Goal: Transaction & Acquisition: Purchase product/service

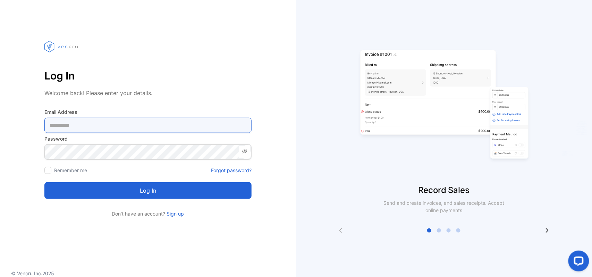
type Address-inputemail "**********"
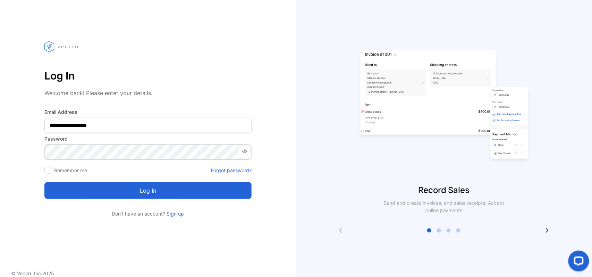
click at [91, 192] on button "Log in" at bounding box center [147, 190] width 207 height 17
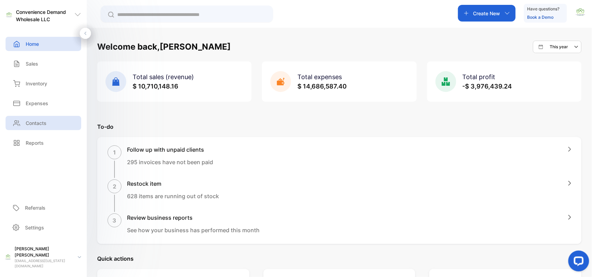
click at [32, 125] on p "Contacts" at bounding box center [36, 122] width 21 height 7
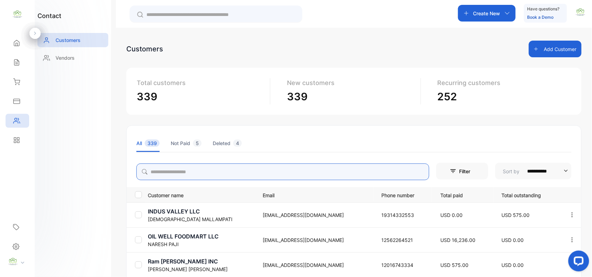
click at [182, 171] on input "search" at bounding box center [282, 171] width 293 height 17
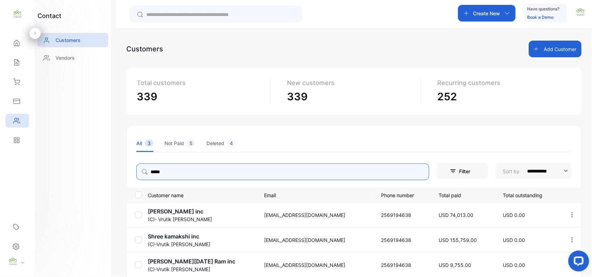
click at [570, 214] on icon "button" at bounding box center [572, 215] width 6 height 6
type input "*****"
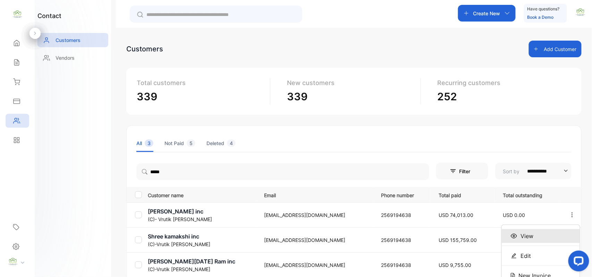
click at [528, 235] on span "View" at bounding box center [527, 236] width 13 height 8
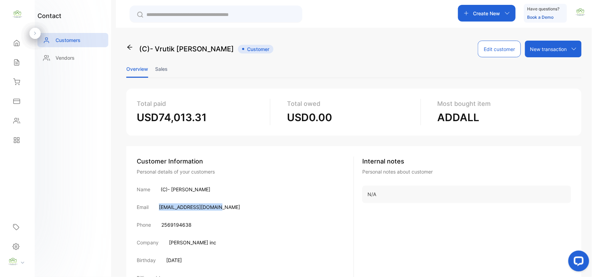
drag, startPoint x: 159, startPoint y: 207, endPoint x: 219, endPoint y: 209, distance: 60.4
click at [219, 209] on div "Email drakechevron@gmail.com" at bounding box center [245, 206] width 217 height 7
copy p "[EMAIL_ADDRESS][DOMAIN_NAME]"
click at [486, 16] on p "Create New" at bounding box center [486, 13] width 27 height 7
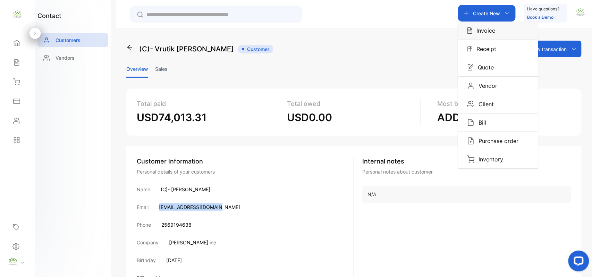
click at [486, 33] on p "Invoice" at bounding box center [484, 30] width 23 height 8
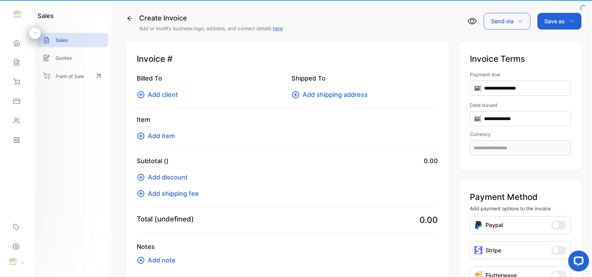
type input "**********"
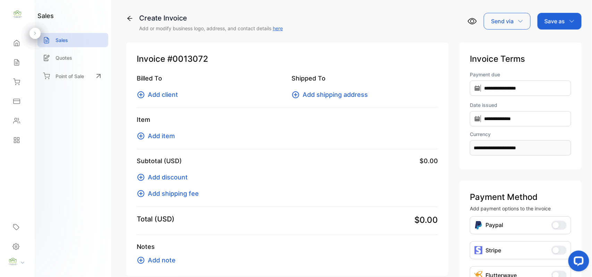
click at [166, 93] on span "Add client" at bounding box center [163, 94] width 30 height 9
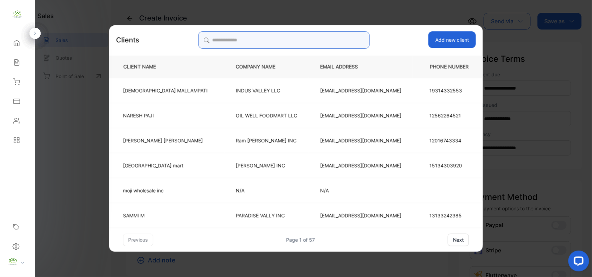
click at [303, 37] on input "search" at bounding box center [283, 39] width 171 height 17
type input "***"
drag, startPoint x: 279, startPoint y: 38, endPoint x: 50, endPoint y: 38, distance: 229.4
click at [126, 276] on div "Clients *** Add new client CLIENT NAME COMPANY NAME EMAIL ADDRESS PHONE NUMBER …" at bounding box center [287, 276] width 322 height 0
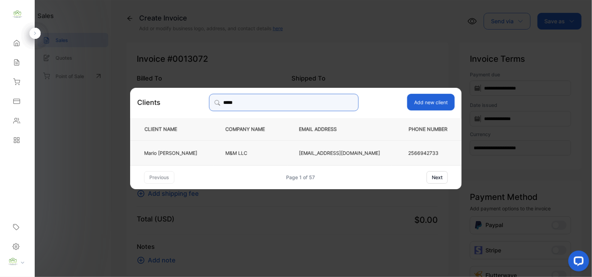
type input "*****"
click at [195, 153] on p "Mario Nasseri" at bounding box center [170, 152] width 53 height 7
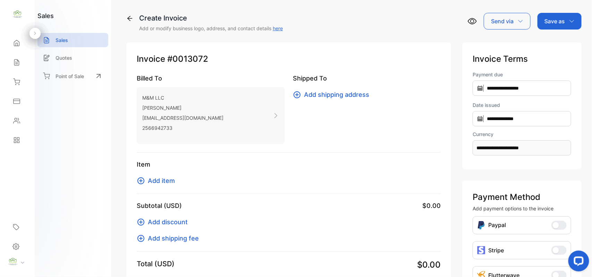
click at [155, 182] on span "Add item" at bounding box center [161, 180] width 27 height 9
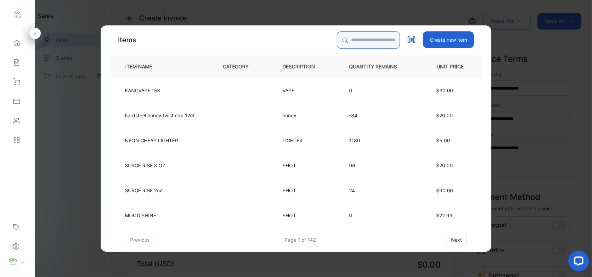
click at [353, 41] on input "search" at bounding box center [368, 39] width 63 height 17
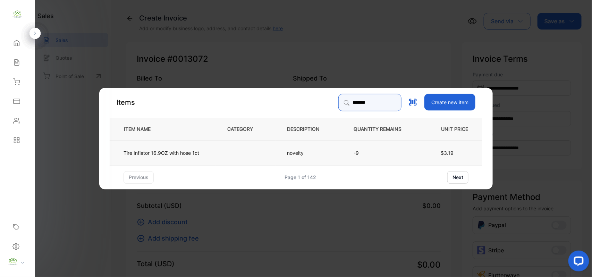
type input "*******"
click at [299, 158] on td "novelty" at bounding box center [309, 152] width 67 height 25
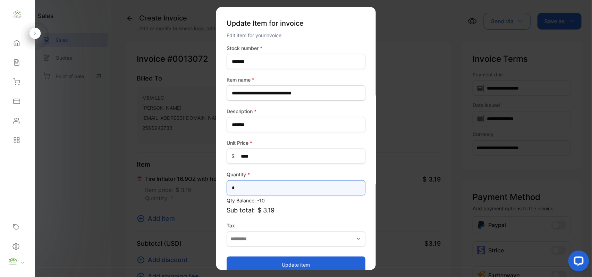
click at [259, 189] on input "*" at bounding box center [296, 187] width 139 height 15
type input "**"
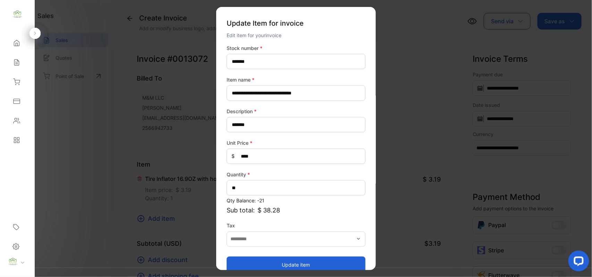
click at [252, 263] on button "Update item" at bounding box center [296, 264] width 139 height 17
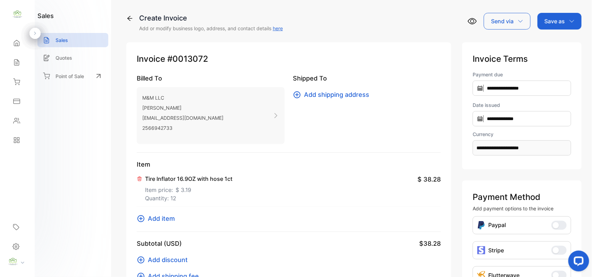
click at [161, 220] on span "Add item" at bounding box center [161, 218] width 27 height 9
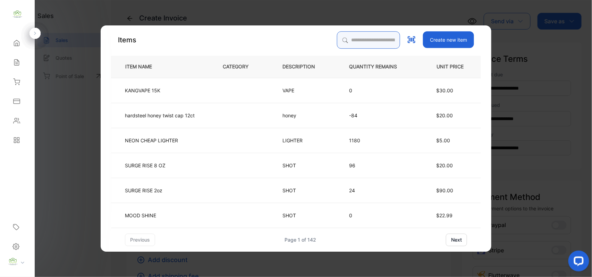
click at [368, 39] on input "search" at bounding box center [368, 39] width 63 height 17
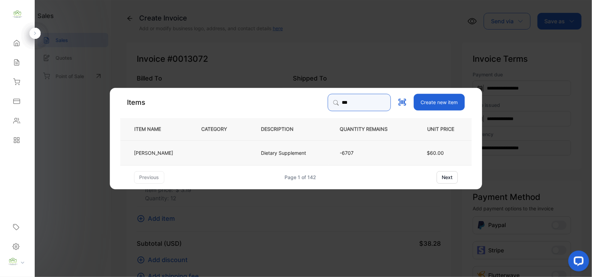
type input "***"
click at [217, 146] on td at bounding box center [220, 152] width 60 height 25
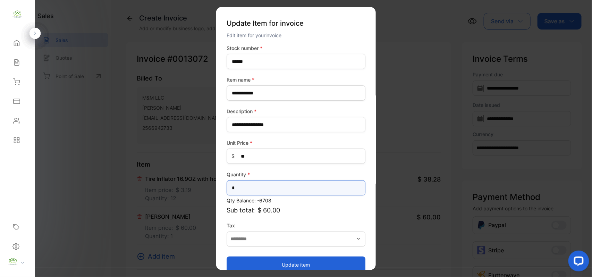
drag, startPoint x: 46, startPoint y: 182, endPoint x: 99, endPoint y: 160, distance: 57.6
type input "**"
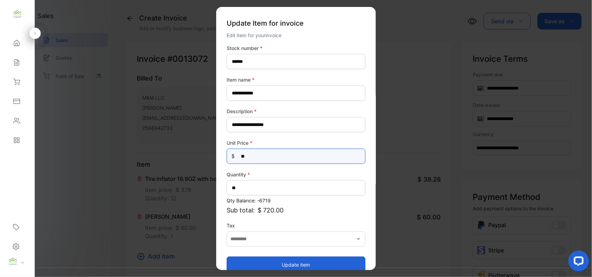
drag, startPoint x: 261, startPoint y: 155, endPoint x: 0, endPoint y: 120, distance: 263.3
click at [0, 121] on div "**********" at bounding box center [296, 145] width 592 height 291
type Price-inputprice "**"
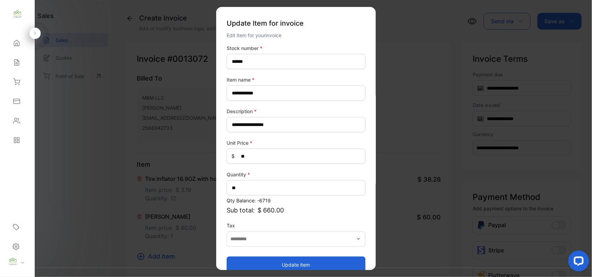
click at [292, 262] on button "Update item" at bounding box center [296, 264] width 139 height 17
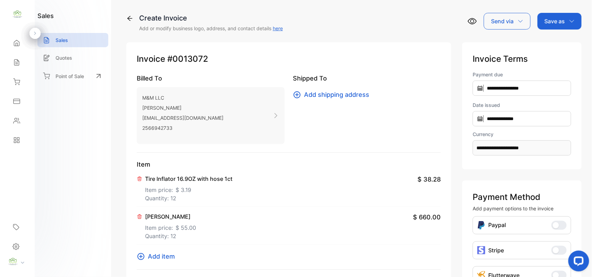
click at [165, 253] on span "Add item" at bounding box center [161, 256] width 27 height 9
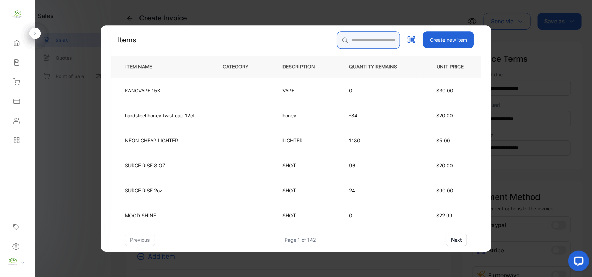
click at [370, 37] on input "search" at bounding box center [368, 39] width 63 height 17
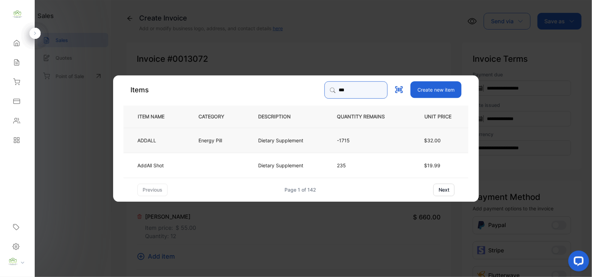
type input "***"
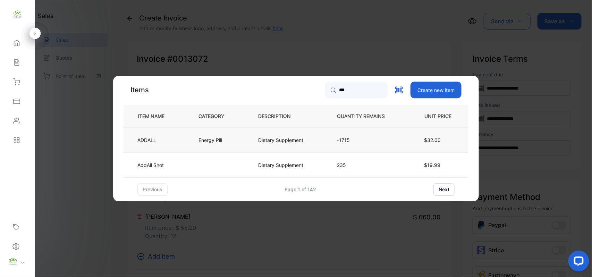
click at [146, 145] on td "ADDALL" at bounding box center [156, 139] width 64 height 25
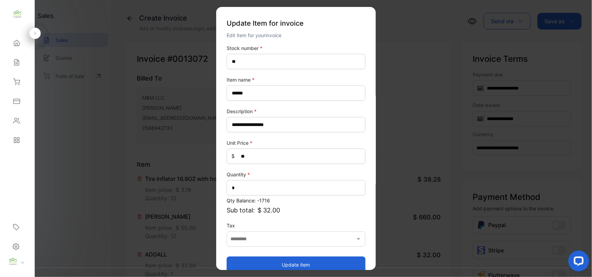
click at [260, 262] on button "Update item" at bounding box center [296, 264] width 139 height 17
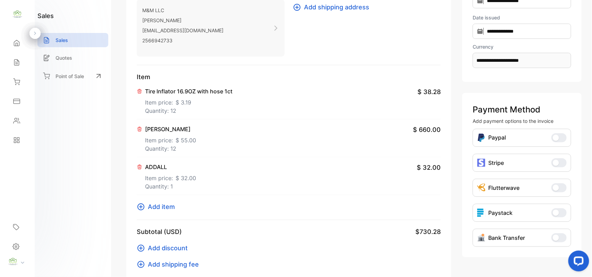
scroll to position [108, 0]
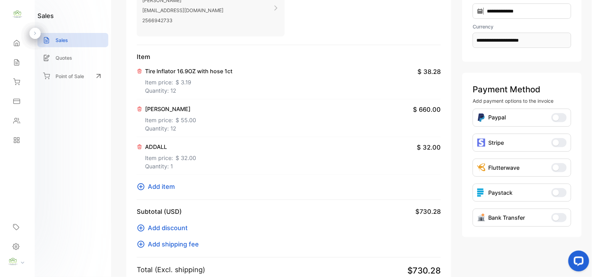
click at [160, 190] on span "Add item" at bounding box center [161, 186] width 27 height 9
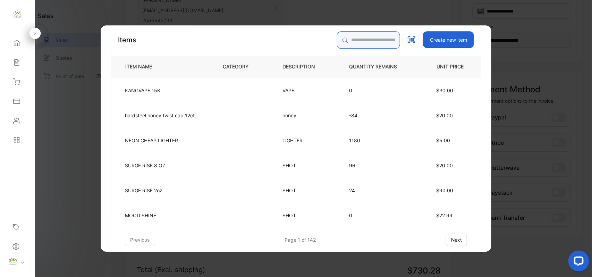
click at [382, 39] on input "search" at bounding box center [368, 39] width 63 height 17
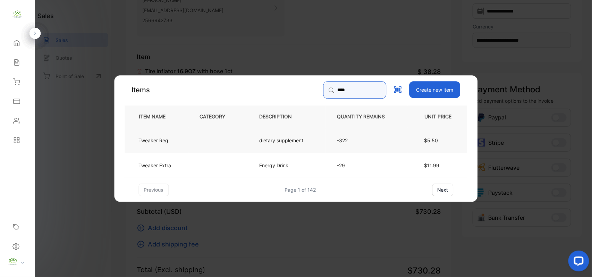
type input "****"
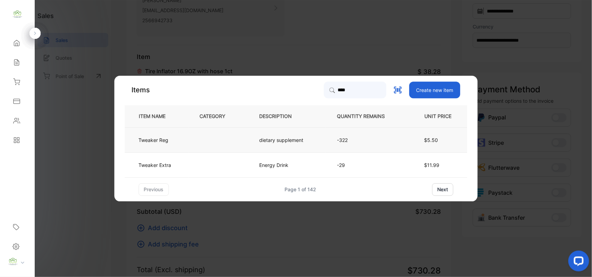
click at [218, 130] on td at bounding box center [218, 139] width 60 height 25
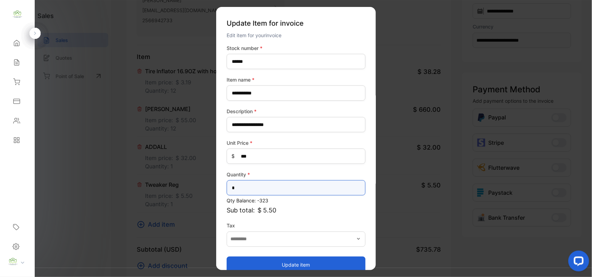
drag, startPoint x: 251, startPoint y: 189, endPoint x: 82, endPoint y: 163, distance: 170.8
type input "*"
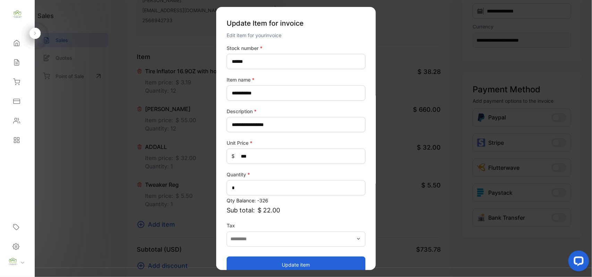
click at [276, 267] on button "Update item" at bounding box center [296, 264] width 139 height 17
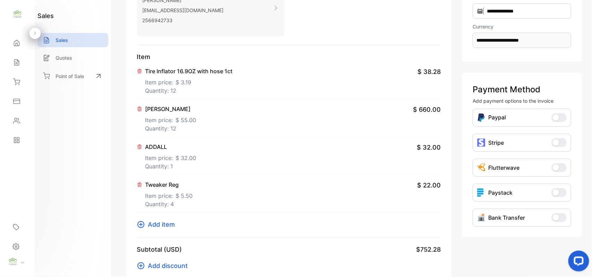
click at [153, 227] on span "Add item" at bounding box center [161, 224] width 27 height 9
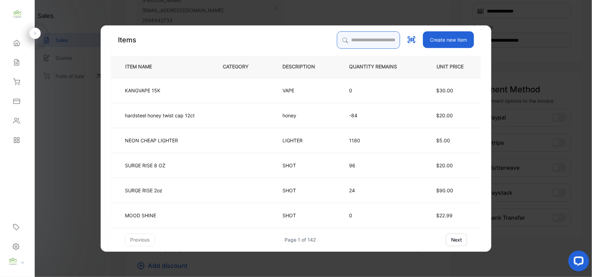
click at [366, 41] on input "search" at bounding box center [368, 39] width 63 height 17
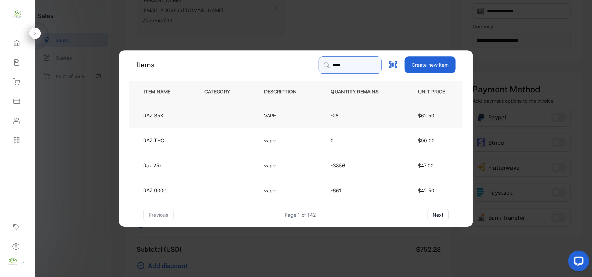
type input "***"
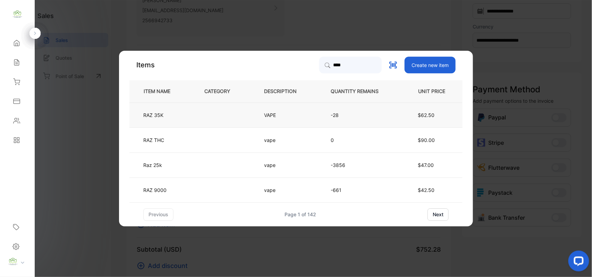
click at [207, 111] on td at bounding box center [223, 114] width 60 height 25
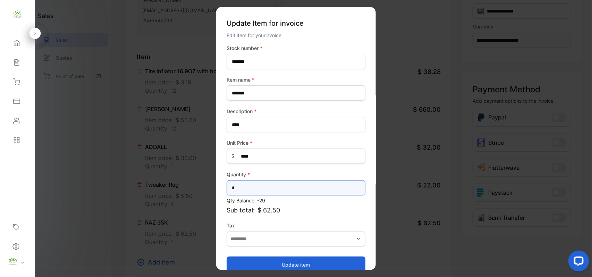
drag, startPoint x: 39, startPoint y: 173, endPoint x: 0, endPoint y: 160, distance: 41.2
click at [0, 161] on div "Convenience Demand Wholesale LLC Convenience Demand Wholesale LLC Home Home Sal…" at bounding box center [296, 145] width 592 height 291
type input "*"
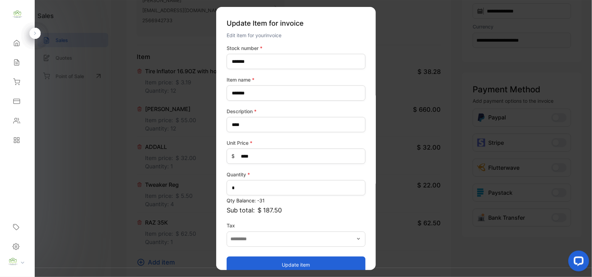
click at [247, 264] on button "Update item" at bounding box center [296, 264] width 139 height 17
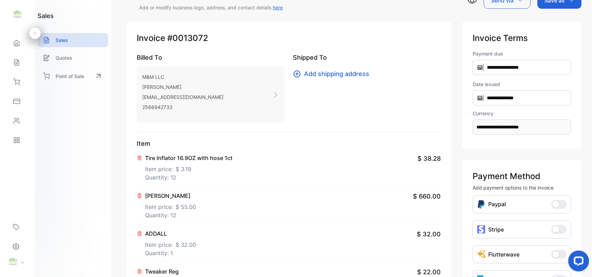
scroll to position [0, 0]
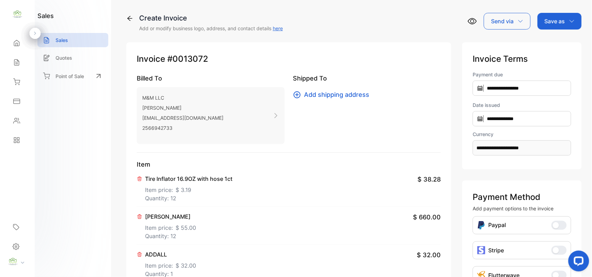
click at [546, 28] on div "Save as" at bounding box center [560, 21] width 44 height 17
click at [542, 43] on div "Invoice" at bounding box center [558, 44] width 40 height 14
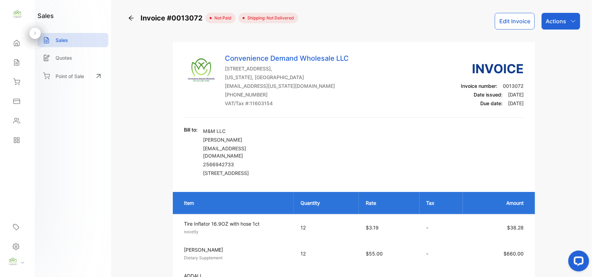
click at [564, 18] on p "Actions" at bounding box center [556, 21] width 20 height 8
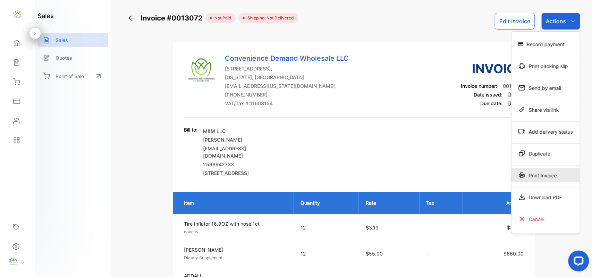
click at [552, 178] on div "Print Invoice" at bounding box center [546, 175] width 68 height 14
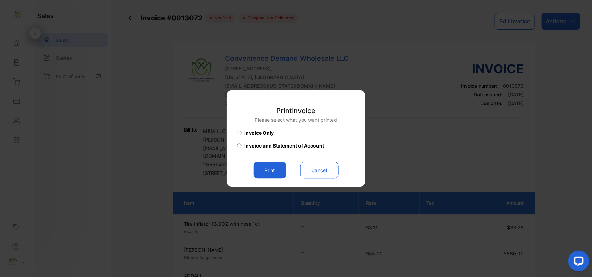
click at [281, 176] on button "Print" at bounding box center [270, 170] width 33 height 17
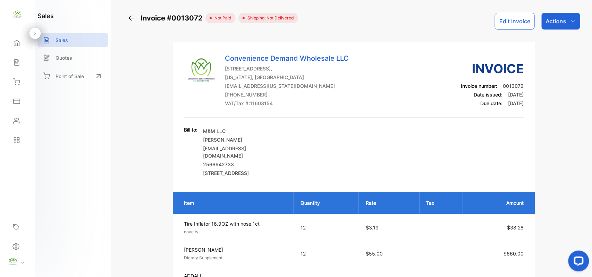
click at [558, 19] on p "Actions" at bounding box center [556, 21] width 20 height 8
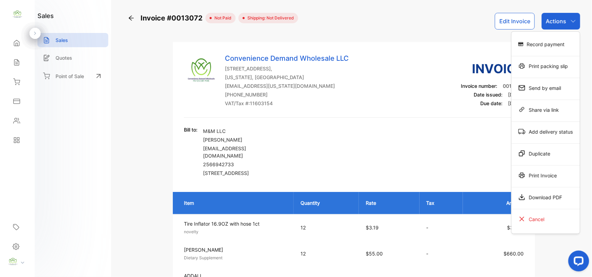
click at [542, 179] on div "Print Invoice" at bounding box center [546, 175] width 68 height 14
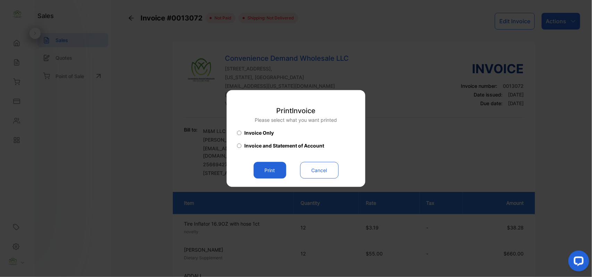
click at [280, 169] on button "Print" at bounding box center [270, 170] width 33 height 17
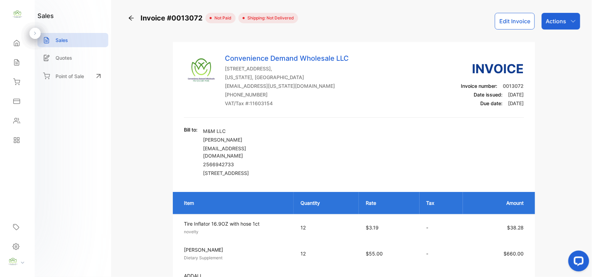
click at [560, 21] on p "Actions" at bounding box center [556, 21] width 20 height 8
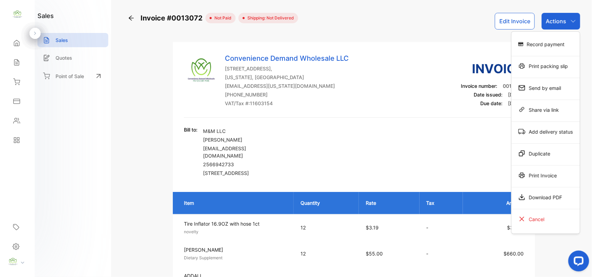
click at [547, 44] on div "Record payment" at bounding box center [546, 44] width 68 height 14
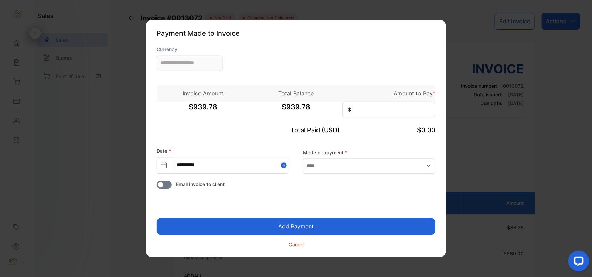
type input "**********"
drag, startPoint x: 388, startPoint y: 116, endPoint x: 388, endPoint y: 111, distance: 4.5
click at [388, 115] on input at bounding box center [389, 109] width 93 height 15
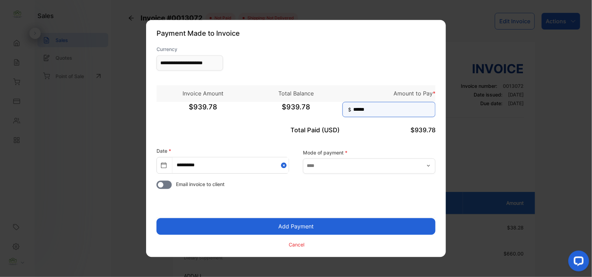
type input "******"
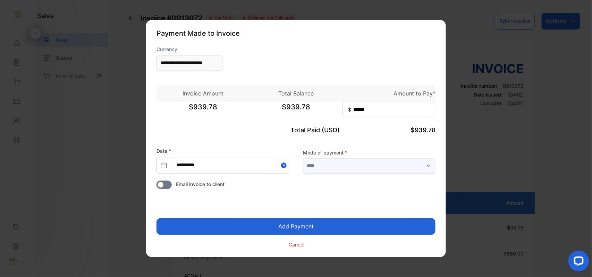
click at [378, 165] on input "text" at bounding box center [369, 165] width 133 height 15
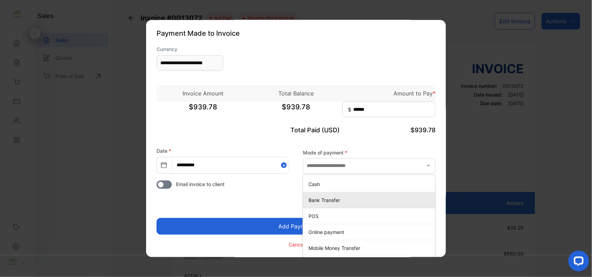
click at [328, 203] on p "Bank Transfer" at bounding box center [371, 199] width 124 height 7
type input "**********"
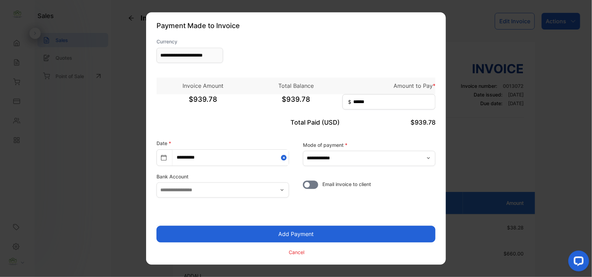
click at [251, 235] on button "Add Payment" at bounding box center [296, 234] width 279 height 17
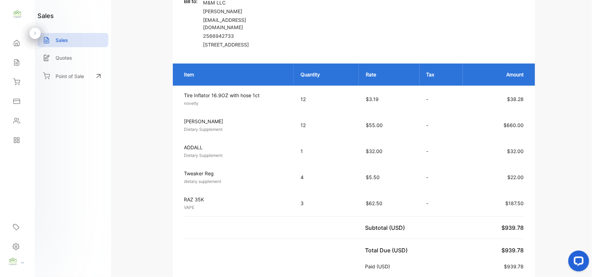
scroll to position [216, 0]
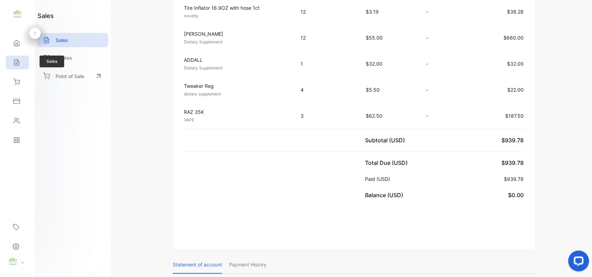
click at [10, 60] on div "Sales" at bounding box center [18, 63] width 24 height 14
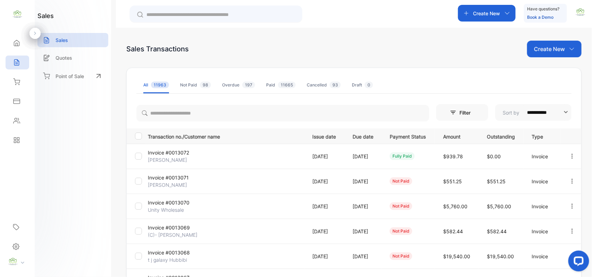
click at [554, 46] on p "Create New" at bounding box center [549, 49] width 31 height 8
click at [551, 78] on div "Invoice" at bounding box center [557, 72] width 49 height 14
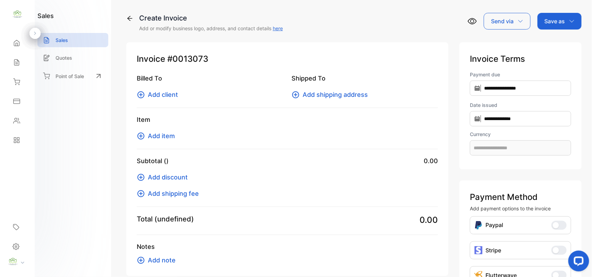
type input "**********"
click at [159, 93] on span "Add client" at bounding box center [163, 94] width 30 height 9
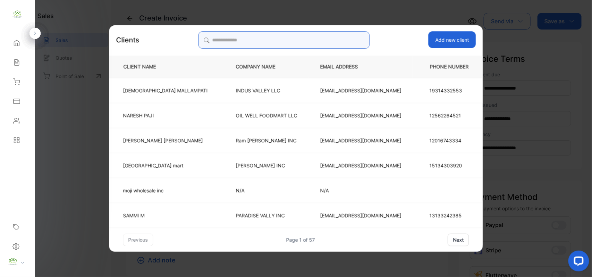
click at [295, 42] on input "search" at bounding box center [283, 39] width 171 height 17
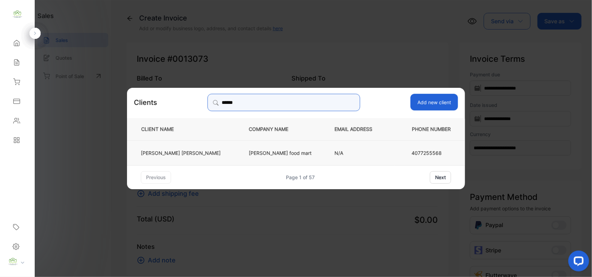
type input "******"
click at [191, 147] on td "kelvin patel" at bounding box center [182, 152] width 110 height 25
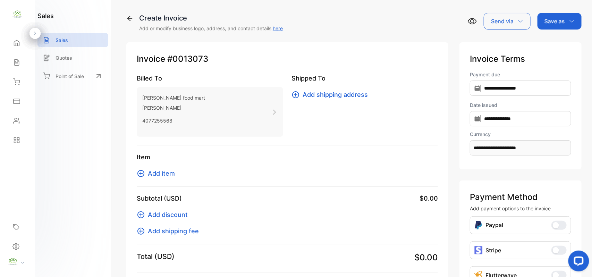
click at [172, 171] on span "Add item" at bounding box center [161, 173] width 27 height 9
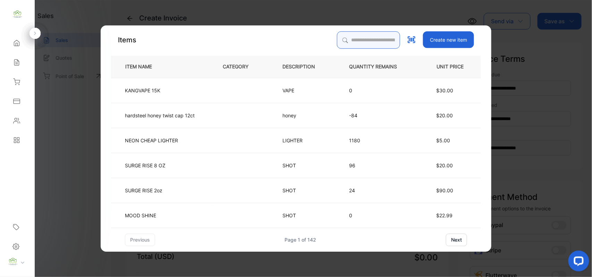
click at [374, 35] on input "search" at bounding box center [368, 39] width 63 height 17
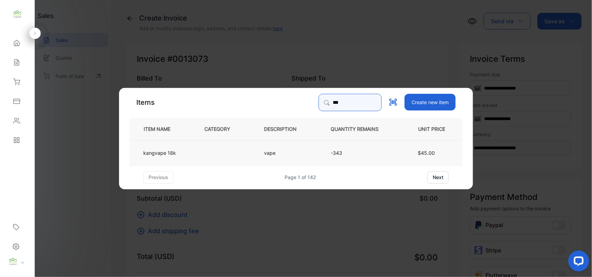
type input "***"
click at [172, 149] on p "kangvape 18k" at bounding box center [159, 152] width 33 height 7
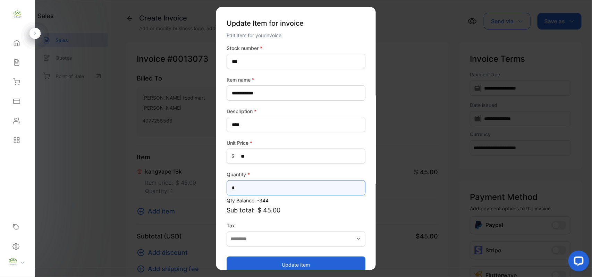
click at [255, 184] on input "*" at bounding box center [296, 187] width 139 height 15
type input "**"
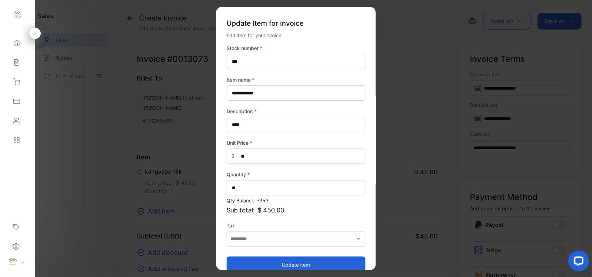
click at [249, 258] on button "Update item" at bounding box center [296, 264] width 139 height 17
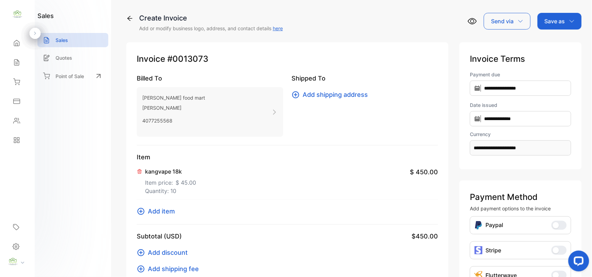
click at [162, 213] on span "Add item" at bounding box center [161, 210] width 27 height 9
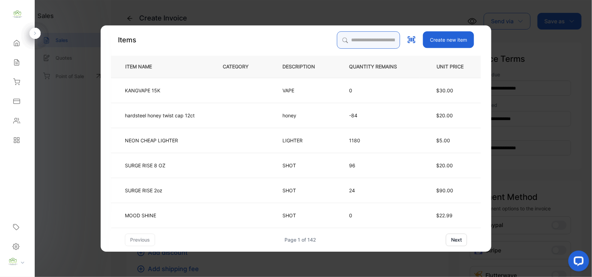
click at [360, 33] on input "search" at bounding box center [368, 39] width 63 height 17
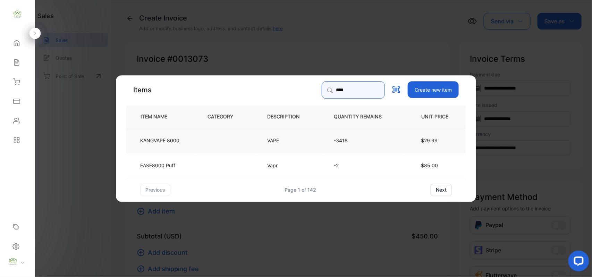
type input "****"
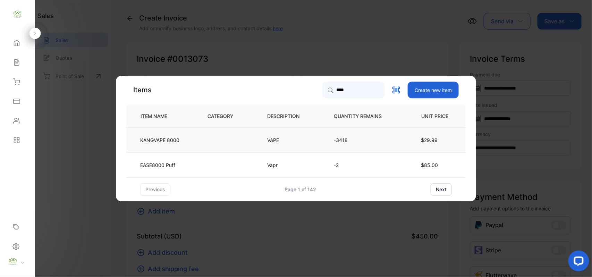
click at [189, 142] on td "KANGVAPE 8000" at bounding box center [161, 139] width 70 height 25
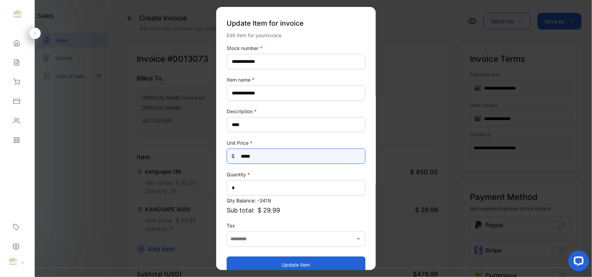
click at [278, 155] on Price-inputprice "*****" at bounding box center [296, 156] width 139 height 15
type Price-inputprice "*"
type Price-inputprice "*****"
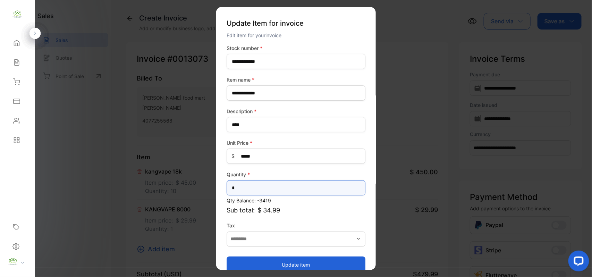
click at [258, 186] on input "*" at bounding box center [296, 187] width 139 height 15
type input "*"
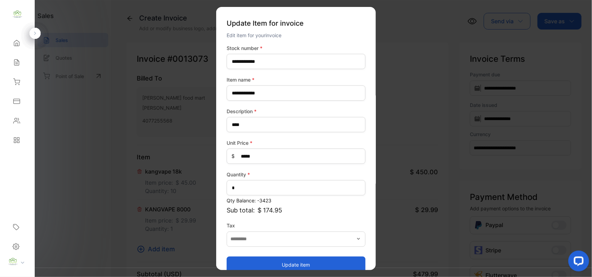
click at [265, 259] on button "Update item" at bounding box center [296, 264] width 139 height 17
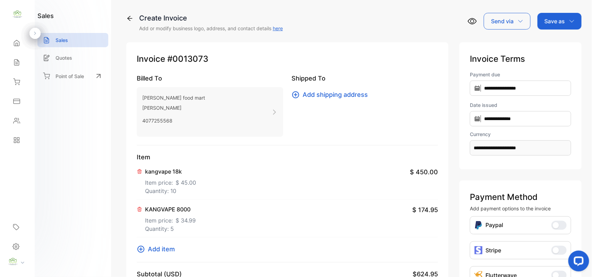
click at [174, 249] on span "Add item" at bounding box center [161, 248] width 27 height 9
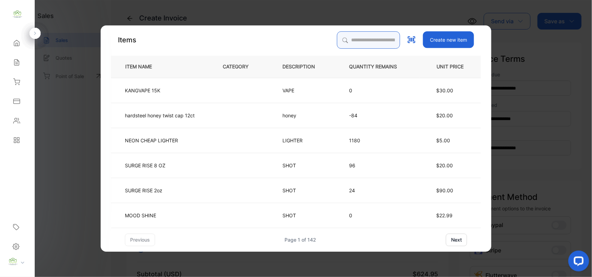
click at [355, 33] on input "search" at bounding box center [368, 39] width 63 height 17
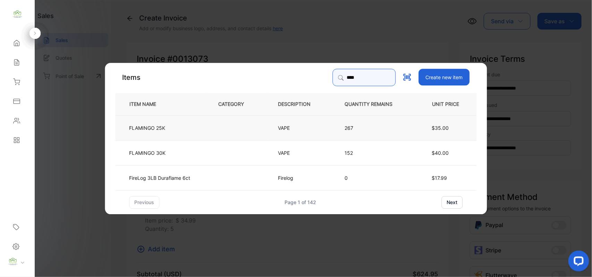
type input "****"
click at [194, 123] on td "FLAMINGO 25K" at bounding box center [162, 127] width 92 height 25
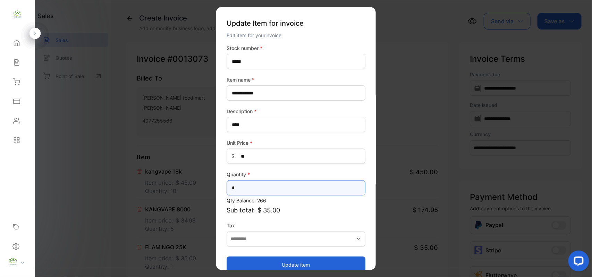
click at [264, 182] on input "*" at bounding box center [296, 187] width 139 height 15
type input "*"
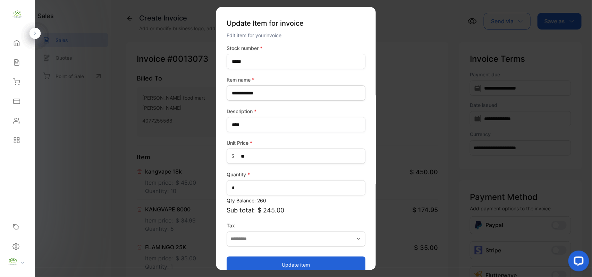
click at [295, 262] on button "Update item" at bounding box center [296, 264] width 139 height 17
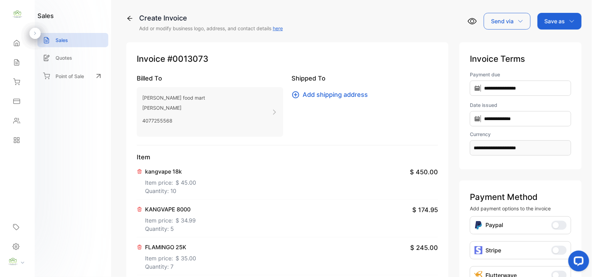
click at [556, 15] on div "Save as" at bounding box center [560, 21] width 44 height 17
click at [558, 38] on div "Invoice" at bounding box center [558, 44] width 40 height 14
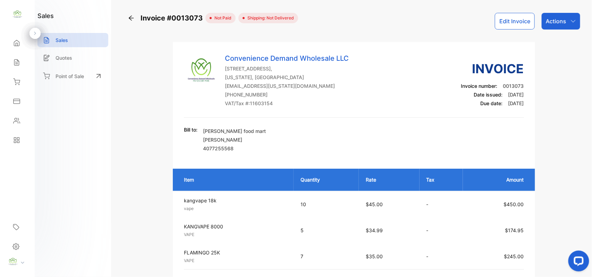
click at [553, 17] on p "Actions" at bounding box center [556, 21] width 20 height 8
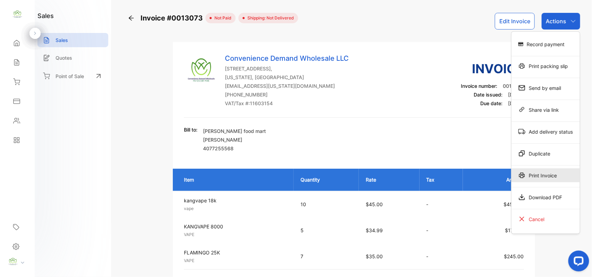
click at [535, 177] on div "Print Invoice" at bounding box center [546, 175] width 68 height 14
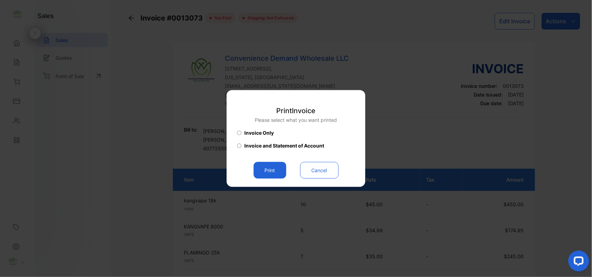
click at [266, 168] on button "Print" at bounding box center [270, 170] width 33 height 17
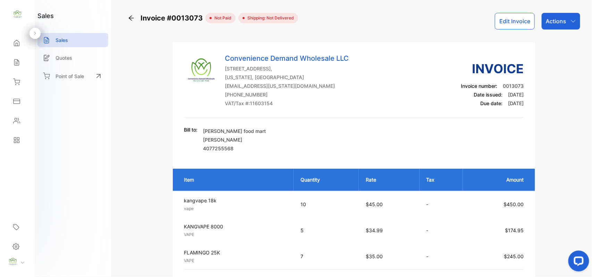
click at [24, 123] on div "Contacts" at bounding box center [18, 121] width 24 height 14
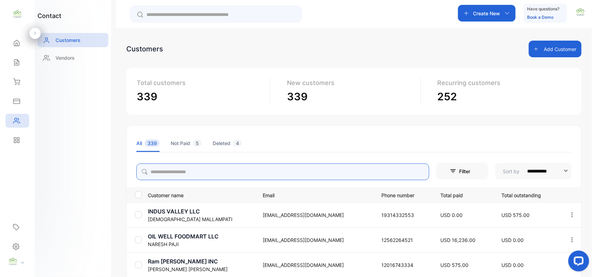
click at [216, 172] on input "search" at bounding box center [282, 171] width 293 height 17
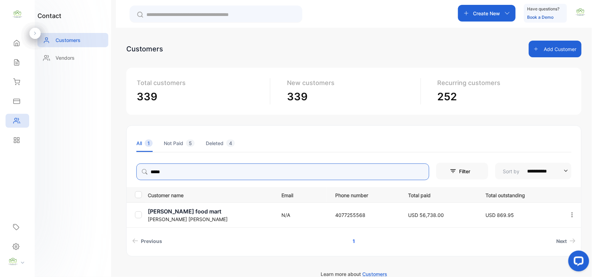
type input "*****"
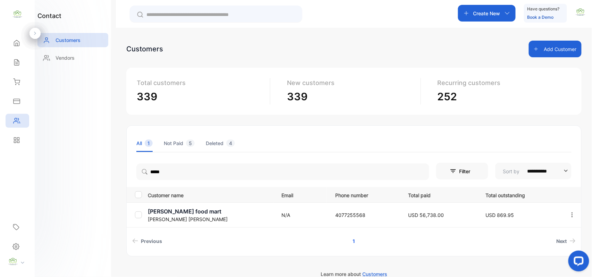
click at [10, 60] on div "Sales" at bounding box center [18, 63] width 24 height 14
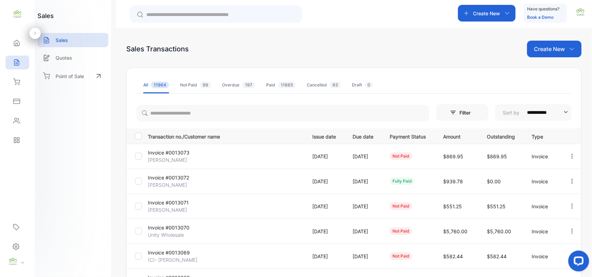
drag, startPoint x: 160, startPoint y: 158, endPoint x: 168, endPoint y: 156, distance: 7.9
click at [161, 158] on p "kelvin patel" at bounding box center [174, 159] width 52 height 7
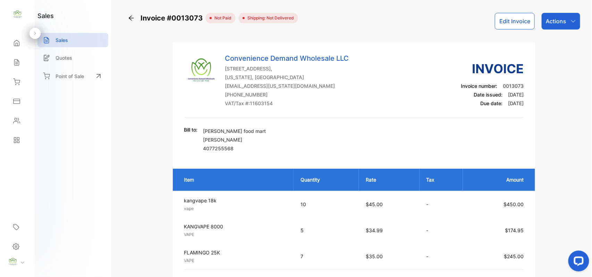
click at [557, 24] on p "Actions" at bounding box center [556, 21] width 20 height 8
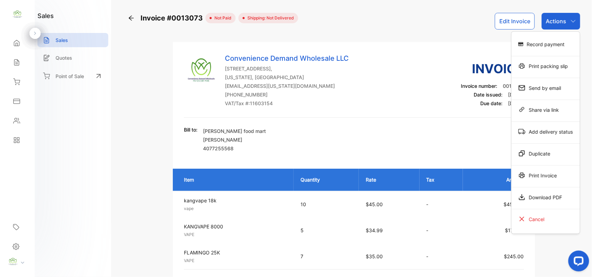
click at [549, 178] on div "Print Invoice" at bounding box center [546, 175] width 68 height 14
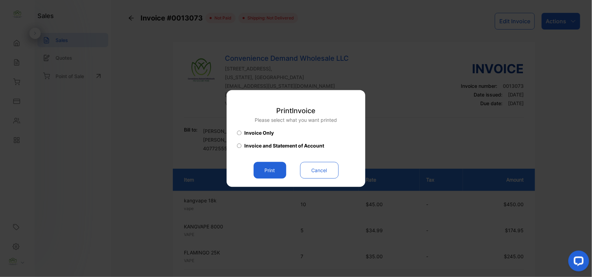
click at [264, 171] on button "Print" at bounding box center [270, 170] width 33 height 17
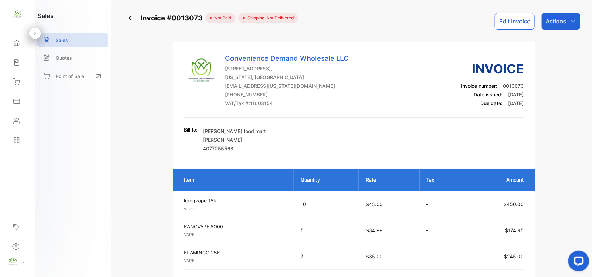
drag, startPoint x: 17, startPoint y: 46, endPoint x: 131, endPoint y: 36, distance: 114.6
click at [17, 46] on icon at bounding box center [16, 43] width 5 height 6
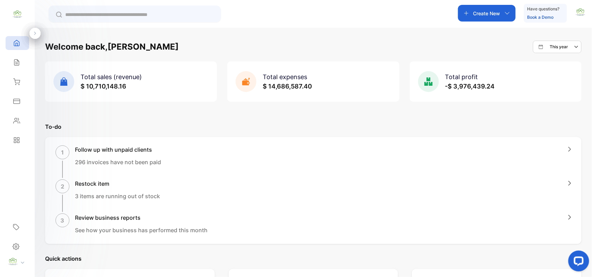
click at [500, 13] on div "Create New" at bounding box center [487, 13] width 58 height 17
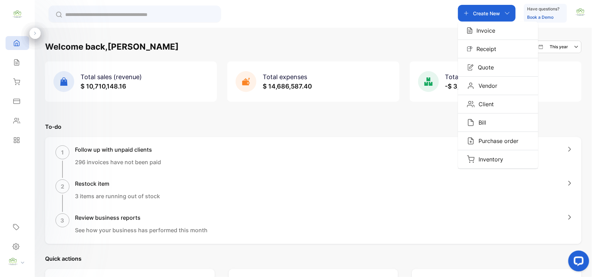
click at [484, 34] on p "Invoice" at bounding box center [484, 30] width 23 height 8
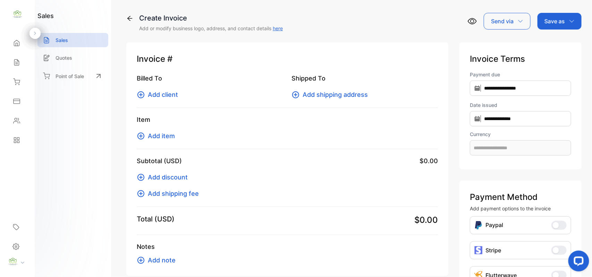
click at [158, 95] on span "Add client" at bounding box center [163, 94] width 30 height 9
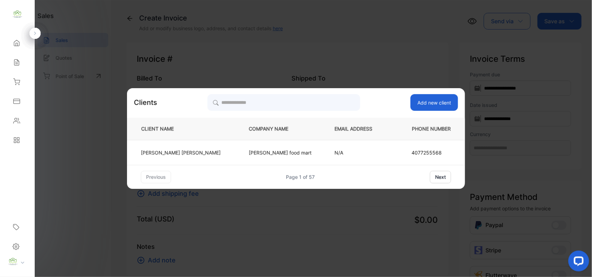
type input "**********"
click at [278, 101] on div "Clients Add new client CLIENT NAME COMPANY NAME EMAIL ADDRESS PHONE NUMBER kelv…" at bounding box center [296, 139] width 338 height 90
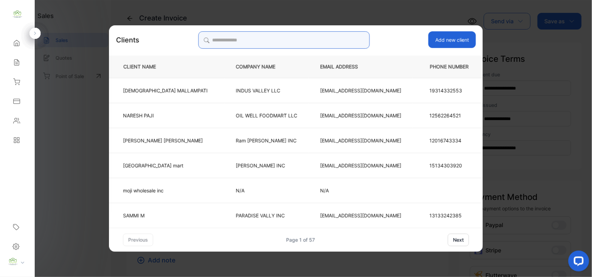
type input "*"
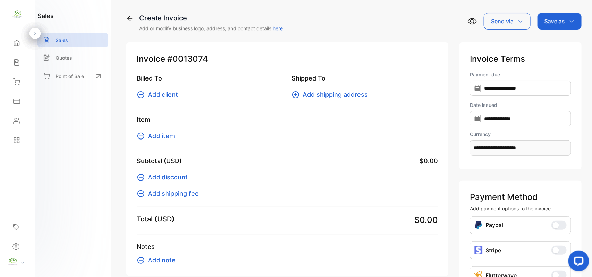
click at [153, 96] on span "Add client" at bounding box center [163, 94] width 30 height 9
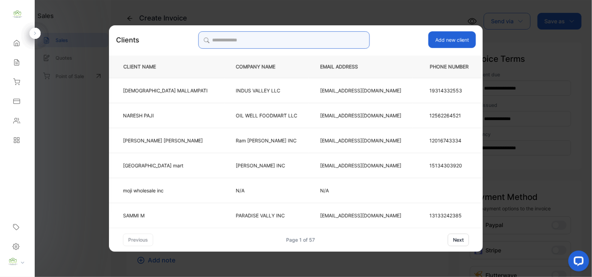
click at [270, 40] on input "search" at bounding box center [283, 39] width 171 height 17
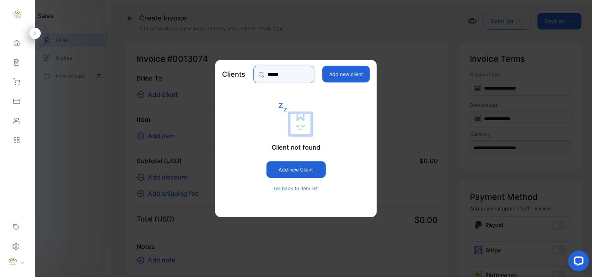
type input "*******"
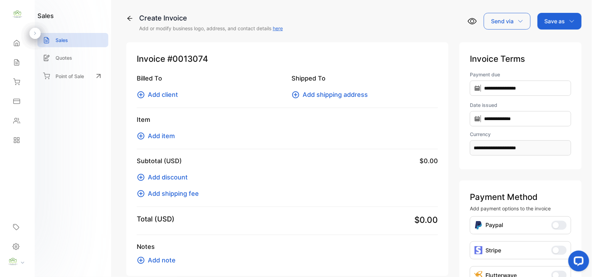
click at [165, 93] on span "Add client" at bounding box center [163, 94] width 30 height 9
click at [157, 95] on span "Add client" at bounding box center [163, 94] width 30 height 9
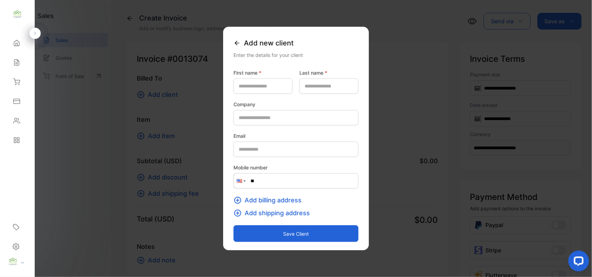
click at [234, 42] on icon at bounding box center [237, 43] width 7 height 7
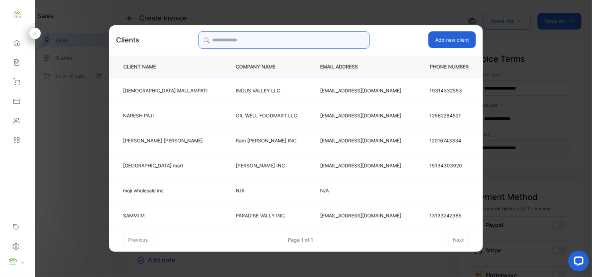
click at [278, 39] on input "search" at bounding box center [283, 39] width 171 height 17
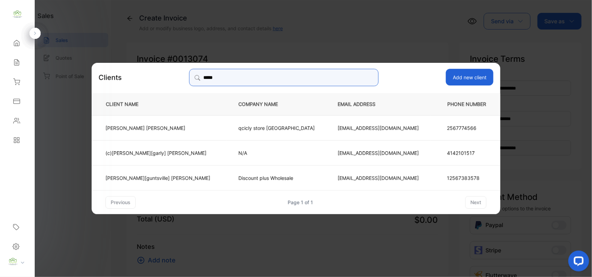
type input "*****"
click at [174, 149] on p "(c)Bhaveshbhai[garly] Patel" at bounding box center [158, 152] width 105 height 7
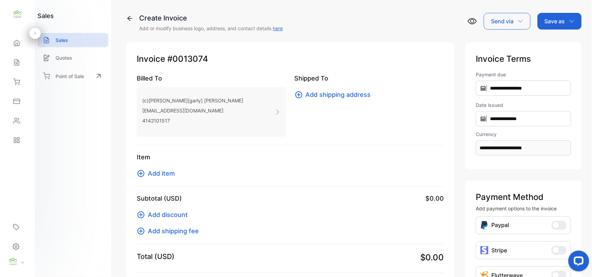
click at [161, 171] on span "Add item" at bounding box center [161, 173] width 27 height 9
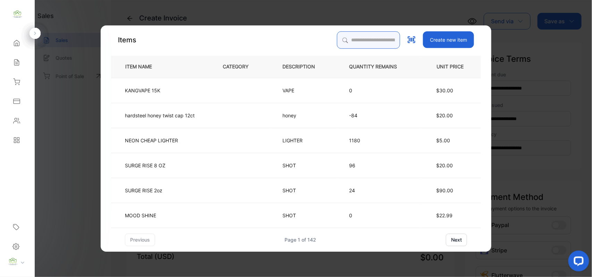
click at [347, 38] on input "search" at bounding box center [368, 39] width 63 height 17
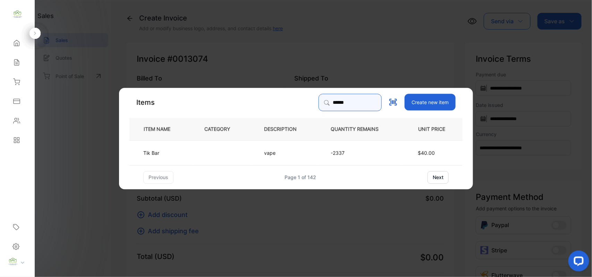
type input "******"
click at [228, 149] on td at bounding box center [223, 152] width 60 height 25
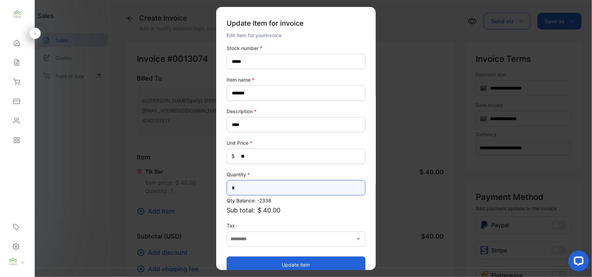
click at [256, 191] on input "*" at bounding box center [296, 187] width 139 height 15
type input "**"
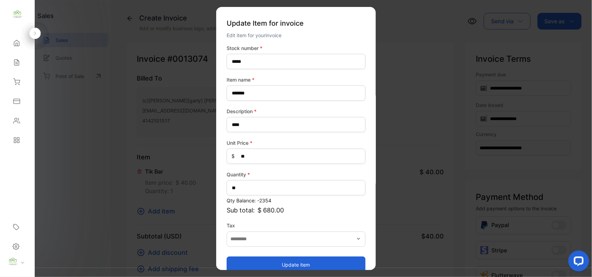
drag, startPoint x: 269, startPoint y: 265, endPoint x: 171, endPoint y: 206, distance: 115.2
click at [268, 265] on button "Update item" at bounding box center [296, 264] width 139 height 17
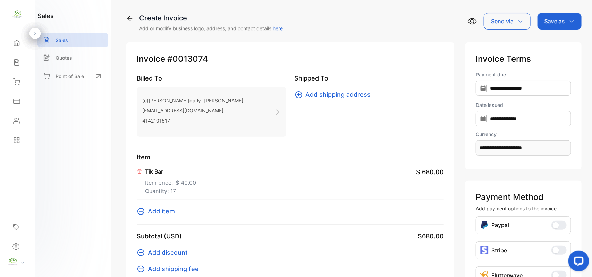
click at [156, 209] on span "Add item" at bounding box center [161, 210] width 27 height 9
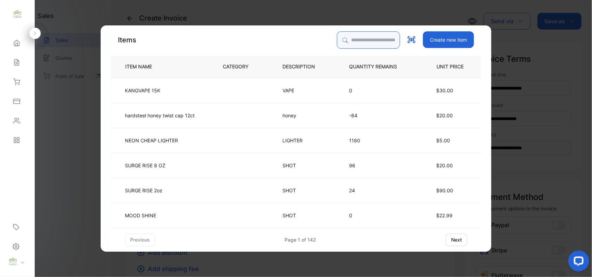
click at [350, 38] on input "search" at bounding box center [368, 39] width 63 height 17
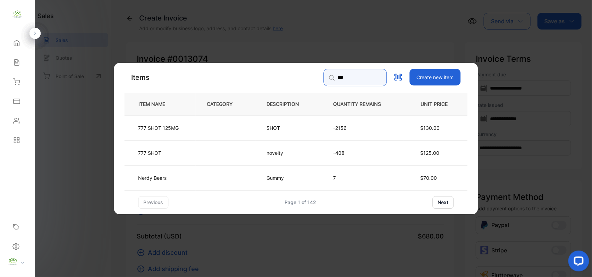
type input "***"
click at [160, 180] on p "Nerdy Bears" at bounding box center [152, 177] width 28 height 7
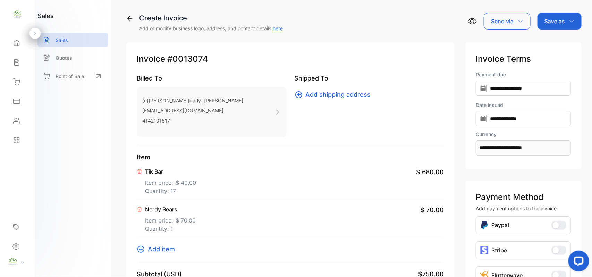
click at [140, 208] on icon at bounding box center [140, 209] width 4 height 4
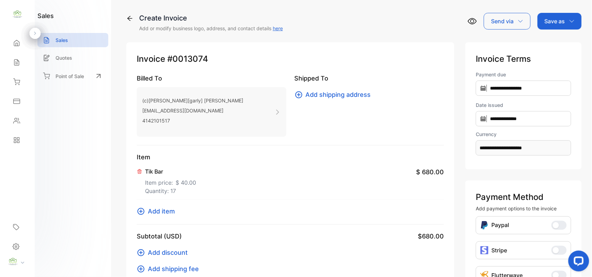
click at [166, 213] on span "Add item" at bounding box center [161, 210] width 27 height 9
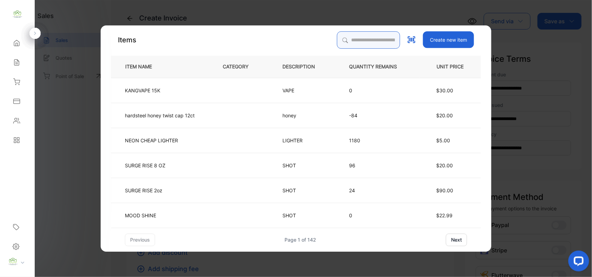
click at [368, 38] on input "search" at bounding box center [368, 39] width 63 height 17
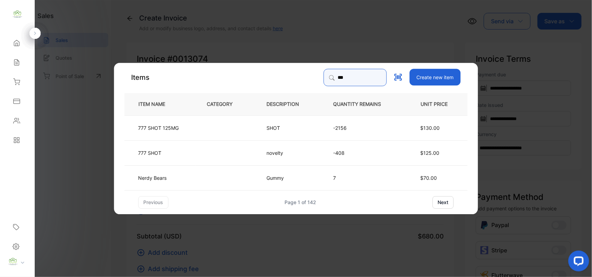
type input "***"
click at [196, 126] on td at bounding box center [226, 127] width 60 height 25
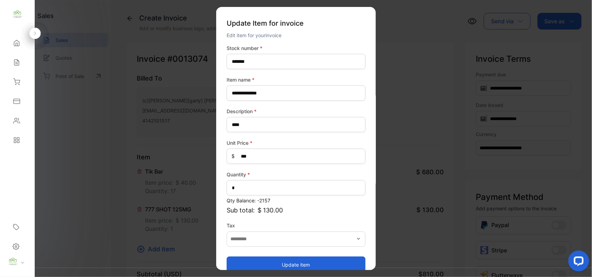
click at [308, 263] on button "Update item" at bounding box center [296, 264] width 139 height 17
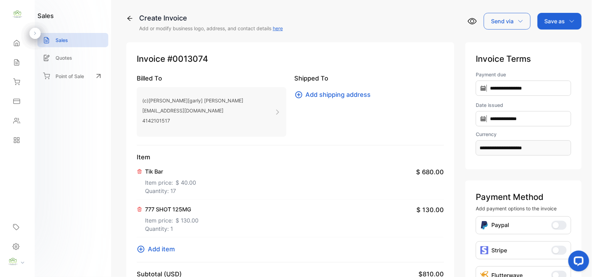
click at [155, 251] on span "Add item" at bounding box center [161, 248] width 27 height 9
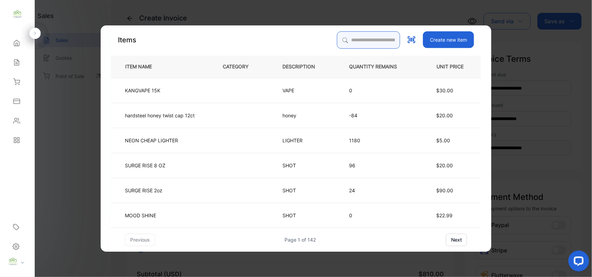
click at [370, 39] on input "search" at bounding box center [368, 39] width 63 height 17
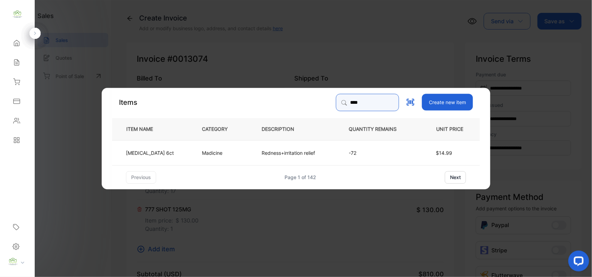
type input "****"
click at [205, 157] on td "Madicine" at bounding box center [221, 152] width 60 height 25
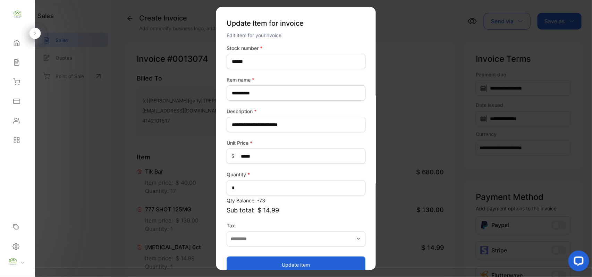
drag, startPoint x: 271, startPoint y: 267, endPoint x: 264, endPoint y: 224, distance: 43.5
click at [271, 267] on button "Update item" at bounding box center [296, 264] width 139 height 17
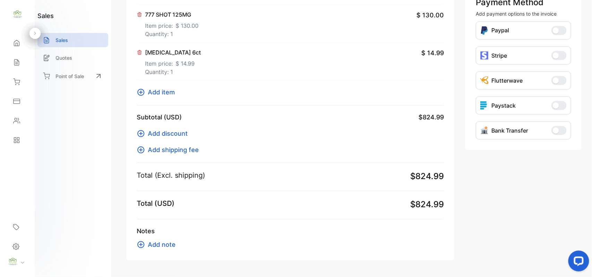
scroll to position [216, 0]
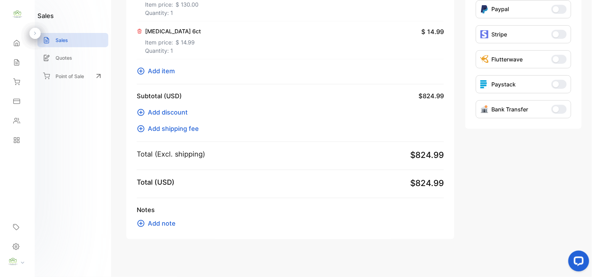
click at [156, 69] on span "Add item" at bounding box center [161, 70] width 27 height 9
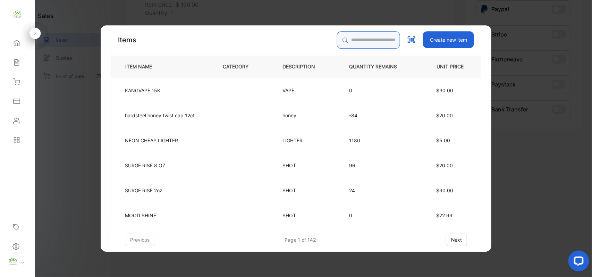
click at [348, 40] on input "search" at bounding box center [368, 39] width 63 height 17
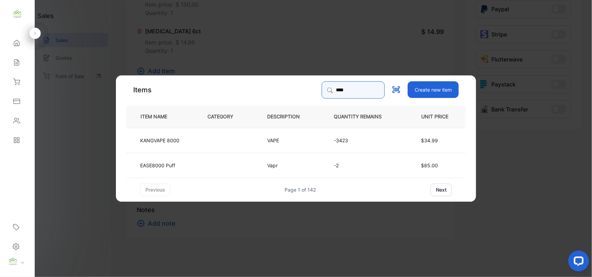
type input "****"
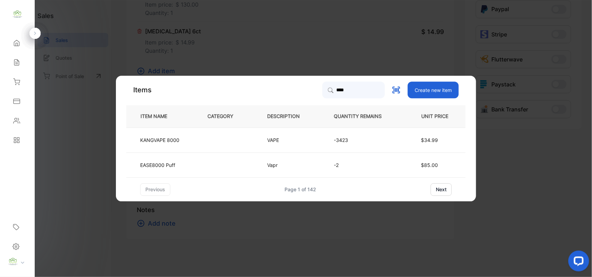
click at [233, 142] on td at bounding box center [226, 139] width 60 height 25
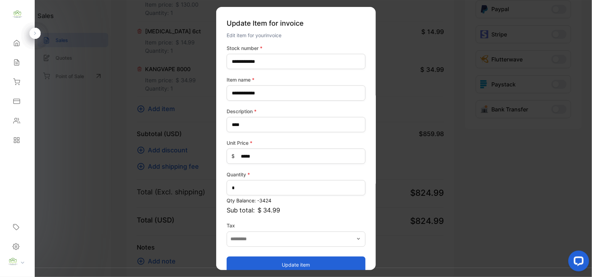
click at [262, 264] on button "Update item" at bounding box center [296, 264] width 139 height 17
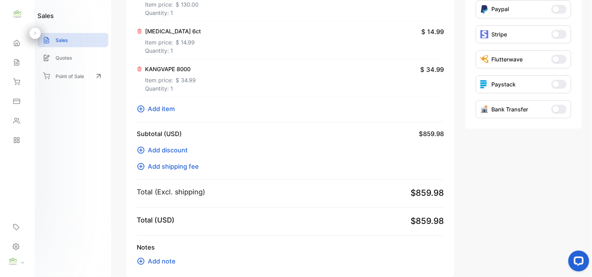
click at [149, 108] on span "Add item" at bounding box center [161, 108] width 27 height 9
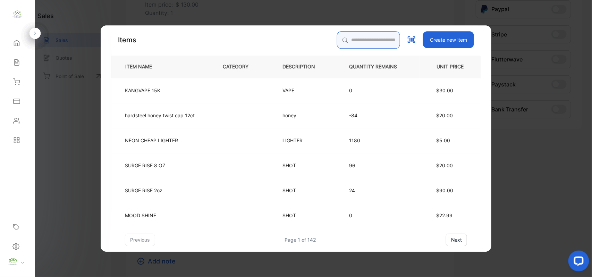
click at [346, 43] on input "search" at bounding box center [368, 39] width 63 height 17
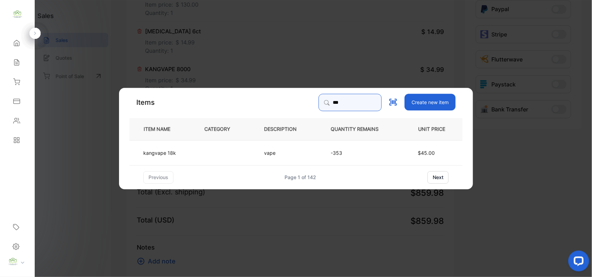
type input "***"
click at [220, 157] on td at bounding box center [223, 152] width 60 height 25
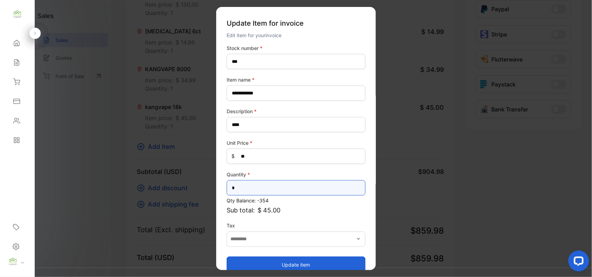
drag, startPoint x: 241, startPoint y: 189, endPoint x: 22, endPoint y: 172, distance: 220.0
click at [31, 176] on div "Convenience Demand Wholesale LLC Convenience Demand Wholesale LLC Home Home Sal…" at bounding box center [296, 145] width 592 height 291
type input "*"
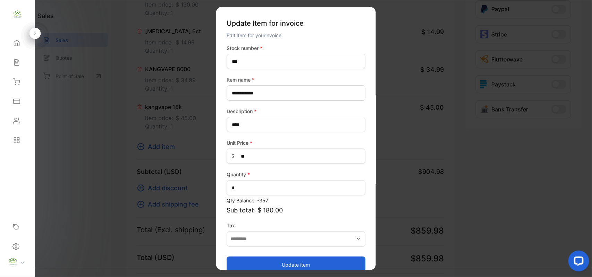
click at [242, 262] on button "Update item" at bounding box center [296, 264] width 139 height 17
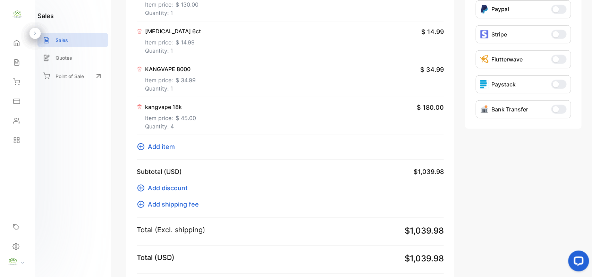
click at [177, 75] on p "Item price: $ 34.99" at bounding box center [170, 78] width 51 height 11
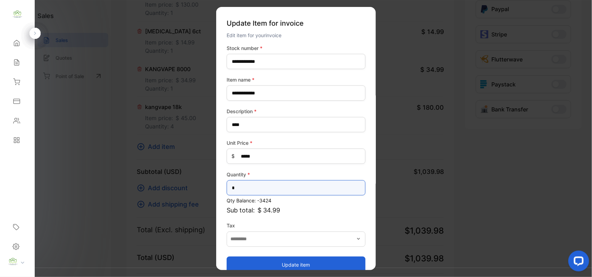
drag, startPoint x: 249, startPoint y: 189, endPoint x: 0, endPoint y: 193, distance: 248.9
type input "*"
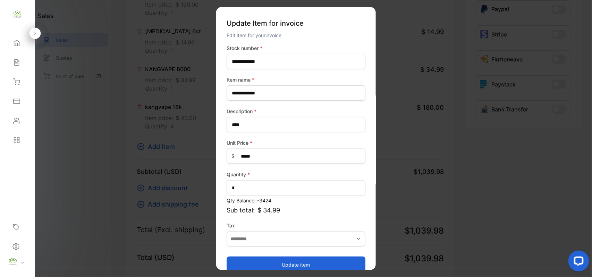
click at [265, 264] on button "Update item" at bounding box center [296, 264] width 139 height 17
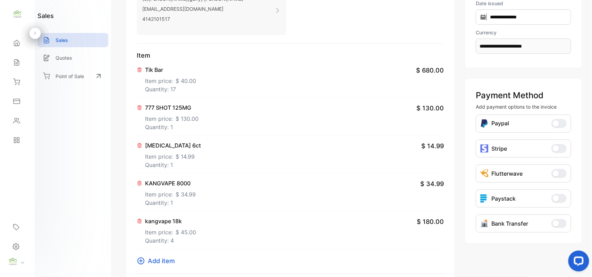
scroll to position [0, 0]
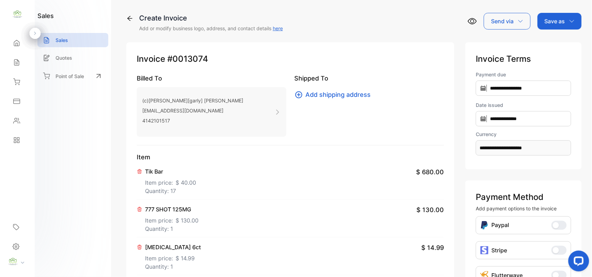
click at [161, 182] on p "Item price: $ 40.00" at bounding box center [170, 181] width 51 height 11
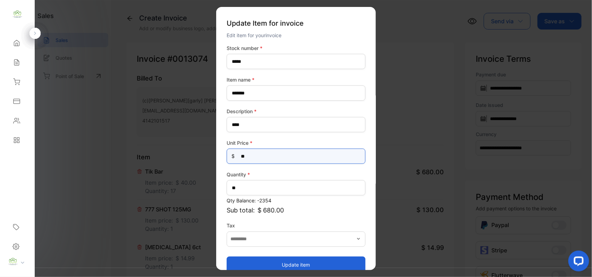
drag, startPoint x: 253, startPoint y: 158, endPoint x: 31, endPoint y: 146, distance: 221.8
click at [32, 146] on div "Convenience Demand Wholesale LLC Convenience Demand Wholesale LLC Home Home Sal…" at bounding box center [296, 145] width 592 height 291
type Price-inputprice "**"
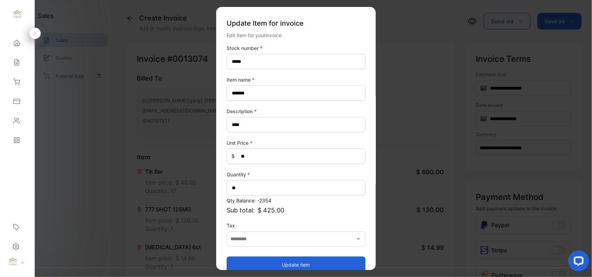
click at [260, 261] on button "Update item" at bounding box center [296, 264] width 139 height 17
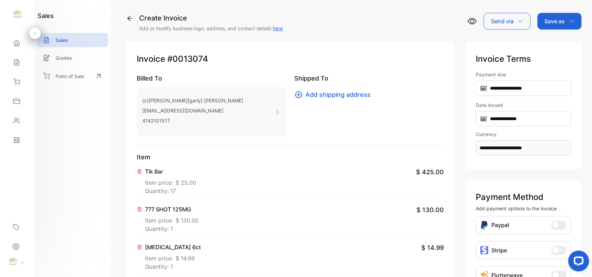
click at [158, 182] on p "Item price: $ 25.00" at bounding box center [170, 181] width 51 height 11
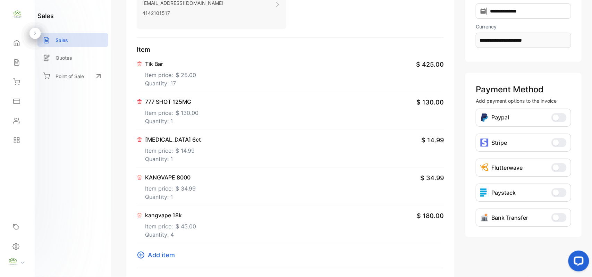
click at [160, 217] on p "kangvape 18k" at bounding box center [170, 215] width 51 height 8
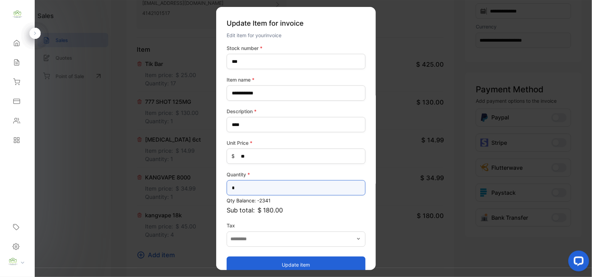
drag, startPoint x: 247, startPoint y: 194, endPoint x: 93, endPoint y: 194, distance: 154.1
type input "*"
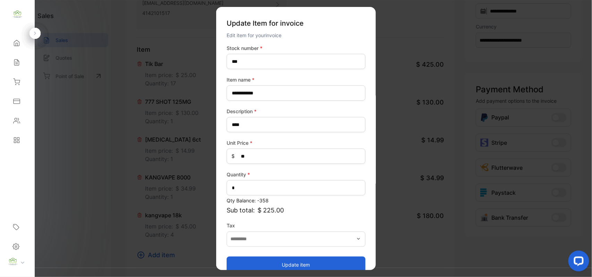
click at [307, 260] on button "Update item" at bounding box center [296, 264] width 139 height 17
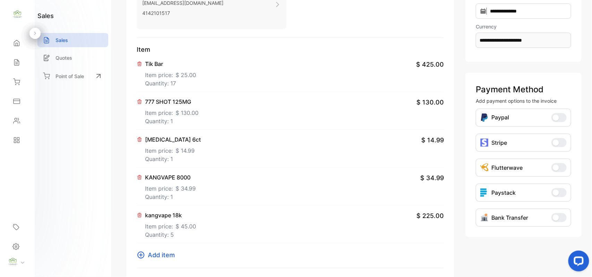
click at [162, 255] on span "Add item" at bounding box center [161, 254] width 27 height 9
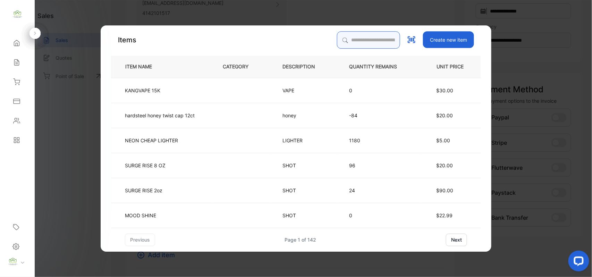
click at [359, 36] on input "search" at bounding box center [368, 39] width 63 height 17
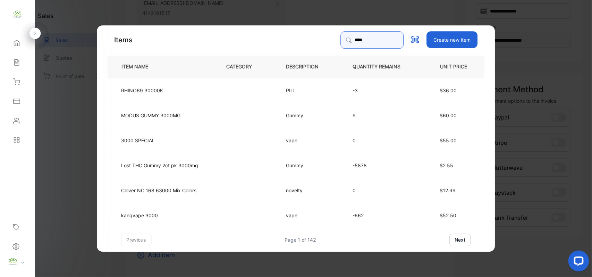
type input "****"
click at [126, 218] on p "kangvape 3000" at bounding box center [139, 214] width 37 height 7
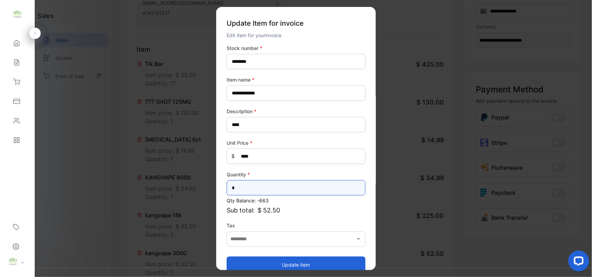
drag, startPoint x: 252, startPoint y: 188, endPoint x: 0, endPoint y: 202, distance: 252.0
click at [0, 204] on div "Convenience Demand Wholesale LLC Convenience Demand Wholesale LLC Home Home Sal…" at bounding box center [296, 145] width 592 height 291
type input "*"
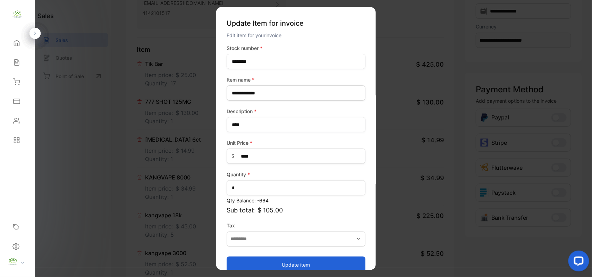
click at [243, 261] on button "Update item" at bounding box center [296, 264] width 139 height 17
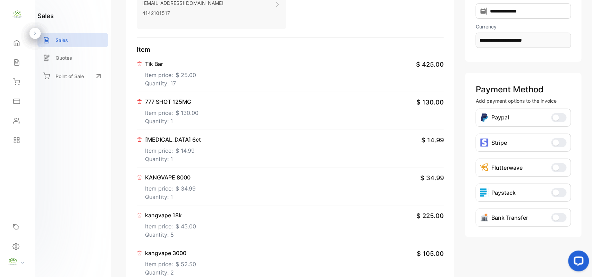
click at [172, 110] on p "Item price: $ 130.00" at bounding box center [171, 111] width 53 height 11
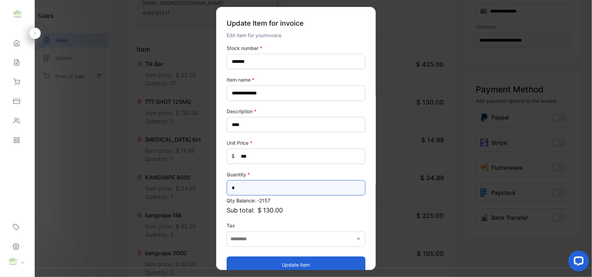
drag, startPoint x: 205, startPoint y: 191, endPoint x: 0, endPoint y: 218, distance: 207.3
click at [0, 218] on div "Convenience Demand Wholesale LLC Convenience Demand Wholesale LLC Home Home Sal…" at bounding box center [296, 145] width 592 height 291
type input "*"
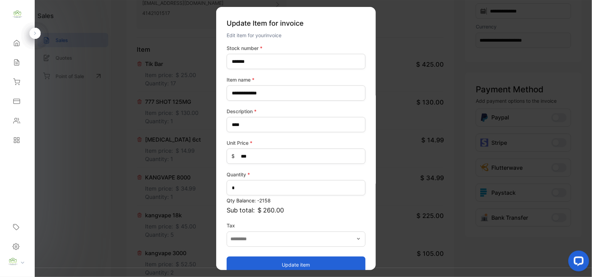
click at [244, 264] on button "Update item" at bounding box center [296, 264] width 139 height 17
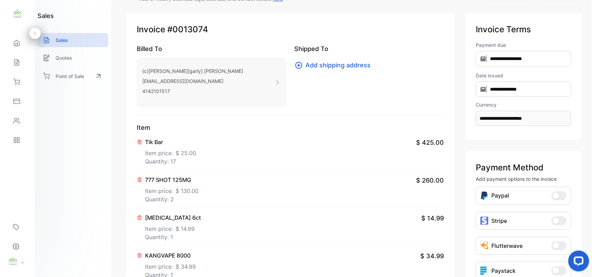
scroll to position [0, 0]
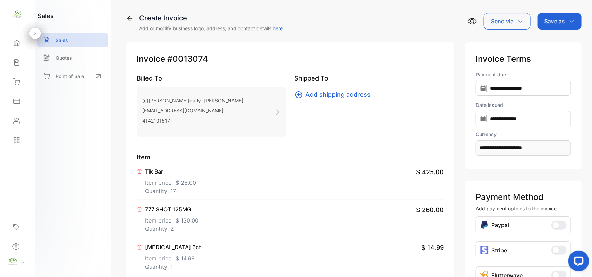
click at [573, 21] on icon "button" at bounding box center [572, 21] width 6 height 6
click at [553, 39] on div "Invoice" at bounding box center [558, 44] width 40 height 14
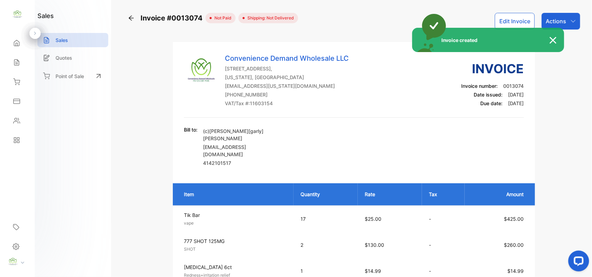
click at [568, 19] on div "Invoice created" at bounding box center [296, 138] width 592 height 277
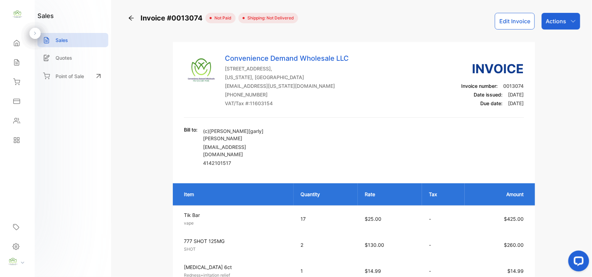
click at [568, 19] on div "Actions" at bounding box center [561, 21] width 39 height 17
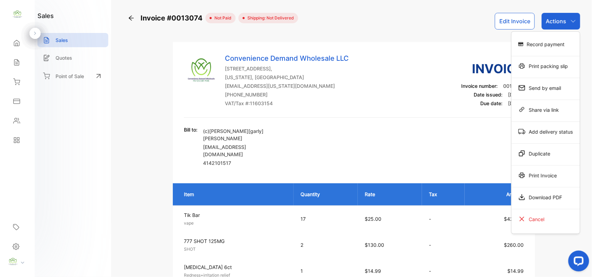
click at [538, 176] on div "Print Invoice" at bounding box center [546, 175] width 68 height 14
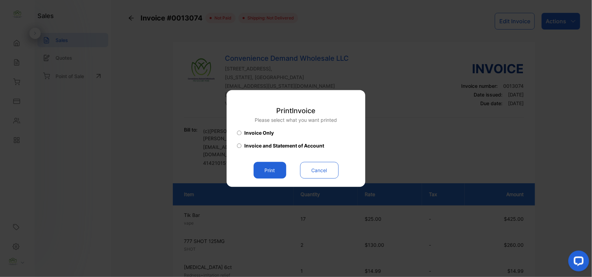
click at [268, 173] on button "Print" at bounding box center [270, 170] width 33 height 17
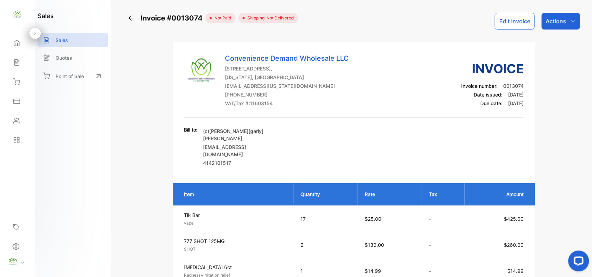
click at [17, 63] on icon at bounding box center [16, 62] width 7 height 7
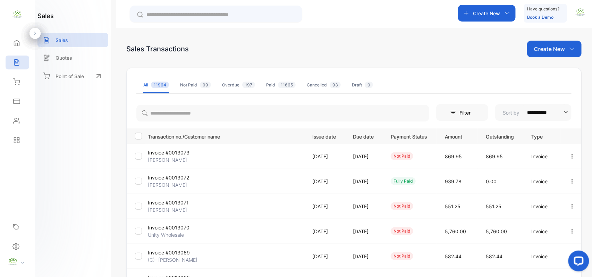
click at [498, 12] on p "Create New" at bounding box center [486, 13] width 27 height 7
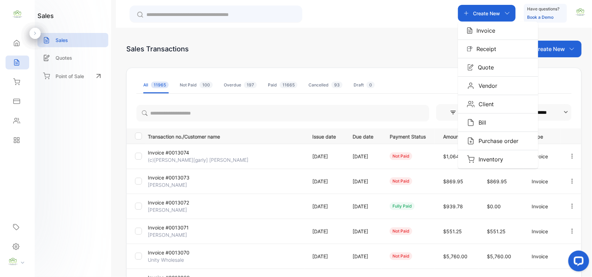
click at [487, 32] on p "Invoice" at bounding box center [484, 30] width 23 height 8
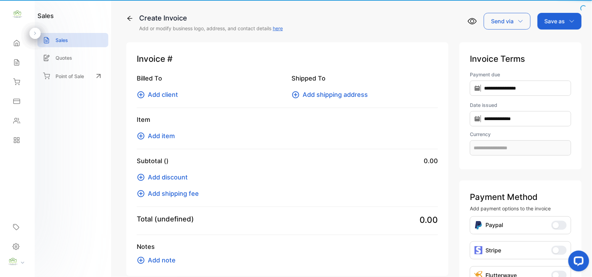
type input "**********"
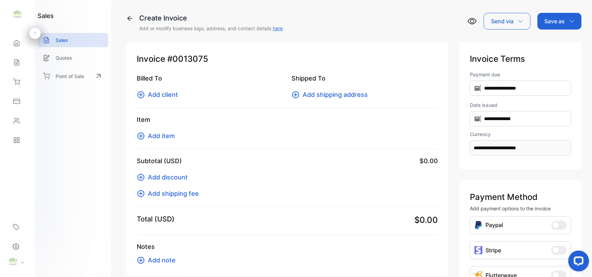
click at [171, 97] on span "Add client" at bounding box center [163, 94] width 30 height 9
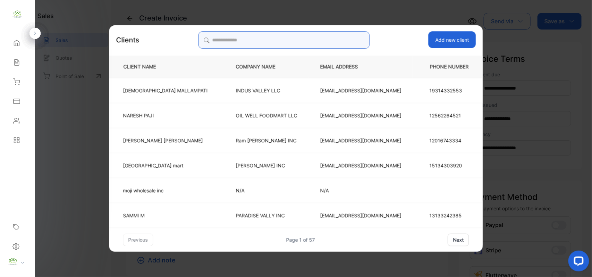
click at [347, 43] on input "search" at bounding box center [283, 39] width 171 height 17
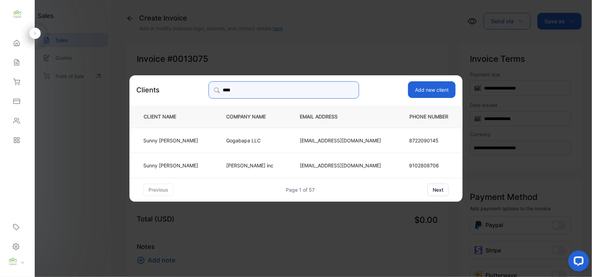
drag, startPoint x: 334, startPoint y: 85, endPoint x: 208, endPoint y: 91, distance: 125.4
click at [208, 91] on div "**** Add new client" at bounding box center [311, 89] width 289 height 17
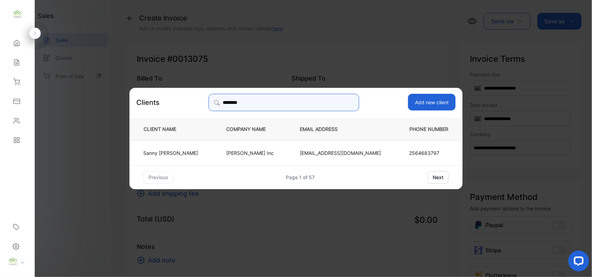
type input "********"
click at [197, 154] on p "Sanny Patel" at bounding box center [170, 152] width 55 height 7
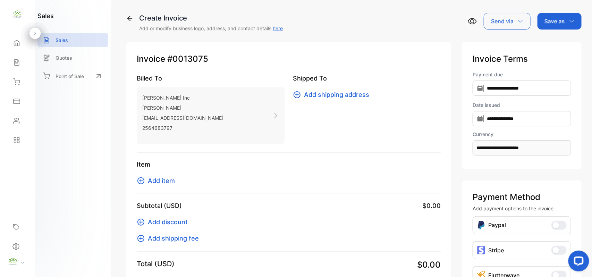
click at [152, 184] on span "Add item" at bounding box center [161, 180] width 27 height 9
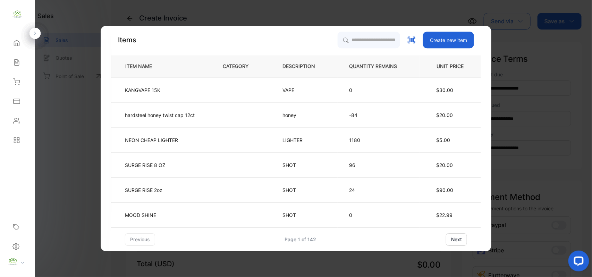
click at [335, 32] on div "Items Create new item ITEM NAME CATEGORY DESCRIPTION QUANTITY REMAINS UNIT PRIC…" at bounding box center [296, 139] width 391 height 226
click at [344, 45] on input "search" at bounding box center [368, 39] width 63 height 17
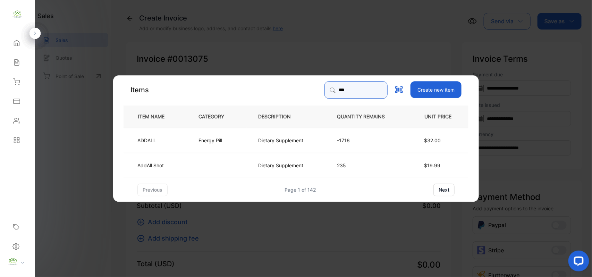
type input "***"
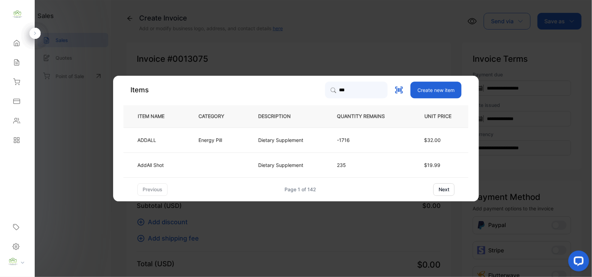
click at [221, 144] on td "Energy Pill" at bounding box center [217, 139] width 60 height 25
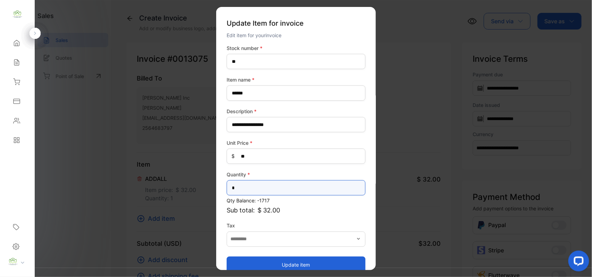
drag, startPoint x: 247, startPoint y: 193, endPoint x: 0, endPoint y: 137, distance: 253.3
click at [3, 162] on div "**********" at bounding box center [296, 145] width 592 height 291
type input "*"
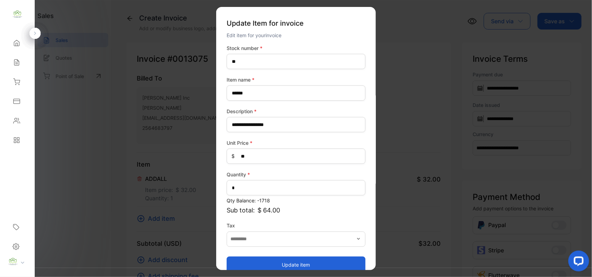
drag, startPoint x: 274, startPoint y: 267, endPoint x: 262, endPoint y: 254, distance: 17.4
click at [274, 267] on button "Update item" at bounding box center [296, 264] width 139 height 17
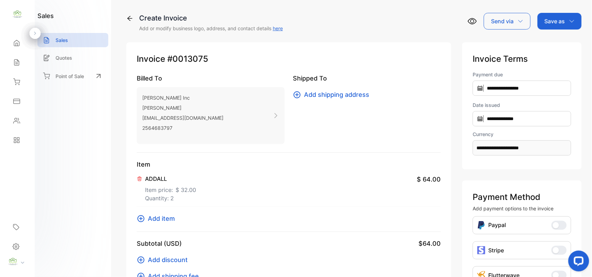
click at [148, 219] on span "Add item" at bounding box center [161, 218] width 27 height 9
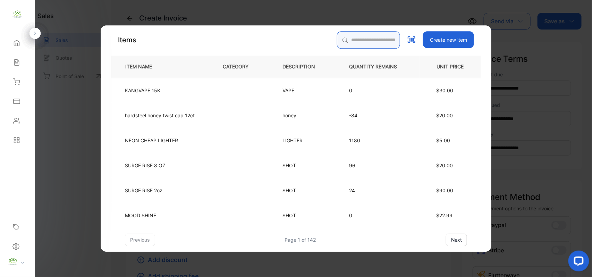
click at [358, 41] on input "search" at bounding box center [368, 39] width 63 height 17
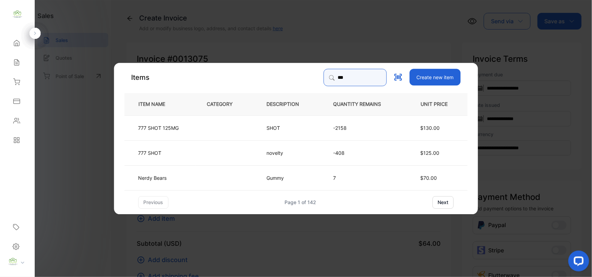
type input "***"
click at [181, 132] on td "777 SHOT 125MG" at bounding box center [160, 127] width 71 height 25
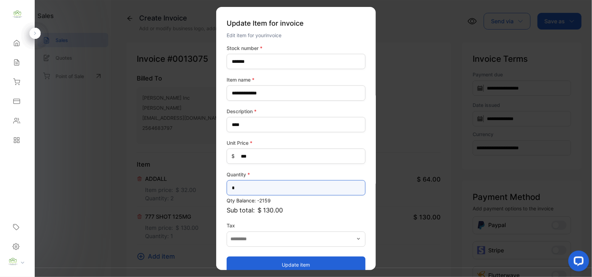
drag, startPoint x: 0, startPoint y: 174, endPoint x: 0, endPoint y: 141, distance: 33.0
click at [0, 144] on div "**********" at bounding box center [296, 145] width 592 height 291
type input "*"
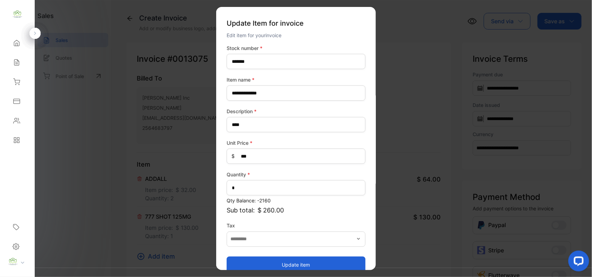
click at [289, 263] on button "Update item" at bounding box center [296, 264] width 139 height 17
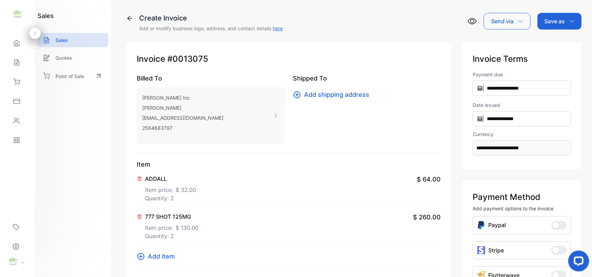
click at [149, 258] on span "Add item" at bounding box center [161, 256] width 27 height 9
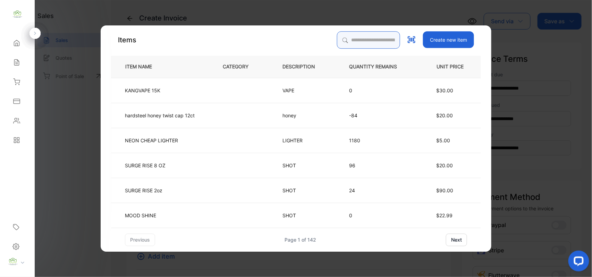
click at [346, 39] on input "search" at bounding box center [368, 39] width 63 height 17
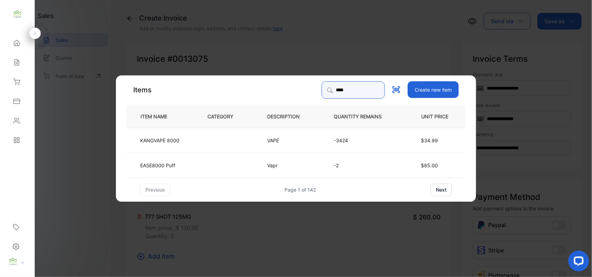
type input "****"
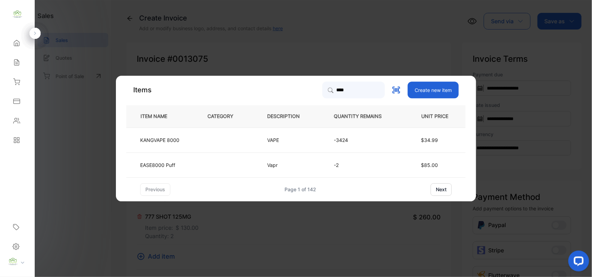
click at [187, 140] on td "KANGVAPE 8000" at bounding box center [161, 139] width 70 height 25
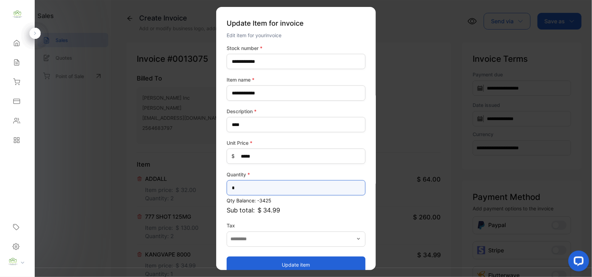
drag, startPoint x: 246, startPoint y: 188, endPoint x: 21, endPoint y: 135, distance: 231.1
type input "*"
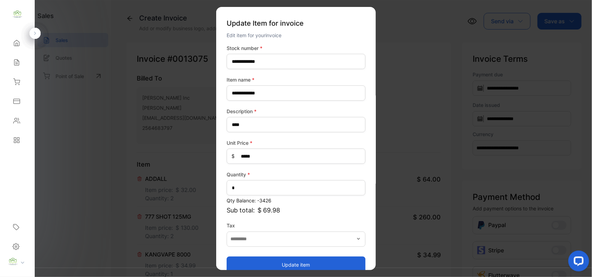
drag, startPoint x: 315, startPoint y: 265, endPoint x: 285, endPoint y: 246, distance: 35.7
click at [314, 264] on button "Update item" at bounding box center [296, 264] width 139 height 17
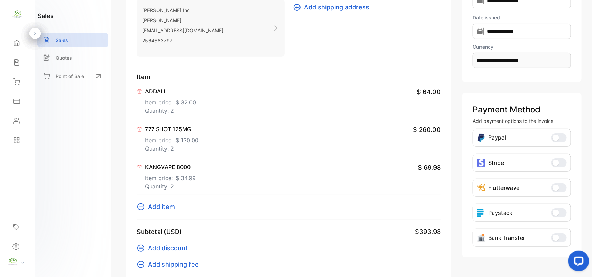
scroll to position [108, 0]
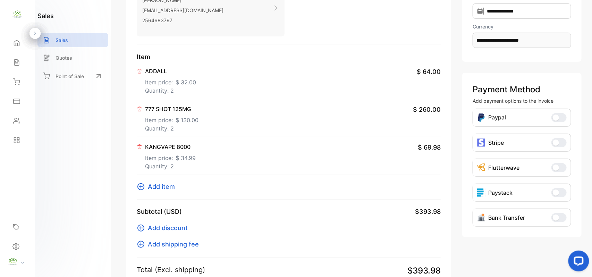
click at [143, 188] on icon at bounding box center [141, 187] width 8 height 8
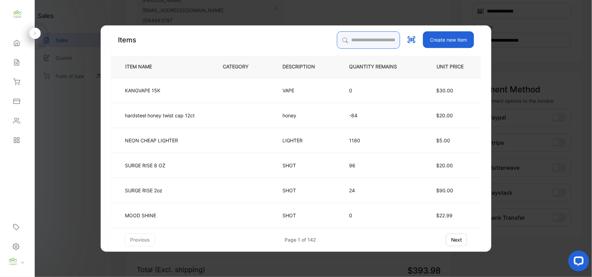
click at [365, 40] on input "search" at bounding box center [368, 39] width 63 height 17
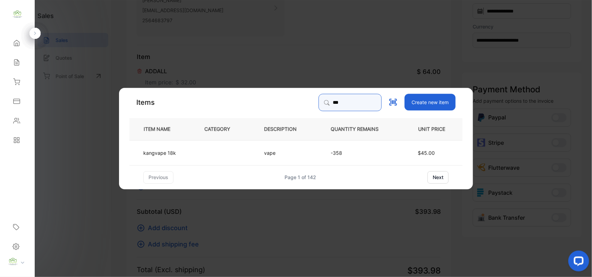
type input "***"
click at [192, 156] on td "kangvape 18k" at bounding box center [161, 152] width 64 height 25
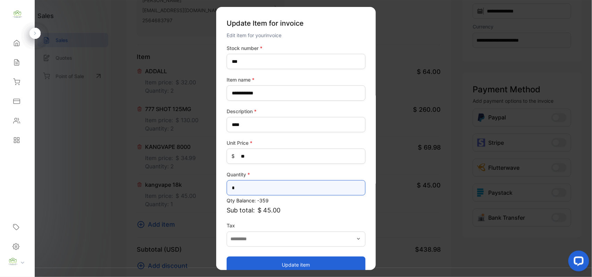
drag, startPoint x: 254, startPoint y: 186, endPoint x: 0, endPoint y: 171, distance: 254.5
click at [7, 178] on div "**********" at bounding box center [296, 145] width 592 height 291
type input "*"
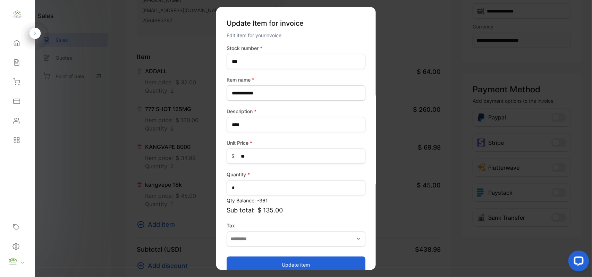
click at [307, 264] on button "Update item" at bounding box center [296, 264] width 139 height 17
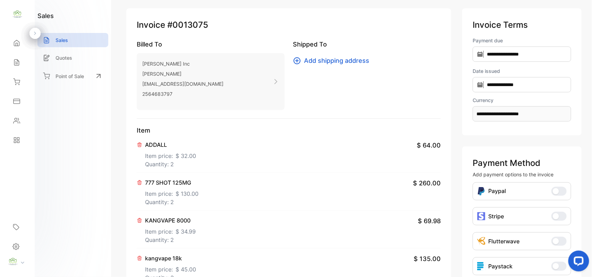
scroll to position [0, 0]
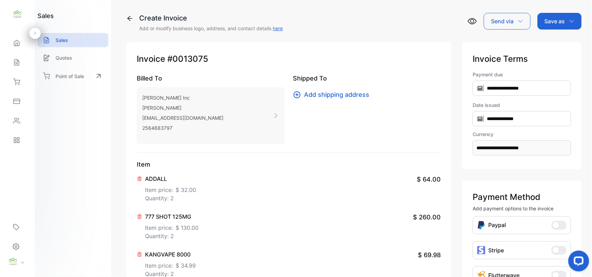
click at [554, 22] on p "Save as" at bounding box center [555, 21] width 20 height 8
click at [550, 40] on div "Invoice" at bounding box center [558, 44] width 40 height 14
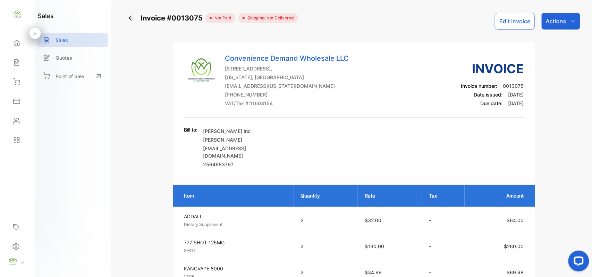
click at [568, 21] on div "Actions" at bounding box center [561, 21] width 39 height 17
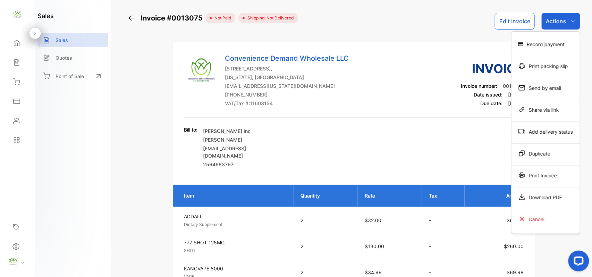
click at [535, 180] on div "Print Invoice" at bounding box center [546, 175] width 68 height 14
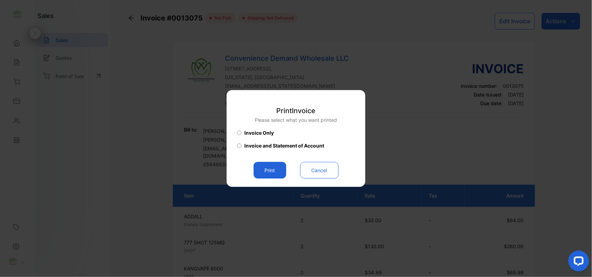
click at [272, 178] on button "Print" at bounding box center [270, 170] width 33 height 17
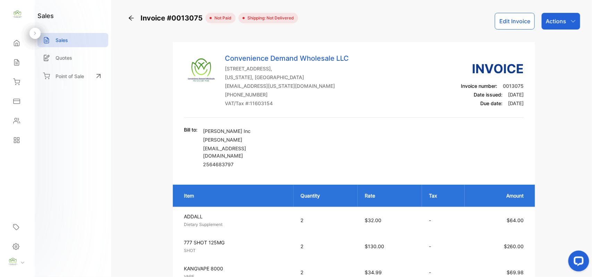
drag, startPoint x: 23, startPoint y: 62, endPoint x: 37, endPoint y: 64, distance: 14.4
click at [23, 62] on div "Sales" at bounding box center [18, 63] width 24 height 14
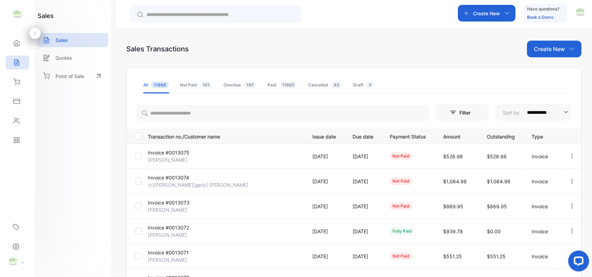
click at [570, 178] on icon "button" at bounding box center [572, 181] width 6 height 6
drag, startPoint x: 549, startPoint y: 242, endPoint x: 541, endPoint y: 238, distance: 9.0
click at [548, 242] on div "Print" at bounding box center [550, 241] width 70 height 14
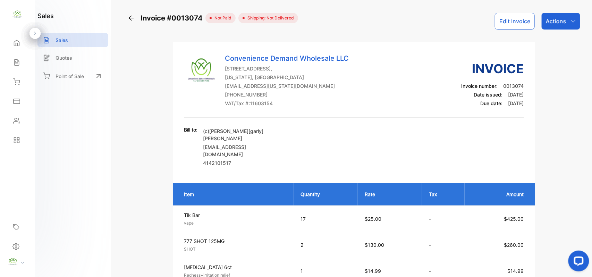
click at [575, 22] on div "Actions" at bounding box center [561, 21] width 39 height 17
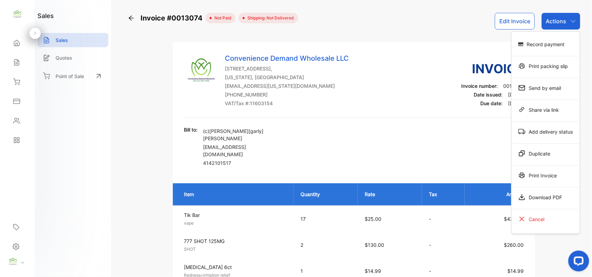
click at [541, 176] on div "Print Invoice" at bounding box center [546, 175] width 68 height 14
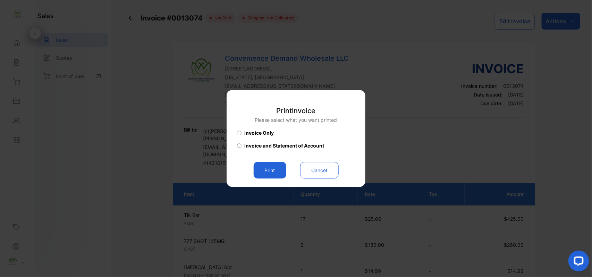
click at [267, 169] on button "Print" at bounding box center [270, 170] width 33 height 17
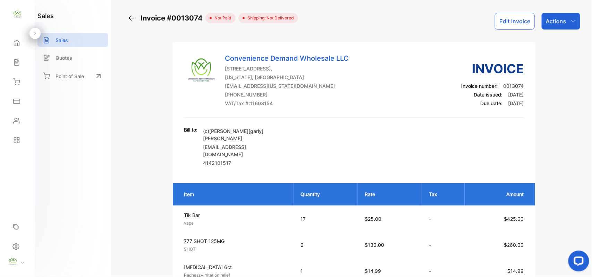
click at [17, 65] on icon at bounding box center [16, 62] width 7 height 7
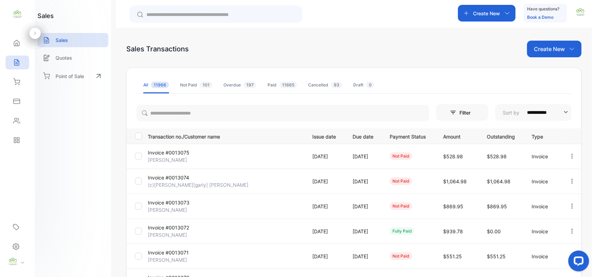
click at [570, 156] on icon "button" at bounding box center [572, 156] width 6 height 6
click at [552, 213] on div "Print" at bounding box center [550, 216] width 70 height 14
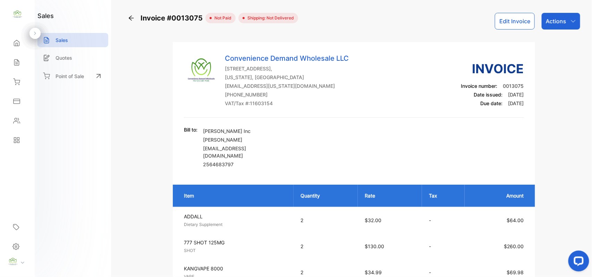
click at [18, 66] on icon at bounding box center [16, 63] width 5 height 6
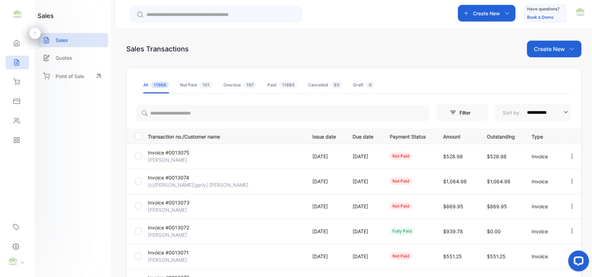
click at [570, 180] on icon "button" at bounding box center [572, 181] width 6 height 6
click at [549, 201] on span "View / Edit Invoice" at bounding box center [555, 201] width 49 height 8
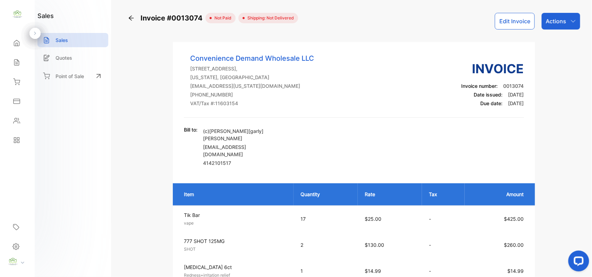
click at [519, 19] on button "Edit Invoice" at bounding box center [515, 21] width 40 height 17
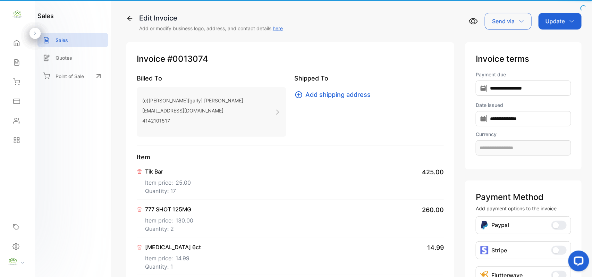
type input "**********"
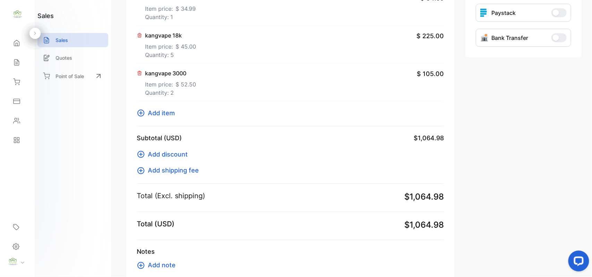
scroll to position [331, 0]
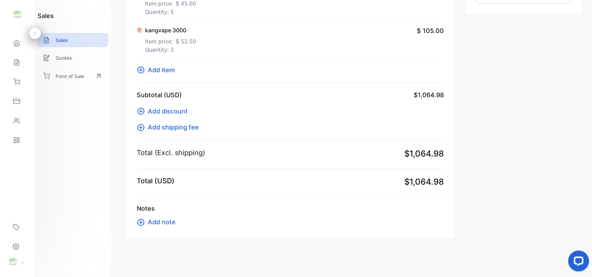
click at [157, 71] on span "Add item" at bounding box center [161, 69] width 27 height 9
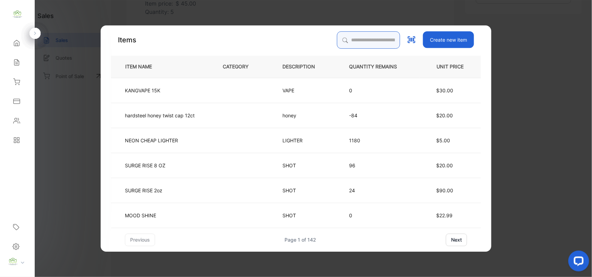
click at [372, 40] on input "search" at bounding box center [368, 39] width 63 height 17
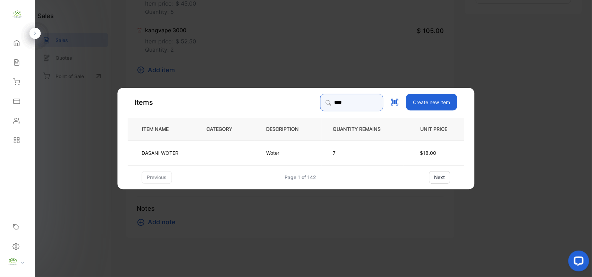
type input "****"
click at [167, 152] on p "DASANI WOTER" at bounding box center [160, 152] width 37 height 7
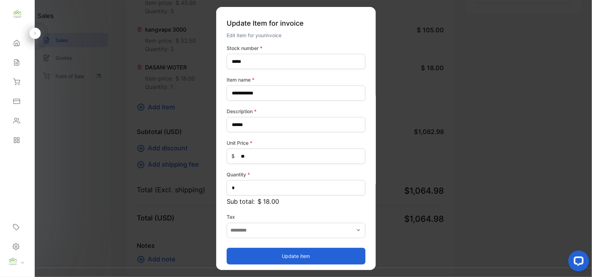
drag, startPoint x: 314, startPoint y: 253, endPoint x: 364, endPoint y: 227, distance: 56.4
click at [315, 253] on button "Update item" at bounding box center [296, 255] width 139 height 17
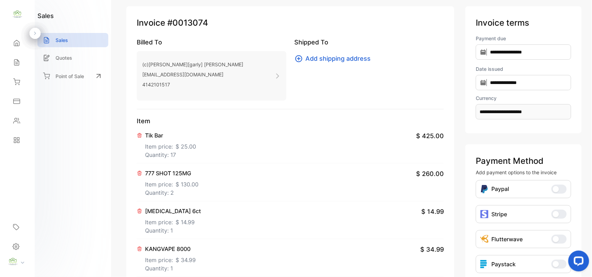
scroll to position [0, 0]
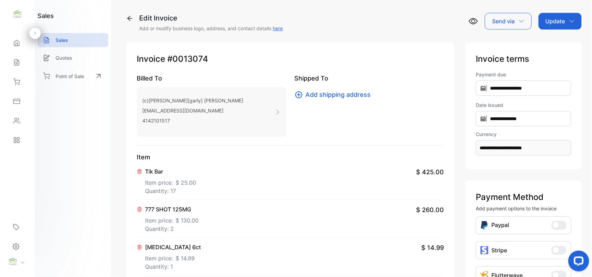
click at [564, 24] on div "Update" at bounding box center [560, 21] width 43 height 17
click at [562, 35] on div "Invoice" at bounding box center [561, 45] width 40 height 22
click at [559, 45] on div "Invoice" at bounding box center [561, 44] width 40 height 14
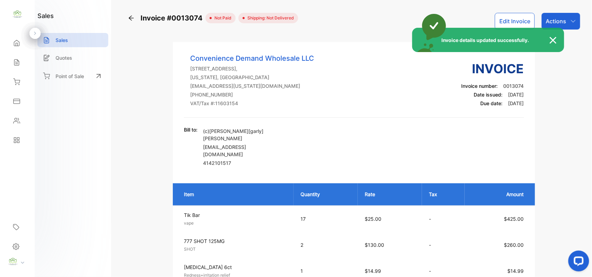
click at [564, 28] on div "Invoice details updated successfully." at bounding box center [296, 138] width 592 height 277
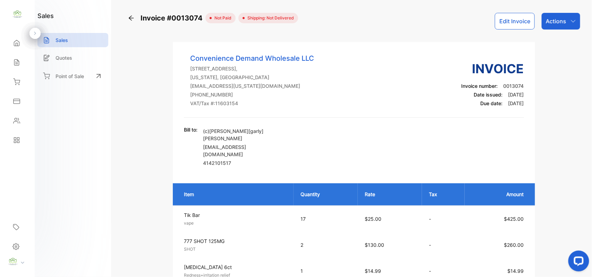
click at [565, 23] on div "Actions" at bounding box center [561, 21] width 39 height 17
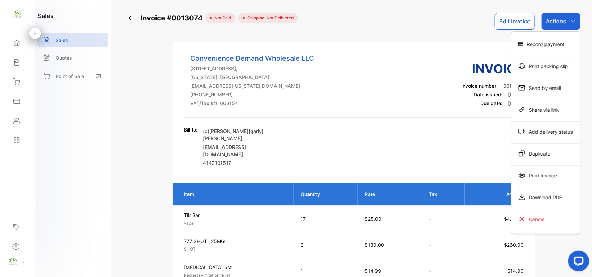
click at [550, 174] on div "Print Invoice" at bounding box center [546, 175] width 68 height 14
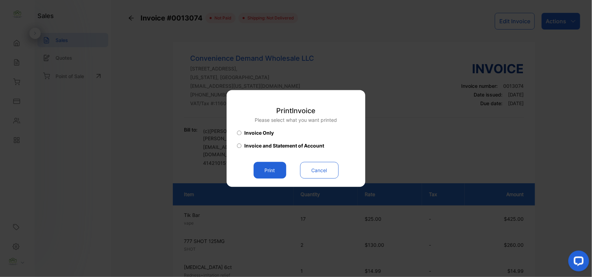
click at [277, 174] on button "Print" at bounding box center [270, 170] width 33 height 17
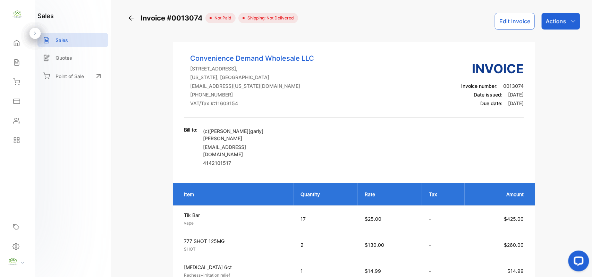
click at [12, 67] on div "Sales" at bounding box center [18, 63] width 24 height 14
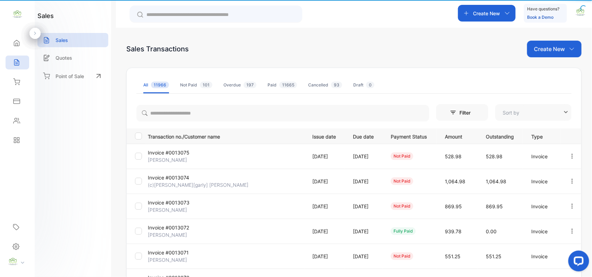
type input "**********"
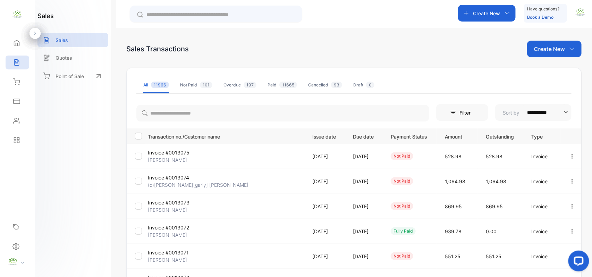
click at [497, 13] on p "Create New" at bounding box center [486, 13] width 27 height 7
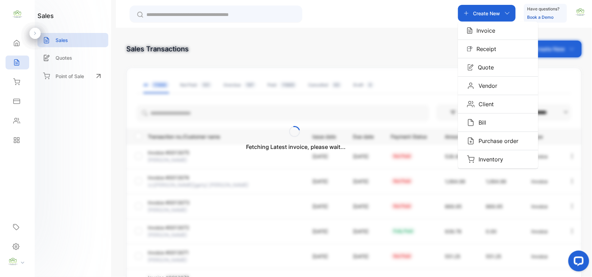
click at [481, 34] on p "Invoice" at bounding box center [484, 30] width 23 height 8
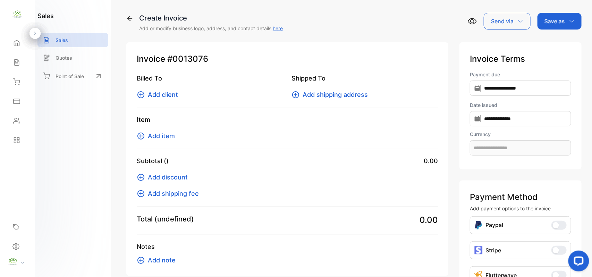
click at [165, 99] on span "Add client" at bounding box center [163, 94] width 30 height 9
type input "**********"
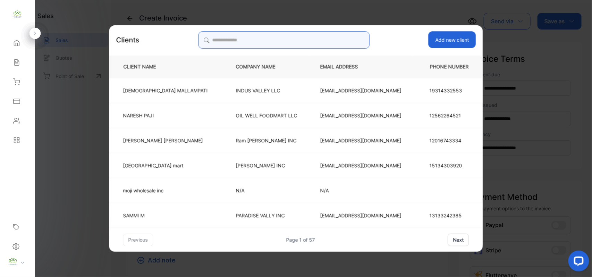
click at [312, 43] on input "search" at bounding box center [283, 39] width 171 height 17
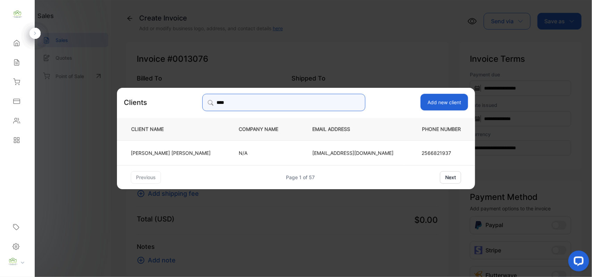
type input "****"
click at [175, 153] on p "Nileshbhai Patel" at bounding box center [171, 152] width 80 height 7
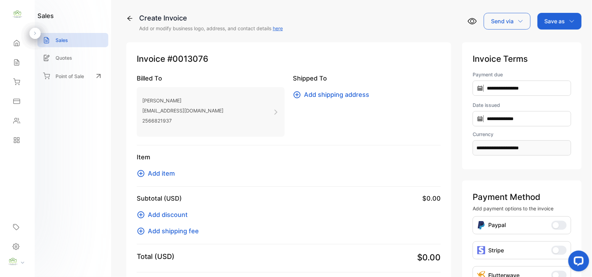
click at [159, 177] on span "Add item" at bounding box center [161, 173] width 27 height 9
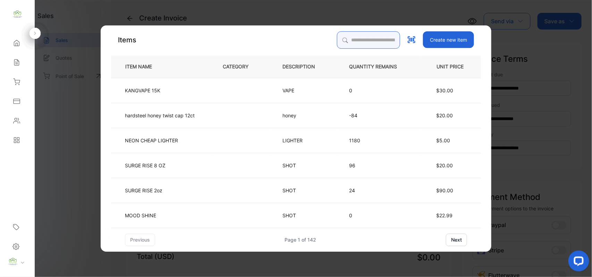
click at [373, 38] on input "search" at bounding box center [368, 39] width 63 height 17
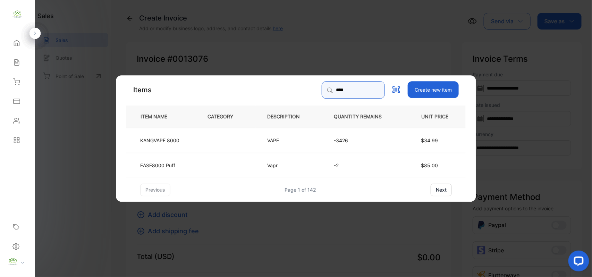
type input "****"
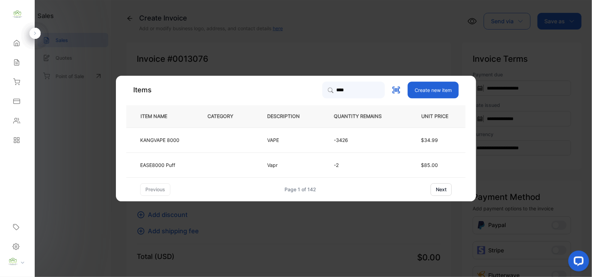
click at [174, 144] on td "KANGVAPE 8000" at bounding box center [161, 139] width 70 height 25
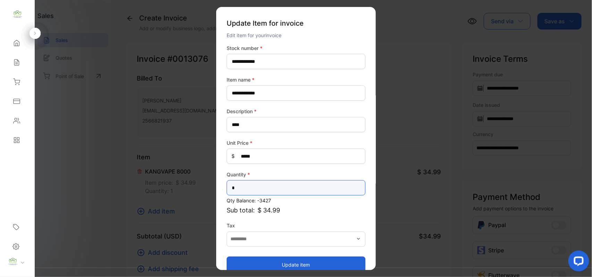
drag, startPoint x: 242, startPoint y: 191, endPoint x: 0, endPoint y: 214, distance: 243.4
click at [0, 193] on div "**********" at bounding box center [296, 145] width 592 height 291
type input "*"
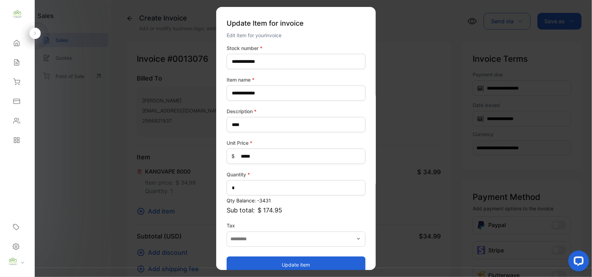
drag, startPoint x: 301, startPoint y: 264, endPoint x: 226, endPoint y: 247, distance: 77.5
click at [301, 264] on button "Update item" at bounding box center [296, 264] width 139 height 17
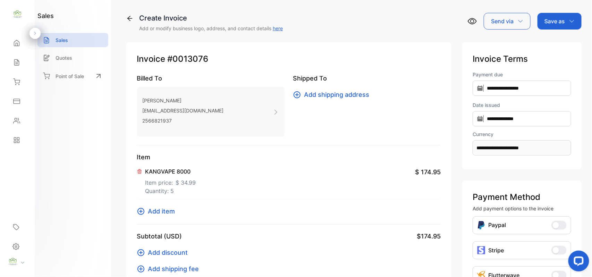
click at [171, 214] on span "Add item" at bounding box center [161, 210] width 27 height 9
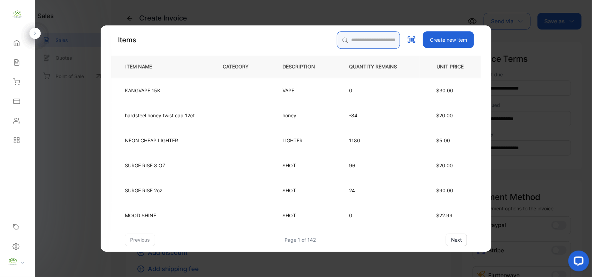
click at [367, 38] on input "search" at bounding box center [368, 39] width 63 height 17
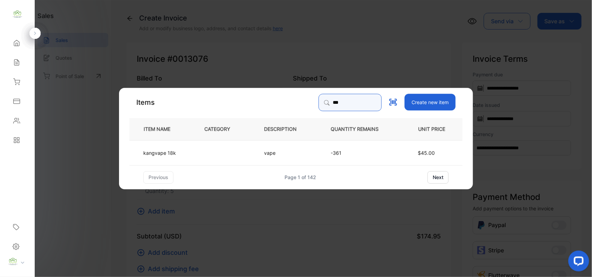
type input "***"
click at [187, 155] on td "kangvape 18k" at bounding box center [161, 152] width 64 height 25
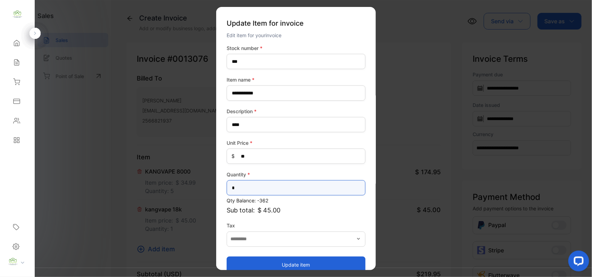
drag, startPoint x: 63, startPoint y: 188, endPoint x: 0, endPoint y: 181, distance: 63.2
click at [0, 181] on div "**********" at bounding box center [296, 145] width 592 height 291
type input "*"
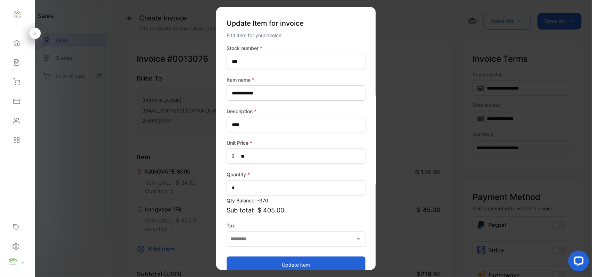
drag, startPoint x: 234, startPoint y: 265, endPoint x: 227, endPoint y: 258, distance: 9.6
click at [234, 265] on button "Update item" at bounding box center [296, 264] width 139 height 17
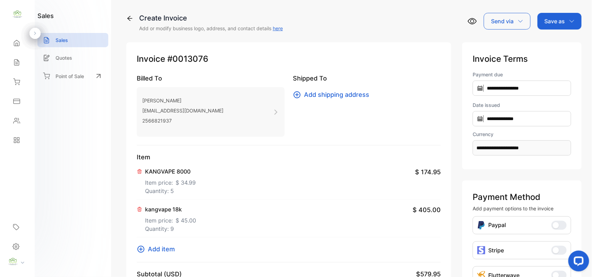
click at [550, 21] on p "Save as" at bounding box center [555, 21] width 20 height 8
click at [543, 43] on div "Invoice" at bounding box center [558, 44] width 40 height 14
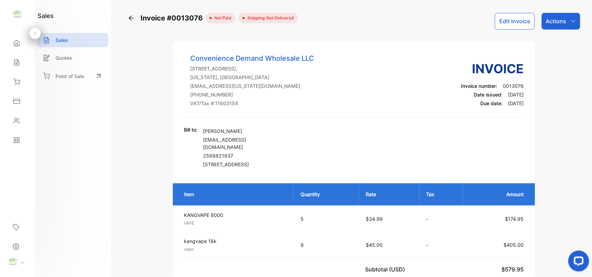
drag, startPoint x: 17, startPoint y: 123, endPoint x: 23, endPoint y: 122, distance: 6.3
click at [19, 123] on icon at bounding box center [16, 120] width 7 height 7
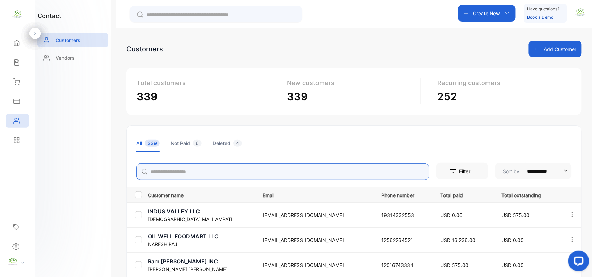
click at [216, 172] on input "search" at bounding box center [282, 171] width 293 height 17
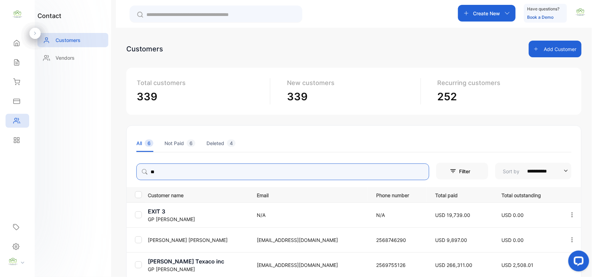
click at [486, 9] on div "Create New" at bounding box center [487, 13] width 58 height 17
type input "**"
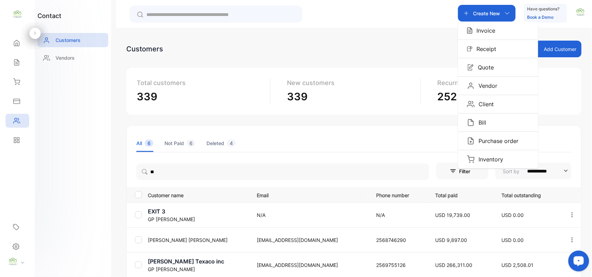
click at [482, 29] on p "Invoice" at bounding box center [484, 30] width 23 height 8
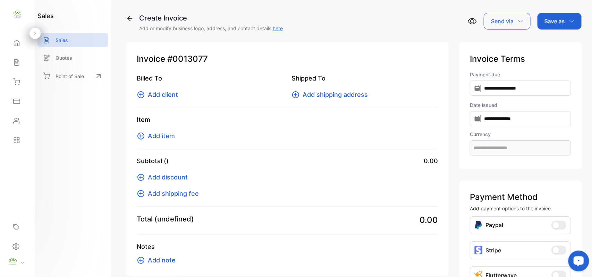
type input "**********"
click at [165, 91] on span "Add client" at bounding box center [163, 94] width 30 height 9
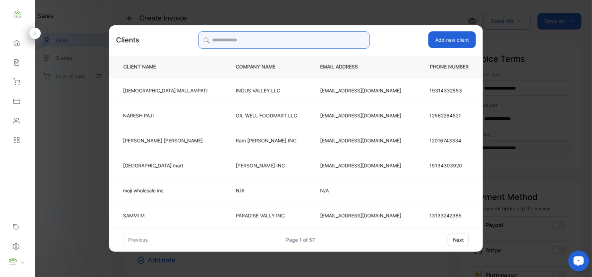
click at [314, 41] on input "search" at bounding box center [283, 39] width 171 height 17
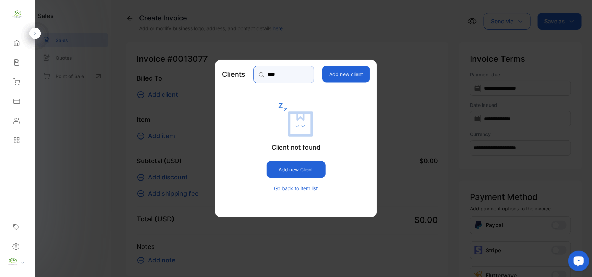
drag, startPoint x: 274, startPoint y: 75, endPoint x: 0, endPoint y: 77, distance: 274.2
click at [0, 77] on div "**********" at bounding box center [296, 145] width 592 height 291
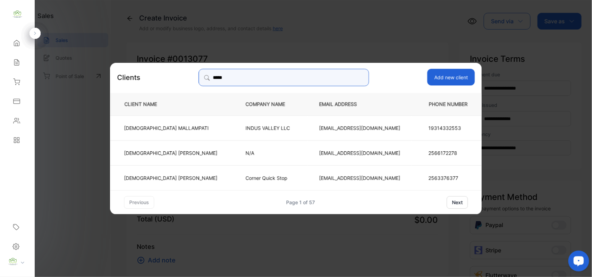
type input "*****"
click at [412, 154] on td "2566172278" at bounding box center [447, 152] width 70 height 25
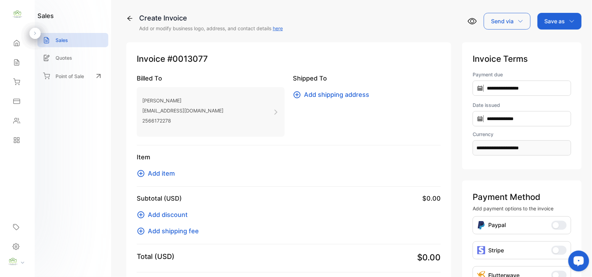
drag, startPoint x: 160, startPoint y: 179, endPoint x: 160, endPoint y: 174, distance: 5.2
click at [160, 178] on div "Item Add item" at bounding box center [289, 169] width 304 height 34
click at [160, 174] on span "Add item" at bounding box center [161, 173] width 27 height 9
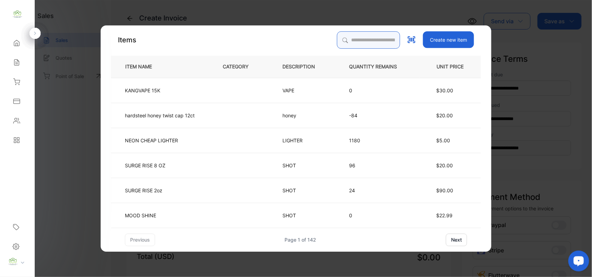
click at [356, 36] on input "search" at bounding box center [368, 39] width 63 height 17
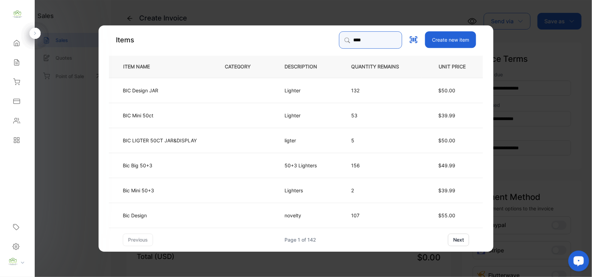
type input "***"
click at [175, 163] on td "Bic Big 50+3" at bounding box center [161, 164] width 104 height 25
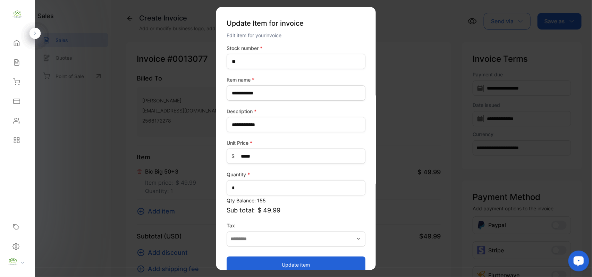
click at [266, 260] on button "Update item" at bounding box center [296, 264] width 139 height 17
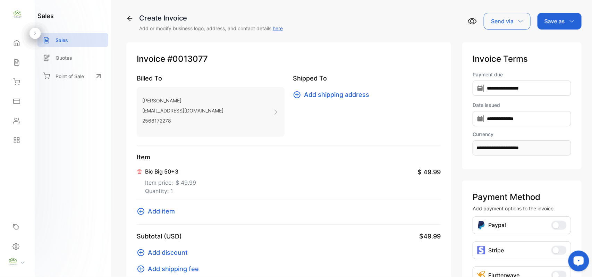
click at [171, 211] on span "Add item" at bounding box center [161, 210] width 27 height 9
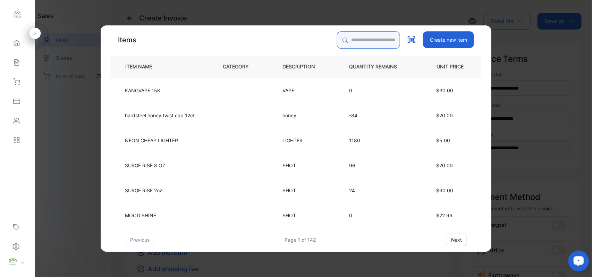
click at [362, 37] on input "search" at bounding box center [368, 39] width 63 height 17
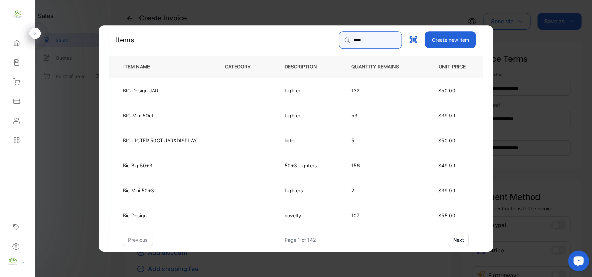
type input "***"
click at [173, 115] on td "BIC Mini 50ct" at bounding box center [161, 114] width 104 height 25
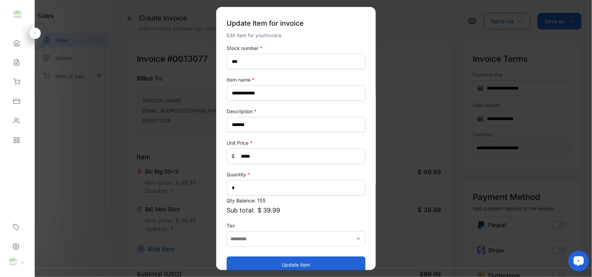
click at [282, 265] on button "Update item" at bounding box center [296, 264] width 139 height 17
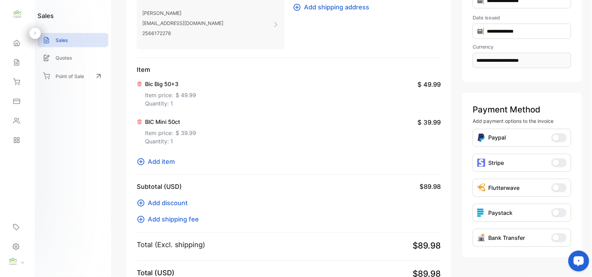
scroll to position [108, 0]
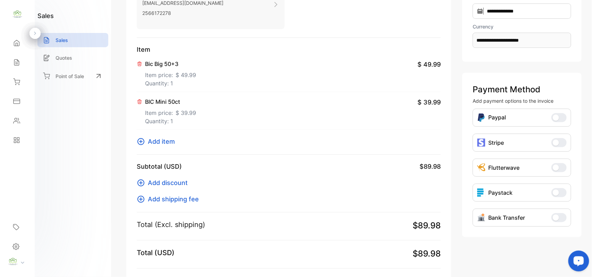
click at [168, 141] on span "Add item" at bounding box center [161, 141] width 27 height 9
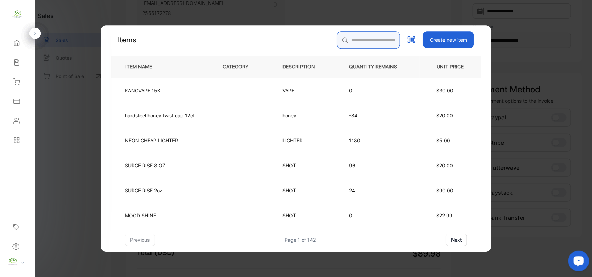
click at [365, 35] on input "search" at bounding box center [368, 39] width 63 height 17
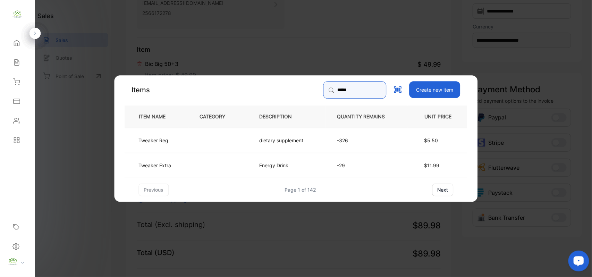
type input "*****"
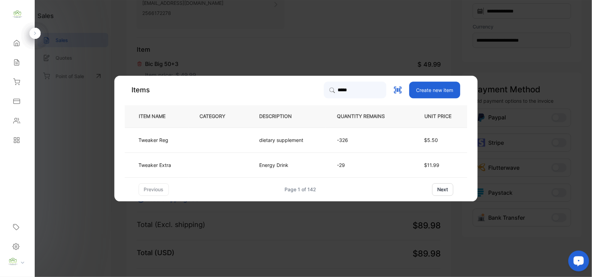
click at [191, 139] on td at bounding box center [218, 139] width 60 height 25
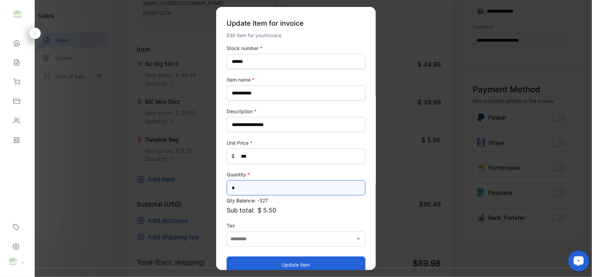
drag, startPoint x: 229, startPoint y: 192, endPoint x: 94, endPoint y: 179, distance: 136.0
type input "*"
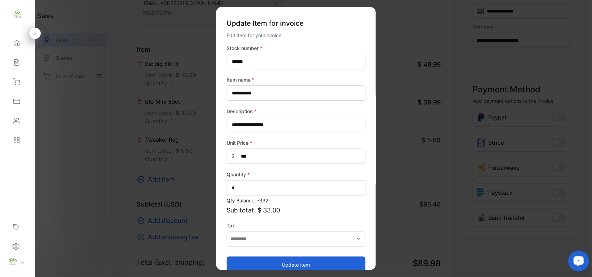
drag, startPoint x: 260, startPoint y: 262, endPoint x: 246, endPoint y: 251, distance: 18.0
click at [258, 261] on button "Update item" at bounding box center [296, 264] width 139 height 17
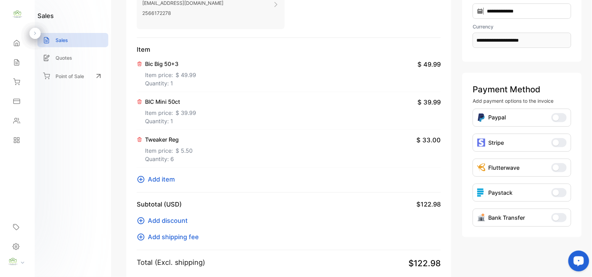
click at [160, 185] on div "Item Bic Big 50+3 Item price: $ 49.99 Quantity: 1 $ 49.99 BIC Mini 50ct Item pr…" at bounding box center [289, 119] width 304 height 148
click at [160, 183] on span "Add item" at bounding box center [161, 179] width 27 height 9
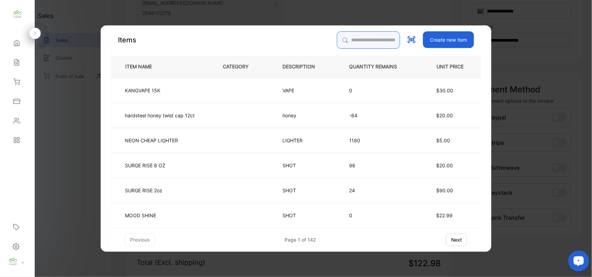
click at [357, 42] on input "search" at bounding box center [368, 39] width 63 height 17
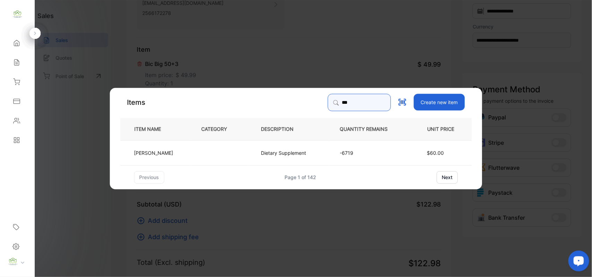
type input "***"
click at [207, 156] on td at bounding box center [220, 152] width 60 height 25
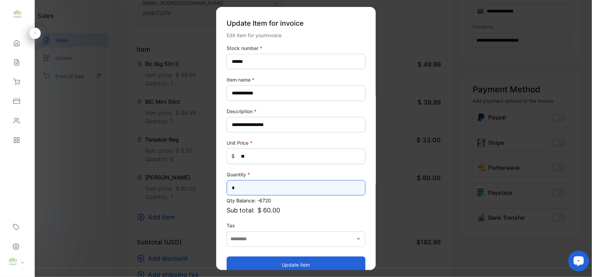
drag, startPoint x: 75, startPoint y: 184, endPoint x: 65, endPoint y: 182, distance: 10.6
type input "*"
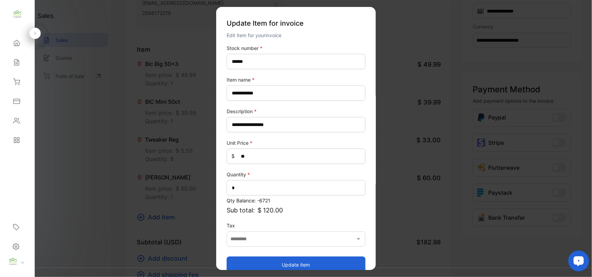
drag, startPoint x: 302, startPoint y: 263, endPoint x: 293, endPoint y: 257, distance: 10.7
click at [302, 263] on button "Update item" at bounding box center [296, 264] width 139 height 17
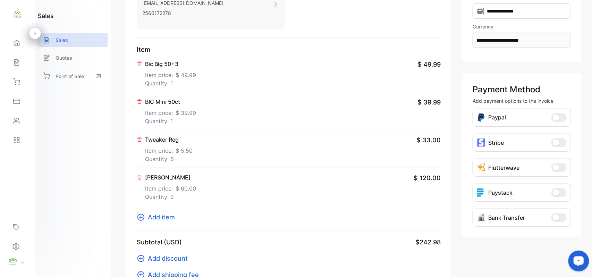
click at [156, 220] on span "Add item" at bounding box center [161, 216] width 27 height 9
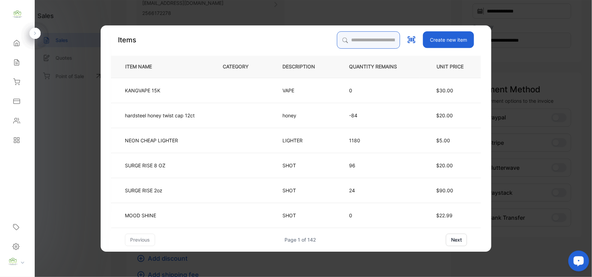
click at [364, 37] on input "search" at bounding box center [368, 39] width 63 height 17
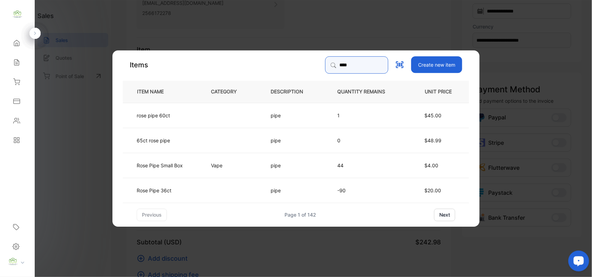
type input "****"
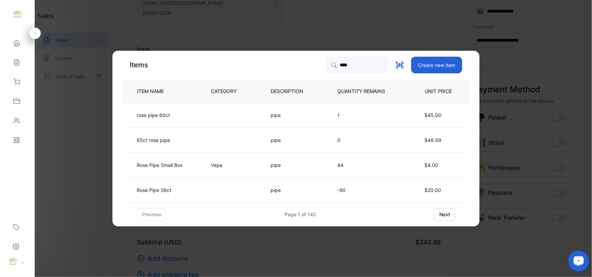
click at [201, 192] on td at bounding box center [230, 189] width 60 height 25
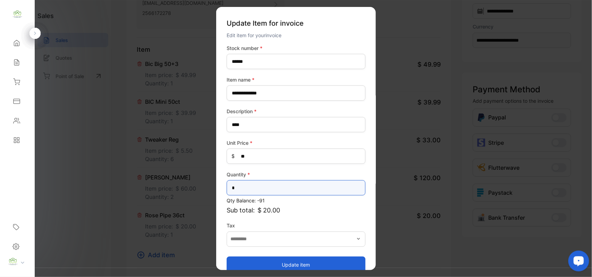
drag, startPoint x: 0, startPoint y: 145, endPoint x: 0, endPoint y: 102, distance: 43.4
click at [0, 120] on div "Convenience Demand Wholesale LLC Convenience Demand Wholesale LLC Home Home Sal…" at bounding box center [296, 145] width 592 height 291
type input "*"
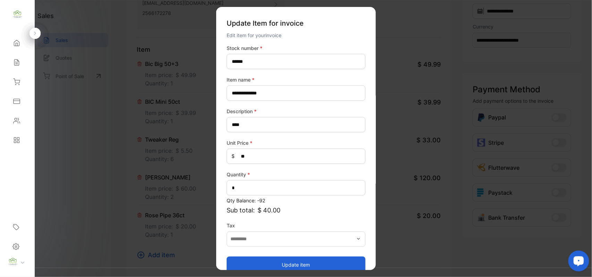
drag, startPoint x: 294, startPoint y: 262, endPoint x: 295, endPoint y: 253, distance: 9.4
click at [294, 261] on button "Update item" at bounding box center [296, 264] width 139 height 17
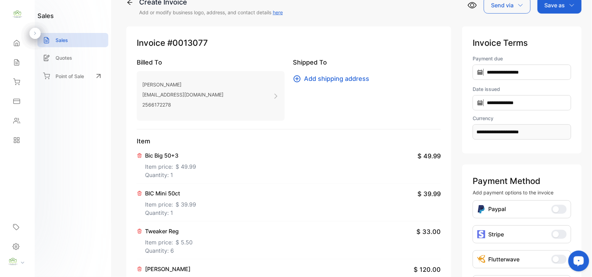
scroll to position [0, 0]
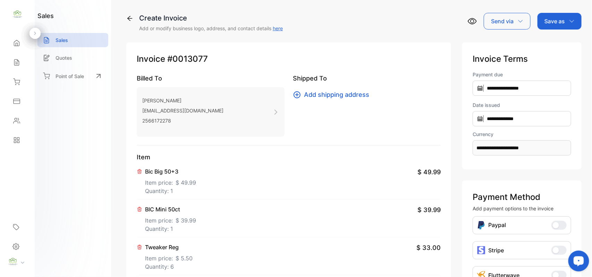
click at [550, 19] on p "Save as" at bounding box center [555, 21] width 20 height 8
click at [546, 46] on div "Invoice" at bounding box center [558, 44] width 40 height 14
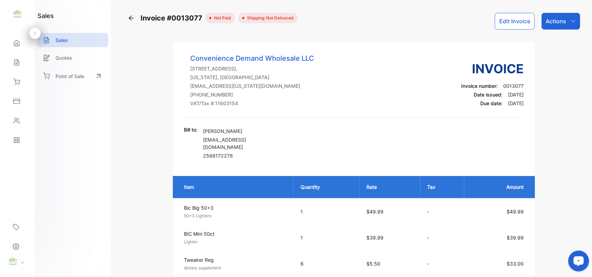
click at [559, 19] on p "Actions" at bounding box center [556, 21] width 20 height 8
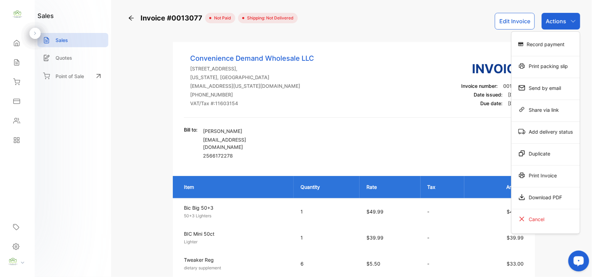
scroll to position [108, 0]
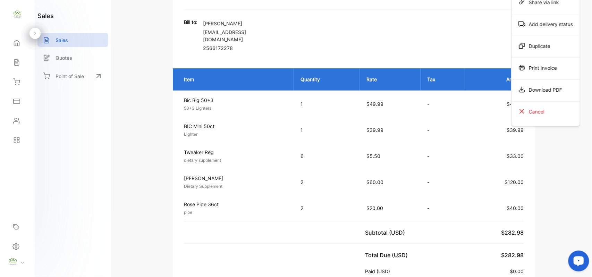
click at [549, 69] on div "Print Invoice" at bounding box center [546, 68] width 68 height 14
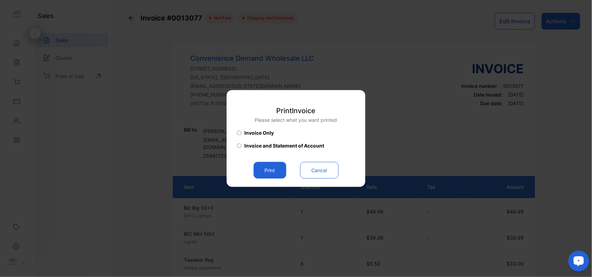
click at [271, 169] on button "Print" at bounding box center [270, 170] width 33 height 17
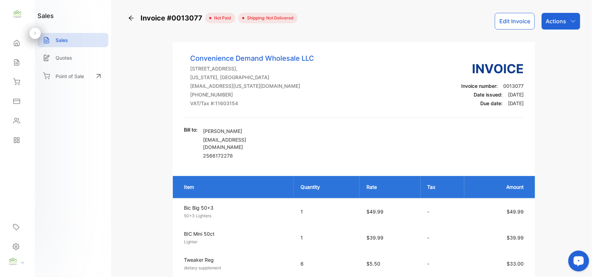
click at [556, 27] on div "Actions" at bounding box center [561, 21] width 39 height 17
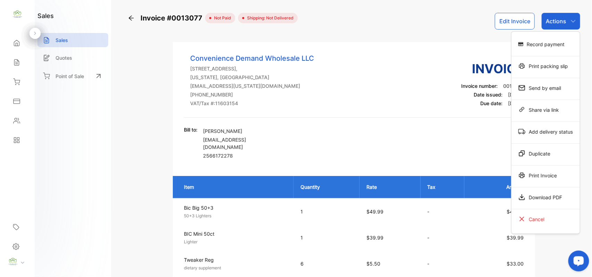
click at [540, 172] on div "Print Invoice" at bounding box center [546, 175] width 68 height 14
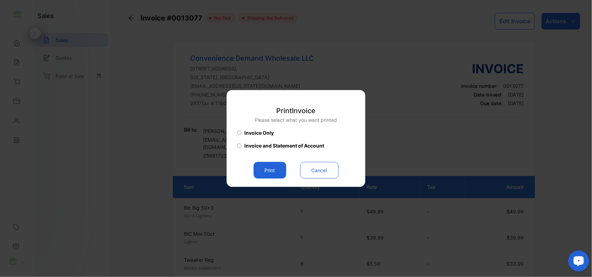
click at [278, 172] on button "Print" at bounding box center [270, 170] width 33 height 17
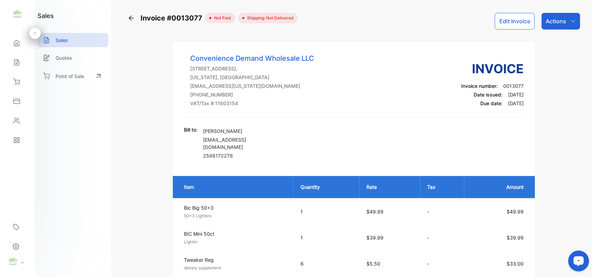
drag, startPoint x: 17, startPoint y: 43, endPoint x: 61, endPoint y: 39, distance: 44.6
click at [17, 43] on icon at bounding box center [16, 43] width 5 height 6
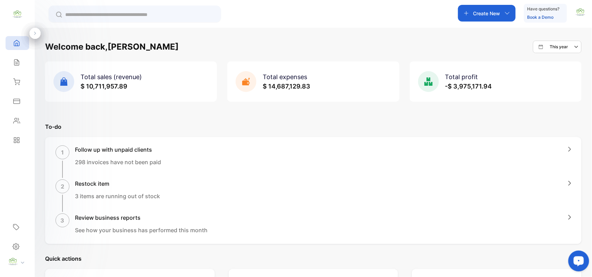
click at [506, 11] on icon "button" at bounding box center [508, 13] width 6 height 6
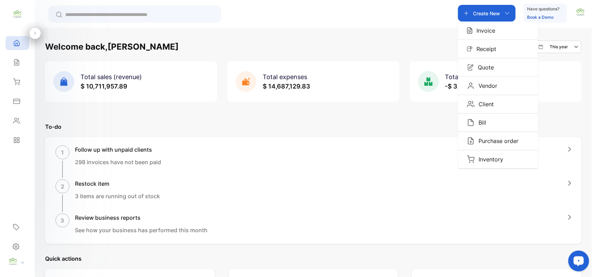
click at [491, 35] on div "Invoice" at bounding box center [498, 31] width 80 height 18
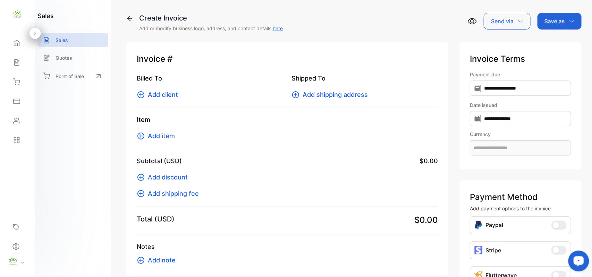
type input "**********"
click at [159, 95] on span "Add client" at bounding box center [163, 94] width 30 height 9
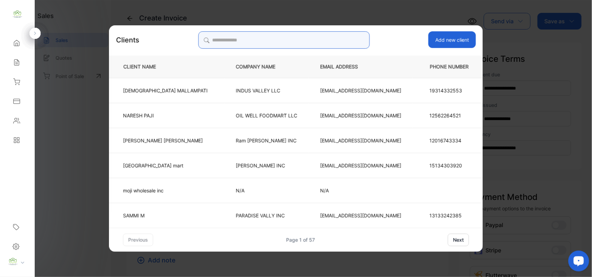
click at [313, 39] on input "search" at bounding box center [283, 39] width 171 height 17
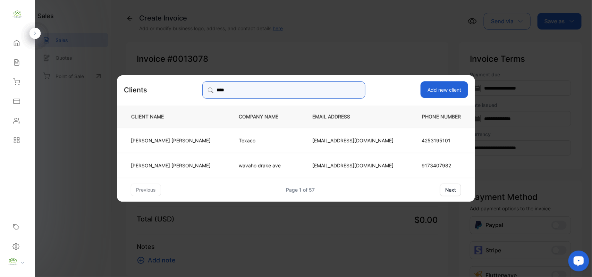
type input "****"
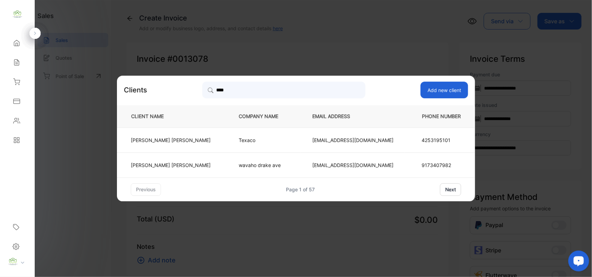
click at [310, 169] on td "peter08nov@yahoo.com" at bounding box center [353, 164] width 104 height 25
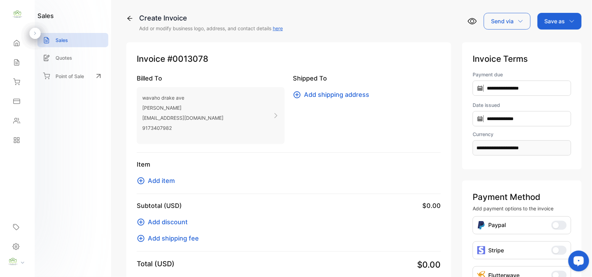
click at [168, 178] on span "Add item" at bounding box center [161, 180] width 27 height 9
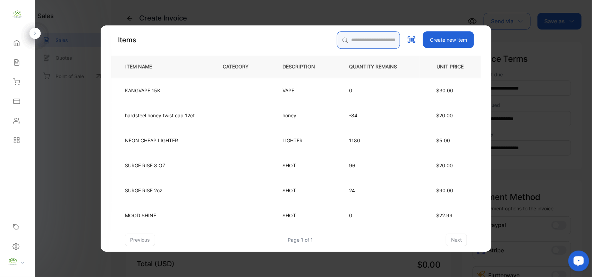
click at [339, 37] on input "search" at bounding box center [368, 39] width 63 height 17
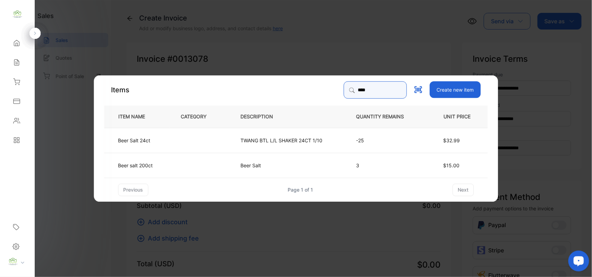
type input "****"
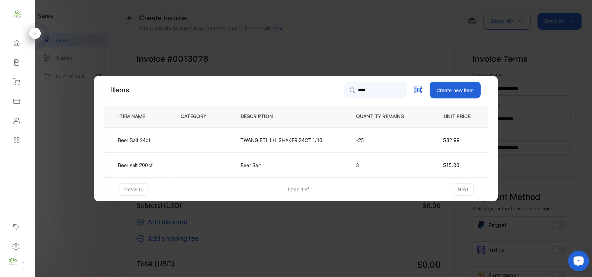
click at [174, 141] on td at bounding box center [200, 139] width 60 height 25
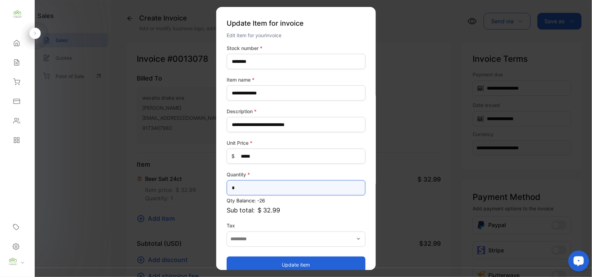
drag, startPoint x: 258, startPoint y: 189, endPoint x: 3, endPoint y: 178, distance: 254.3
type input "*"
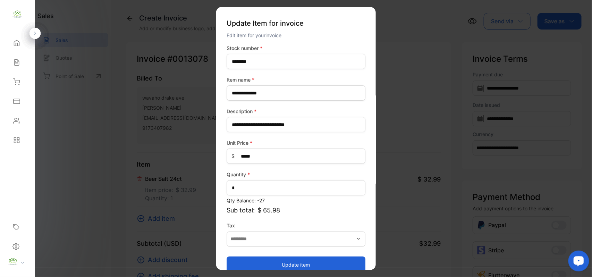
click at [270, 260] on button "Update item" at bounding box center [296, 264] width 139 height 17
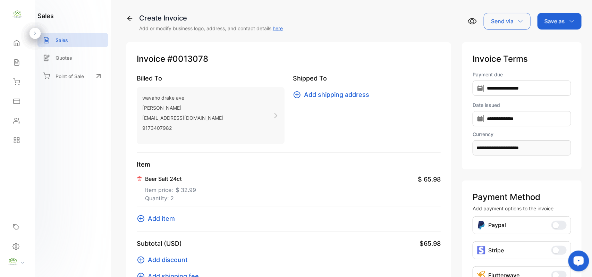
click at [161, 219] on span "Add item" at bounding box center [161, 218] width 27 height 9
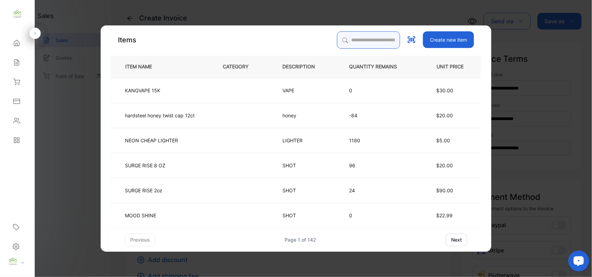
click at [360, 41] on input "search" at bounding box center [368, 39] width 63 height 17
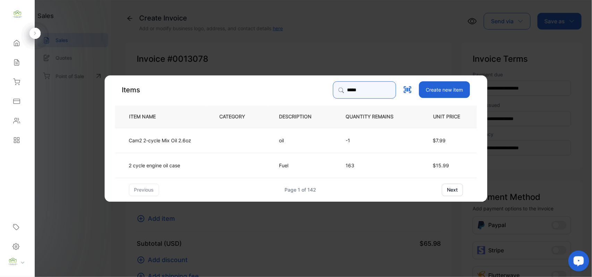
type input "*****"
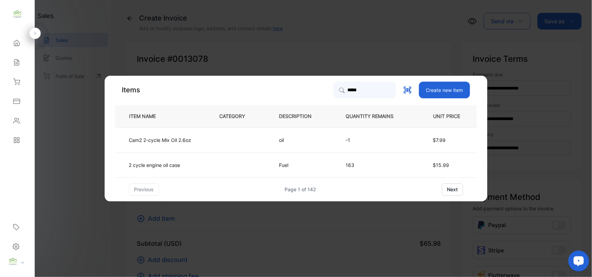
click at [314, 160] on td "Fuel" at bounding box center [301, 164] width 67 height 25
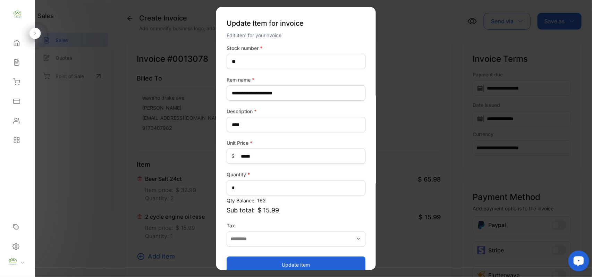
click at [272, 264] on button "Update item" at bounding box center [296, 264] width 139 height 17
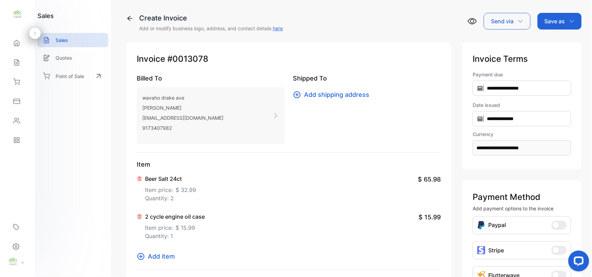
click at [175, 258] on button "Add item" at bounding box center [158, 256] width 42 height 9
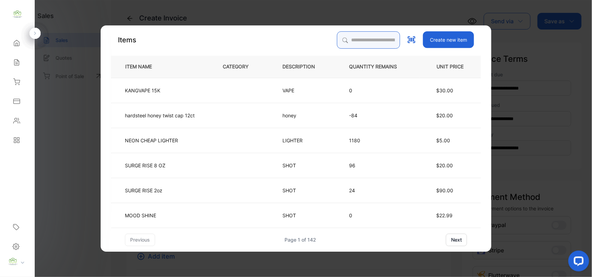
click at [349, 43] on input "search" at bounding box center [368, 39] width 63 height 17
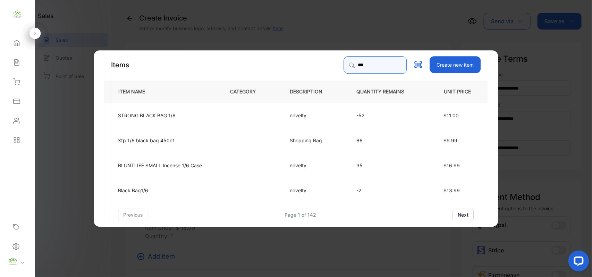
type input "***"
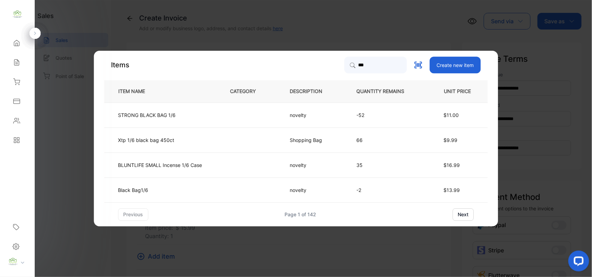
click at [261, 141] on td at bounding box center [249, 139] width 60 height 25
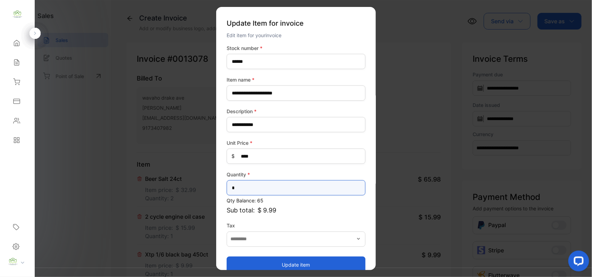
drag, startPoint x: 243, startPoint y: 189, endPoint x: 137, endPoint y: 189, distance: 105.9
type input "*"
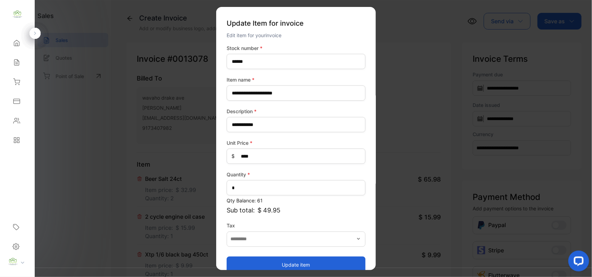
drag, startPoint x: 242, startPoint y: 265, endPoint x: 244, endPoint y: 260, distance: 5.7
click at [242, 265] on button "Update item" at bounding box center [296, 264] width 139 height 17
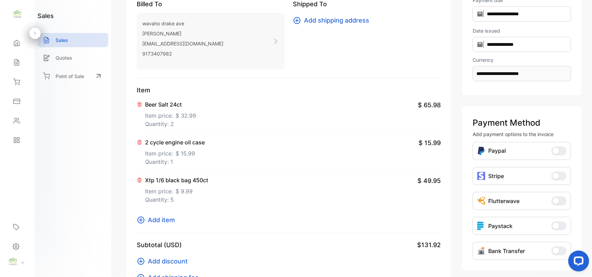
scroll to position [108, 0]
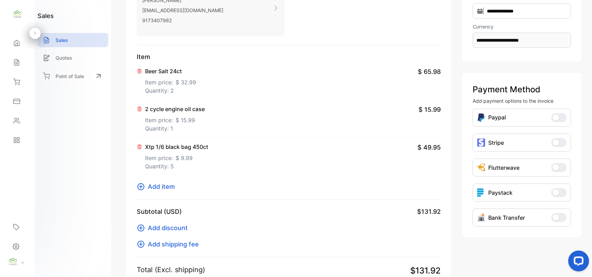
click at [148, 188] on span "Add item" at bounding box center [161, 186] width 27 height 9
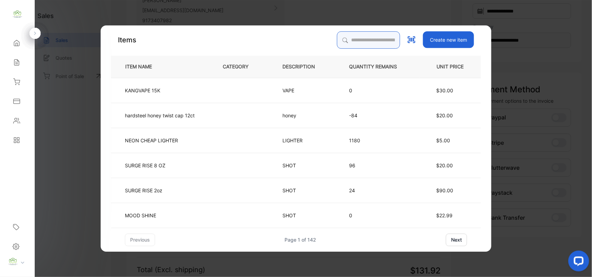
click at [357, 35] on input "search" at bounding box center [368, 39] width 63 height 17
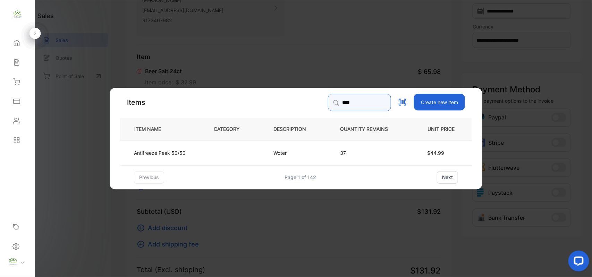
type input "****"
click at [220, 155] on td at bounding box center [232, 152] width 60 height 25
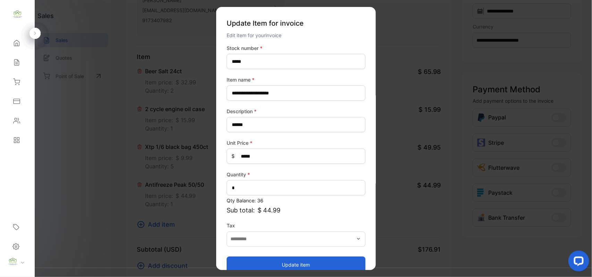
drag, startPoint x: 259, startPoint y: 262, endPoint x: 227, endPoint y: 243, distance: 37.3
click at [257, 260] on button "Update item" at bounding box center [296, 264] width 139 height 17
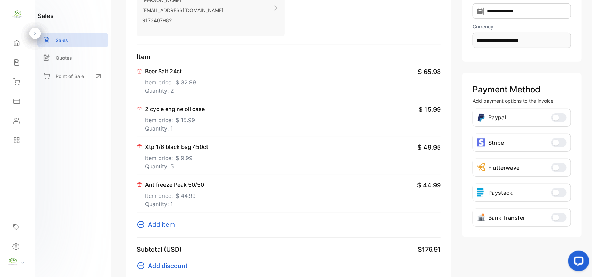
click at [172, 226] on span "Add item" at bounding box center [161, 224] width 27 height 9
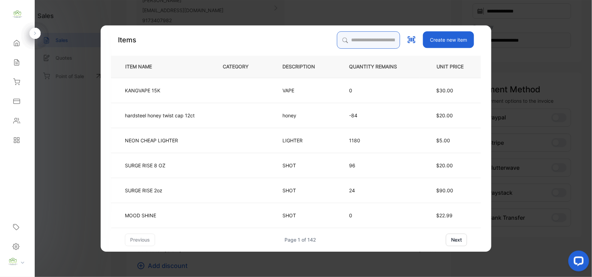
click at [379, 42] on input "search" at bounding box center [368, 39] width 63 height 17
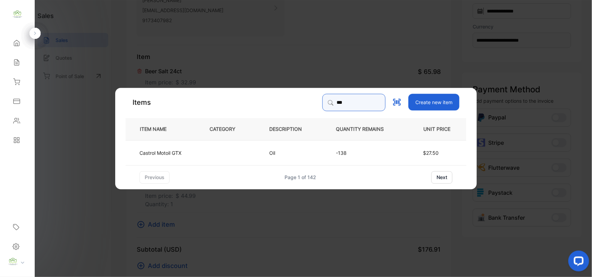
type input "***"
click at [262, 153] on td "Oil" at bounding box center [291, 152] width 67 height 25
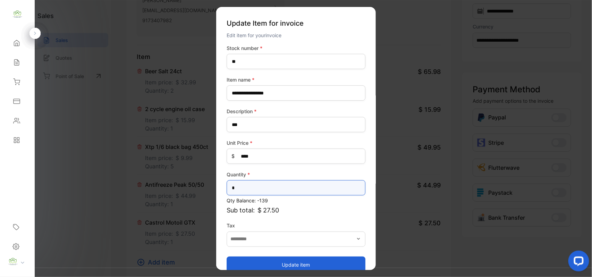
drag, startPoint x: 249, startPoint y: 188, endPoint x: 92, endPoint y: 191, distance: 157.2
type input "*"
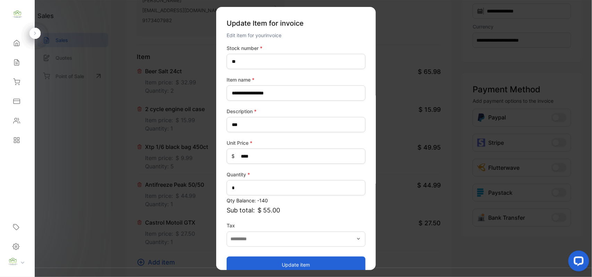
click at [321, 261] on button "Update item" at bounding box center [296, 264] width 139 height 17
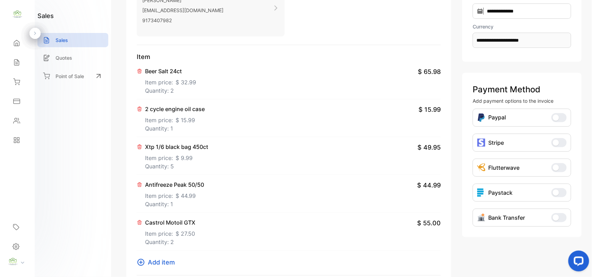
click at [160, 265] on span "Add item" at bounding box center [161, 262] width 27 height 9
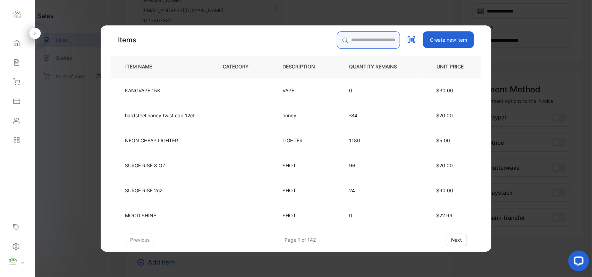
click at [360, 39] on input "search" at bounding box center [368, 39] width 63 height 17
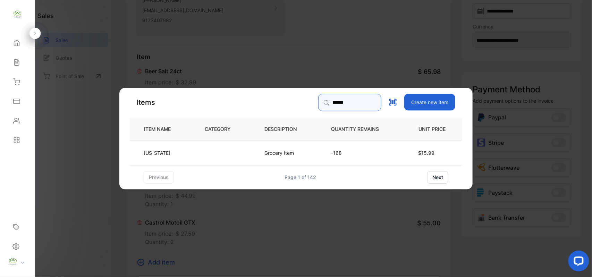
type input "******"
click at [191, 162] on td "Arizona" at bounding box center [162, 152] width 64 height 25
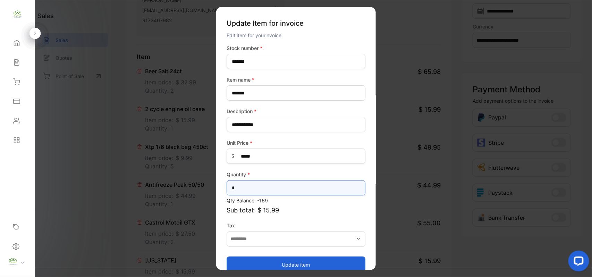
drag, startPoint x: 254, startPoint y: 191, endPoint x: 0, endPoint y: 176, distance: 254.5
click at [0, 184] on div "Convenience Demand Wholesale LLC Convenience Demand Wholesale LLC Home Home Sal…" at bounding box center [296, 145] width 592 height 291
type input "*"
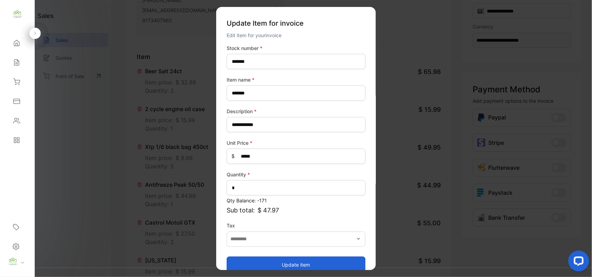
click at [281, 260] on button "Update item" at bounding box center [296, 264] width 139 height 17
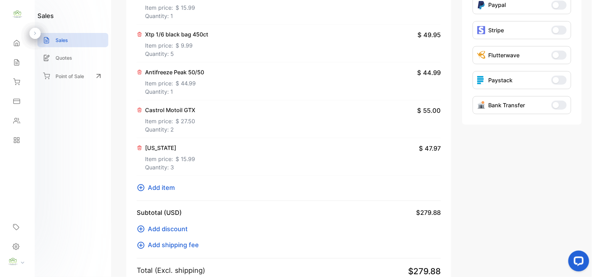
scroll to position [324, 0]
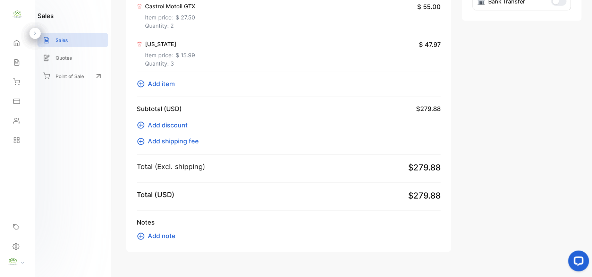
click at [145, 84] on icon at bounding box center [141, 84] width 8 height 8
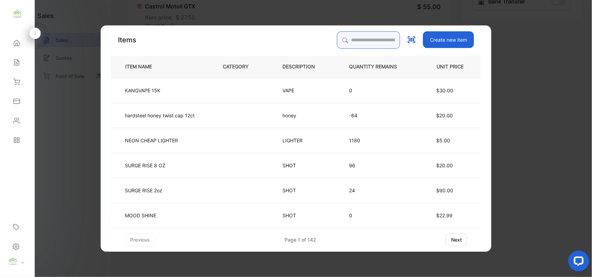
click at [369, 37] on input "search" at bounding box center [368, 39] width 63 height 17
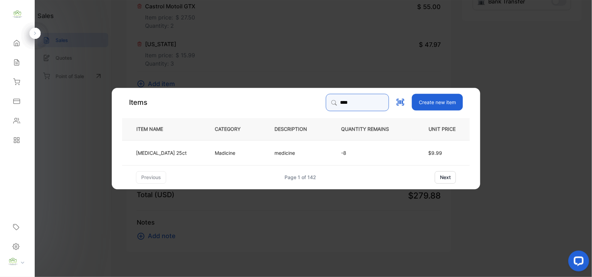
type input "****"
click at [172, 158] on td "Aleve 25ct" at bounding box center [162, 152] width 81 height 25
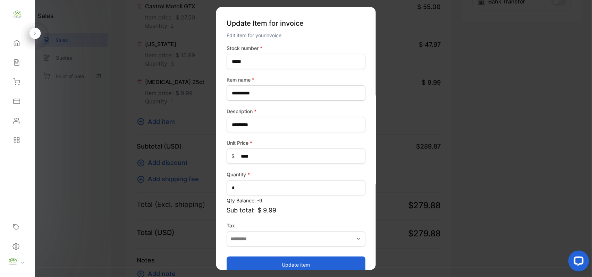
click at [286, 267] on button "Update item" at bounding box center [296, 264] width 139 height 17
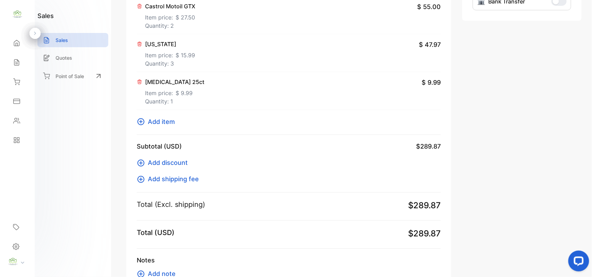
click at [164, 121] on span "Add item" at bounding box center [161, 121] width 27 height 9
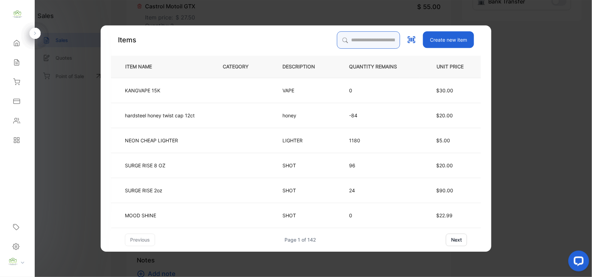
click at [356, 39] on input "search" at bounding box center [368, 39] width 63 height 17
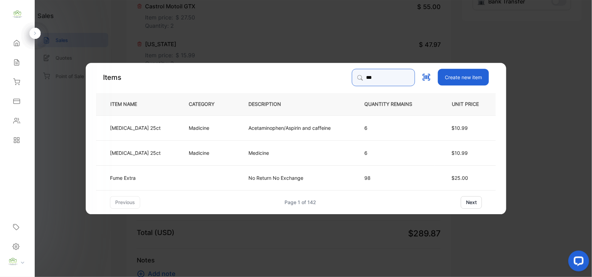
type input "***"
click at [145, 152] on p "Excedrin Migraine 25ct" at bounding box center [135, 152] width 51 height 7
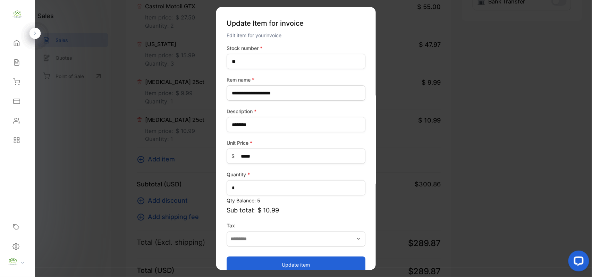
click at [269, 261] on button "Update item" at bounding box center [296, 264] width 139 height 17
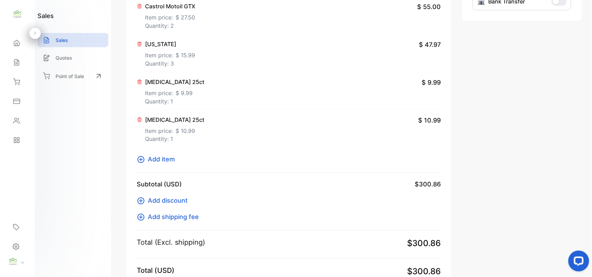
click at [164, 162] on span "Add item" at bounding box center [161, 159] width 27 height 9
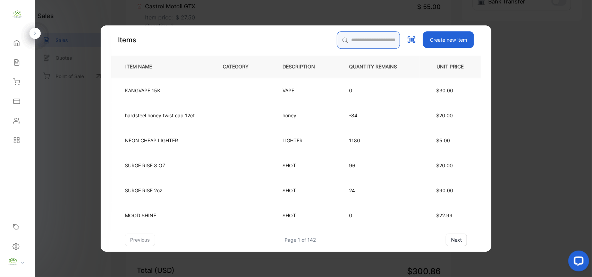
click at [366, 43] on input "search" at bounding box center [368, 39] width 63 height 17
type input "*****"
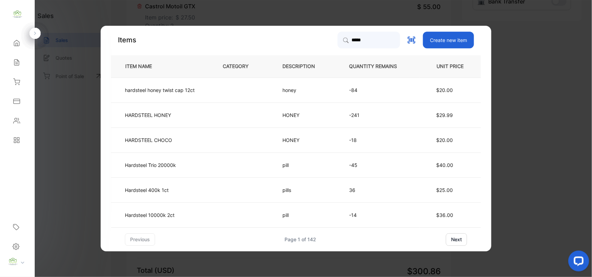
click at [202, 111] on td "HARDSTEEL HONEY" at bounding box center [161, 114] width 100 height 25
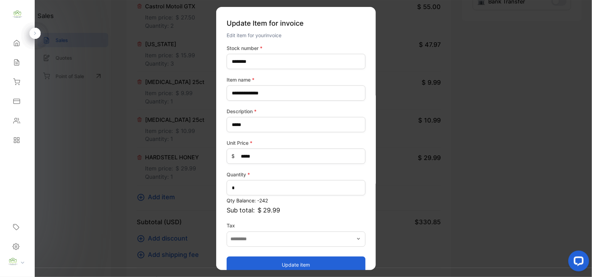
click at [310, 265] on button "Update item" at bounding box center [296, 264] width 139 height 17
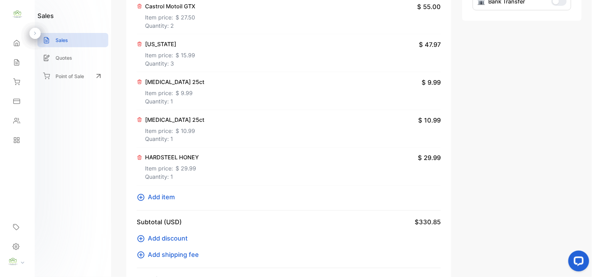
click at [156, 199] on span "Add item" at bounding box center [161, 197] width 27 height 9
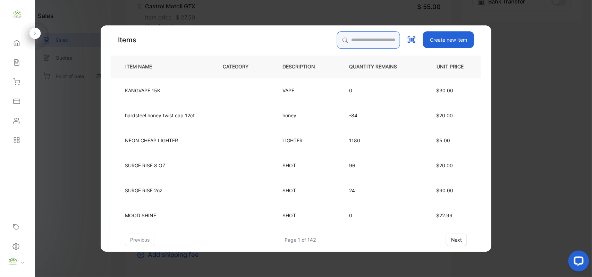
click at [359, 40] on input "search" at bounding box center [368, 39] width 63 height 17
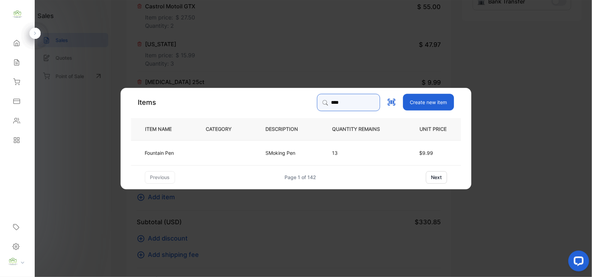
type input "****"
click at [233, 156] on td at bounding box center [225, 152] width 60 height 25
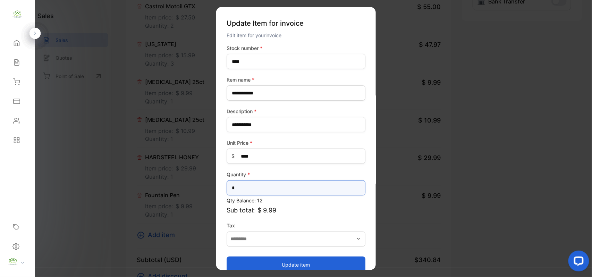
click at [0, 167] on div "Convenience Demand Wholesale LLC Convenience Demand Wholesale LLC Home Home Sal…" at bounding box center [296, 145] width 592 height 291
type input "*"
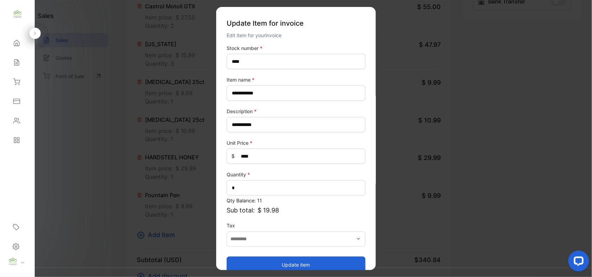
click at [293, 267] on button "Update item" at bounding box center [296, 264] width 139 height 17
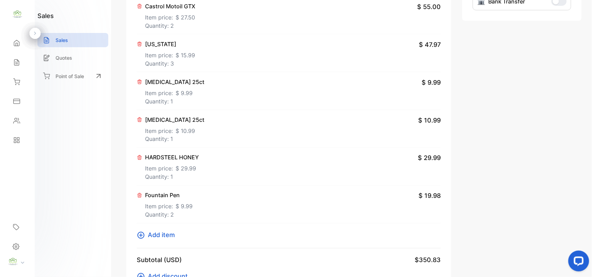
click at [153, 236] on span "Add item" at bounding box center [161, 234] width 27 height 9
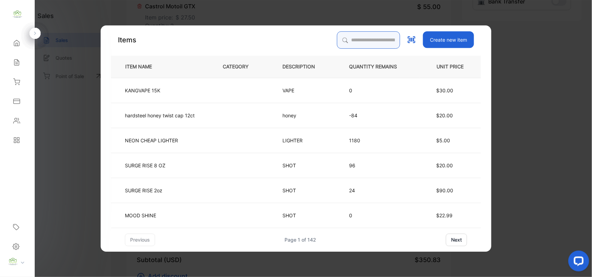
click at [380, 43] on input "search" at bounding box center [368, 39] width 63 height 17
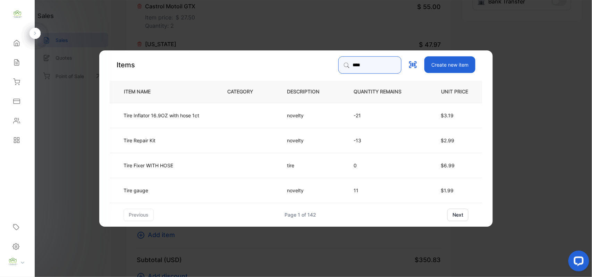
type input "****"
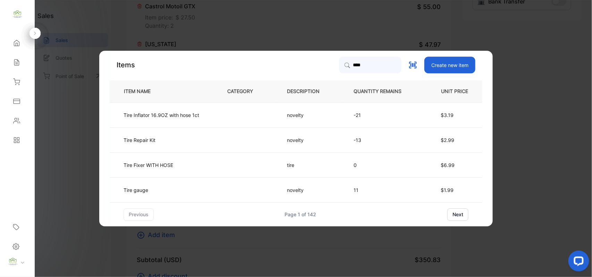
click at [197, 182] on td "Tire gauge" at bounding box center [163, 189] width 106 height 25
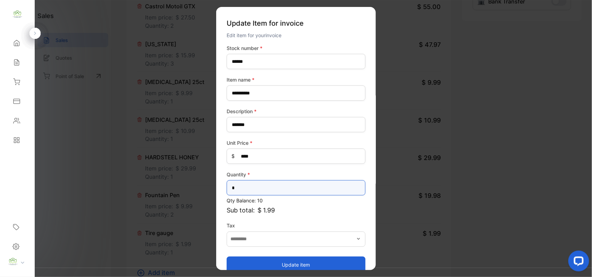
click at [259, 192] on input "*" at bounding box center [296, 187] width 139 height 15
type input "**"
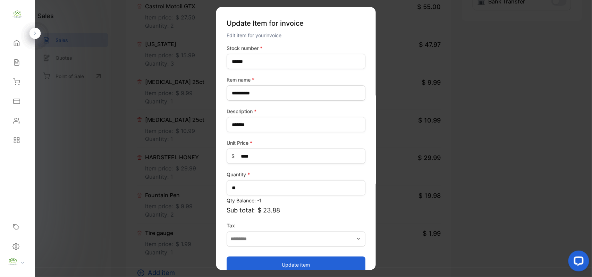
click at [256, 264] on button "Update item" at bounding box center [296, 264] width 139 height 17
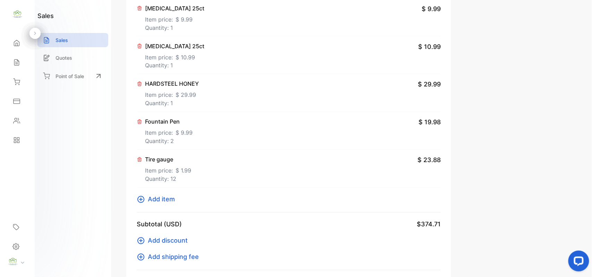
scroll to position [432, 0]
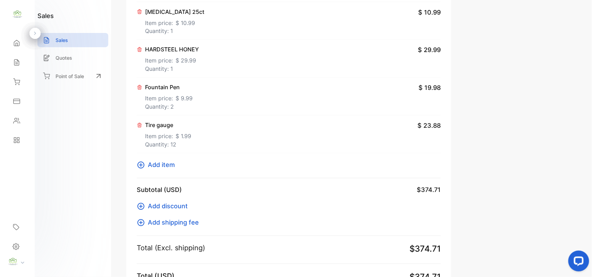
click at [164, 167] on span "Add item" at bounding box center [161, 164] width 27 height 9
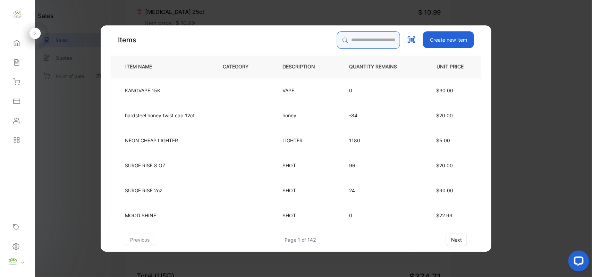
click at [369, 34] on input "search" at bounding box center [368, 39] width 63 height 17
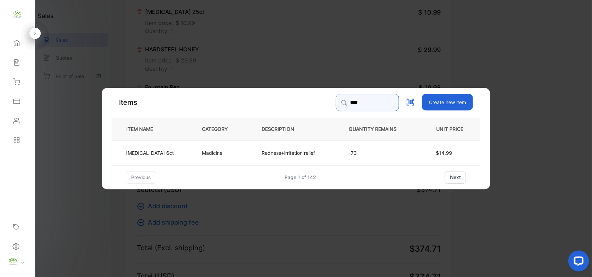
type input "****"
click at [211, 161] on td "Madicine" at bounding box center [221, 152] width 60 height 25
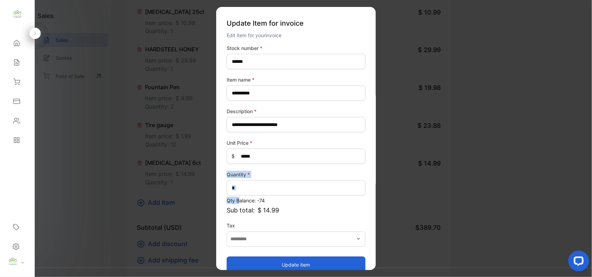
drag, startPoint x: 240, startPoint y: 196, endPoint x: 229, endPoint y: 192, distance: 12.0
click at [224, 194] on div "**********" at bounding box center [296, 138] width 160 height 263
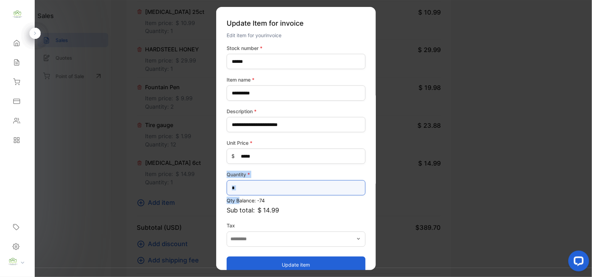
click at [246, 190] on input "*" at bounding box center [296, 187] width 139 height 15
drag, startPoint x: 246, startPoint y: 189, endPoint x: 116, endPoint y: 165, distance: 132.7
type input "*"
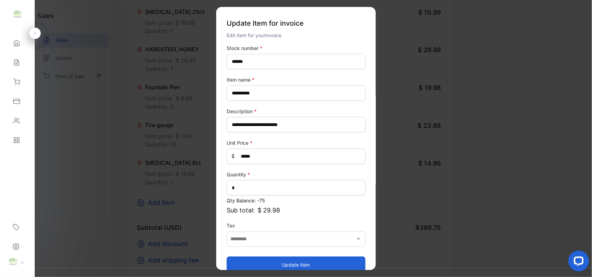
click at [278, 263] on button "Update item" at bounding box center [296, 264] width 139 height 17
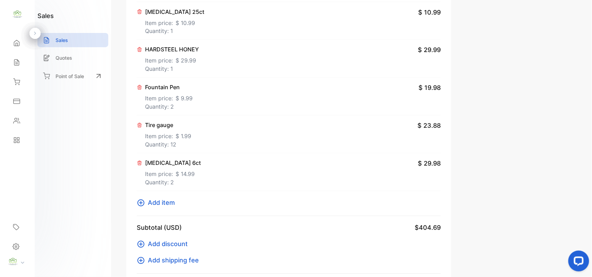
click at [151, 203] on span "Add item" at bounding box center [161, 202] width 27 height 9
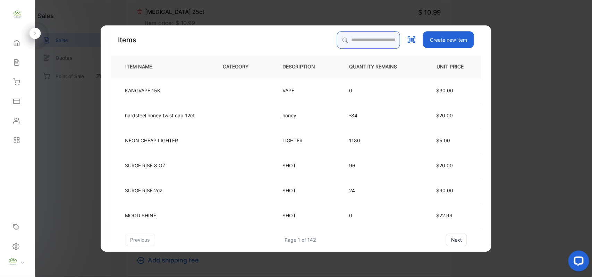
click at [352, 40] on input "search" at bounding box center [368, 39] width 63 height 17
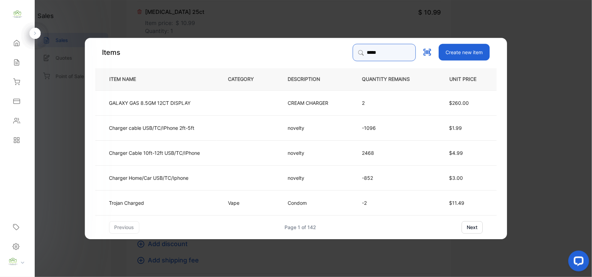
type input "*****"
click at [170, 181] on p "Charger Home/Car USB/TC/Iphone" at bounding box center [148, 177] width 79 height 7
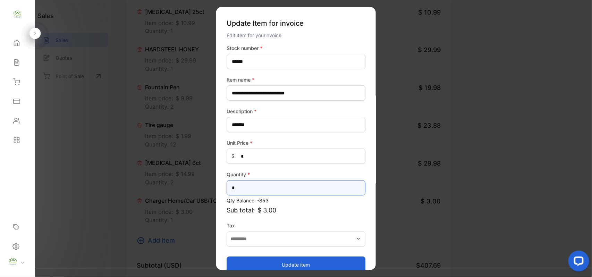
drag, startPoint x: 239, startPoint y: 192, endPoint x: 147, endPoint y: 188, distance: 92.1
type input "**"
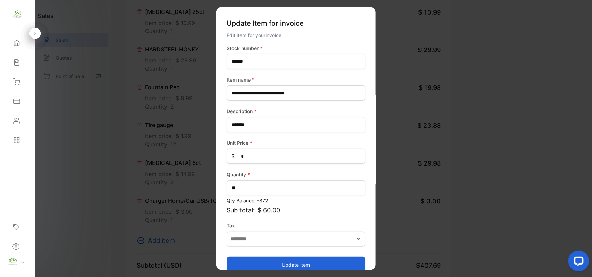
click at [277, 258] on button "Update item" at bounding box center [296, 264] width 139 height 17
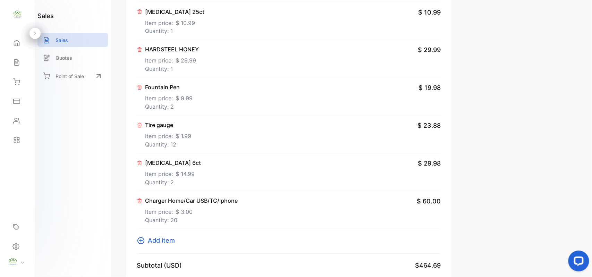
click at [162, 241] on span "Add item" at bounding box center [161, 240] width 27 height 9
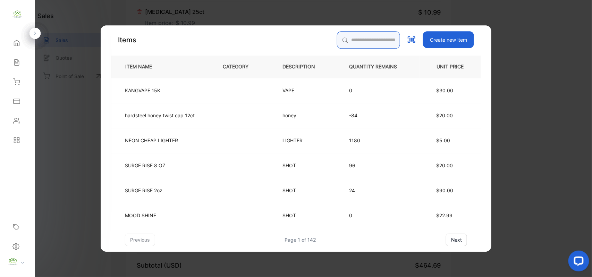
click at [372, 42] on input "search" at bounding box center [368, 39] width 63 height 17
type input "*****"
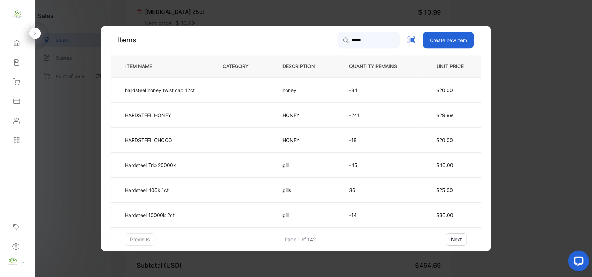
click at [213, 117] on td at bounding box center [241, 114] width 60 height 25
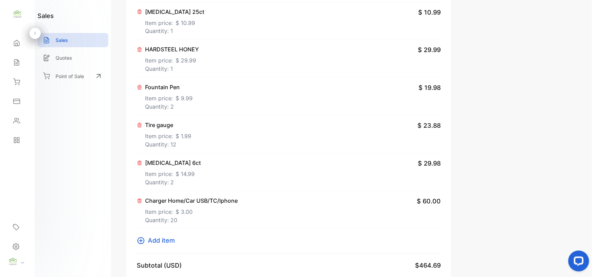
click at [178, 99] on span "$ 9.99" at bounding box center [184, 98] width 17 height 8
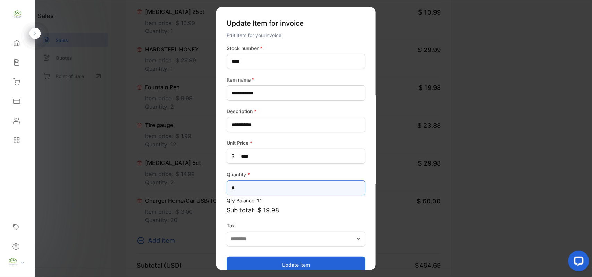
click at [226, 185] on div "**********" at bounding box center [296, 138] width 160 height 263
type input "*"
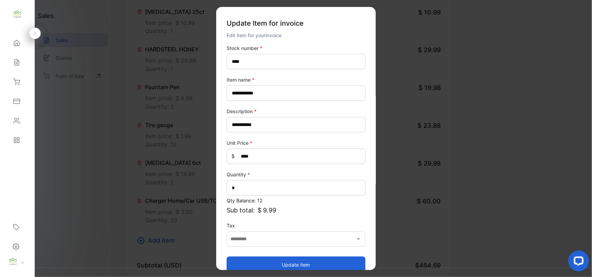
click at [300, 267] on button "Update item" at bounding box center [296, 264] width 139 height 17
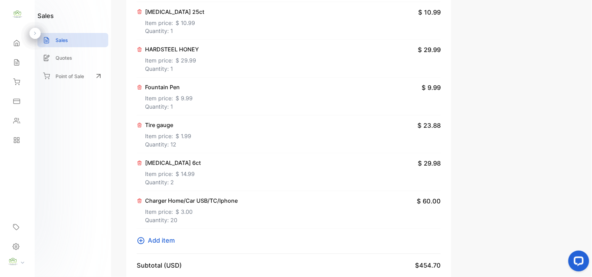
click at [156, 242] on span "Add item" at bounding box center [161, 240] width 27 height 9
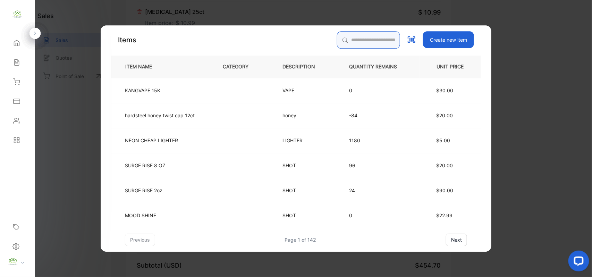
click at [390, 39] on input "search" at bounding box center [368, 39] width 63 height 17
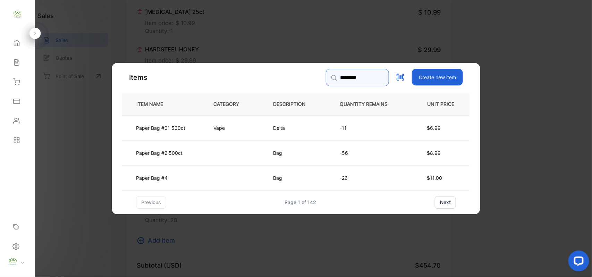
type input "*********"
click at [197, 154] on td "Paper Bag #2 500ct" at bounding box center [162, 152] width 80 height 25
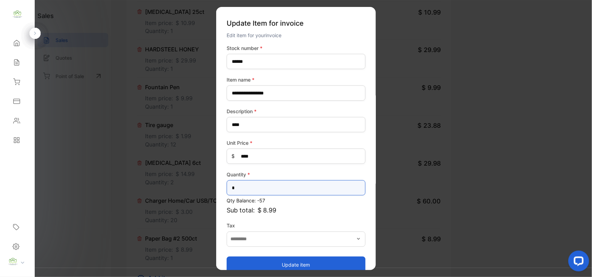
type input "*"
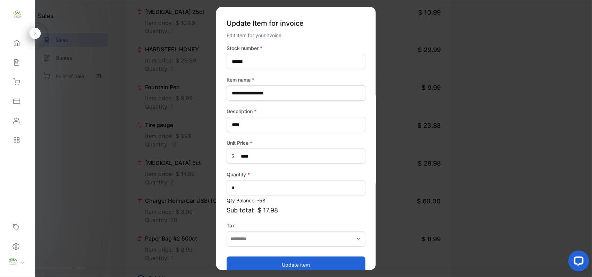
click at [300, 262] on button "Update item" at bounding box center [296, 264] width 139 height 17
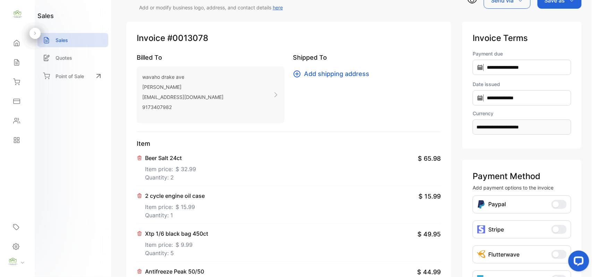
scroll to position [0, 0]
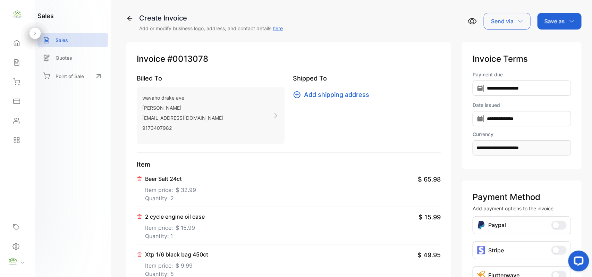
click at [563, 23] on p "Save as" at bounding box center [555, 21] width 20 height 8
click at [559, 41] on div "Invoice" at bounding box center [558, 44] width 40 height 14
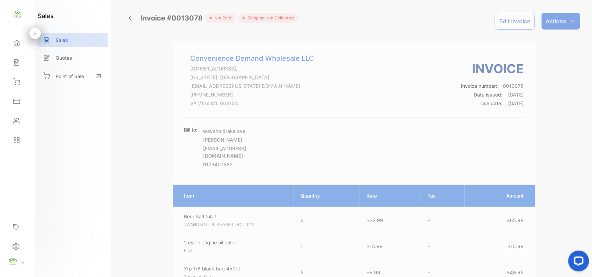
click at [557, 23] on p "Actions" at bounding box center [556, 21] width 20 height 8
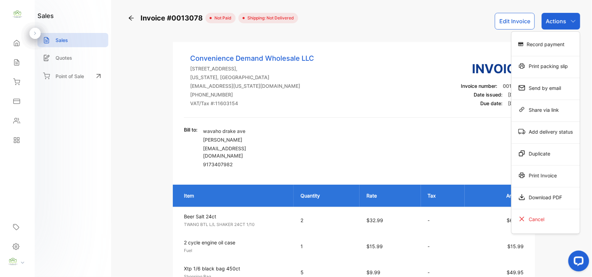
click at [530, 177] on div "Print Invoice" at bounding box center [546, 175] width 68 height 14
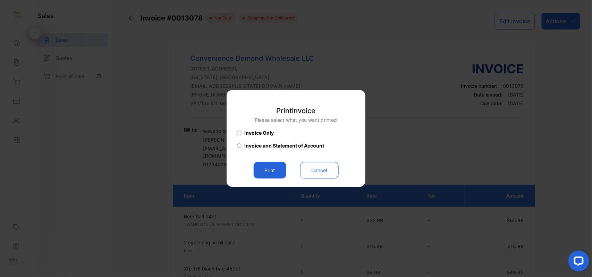
click at [273, 171] on button "Print" at bounding box center [270, 170] width 33 height 17
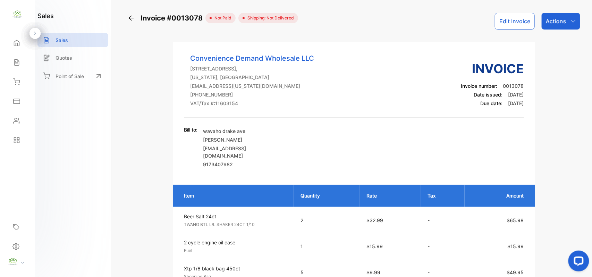
click at [507, 24] on button "Edit Invoice" at bounding box center [515, 21] width 40 height 17
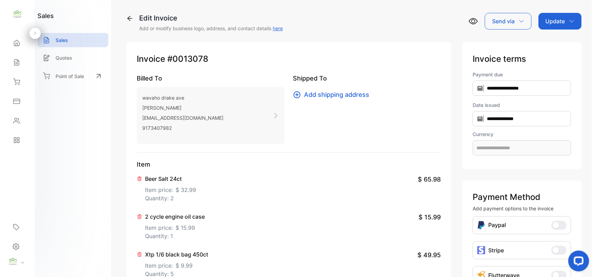
type input "**********"
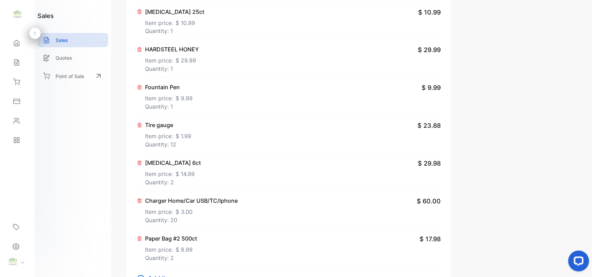
scroll to position [540, 0]
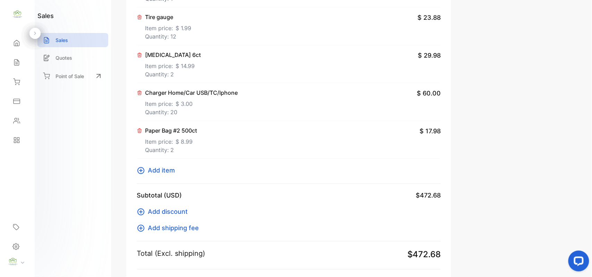
click at [166, 171] on span "Add item" at bounding box center [161, 170] width 27 height 9
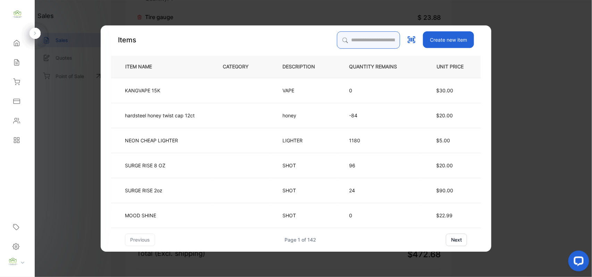
click at [350, 39] on input "search" at bounding box center [368, 39] width 63 height 17
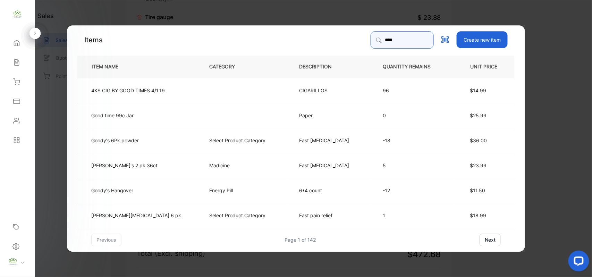
drag, startPoint x: 386, startPoint y: 39, endPoint x: 294, endPoint y: 42, distance: 91.7
click at [295, 43] on div "Items **** Create new item" at bounding box center [295, 39] width 437 height 17
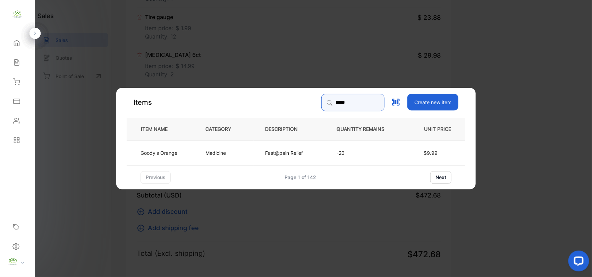
type input "*****"
click at [202, 155] on td "Madicine" at bounding box center [224, 152] width 60 height 25
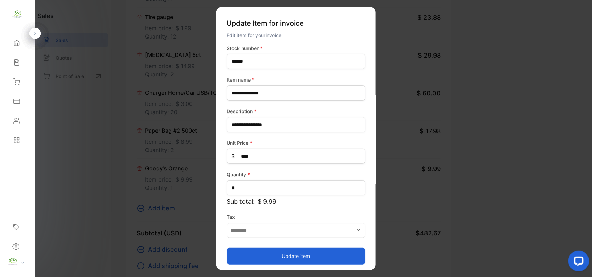
click at [265, 256] on button "Update item" at bounding box center [296, 255] width 139 height 17
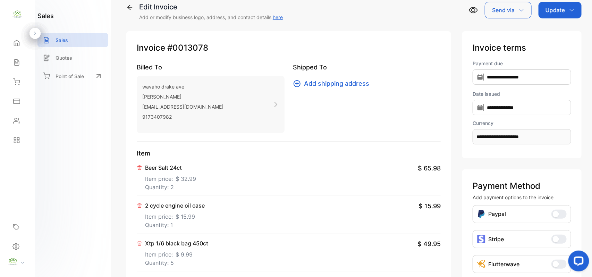
scroll to position [0, 0]
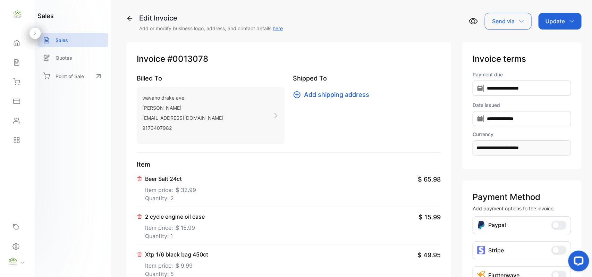
click at [554, 17] on p "Update" at bounding box center [555, 21] width 19 height 8
click at [553, 43] on div "Invoice" at bounding box center [561, 44] width 40 height 14
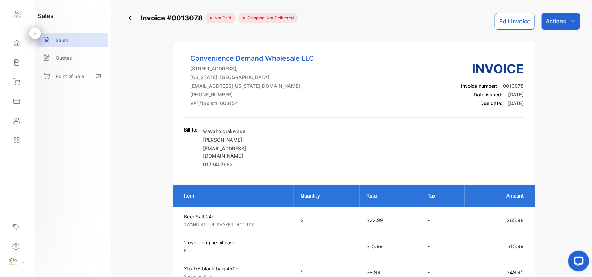
click at [568, 22] on div "Actions" at bounding box center [561, 21] width 39 height 17
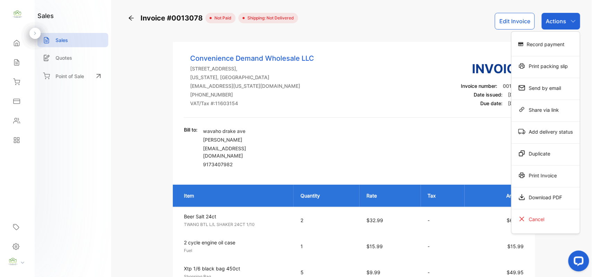
click at [546, 176] on div "Print Invoice" at bounding box center [546, 175] width 68 height 14
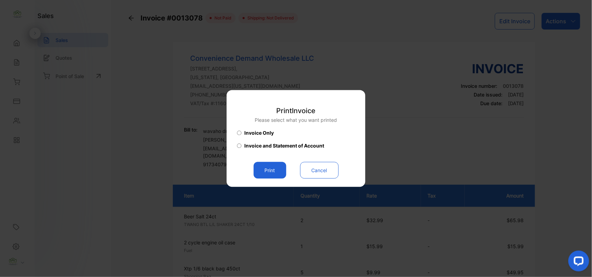
click at [273, 168] on button "Print" at bounding box center [270, 170] width 33 height 17
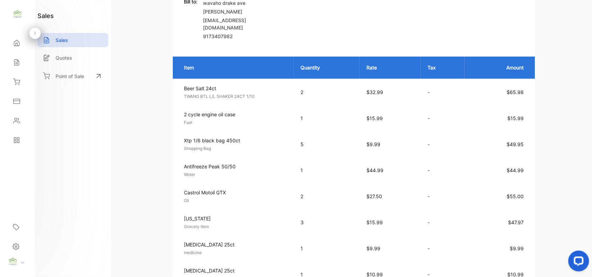
scroll to position [108, 0]
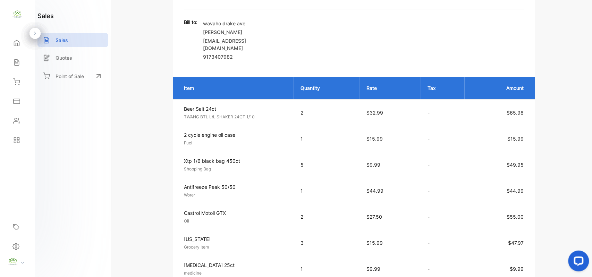
click at [24, 61] on div "Sales" at bounding box center [18, 63] width 24 height 14
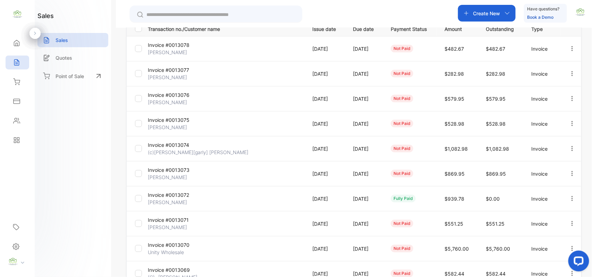
click at [169, 71] on p "Invoice #0013077" at bounding box center [174, 69] width 52 height 7
click at [174, 96] on p "Invoice #0013076" at bounding box center [174, 94] width 52 height 7
click at [175, 92] on p "Invoice #0013076" at bounding box center [174, 94] width 52 height 7
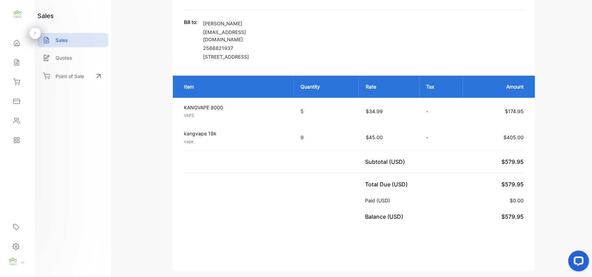
drag, startPoint x: 25, startPoint y: 63, endPoint x: 195, endPoint y: 28, distance: 173.6
click at [29, 61] on div "Home Home Sales Sales Inventory Inventory Expenses Expenses Contacts Contacts R…" at bounding box center [17, 91] width 35 height 117
click at [13, 62] on icon at bounding box center [16, 62] width 7 height 7
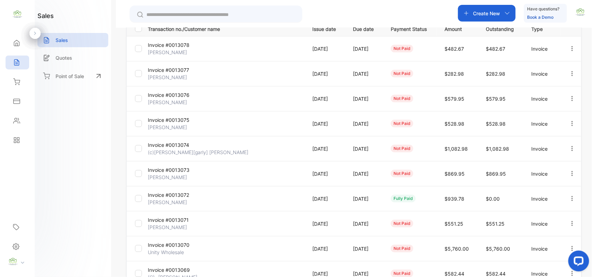
click at [496, 14] on p "Create New" at bounding box center [486, 13] width 27 height 7
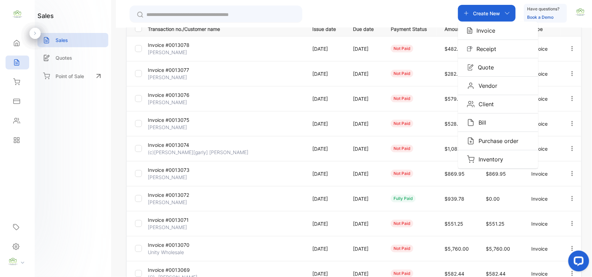
click at [483, 33] on p "Invoice" at bounding box center [484, 30] width 23 height 8
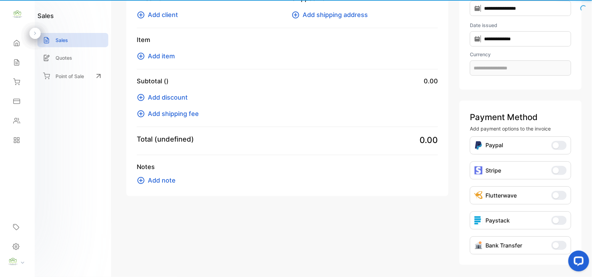
type input "**********"
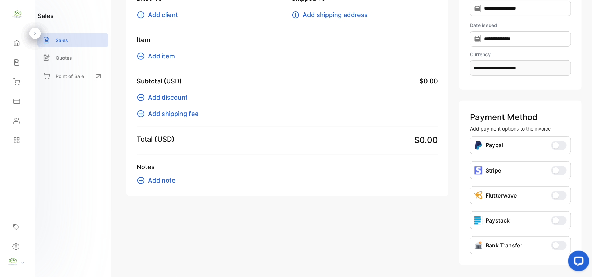
click at [158, 14] on span "Add client" at bounding box center [163, 14] width 30 height 9
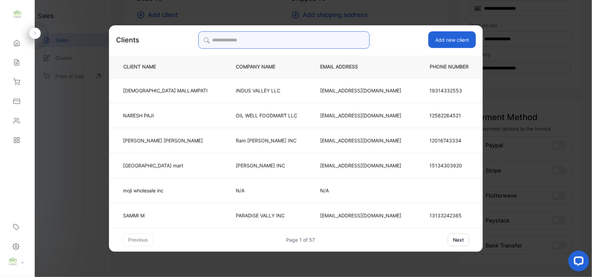
click at [290, 40] on input "search" at bounding box center [283, 39] width 171 height 17
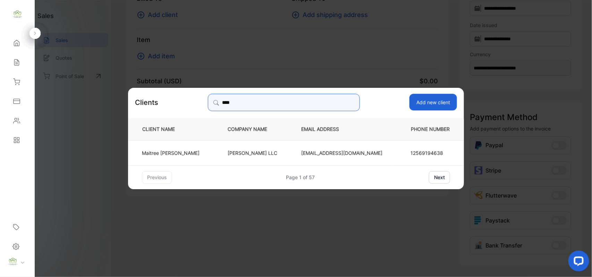
type input "****"
click at [199, 157] on td "Maitree Patel" at bounding box center [172, 152] width 88 height 25
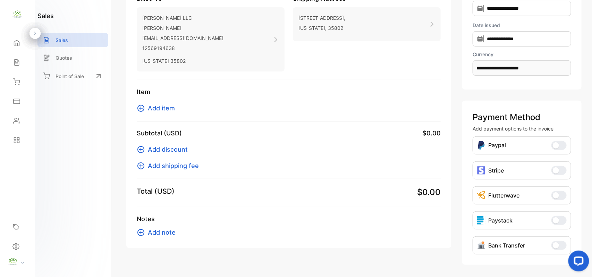
click at [156, 110] on span "Add item" at bounding box center [161, 107] width 27 height 9
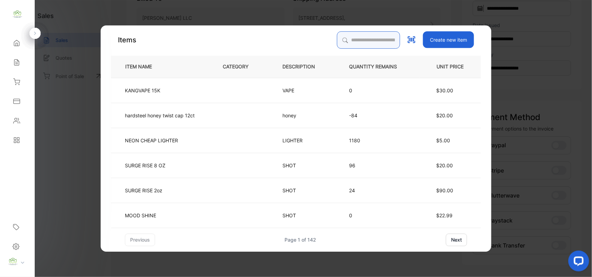
click at [363, 38] on input "search" at bounding box center [368, 39] width 63 height 17
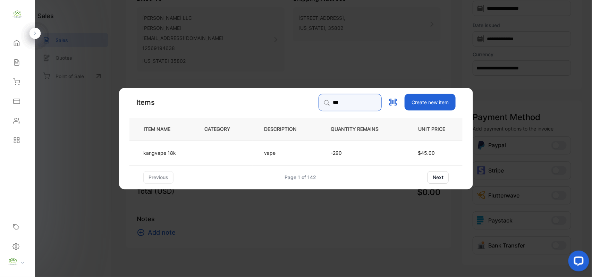
type input "***"
click at [177, 159] on td "kangvape 18k" at bounding box center [161, 152] width 64 height 25
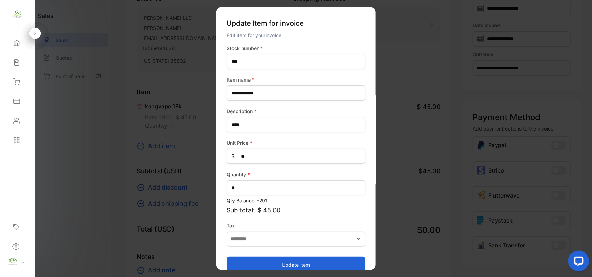
click at [262, 264] on button "Update item" at bounding box center [296, 264] width 139 height 17
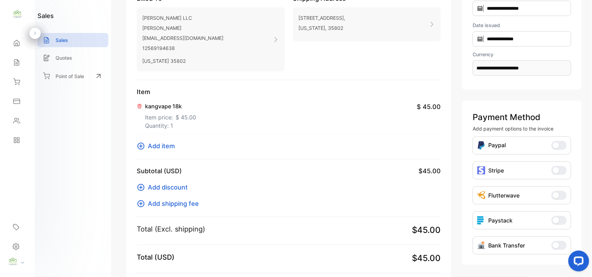
click at [165, 110] on p "kangvape 18k" at bounding box center [170, 106] width 51 height 8
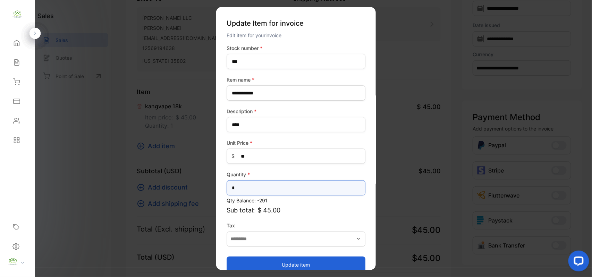
drag, startPoint x: 256, startPoint y: 187, endPoint x: 69, endPoint y: 175, distance: 187.1
type input "*"
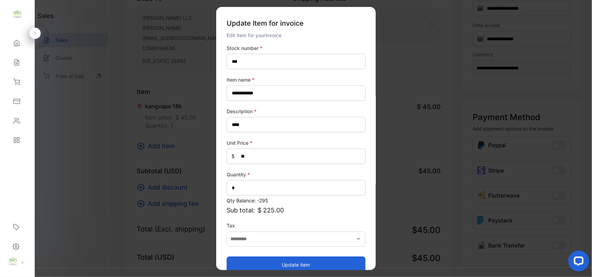
drag, startPoint x: 241, startPoint y: 266, endPoint x: 233, endPoint y: 262, distance: 8.4
click at [239, 266] on button "Update item" at bounding box center [296, 264] width 139 height 17
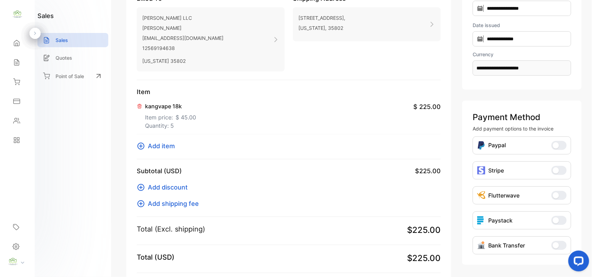
click at [166, 146] on span "Add item" at bounding box center [161, 145] width 27 height 9
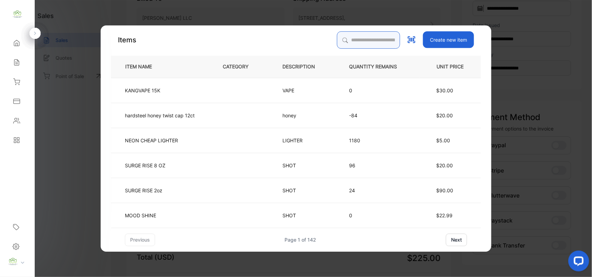
click at [373, 36] on input "search" at bounding box center [368, 39] width 63 height 17
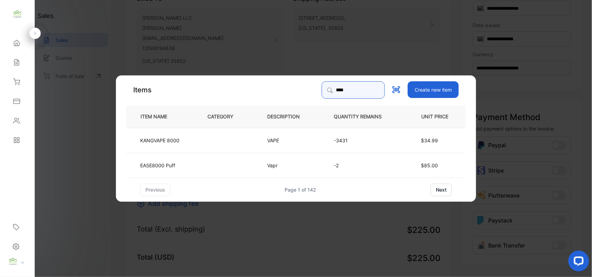
type input "****"
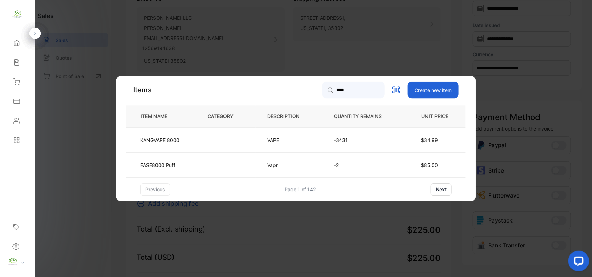
click at [163, 142] on p "KANGVAPE 8000" at bounding box center [159, 139] width 39 height 7
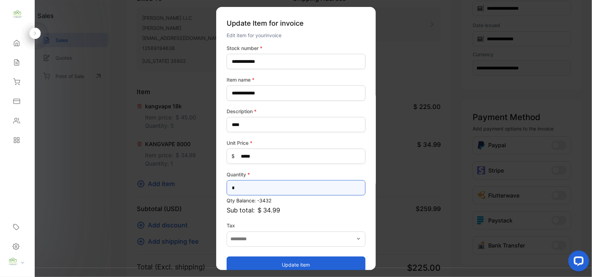
drag, startPoint x: 267, startPoint y: 185, endPoint x: 0, endPoint y: 178, distance: 266.6
click at [9, 181] on div "**********" at bounding box center [296, 145] width 592 height 291
type input "*"
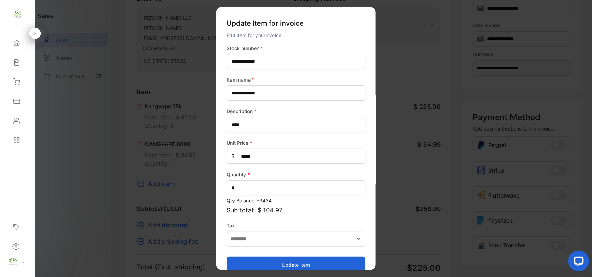
drag, startPoint x: 321, startPoint y: 258, endPoint x: 318, endPoint y: 255, distance: 4.4
click at [321, 258] on button "Update item" at bounding box center [296, 264] width 139 height 17
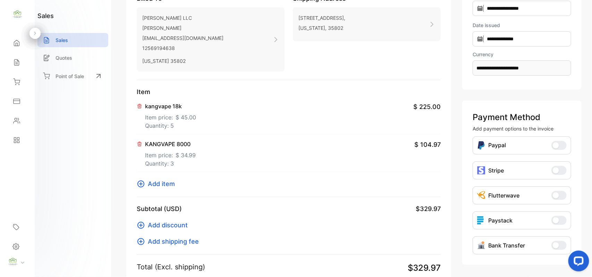
click at [145, 186] on icon at bounding box center [141, 184] width 8 height 8
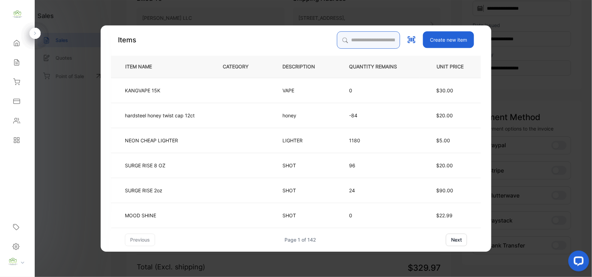
click at [358, 38] on input "search" at bounding box center [368, 39] width 63 height 17
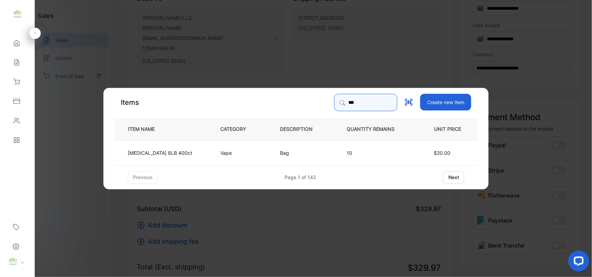
type input "***"
click at [184, 158] on td "Ice Bag 8LB 400ct" at bounding box center [161, 152] width 95 height 25
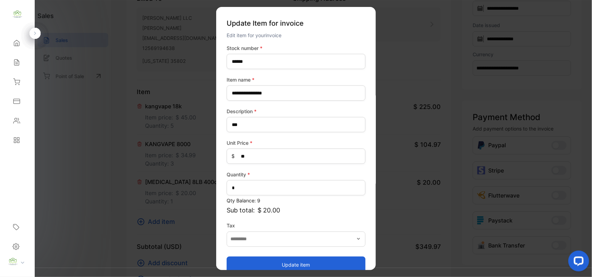
drag, startPoint x: 253, startPoint y: 265, endPoint x: 223, endPoint y: 243, distance: 37.4
click at [252, 264] on button "Update item" at bounding box center [296, 264] width 139 height 17
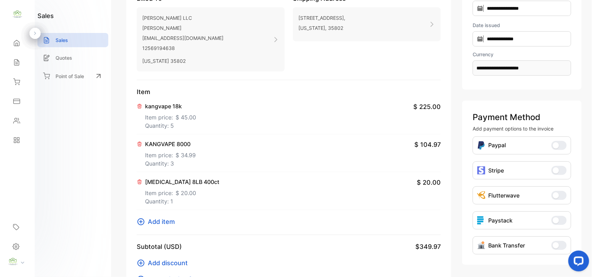
click at [164, 224] on span "Add item" at bounding box center [161, 221] width 27 height 9
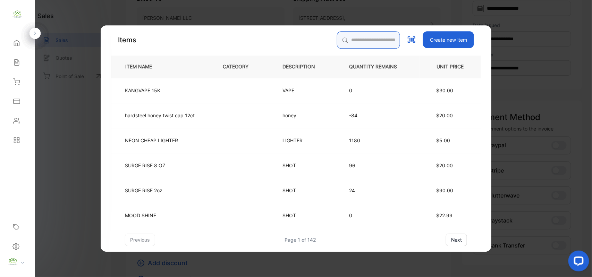
click at [339, 38] on input "search" at bounding box center [368, 39] width 63 height 17
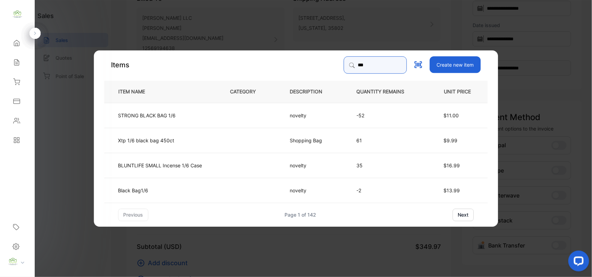
type input "***"
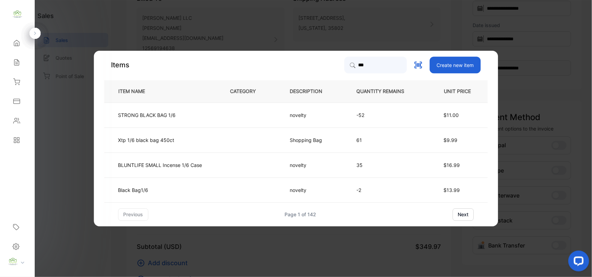
click at [187, 142] on td "Xtp 1/6 black bag 450ct" at bounding box center [161, 139] width 115 height 25
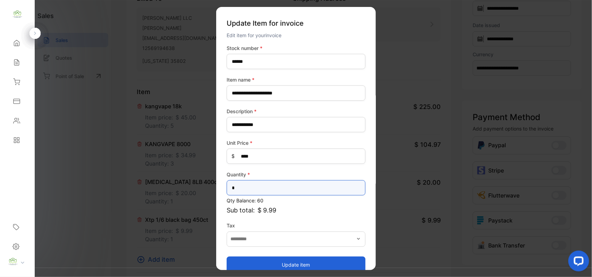
drag, startPoint x: 264, startPoint y: 183, endPoint x: 0, endPoint y: 185, distance: 263.8
click at [0, 188] on div "Convenience Demand Wholesale LLC Convenience Demand Wholesale LLC Home Home Sal…" at bounding box center [296, 145] width 592 height 291
type input "*"
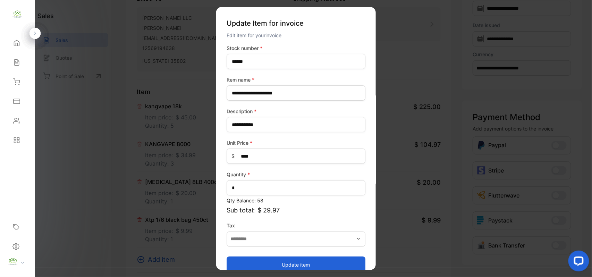
click at [253, 260] on button "Update item" at bounding box center [296, 264] width 139 height 17
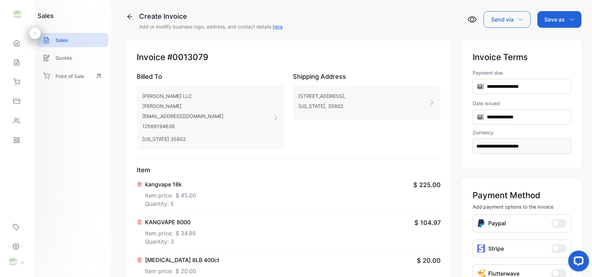
scroll to position [0, 0]
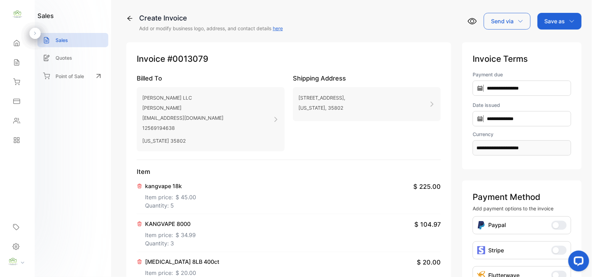
click at [557, 18] on p "Save as" at bounding box center [555, 21] width 20 height 8
click at [554, 45] on div "Invoice" at bounding box center [558, 44] width 40 height 14
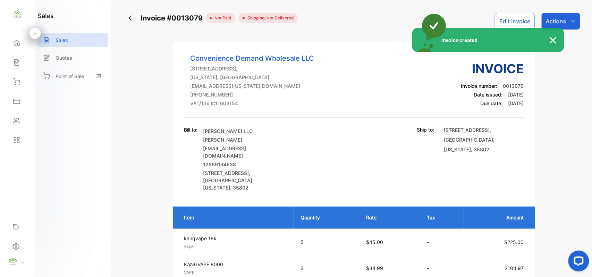
click at [570, 20] on div "Invoice created" at bounding box center [296, 138] width 592 height 277
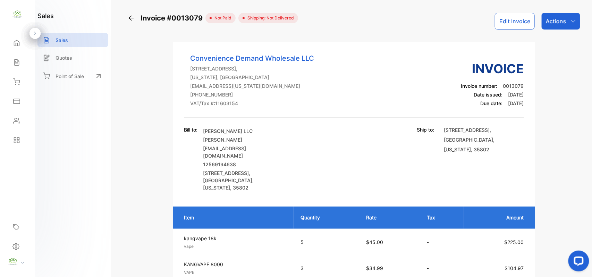
click at [571, 20] on icon "button" at bounding box center [574, 21] width 6 height 6
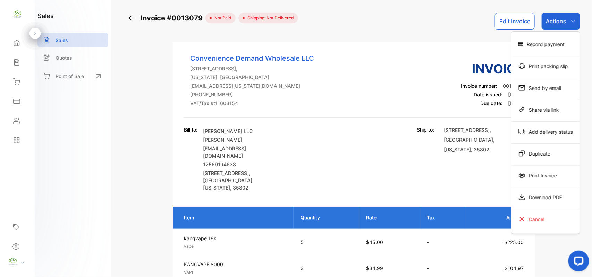
click at [548, 175] on div "Print Invoice" at bounding box center [546, 175] width 68 height 14
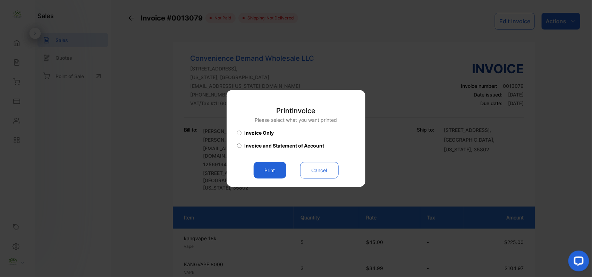
click at [271, 177] on button "Print" at bounding box center [270, 170] width 33 height 17
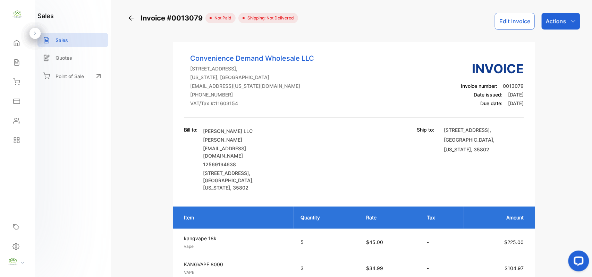
click at [566, 28] on div "Actions" at bounding box center [561, 21] width 39 height 17
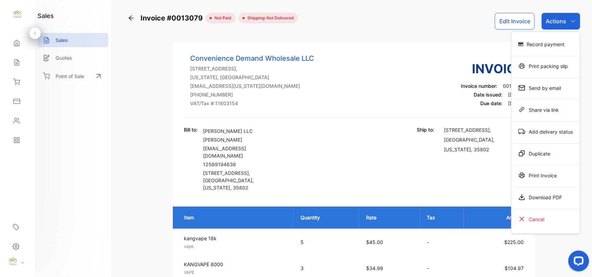
click at [558, 62] on div "Print packing slip" at bounding box center [546, 66] width 68 height 14
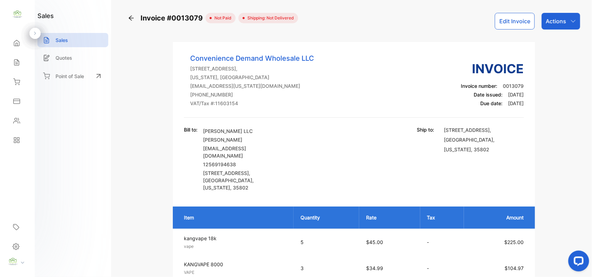
click at [22, 72] on div "Inventory Inventory" at bounding box center [18, 81] width 24 height 19
click at [20, 63] on div "Sales" at bounding box center [18, 63] width 24 height 14
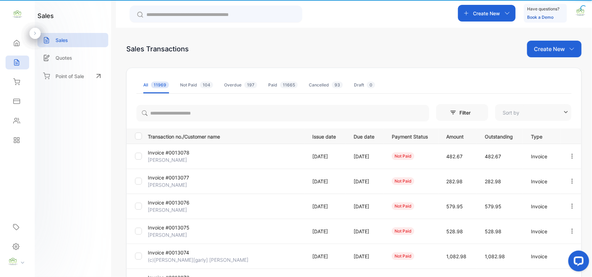
type input "**********"
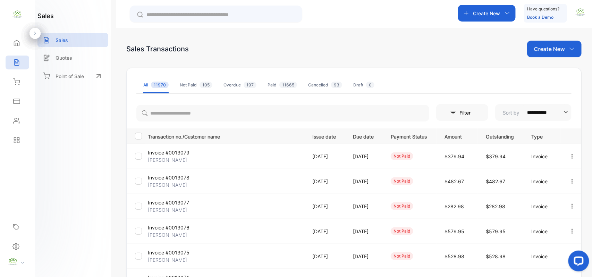
click at [541, 52] on p "Create New" at bounding box center [549, 49] width 31 height 8
click at [557, 73] on span "Invoice" at bounding box center [555, 71] width 16 height 7
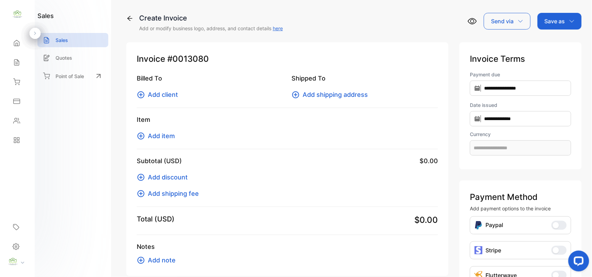
type input "**********"
click at [153, 94] on span "Add client" at bounding box center [163, 94] width 30 height 9
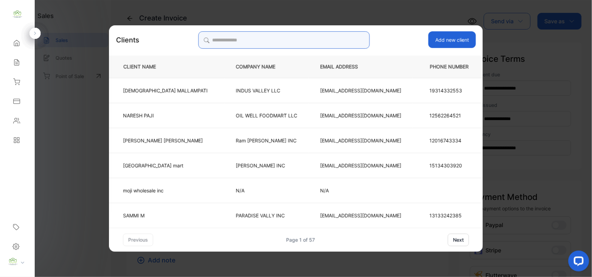
click at [314, 40] on input "search" at bounding box center [283, 39] width 171 height 17
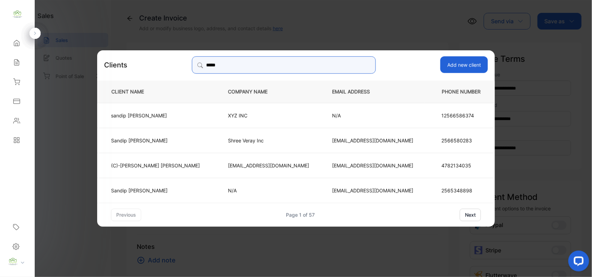
type input "*****"
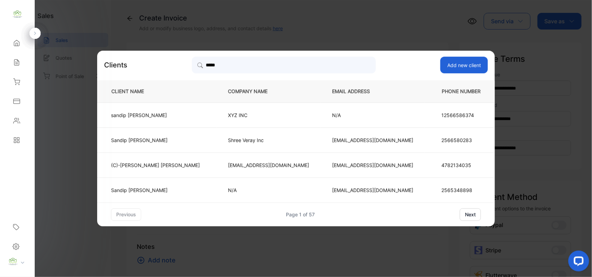
click at [235, 164] on p "srpatel1984@gmail.com" at bounding box center [268, 164] width 81 height 7
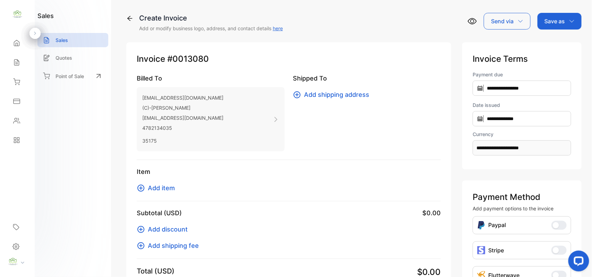
click at [153, 184] on span "Add item" at bounding box center [161, 187] width 27 height 9
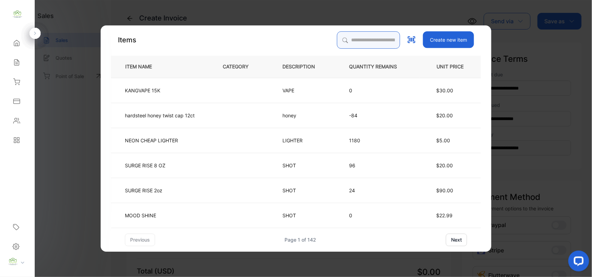
click at [351, 37] on input "search" at bounding box center [368, 39] width 63 height 17
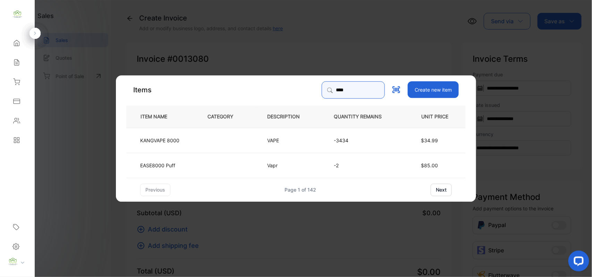
type input "****"
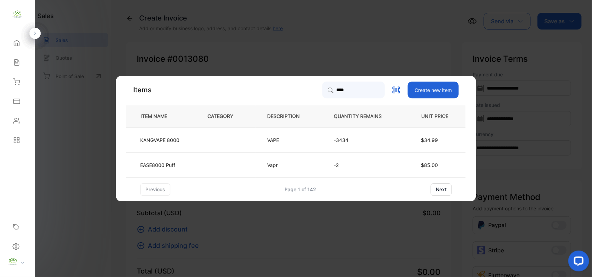
click at [190, 145] on td "KANGVAPE 8000" at bounding box center [161, 139] width 70 height 25
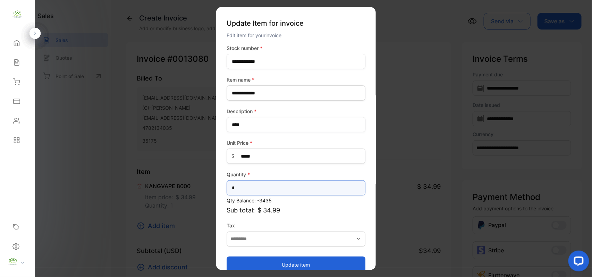
drag, startPoint x: 249, startPoint y: 192, endPoint x: 0, endPoint y: 168, distance: 250.4
click at [24, 185] on div "**********" at bounding box center [296, 145] width 592 height 291
type input "*"
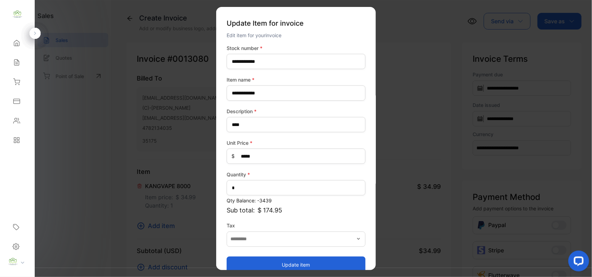
click at [244, 260] on button "Update item" at bounding box center [296, 264] width 139 height 17
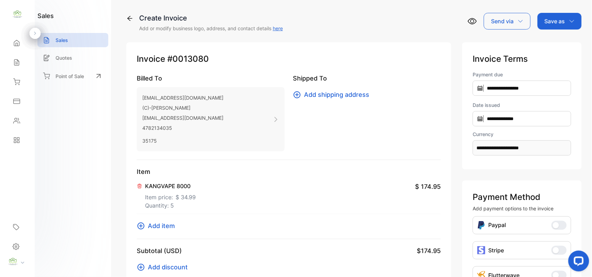
click at [163, 226] on span "Add item" at bounding box center [161, 225] width 27 height 9
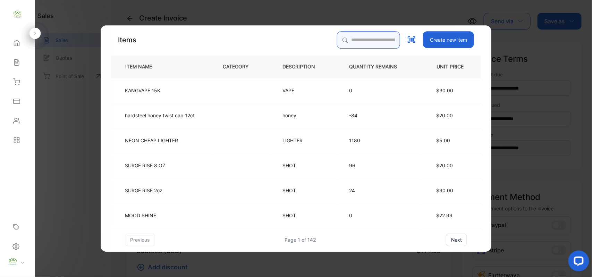
click at [375, 43] on input "search" at bounding box center [368, 39] width 63 height 17
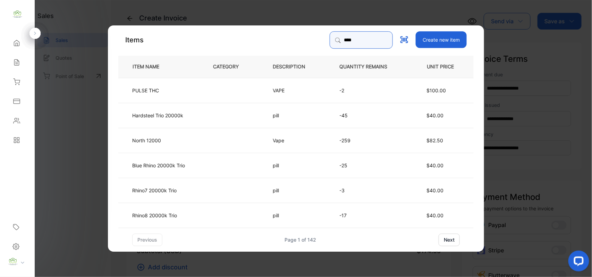
drag, startPoint x: 372, startPoint y: 39, endPoint x: 0, endPoint y: 26, distance: 372.3
click at [0, 39] on div "Convenience Demand Wholesale LLC Convenience Demand Wholesale LLC Home Home Sal…" at bounding box center [296, 145] width 592 height 291
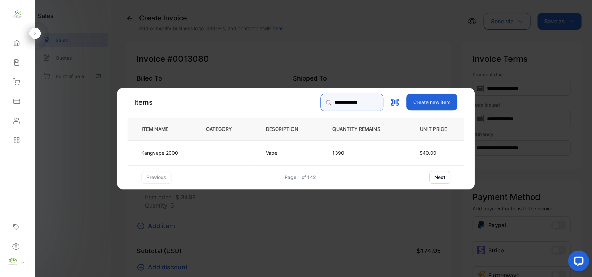
type input "**********"
click at [274, 159] on td "Vape" at bounding box center [288, 152] width 67 height 25
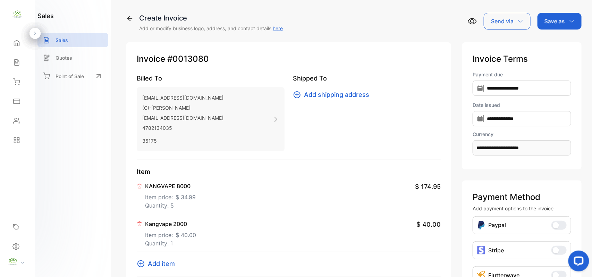
click at [167, 232] on p "Item price: $ 40.00" at bounding box center [170, 233] width 51 height 11
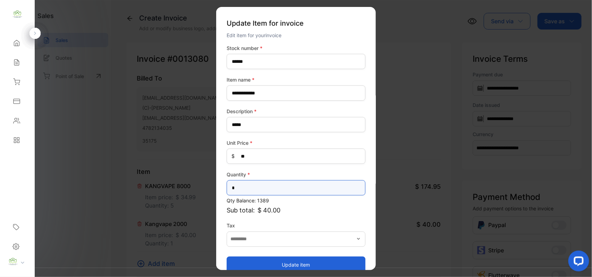
drag, startPoint x: 239, startPoint y: 188, endPoint x: 209, endPoint y: 208, distance: 36.0
click at [228, 195] on div "Quantity * *" at bounding box center [296, 183] width 139 height 25
type input "*"
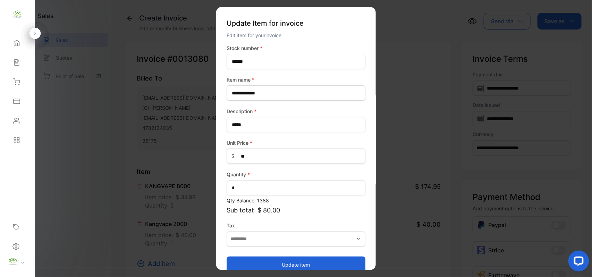
click at [291, 260] on button "Update item" at bounding box center [296, 264] width 139 height 17
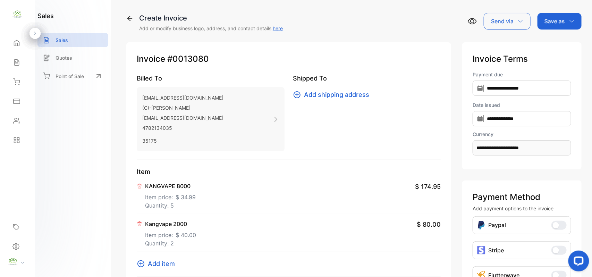
scroll to position [108, 0]
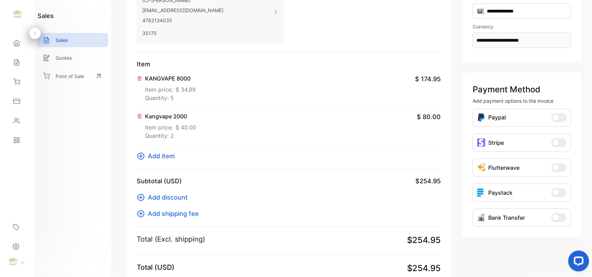
click at [161, 158] on span "Add item" at bounding box center [161, 155] width 27 height 9
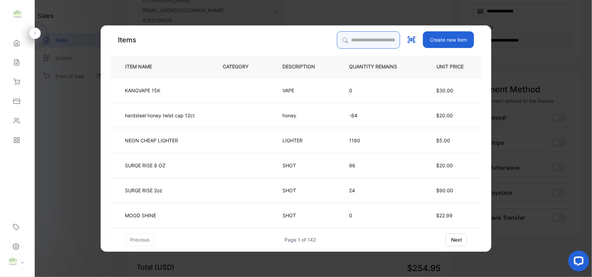
click at [351, 42] on input "search" at bounding box center [368, 39] width 63 height 17
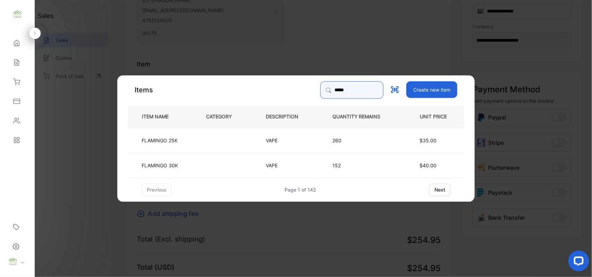
type input "*****"
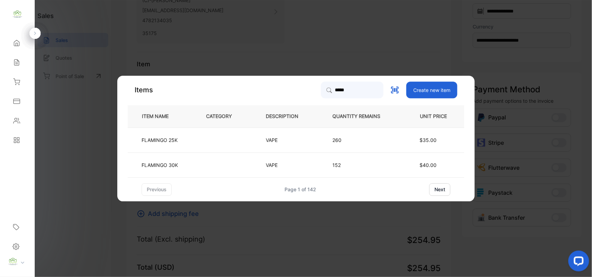
click at [222, 140] on td at bounding box center [225, 139] width 60 height 25
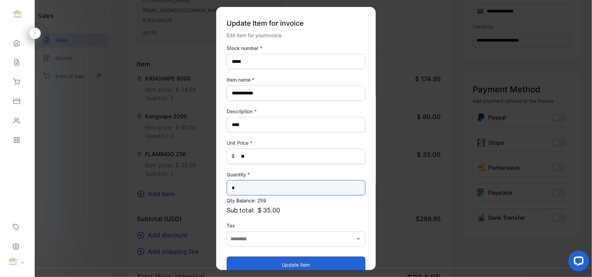
drag, startPoint x: 240, startPoint y: 186, endPoint x: 86, endPoint y: 203, distance: 154.7
type input "*"
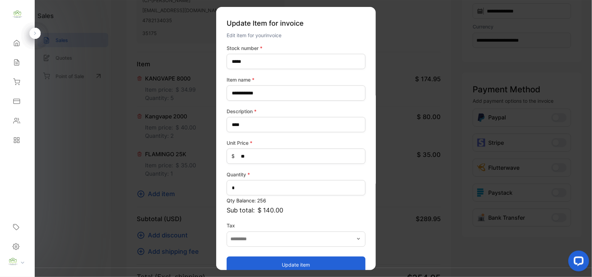
click at [302, 268] on button "Update item" at bounding box center [296, 264] width 139 height 17
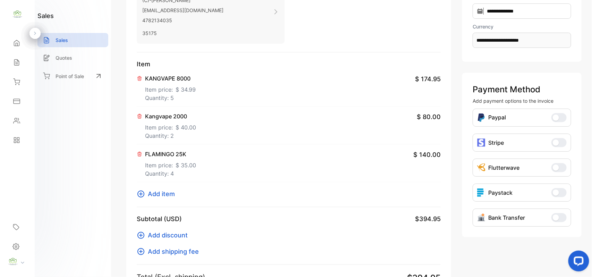
click at [140, 194] on icon at bounding box center [140, 194] width 7 height 7
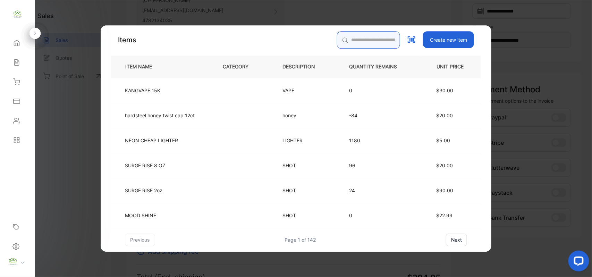
click at [368, 40] on input "search" at bounding box center [368, 39] width 63 height 17
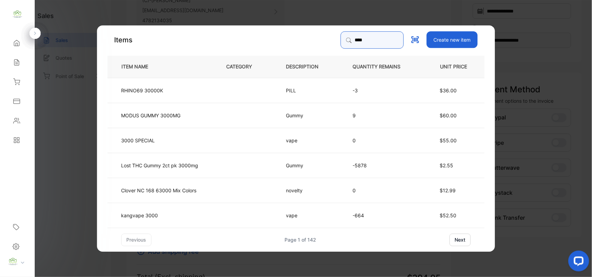
type input "****"
click at [145, 216] on p "kangvape 3000" at bounding box center [139, 214] width 37 height 7
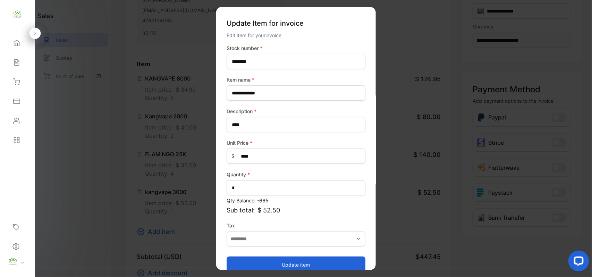
drag, startPoint x: 254, startPoint y: 264, endPoint x: 236, endPoint y: 233, distance: 35.5
click at [253, 264] on button "Update item" at bounding box center [296, 264] width 139 height 17
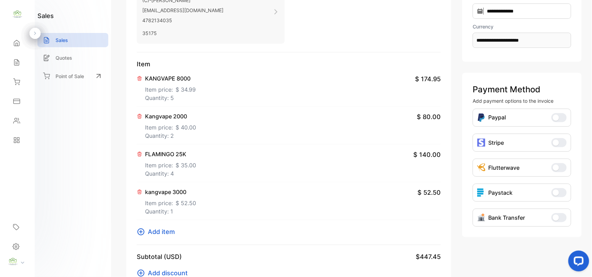
click at [170, 231] on span "Add item" at bounding box center [161, 231] width 27 height 9
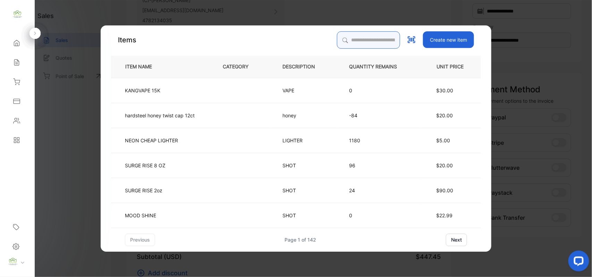
click at [356, 35] on input "search" at bounding box center [368, 39] width 63 height 17
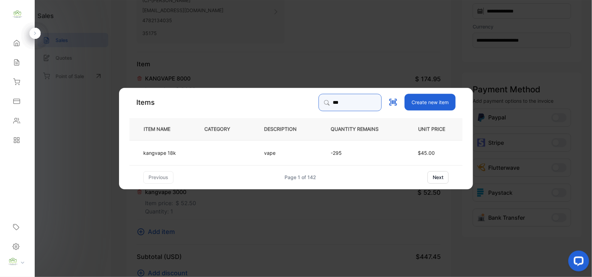
type input "***"
click at [147, 157] on td "kangvape 18k" at bounding box center [161, 152] width 64 height 25
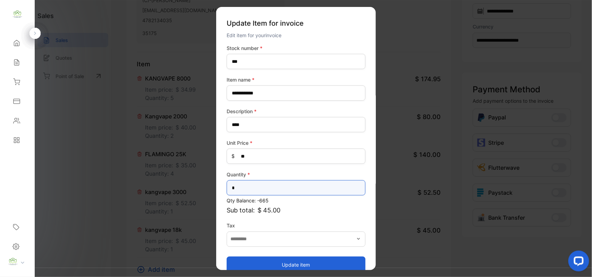
drag, startPoint x: 250, startPoint y: 191, endPoint x: 103, endPoint y: 179, distance: 147.6
type input "*"
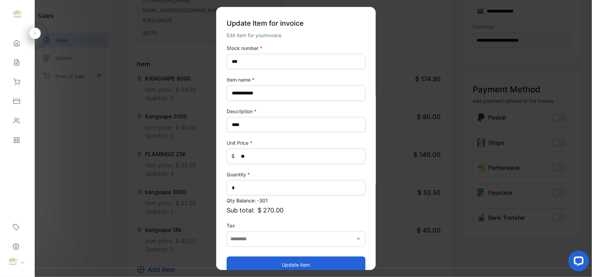
drag, startPoint x: 251, startPoint y: 264, endPoint x: 232, endPoint y: 255, distance: 21.6
click at [251, 264] on button "Update item" at bounding box center [296, 264] width 139 height 17
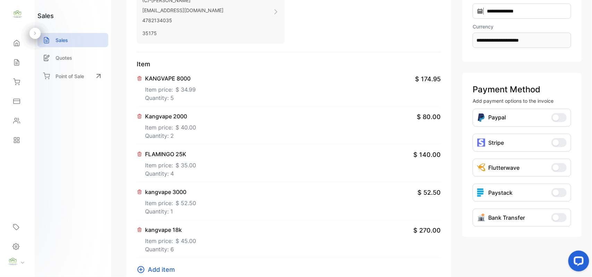
click at [162, 274] on span "Add item" at bounding box center [161, 269] width 27 height 9
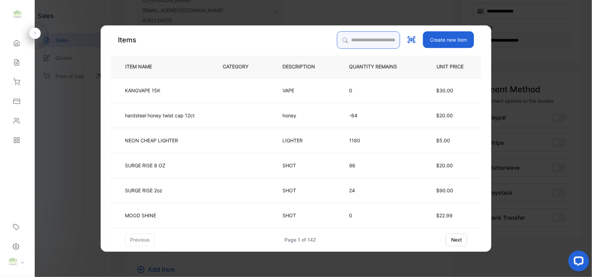
click at [353, 41] on input "search" at bounding box center [368, 39] width 63 height 17
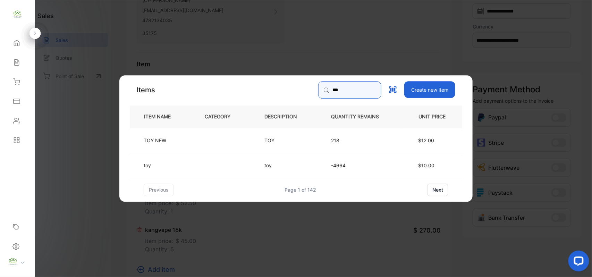
type input "***"
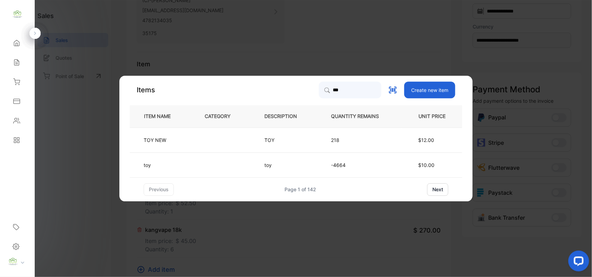
click at [168, 171] on td "toy" at bounding box center [162, 164] width 64 height 25
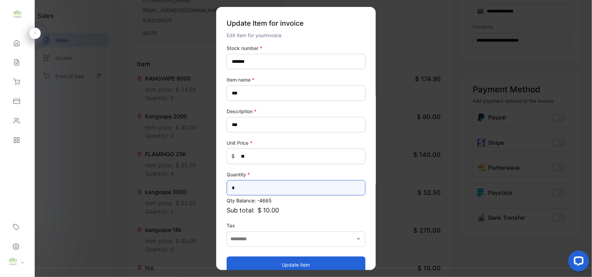
drag, startPoint x: 264, startPoint y: 190, endPoint x: 70, endPoint y: 188, distance: 194.7
type input "*"
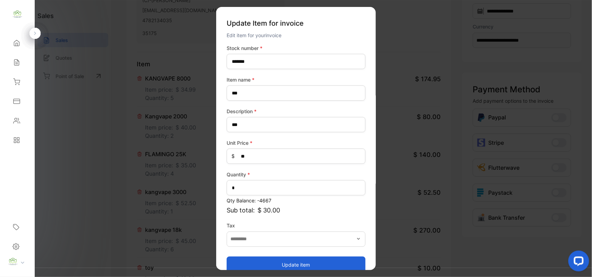
click at [288, 267] on button "Update item" at bounding box center [296, 264] width 139 height 17
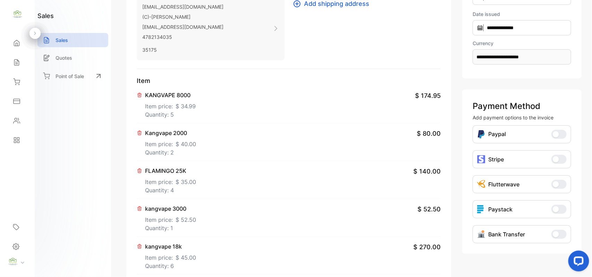
scroll to position [0, 0]
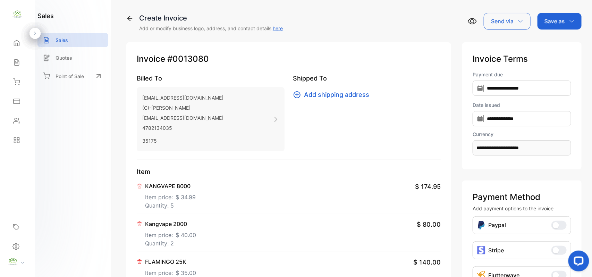
click at [555, 24] on p "Save as" at bounding box center [555, 21] width 20 height 8
click at [557, 43] on div "Invoice" at bounding box center [558, 44] width 40 height 14
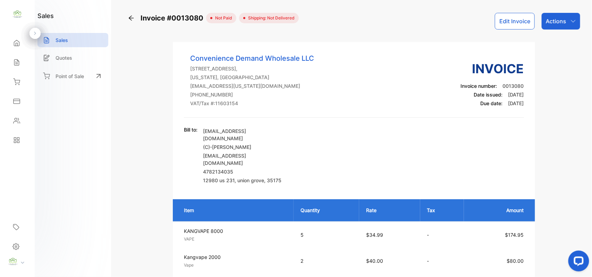
click at [564, 24] on p "Actions" at bounding box center [556, 21] width 20 height 8
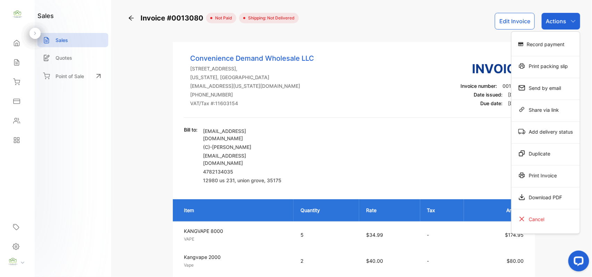
click at [539, 177] on div "Print Invoice" at bounding box center [546, 175] width 68 height 14
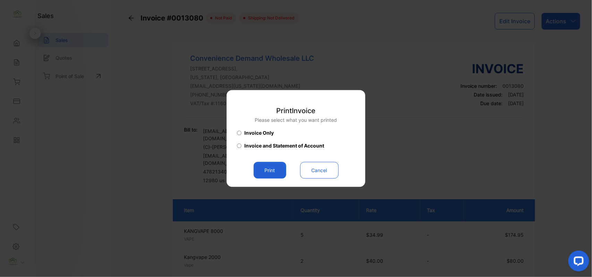
click at [271, 173] on button "Print" at bounding box center [270, 170] width 33 height 17
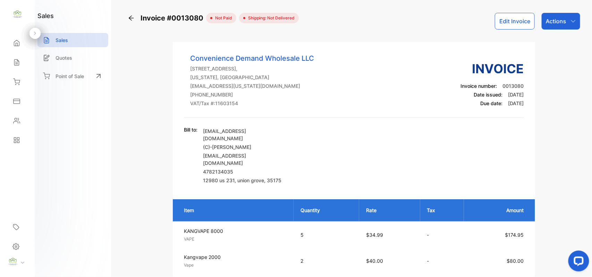
click at [19, 123] on icon at bounding box center [16, 120] width 7 height 7
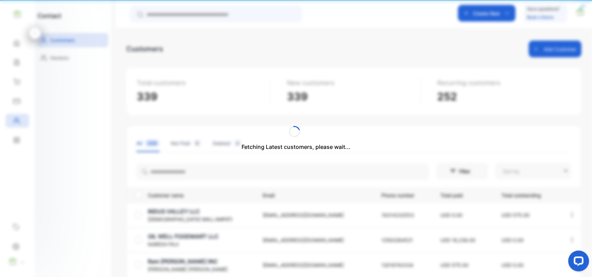
type input "**********"
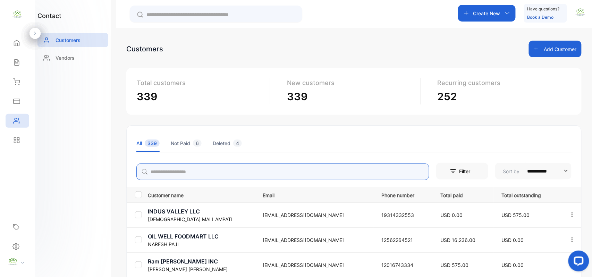
click at [226, 168] on input "search" at bounding box center [282, 171] width 293 height 17
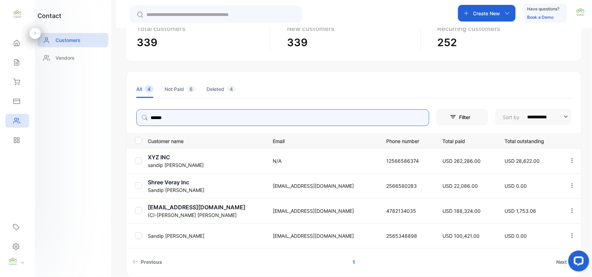
scroll to position [87, 0]
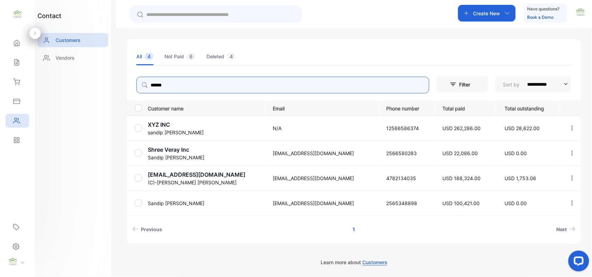
type input "******"
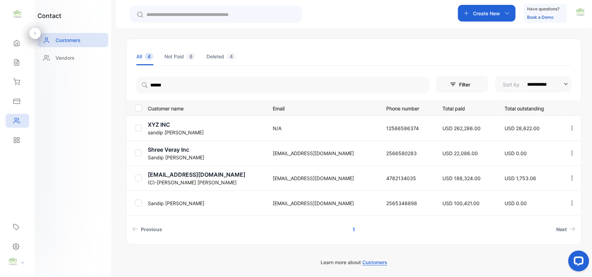
drag, startPoint x: 17, startPoint y: 63, endPoint x: 21, endPoint y: 64, distance: 4.6
click at [17, 63] on icon at bounding box center [16, 62] width 7 height 7
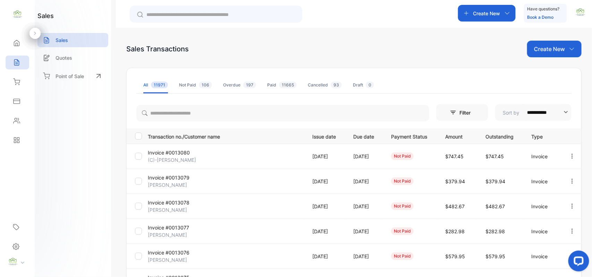
click at [569, 155] on icon "button" at bounding box center [572, 156] width 6 height 6
click at [546, 216] on div "Print" at bounding box center [550, 216] width 70 height 14
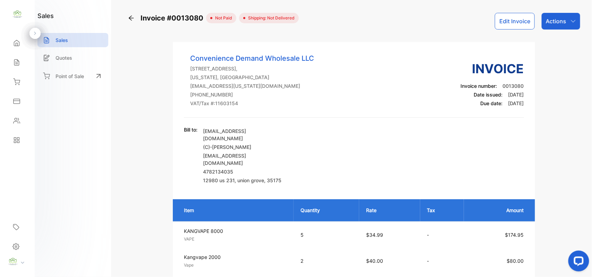
click at [16, 119] on icon at bounding box center [16, 120] width 7 height 7
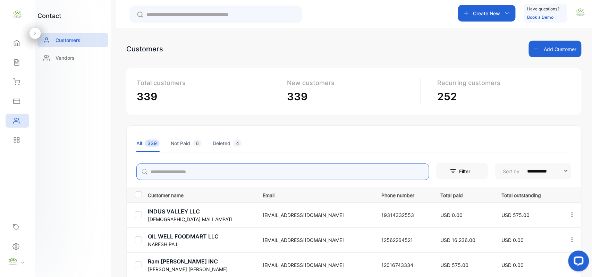
click at [176, 167] on input "search" at bounding box center [282, 171] width 293 height 17
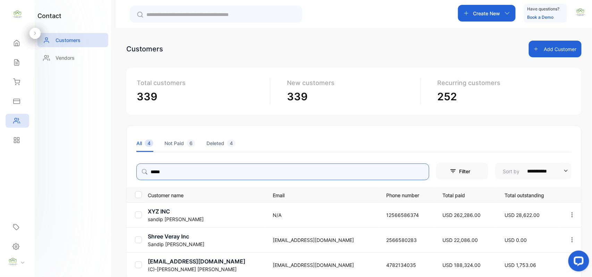
scroll to position [87, 0]
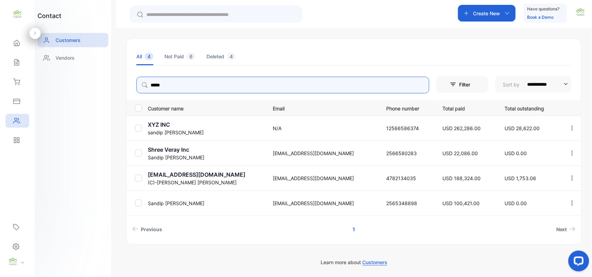
type input "*****"
click at [493, 17] on div "Create New" at bounding box center [487, 13] width 58 height 17
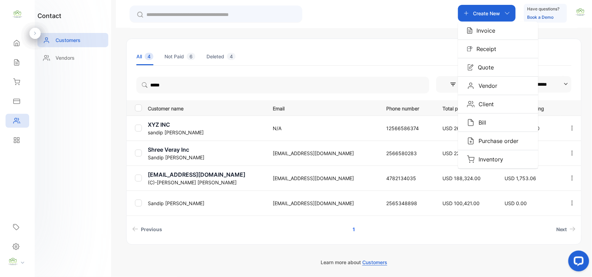
click at [485, 33] on p "Invoice" at bounding box center [484, 30] width 23 height 8
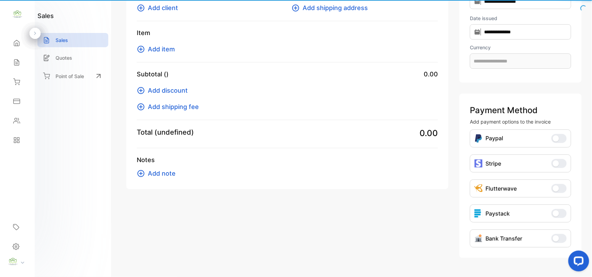
scroll to position [60, 0]
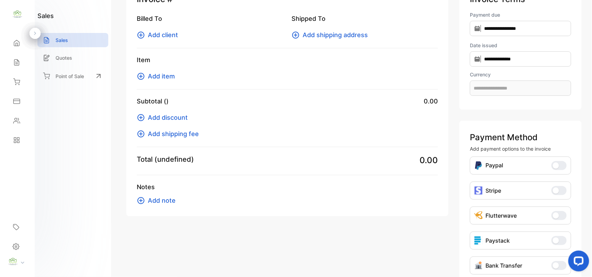
type input "**********"
click at [169, 35] on span "Add client" at bounding box center [163, 34] width 30 height 9
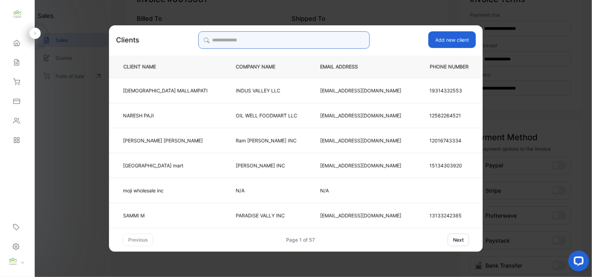
click at [292, 35] on input "search" at bounding box center [283, 39] width 171 height 17
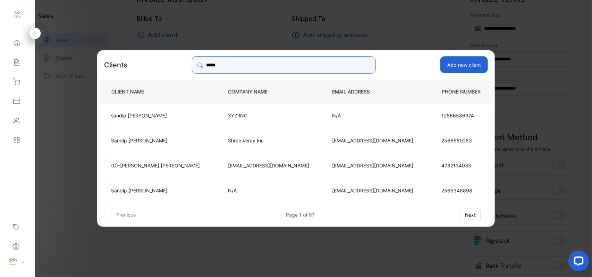
type input "*****"
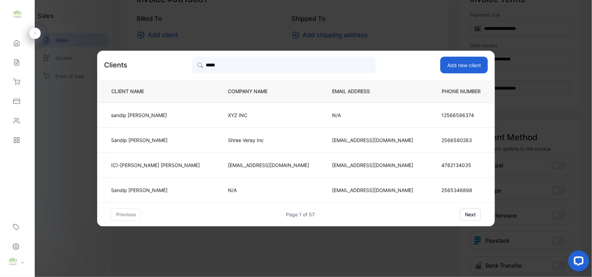
click at [193, 163] on p "(C)-Sandip Patel" at bounding box center [155, 164] width 89 height 7
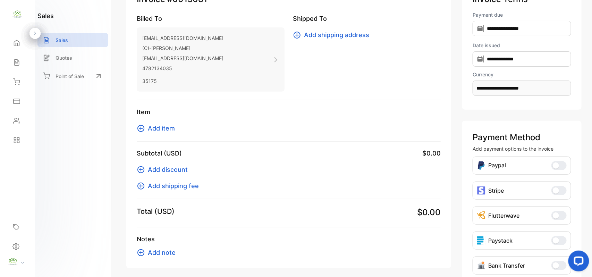
click at [159, 131] on span "Add item" at bounding box center [161, 128] width 27 height 9
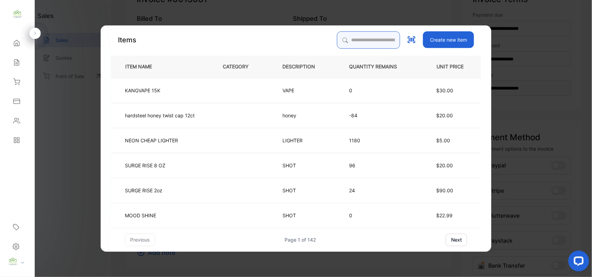
click at [357, 35] on input "search" at bounding box center [368, 39] width 63 height 17
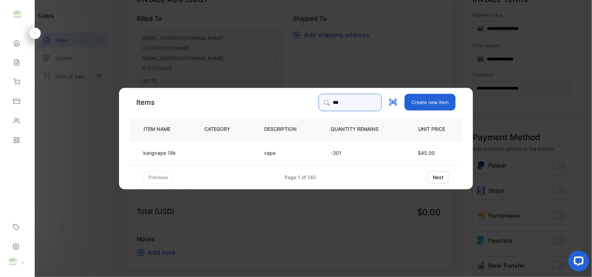
type input "***"
click at [314, 154] on td "vape" at bounding box center [286, 152] width 67 height 25
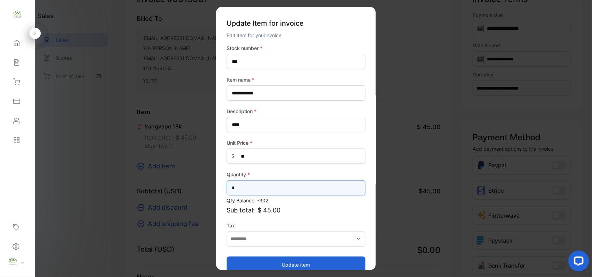
drag, startPoint x: 258, startPoint y: 190, endPoint x: 66, endPoint y: 165, distance: 193.3
type input "*"
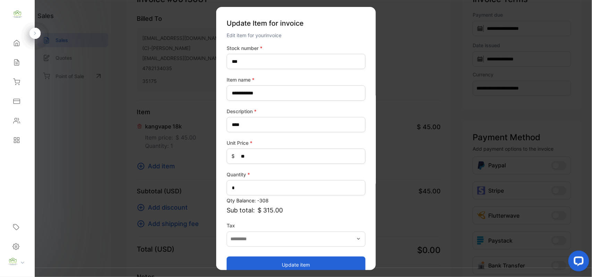
click at [230, 264] on button "Update item" at bounding box center [296, 264] width 139 height 17
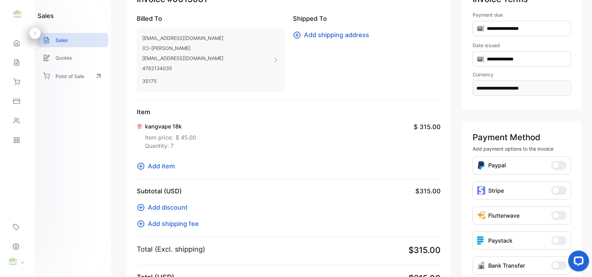
click at [165, 163] on span "Add item" at bounding box center [161, 165] width 27 height 9
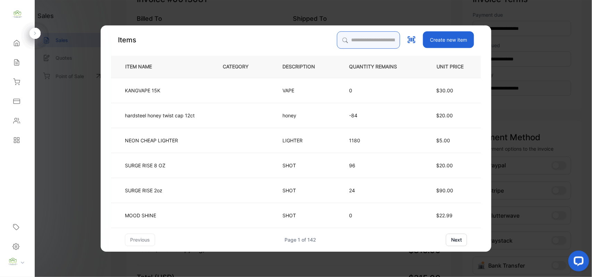
click at [352, 39] on input "search" at bounding box center [368, 39] width 63 height 17
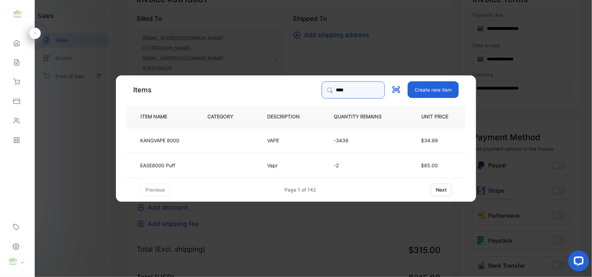
type input "****"
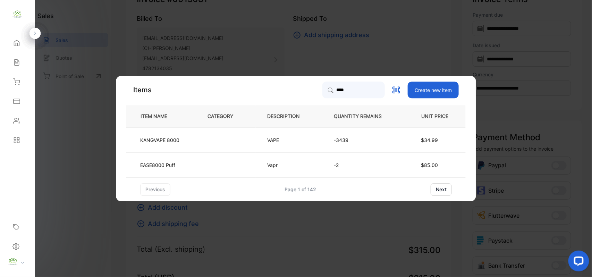
click at [199, 142] on td at bounding box center [226, 139] width 60 height 25
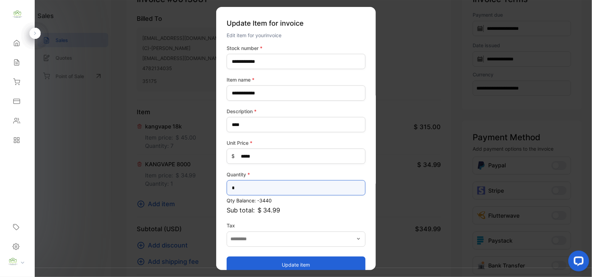
drag, startPoint x: 144, startPoint y: 181, endPoint x: 128, endPoint y: 175, distance: 17.0
type input "*"
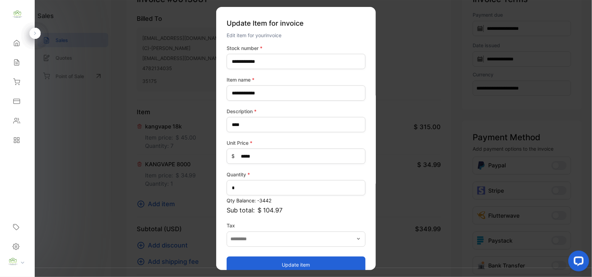
drag, startPoint x: 238, startPoint y: 267, endPoint x: 236, endPoint y: 261, distance: 5.9
click at [238, 267] on button "Update item" at bounding box center [296, 264] width 139 height 17
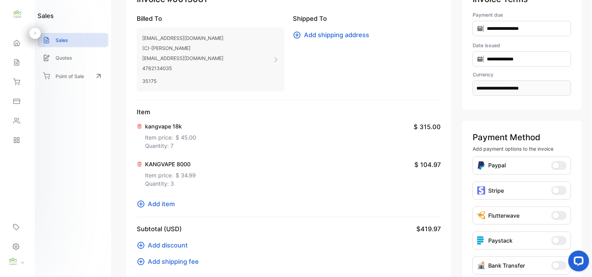
click at [153, 204] on span "Add item" at bounding box center [161, 203] width 27 height 9
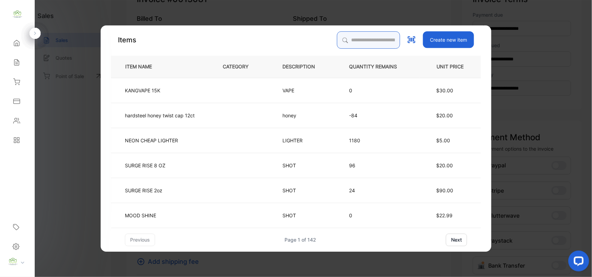
click at [337, 40] on input "search" at bounding box center [368, 39] width 63 height 17
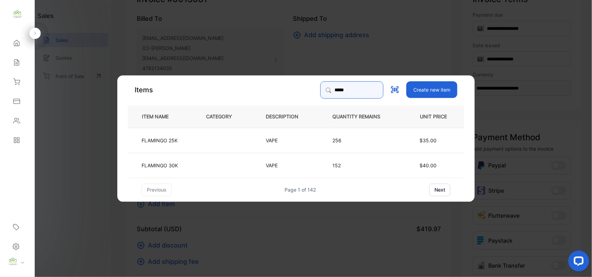
type input "*****"
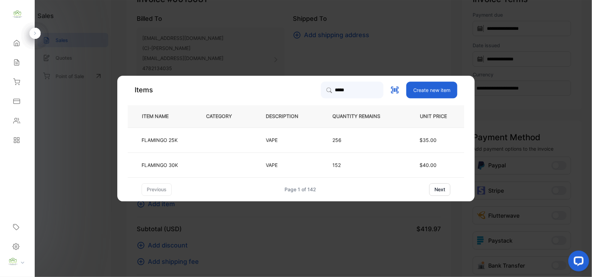
click at [221, 140] on td at bounding box center [225, 139] width 60 height 25
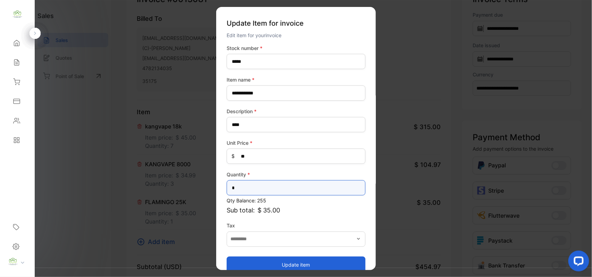
drag, startPoint x: 242, startPoint y: 186, endPoint x: 188, endPoint y: 189, distance: 54.6
type input "*"
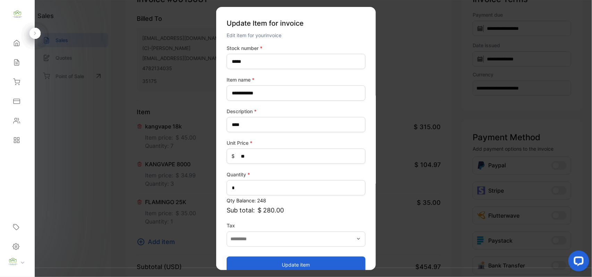
click at [285, 260] on button "Update item" at bounding box center [296, 264] width 139 height 17
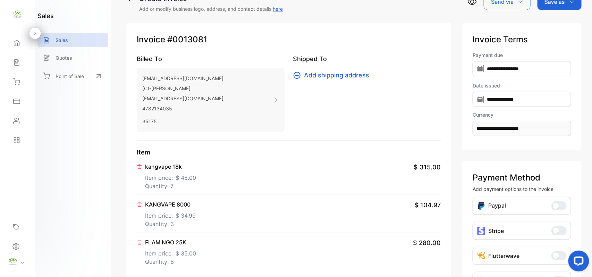
scroll to position [0, 0]
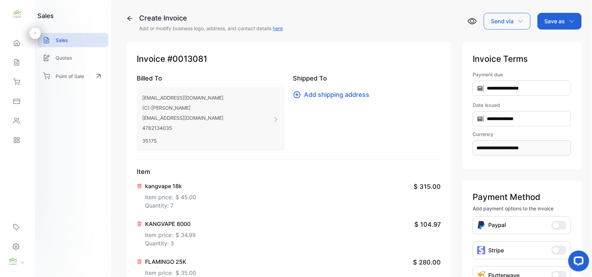
click at [548, 19] on p "Save as" at bounding box center [555, 21] width 20 height 8
click at [373, 23] on div "Create Invoice Add or modify business logo, address, and contact details here S…" at bounding box center [353, 22] width 455 height 19
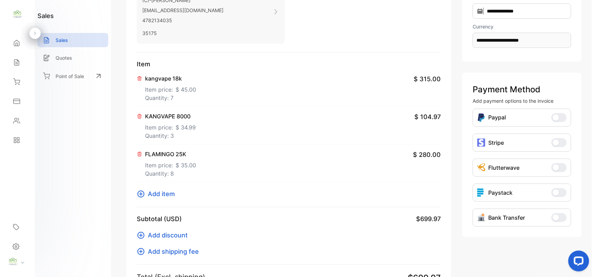
scroll to position [216, 0]
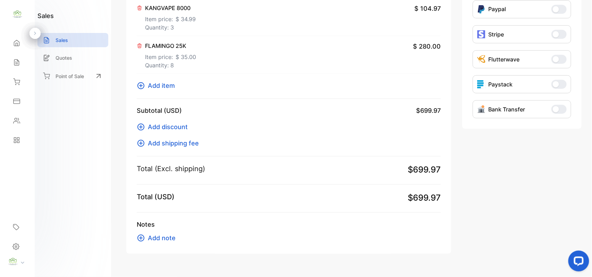
click at [164, 239] on span "Add note" at bounding box center [162, 237] width 28 height 9
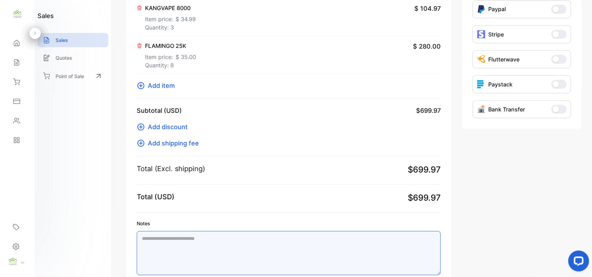
click at [195, 244] on textarea "Notes" at bounding box center [289, 253] width 304 height 44
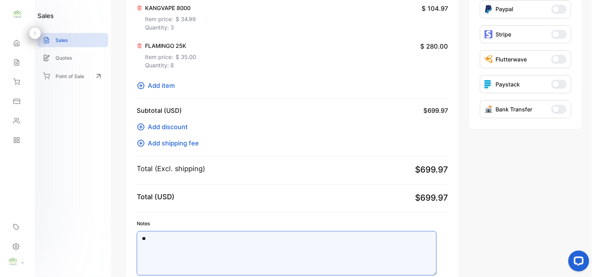
type textarea "*"
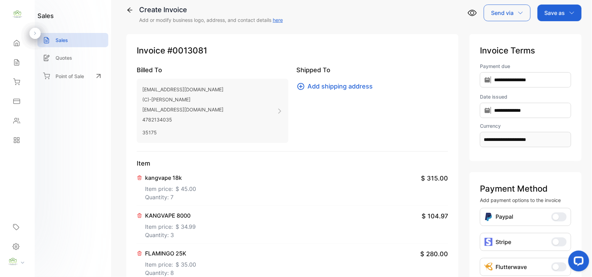
scroll to position [0, 0]
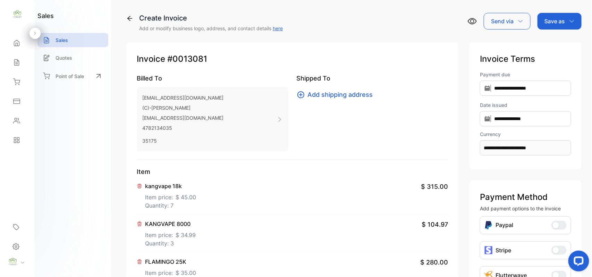
click at [562, 23] on p "Save as" at bounding box center [555, 21] width 20 height 8
type textarea "**********"
click at [550, 43] on div "Invoice" at bounding box center [558, 44] width 40 height 14
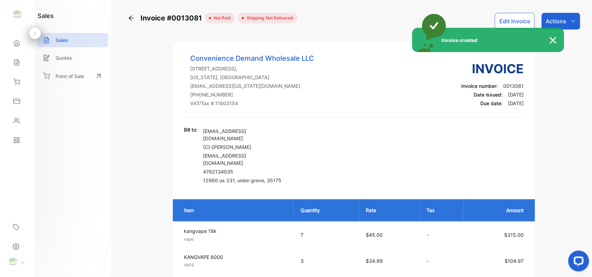
click at [571, 18] on div "Invoice created" at bounding box center [296, 138] width 592 height 277
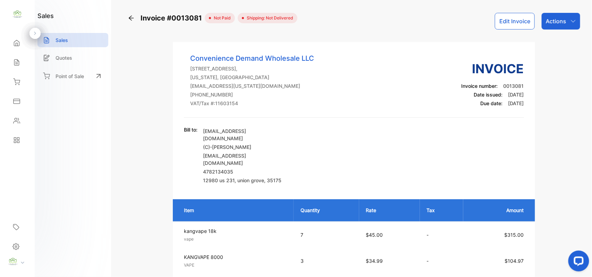
click at [565, 20] on div "Actions" at bounding box center [561, 21] width 39 height 17
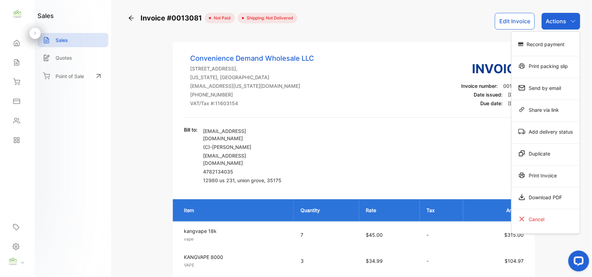
click at [545, 177] on div "Print Invoice" at bounding box center [546, 175] width 68 height 14
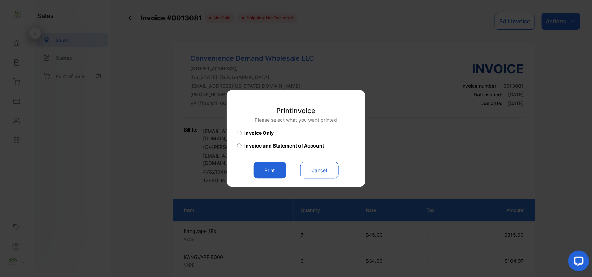
click at [272, 174] on button "Print" at bounding box center [270, 170] width 33 height 17
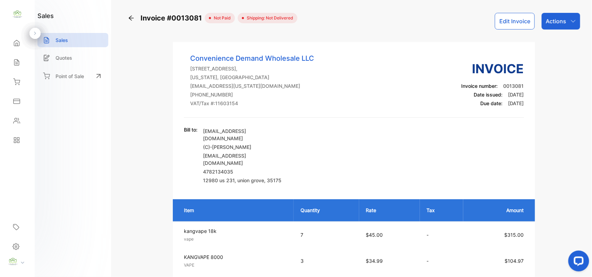
drag, startPoint x: 556, startPoint y: 16, endPoint x: 555, endPoint y: 21, distance: 4.9
click at [555, 18] on div "Actions" at bounding box center [561, 21] width 39 height 17
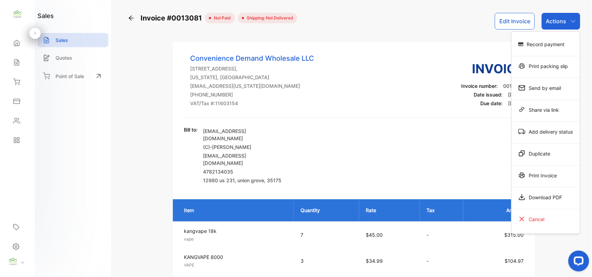
click at [543, 172] on div "Print Invoice" at bounding box center [546, 175] width 68 height 14
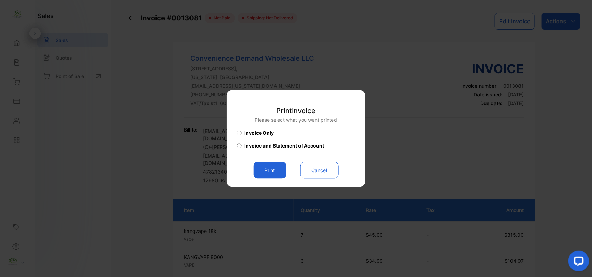
drag, startPoint x: 264, startPoint y: 170, endPoint x: 431, endPoint y: 116, distance: 175.1
click at [265, 170] on button "Print" at bounding box center [270, 170] width 33 height 17
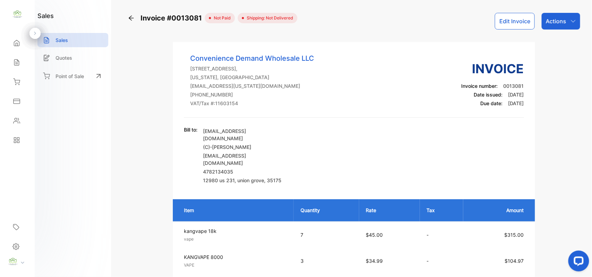
click at [11, 60] on div "Sales" at bounding box center [15, 62] width 9 height 7
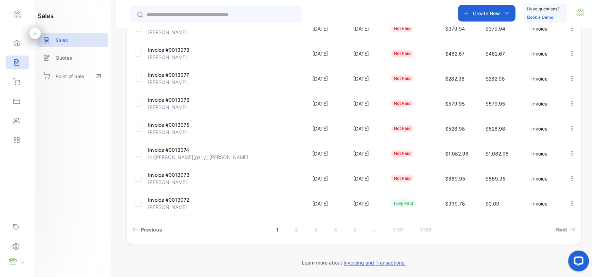
scroll to position [178, 0]
click at [569, 176] on icon "button" at bounding box center [572, 178] width 6 height 6
click at [546, 220] on span "Record payment" at bounding box center [552, 217] width 43 height 8
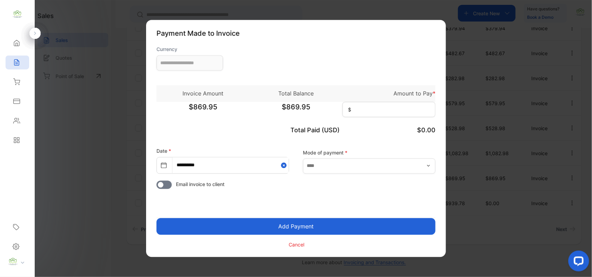
type input "**********"
click at [402, 105] on input at bounding box center [389, 109] width 93 height 15
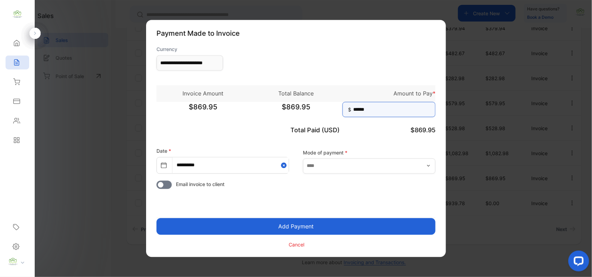
type input "******"
click at [157, 218] on button "Add Payment" at bounding box center [296, 226] width 279 height 17
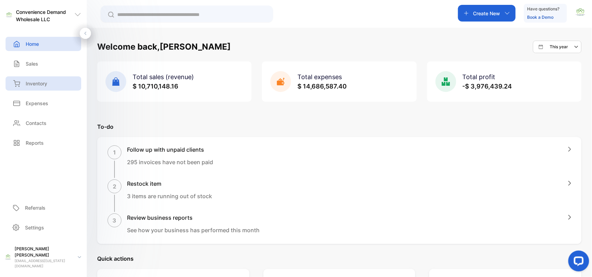
click at [45, 85] on p "Inventory" at bounding box center [37, 83] width 22 height 7
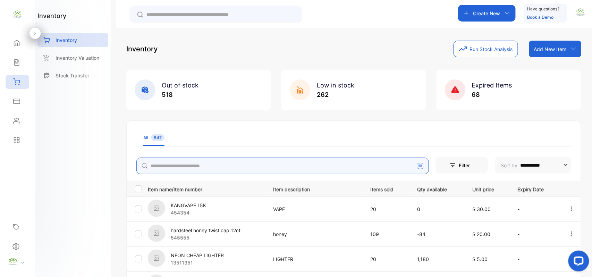
click at [210, 169] on input "search" at bounding box center [282, 166] width 293 height 17
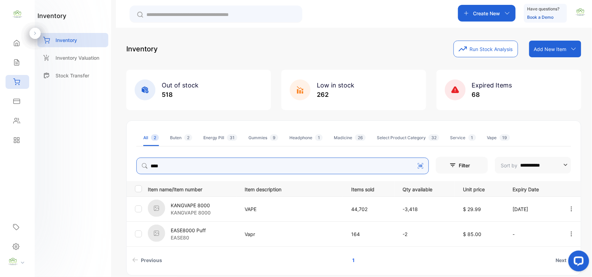
type input "****"
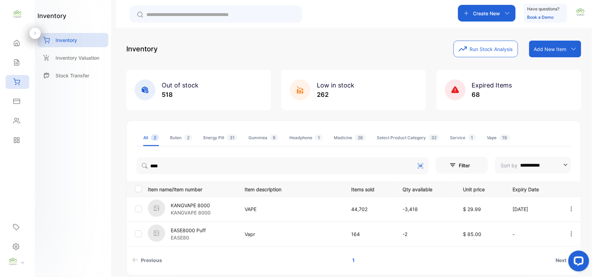
click at [213, 204] on div "KANGVAPE 8000 KANGVAPE 8000" at bounding box center [192, 209] width 88 height 19
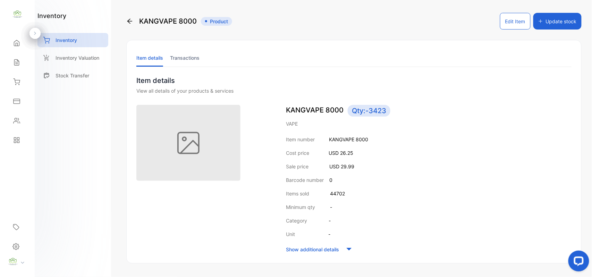
click at [510, 21] on button "Edit Item" at bounding box center [515, 21] width 31 height 17
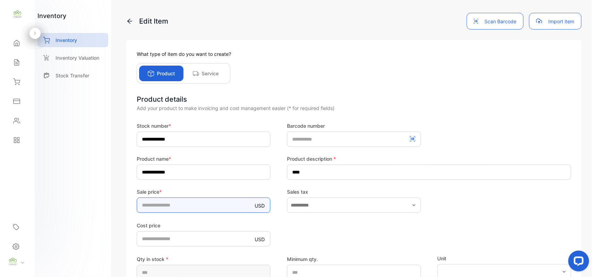
click at [184, 203] on input "*****" at bounding box center [204, 204] width 134 height 15
type input "*"
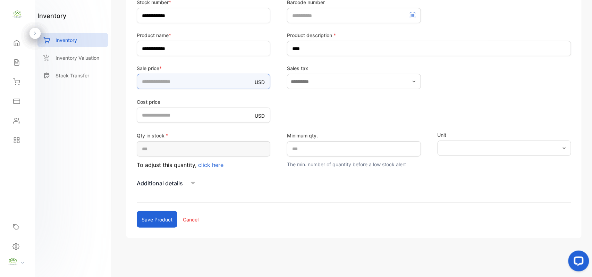
type input "*****"
click at [146, 219] on button "Save product" at bounding box center [157, 219] width 41 height 17
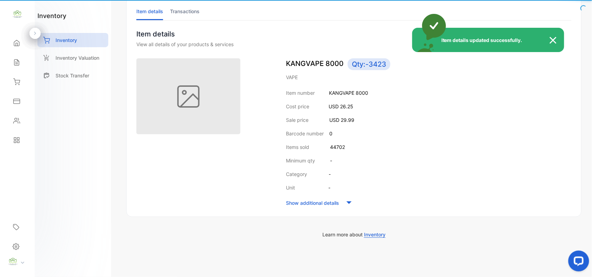
scroll to position [47, 0]
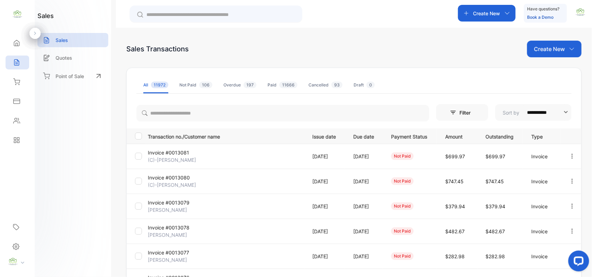
scroll to position [108, 0]
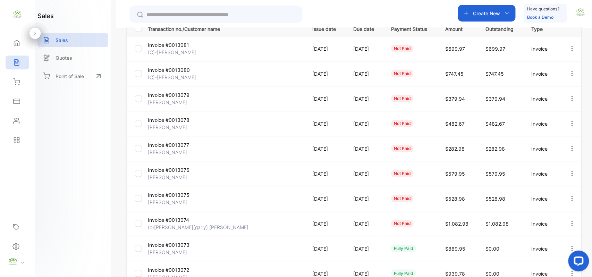
click at [573, 146] on icon "button" at bounding box center [572, 148] width 6 height 6
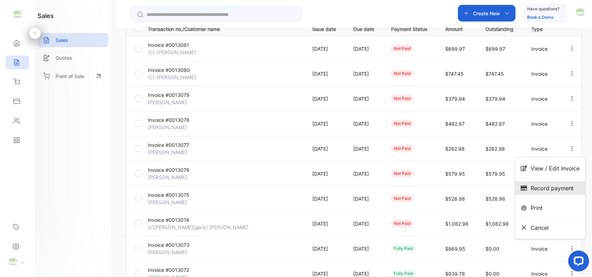
click at [537, 183] on div "Record payment" at bounding box center [550, 188] width 70 height 14
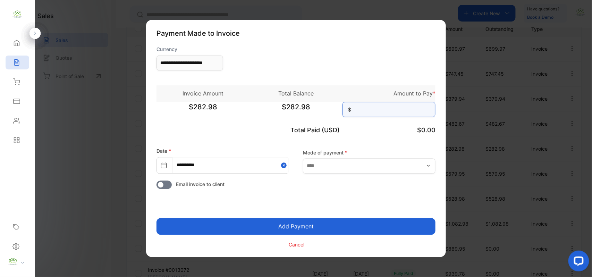
click at [389, 106] on input at bounding box center [389, 109] width 93 height 15
type input "******"
click at [157, 218] on button "Add Payment" at bounding box center [296, 226] width 279 height 17
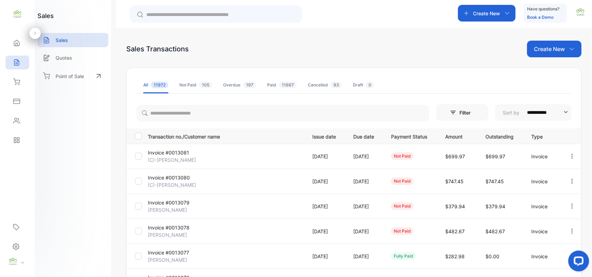
click at [569, 228] on icon "button" at bounding box center [572, 231] width 6 height 6
click at [540, 273] on span "Record payment" at bounding box center [552, 271] width 43 height 8
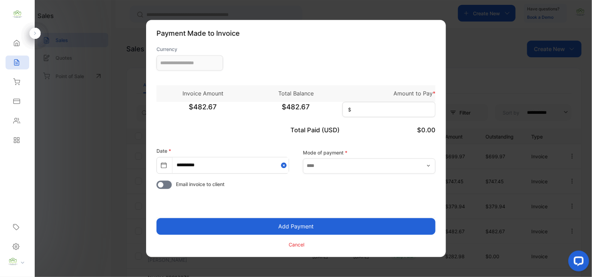
type input "**********"
click at [370, 114] on input at bounding box center [389, 109] width 93 height 15
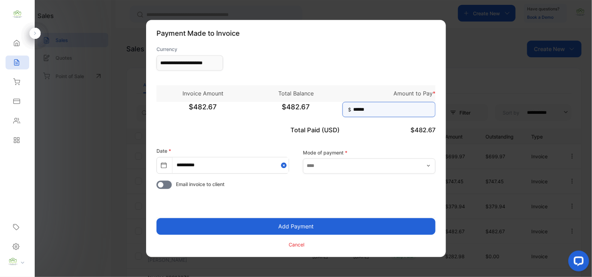
type input "******"
click at [157, 218] on button "Add Payment" at bounding box center [296, 226] width 279 height 17
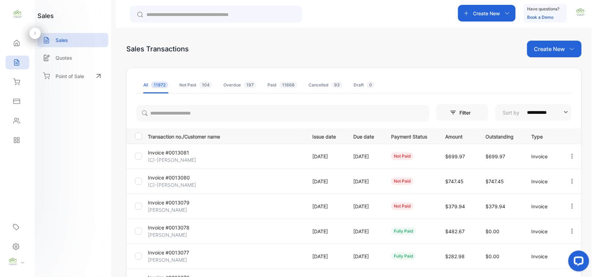
click at [550, 43] on div "Create New" at bounding box center [554, 49] width 54 height 17
click at [555, 71] on span "Invoice" at bounding box center [555, 71] width 16 height 7
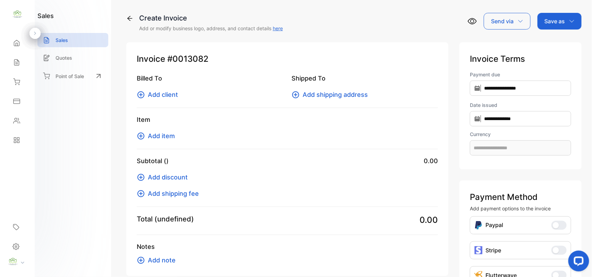
click at [162, 94] on span "Add client" at bounding box center [163, 94] width 30 height 9
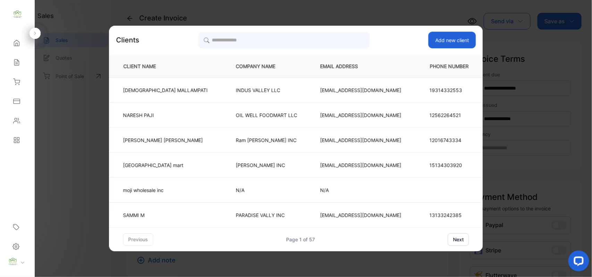
type input "**********"
click at [332, 36] on input "search" at bounding box center [283, 39] width 171 height 17
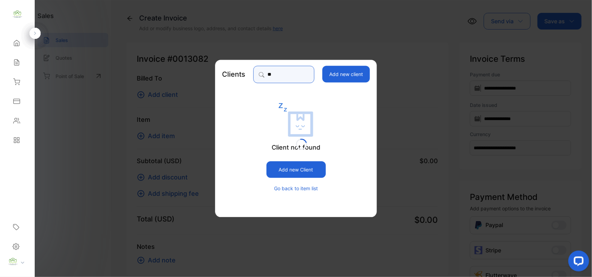
type input "*"
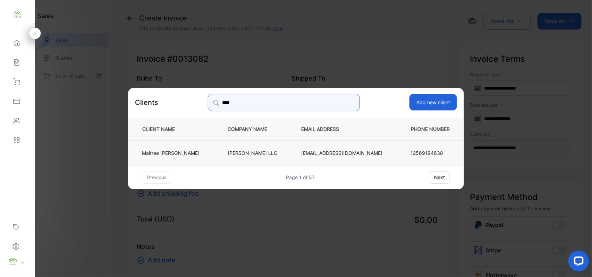
type input "****"
click at [180, 150] on p "[PERSON_NAME]" at bounding box center [171, 152] width 58 height 7
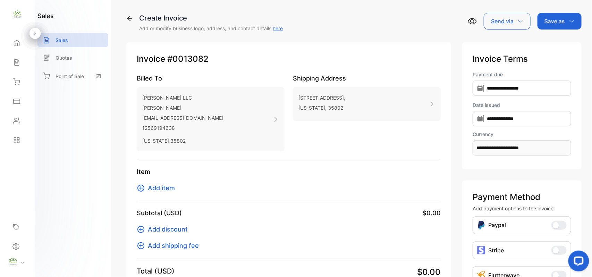
click at [154, 188] on span "Add item" at bounding box center [161, 187] width 27 height 9
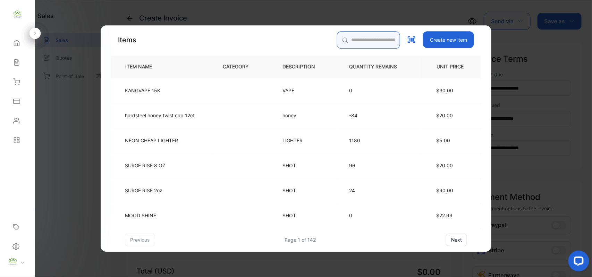
click at [368, 40] on input "search" at bounding box center [368, 39] width 63 height 17
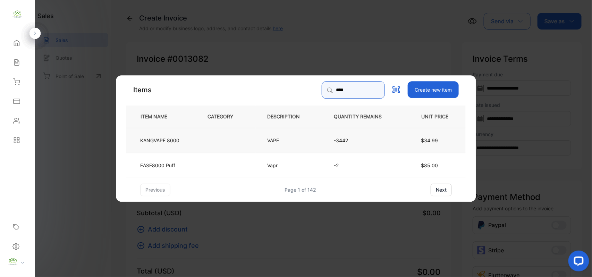
type input "****"
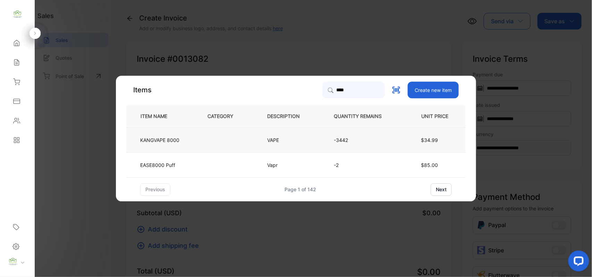
click at [202, 137] on td at bounding box center [226, 139] width 60 height 25
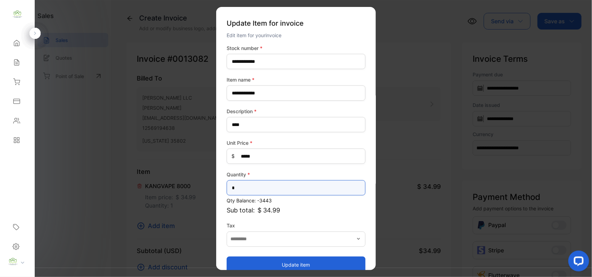
click at [268, 188] on input "*" at bounding box center [296, 187] width 139 height 15
type input "*"
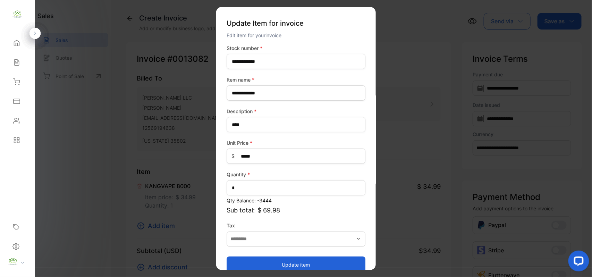
click at [271, 264] on button "Update item" at bounding box center [296, 264] width 139 height 17
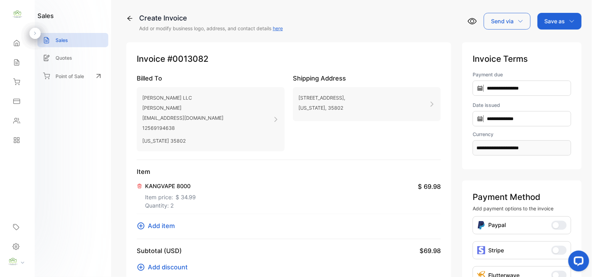
click at [565, 17] on div "Save as" at bounding box center [560, 21] width 44 height 17
click at [553, 44] on div "Invoice" at bounding box center [558, 44] width 40 height 14
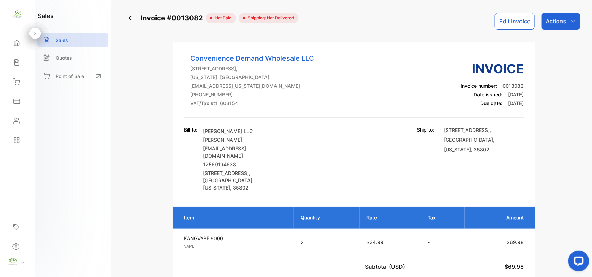
drag, startPoint x: 559, startPoint y: 22, endPoint x: 558, endPoint y: 26, distance: 4.2
click at [559, 22] on p "Actions" at bounding box center [556, 21] width 20 height 8
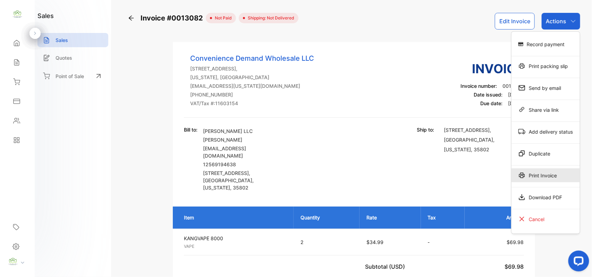
click at [542, 173] on div "Print Invoice" at bounding box center [546, 175] width 68 height 14
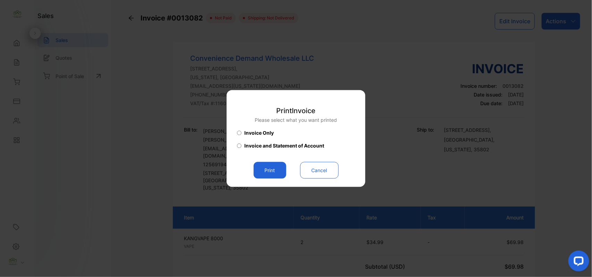
click at [277, 169] on button "Print" at bounding box center [270, 170] width 33 height 17
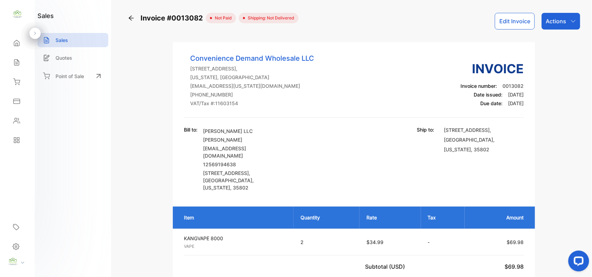
drag, startPoint x: 556, startPoint y: 21, endPoint x: 555, endPoint y: 26, distance: 4.6
click at [556, 25] on div "Actions" at bounding box center [561, 21] width 39 height 17
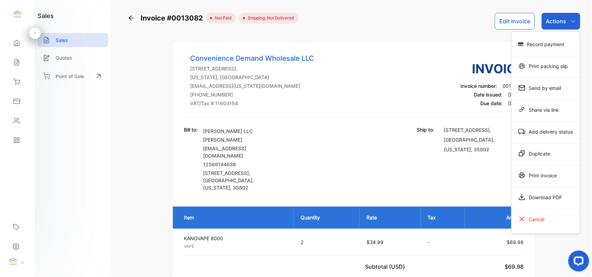
click at [545, 67] on div "Print packing slip" at bounding box center [546, 66] width 68 height 14
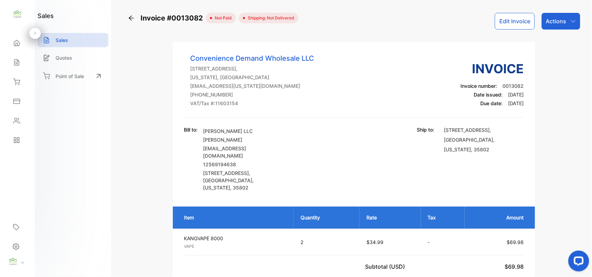
click at [562, 25] on div "Actions" at bounding box center [561, 21] width 39 height 17
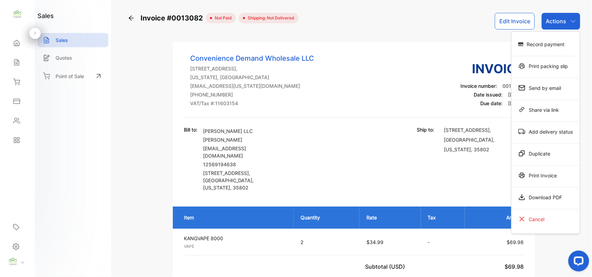
click at [554, 61] on div "Print packing slip" at bounding box center [546, 66] width 68 height 14
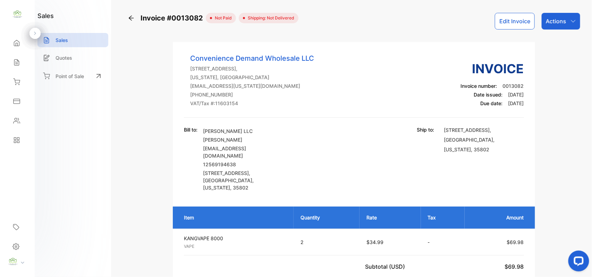
click at [121, 96] on div "Invoice #0013082 not paid Shipping: Not Delivered Edit Invoice Actions Convenie…" at bounding box center [354, 138] width 476 height 277
click at [14, 60] on icon at bounding box center [16, 63] width 5 height 6
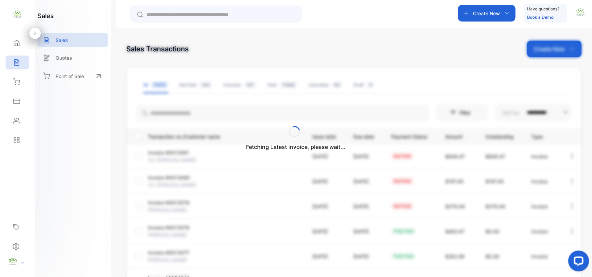
click at [553, 48] on div "Fetching Latest invoice, please wait..." at bounding box center [296, 138] width 592 height 277
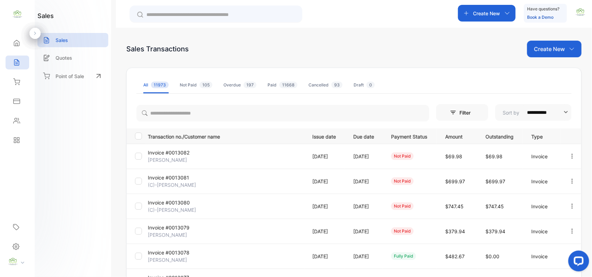
click at [553, 48] on p "Create New" at bounding box center [549, 49] width 31 height 8
click at [555, 73] on span "Invoice" at bounding box center [555, 71] width 16 height 7
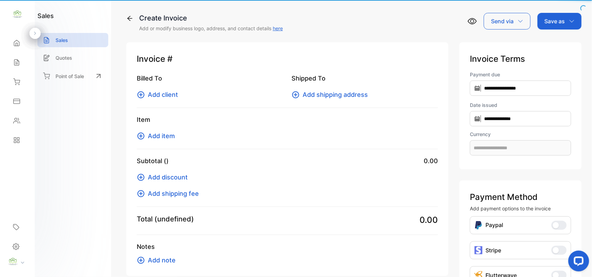
type input "**********"
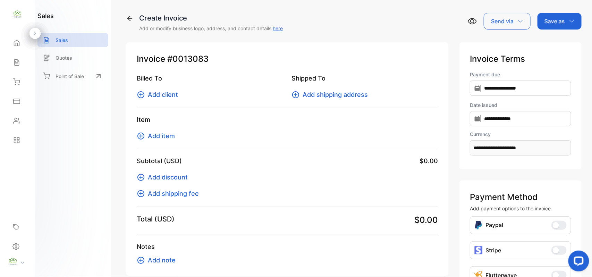
click at [157, 92] on span "Add client" at bounding box center [163, 94] width 30 height 9
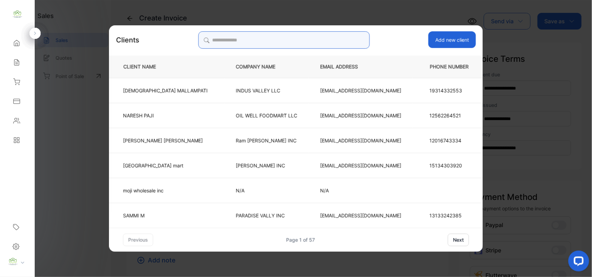
click at [282, 44] on input "search" at bounding box center [283, 39] width 171 height 17
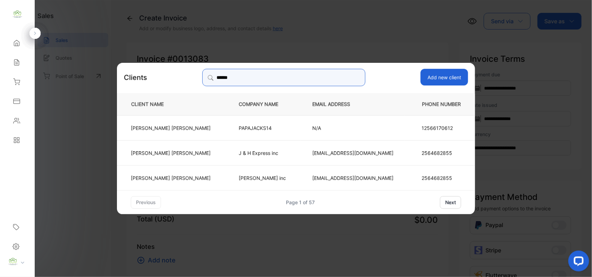
type input "******"
click at [182, 124] on td "[PERSON_NAME]" at bounding box center [172, 127] width 110 height 25
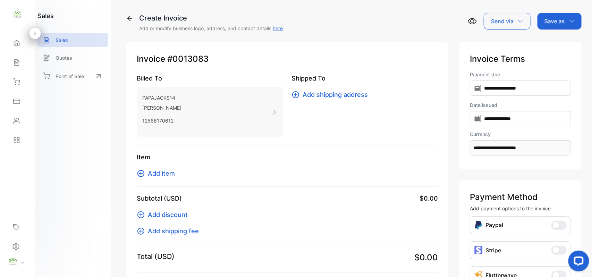
click at [167, 172] on span "Add item" at bounding box center [161, 173] width 27 height 9
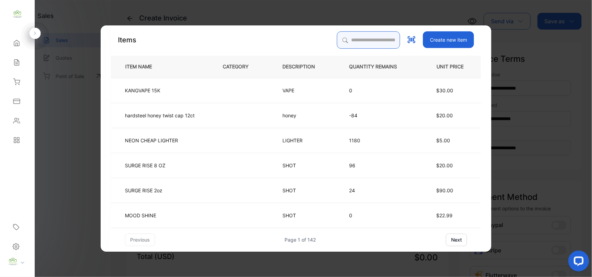
click at [356, 36] on input "search" at bounding box center [368, 39] width 63 height 17
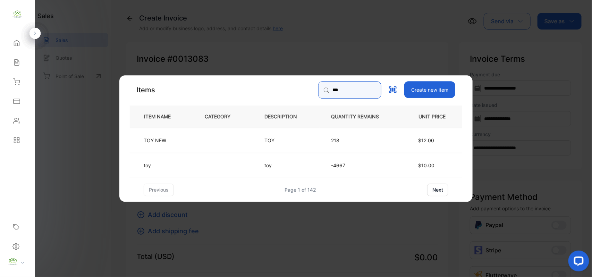
type input "***"
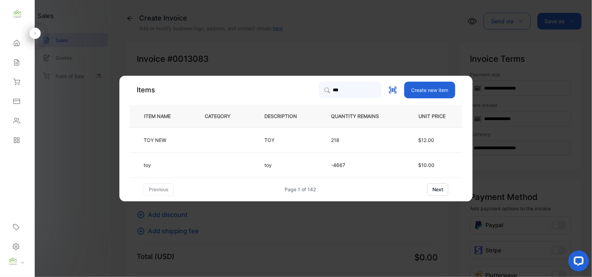
click at [193, 162] on td "toy" at bounding box center [162, 164] width 64 height 25
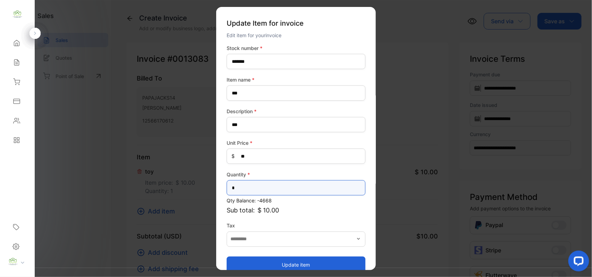
drag, startPoint x: 239, startPoint y: 188, endPoint x: 244, endPoint y: 186, distance: 5.2
click at [239, 188] on input "*" at bounding box center [296, 187] width 139 height 15
type input "*"
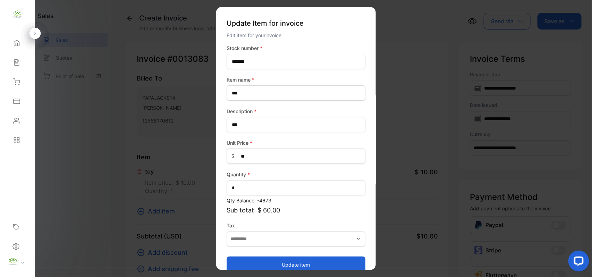
click at [235, 259] on button "Update item" at bounding box center [296, 264] width 139 height 17
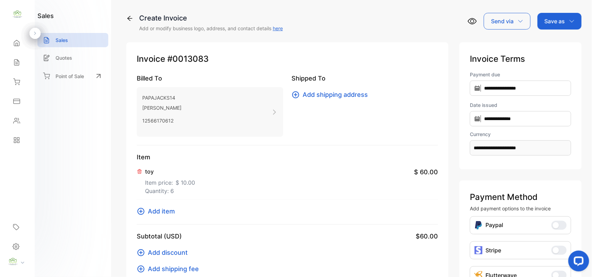
drag, startPoint x: 154, startPoint y: 210, endPoint x: 156, endPoint y: 202, distance: 8.2
click at [155, 204] on div "Item toy Item price: $ 10.00 Quantity: 6 $ 60.00 Add item" at bounding box center [287, 188] width 301 height 72
click at [155, 212] on span "Add item" at bounding box center [161, 210] width 27 height 9
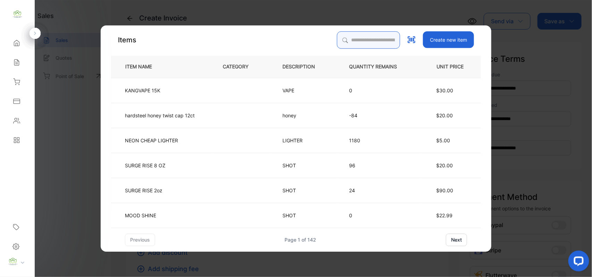
click at [385, 42] on input "search" at bounding box center [368, 39] width 63 height 17
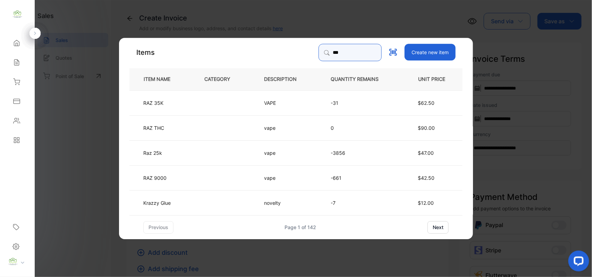
type input "***"
click at [186, 100] on td "RAZ 35K" at bounding box center [161, 102] width 64 height 25
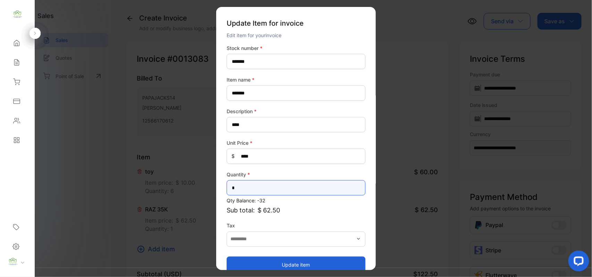
click at [263, 189] on input "*" at bounding box center [296, 187] width 139 height 15
type input "*"
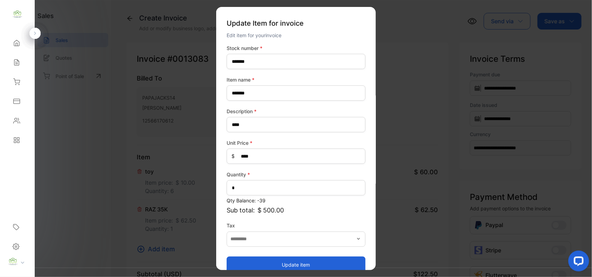
click at [296, 261] on button "Update item" at bounding box center [296, 264] width 139 height 17
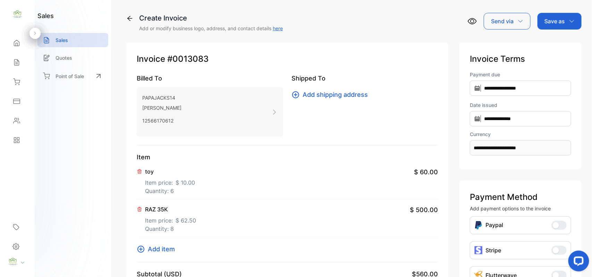
click at [548, 22] on p "Save as" at bounding box center [555, 21] width 20 height 8
click at [556, 43] on div "Invoice" at bounding box center [558, 44] width 40 height 14
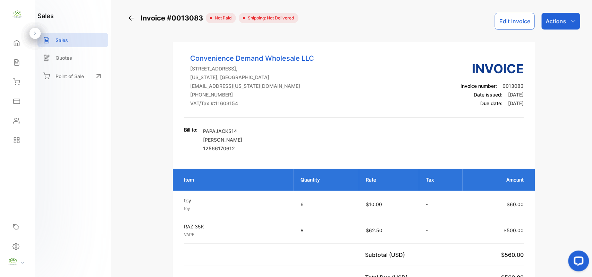
click at [518, 16] on button "Edit Invoice" at bounding box center [515, 21] width 40 height 17
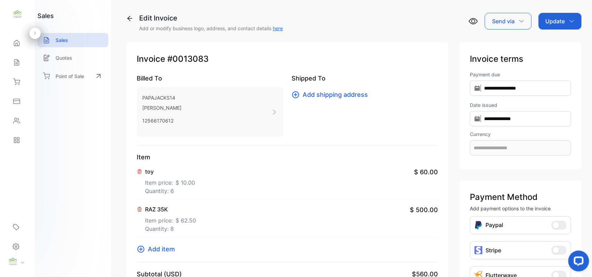
type input "**********"
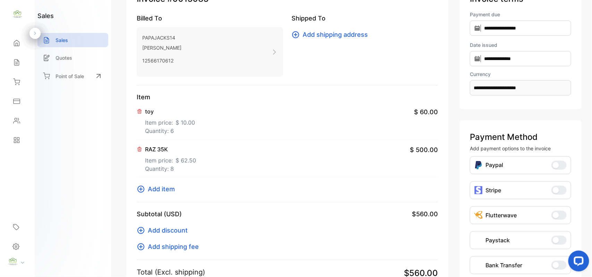
scroll to position [179, 0]
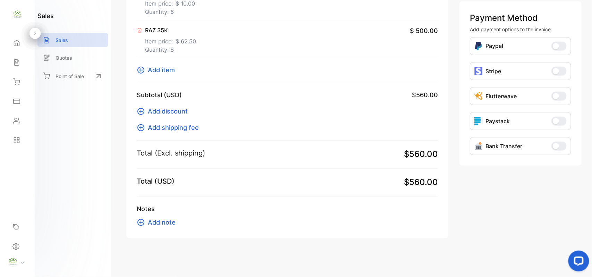
click at [168, 71] on span "Add item" at bounding box center [161, 69] width 27 height 9
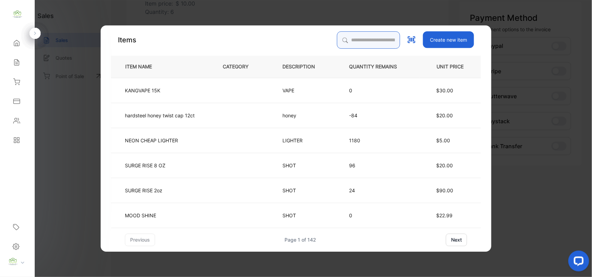
click at [342, 39] on input "search" at bounding box center [368, 39] width 63 height 17
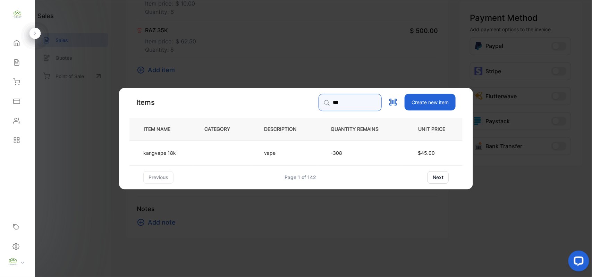
type input "***"
click at [183, 154] on td "kangvape 18k" at bounding box center [161, 152] width 64 height 25
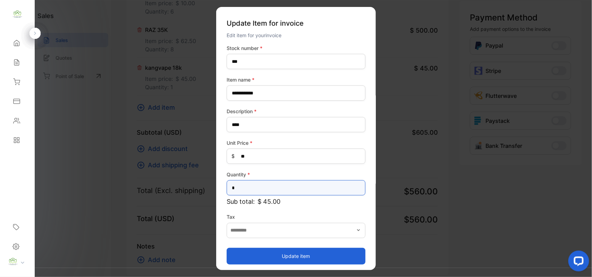
click at [250, 186] on input "*" at bounding box center [296, 187] width 139 height 15
type input "**"
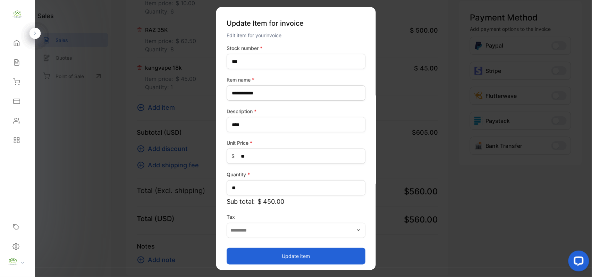
click at [247, 254] on button "Update item" at bounding box center [296, 255] width 139 height 17
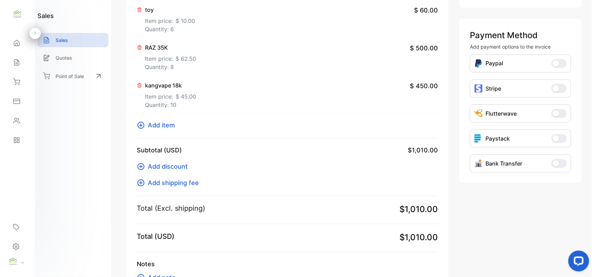
scroll to position [216, 0]
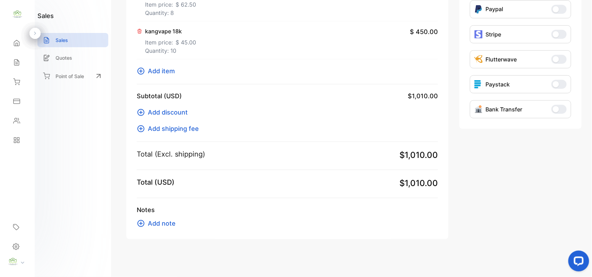
click at [169, 67] on span "Add item" at bounding box center [161, 70] width 27 height 9
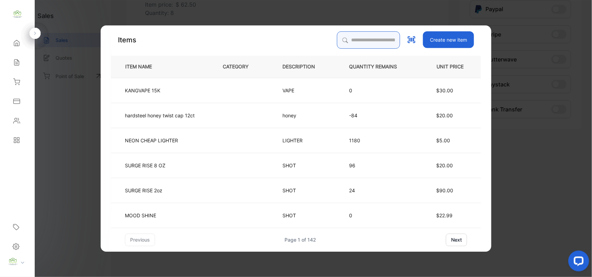
click at [349, 40] on input "search" at bounding box center [368, 39] width 63 height 17
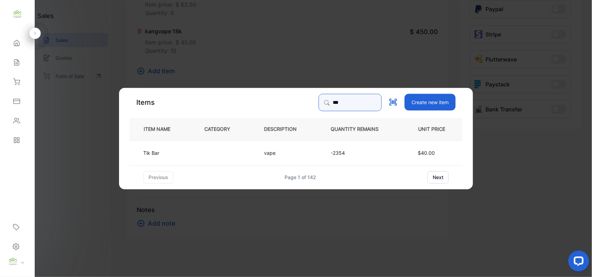
type input "***"
click at [208, 157] on td at bounding box center [223, 152] width 60 height 25
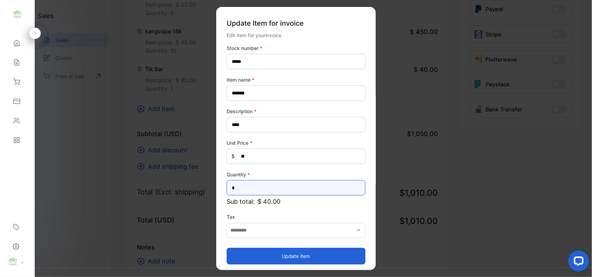
click at [242, 185] on input "*" at bounding box center [296, 187] width 139 height 15
type input "**"
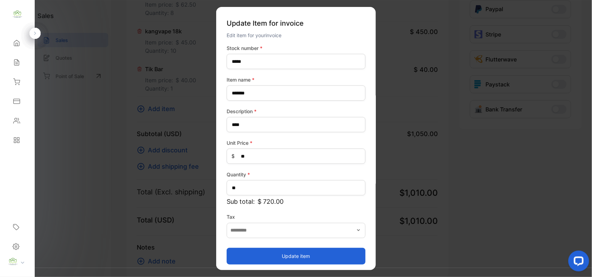
click at [233, 255] on button "Update item" at bounding box center [296, 255] width 139 height 17
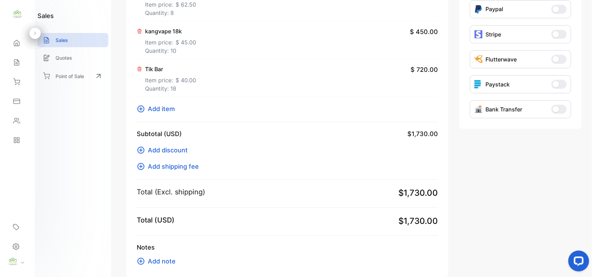
click at [173, 84] on p "Item price: $ 40.00" at bounding box center [170, 78] width 51 height 11
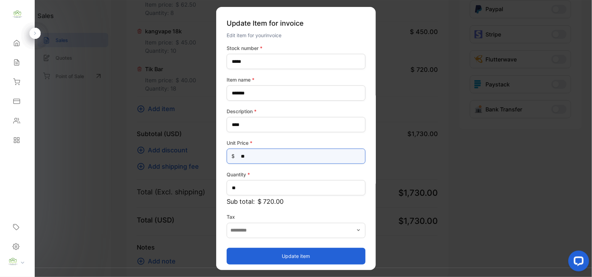
click at [267, 153] on Price-inputprice "**" at bounding box center [296, 156] width 139 height 15
type Price-inputprice "*"
type Price-inputprice "**"
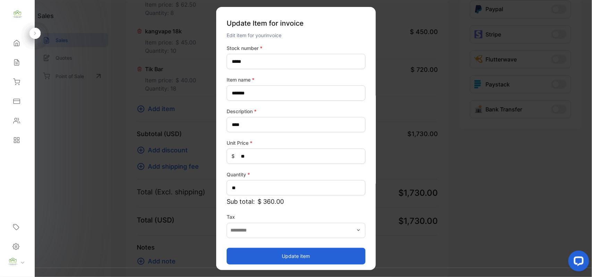
click at [245, 258] on button "Update item" at bounding box center [296, 255] width 139 height 17
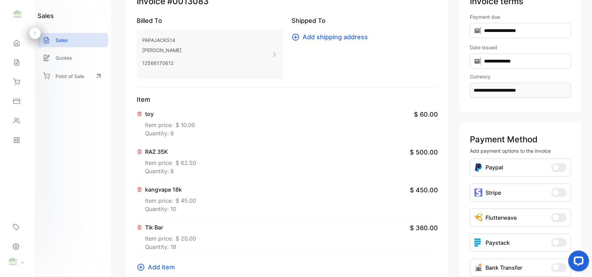
scroll to position [0, 0]
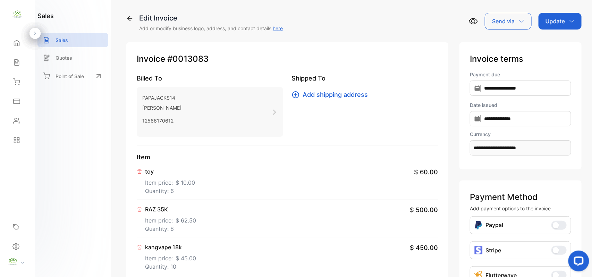
click at [569, 19] on icon "button" at bounding box center [572, 21] width 6 height 6
click at [562, 42] on div "Invoice" at bounding box center [561, 44] width 40 height 14
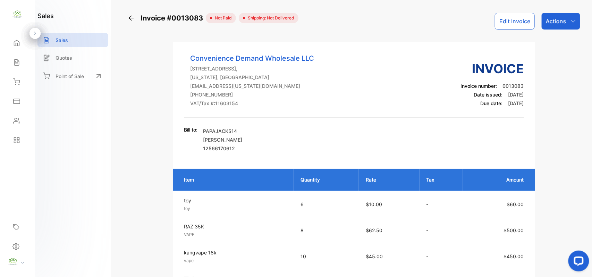
click at [23, 59] on div "Sales" at bounding box center [18, 63] width 24 height 14
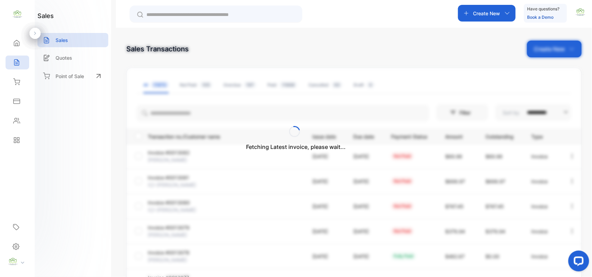
click at [575, 49] on div "Fetching Latest invoice, please wait..." at bounding box center [296, 138] width 592 height 277
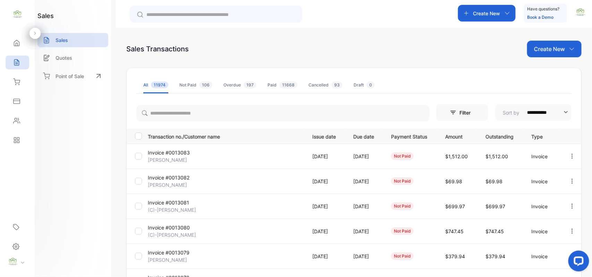
click at [560, 50] on p "Create New" at bounding box center [549, 49] width 31 height 8
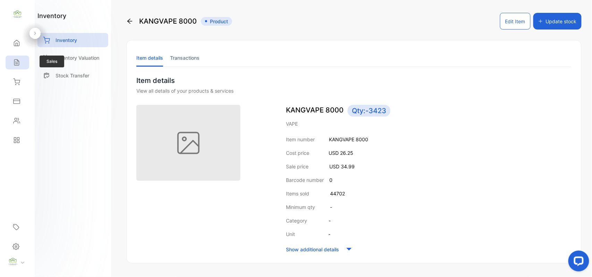
scroll to position [47, 0]
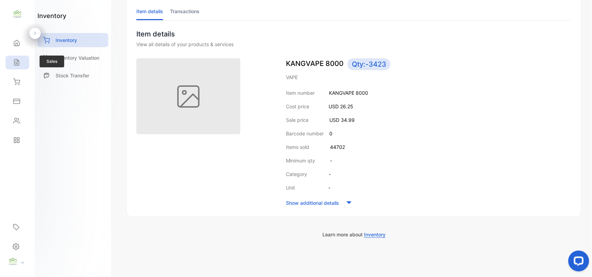
click at [12, 60] on div "Sales" at bounding box center [15, 62] width 9 height 7
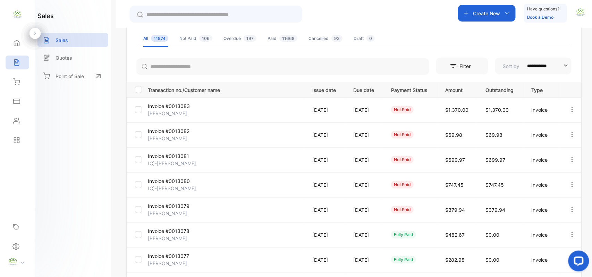
click at [179, 110] on p "[PERSON_NAME]" at bounding box center [174, 113] width 52 height 7
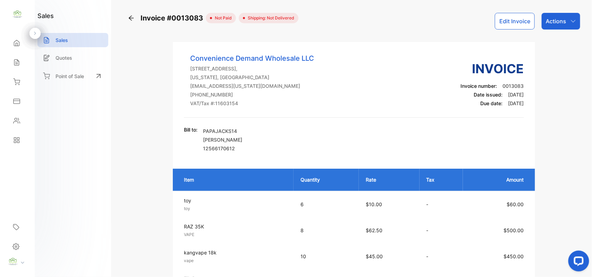
drag, startPoint x: 558, startPoint y: 23, endPoint x: 558, endPoint y: 31, distance: 8.0
click at [559, 23] on p "Actions" at bounding box center [556, 21] width 20 height 8
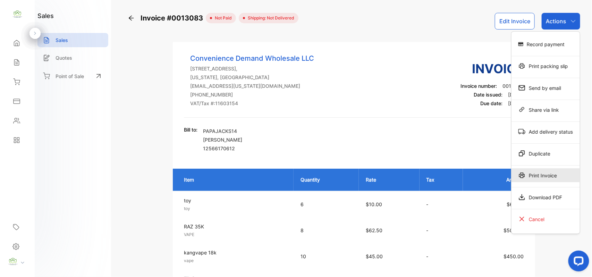
click at [550, 176] on div "Print Invoice" at bounding box center [546, 175] width 68 height 14
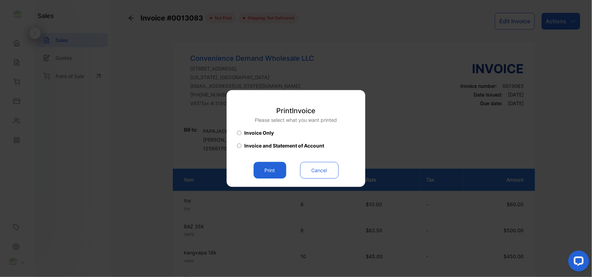
drag, startPoint x: 267, startPoint y: 167, endPoint x: 282, endPoint y: 171, distance: 16.2
click at [269, 168] on button "Print" at bounding box center [270, 170] width 33 height 17
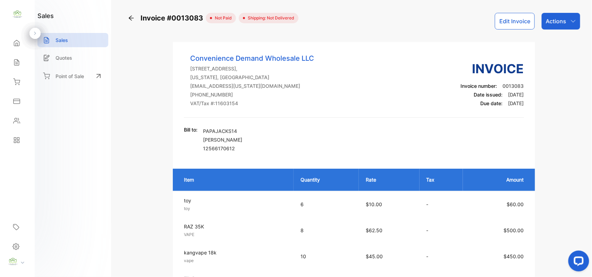
click at [514, 21] on button "Edit Invoice" at bounding box center [515, 21] width 40 height 17
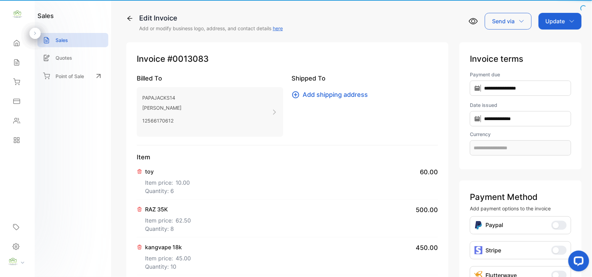
type input "**********"
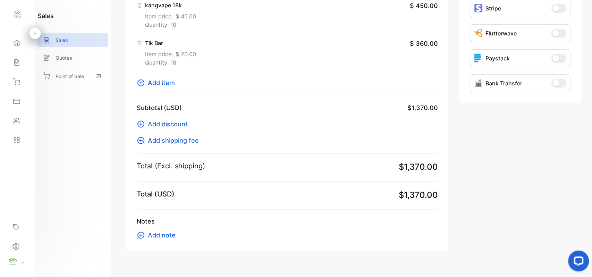
scroll to position [255, 0]
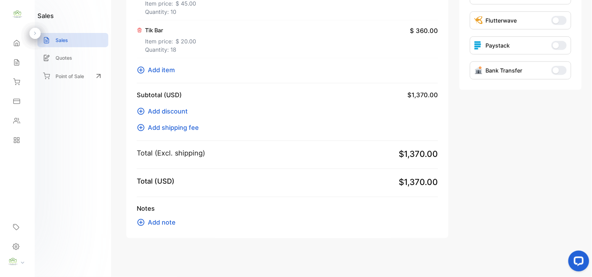
click at [162, 66] on span "Add item" at bounding box center [161, 69] width 27 height 9
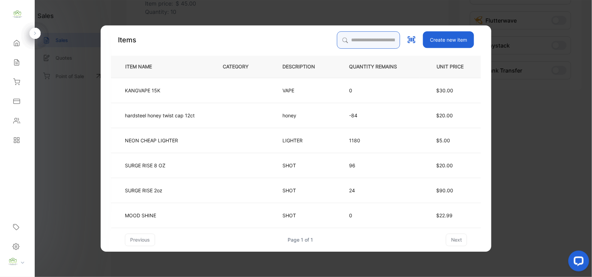
click at [348, 39] on input "search" at bounding box center [368, 39] width 63 height 17
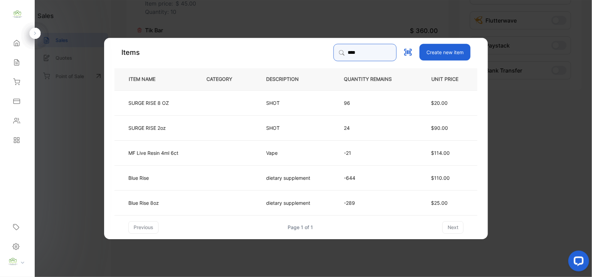
type input "****"
click at [172, 176] on td "Blue Rise" at bounding box center [155, 177] width 81 height 25
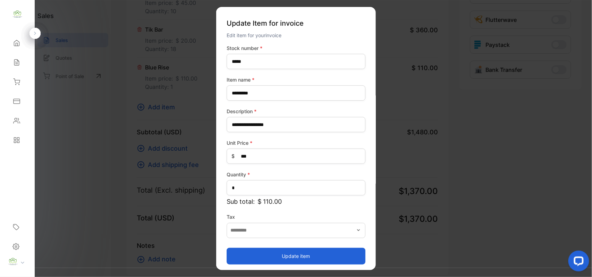
click at [248, 254] on button "Update item" at bounding box center [296, 255] width 139 height 17
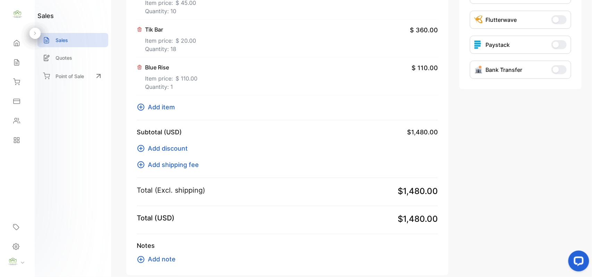
click at [156, 106] on span "Add item" at bounding box center [161, 106] width 27 height 9
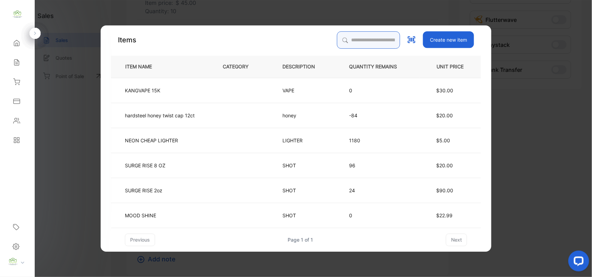
click at [342, 44] on input "search" at bounding box center [368, 39] width 63 height 17
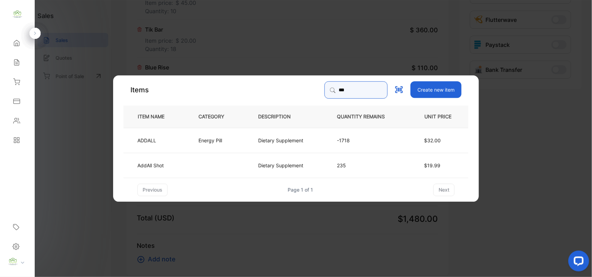
type input "***"
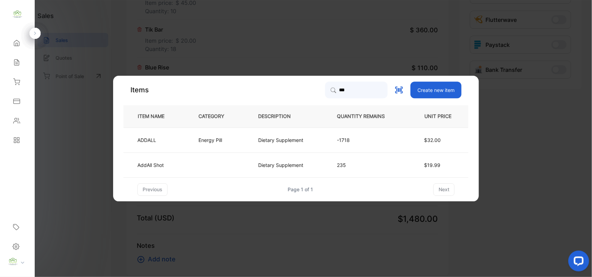
click at [211, 140] on p "Energy Pill" at bounding box center [211, 139] width 24 height 7
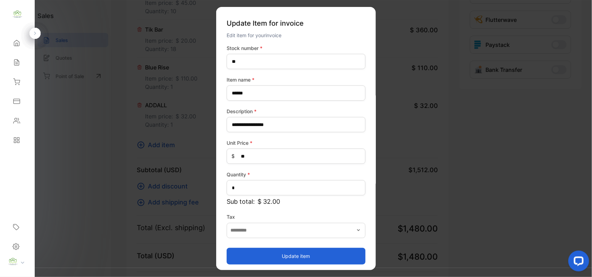
drag, startPoint x: 270, startPoint y: 253, endPoint x: 276, endPoint y: 250, distance: 6.5
click at [276, 250] on button "Update item" at bounding box center [296, 255] width 139 height 17
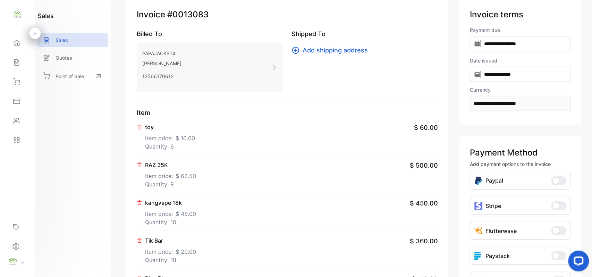
scroll to position [0, 0]
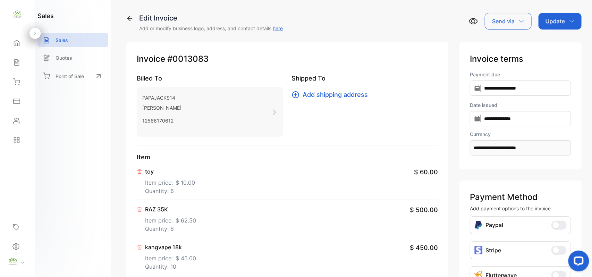
click at [557, 20] on p "Update" at bounding box center [555, 21] width 19 height 8
click at [554, 42] on div "Invoice" at bounding box center [561, 44] width 40 height 14
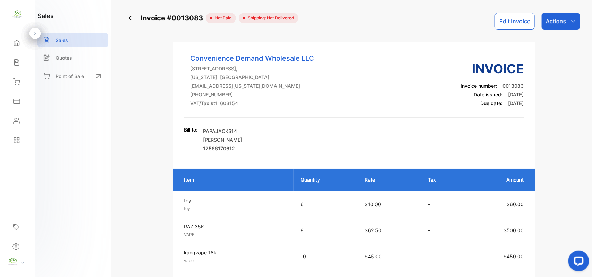
click at [549, 21] on p "Actions" at bounding box center [556, 21] width 20 height 8
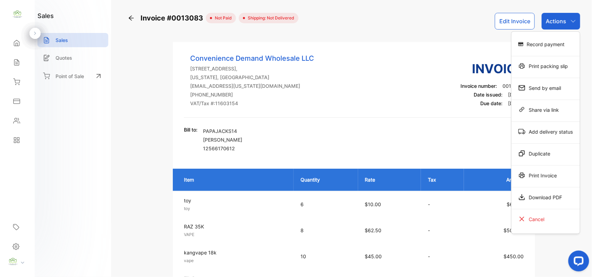
click at [540, 176] on div "Print Invoice" at bounding box center [546, 175] width 68 height 14
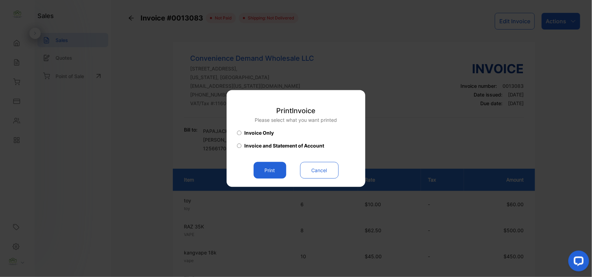
click at [273, 168] on button "Print" at bounding box center [270, 170] width 33 height 17
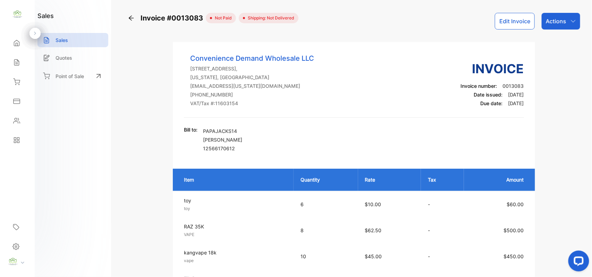
click at [23, 65] on div "Sales" at bounding box center [18, 63] width 24 height 14
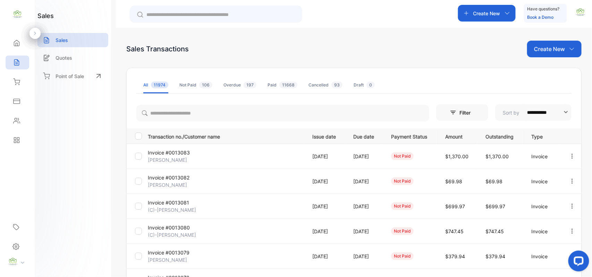
click at [479, 6] on div "Create New" at bounding box center [487, 13] width 58 height 17
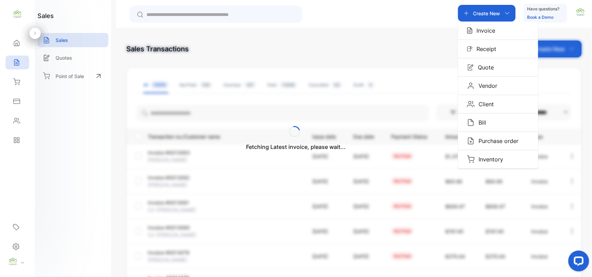
click at [490, 25] on div "Invoice" at bounding box center [498, 31] width 80 height 18
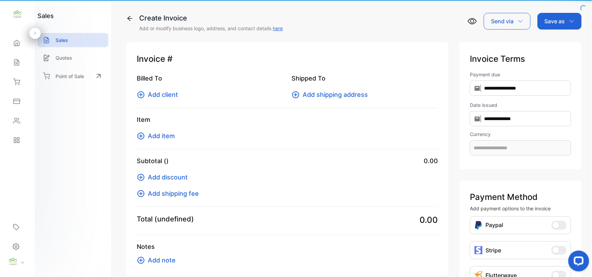
type input "**********"
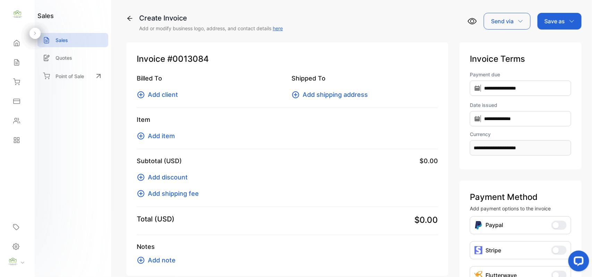
click at [153, 97] on span "Add client" at bounding box center [163, 94] width 30 height 9
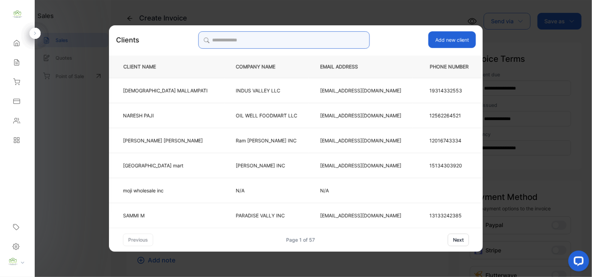
click at [307, 42] on input "search" at bounding box center [283, 39] width 171 height 17
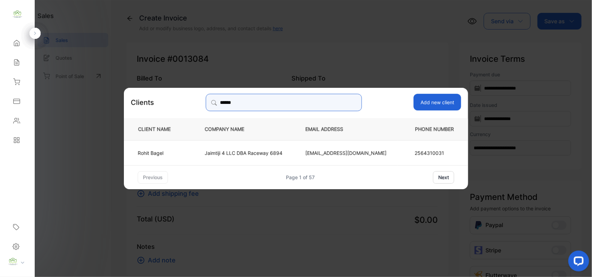
type input "******"
click at [157, 152] on p "Rohit Bagel" at bounding box center [157, 152] width 39 height 7
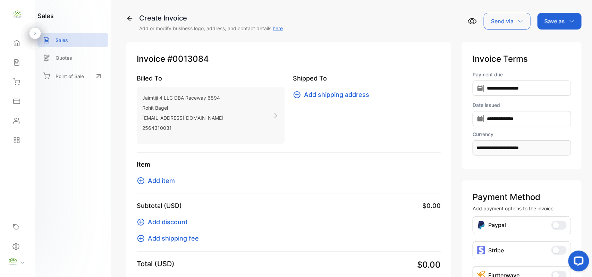
click at [149, 184] on span "Add item" at bounding box center [161, 180] width 27 height 9
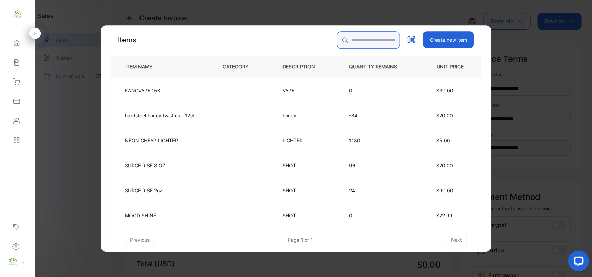
click at [364, 40] on input "search" at bounding box center [368, 39] width 63 height 17
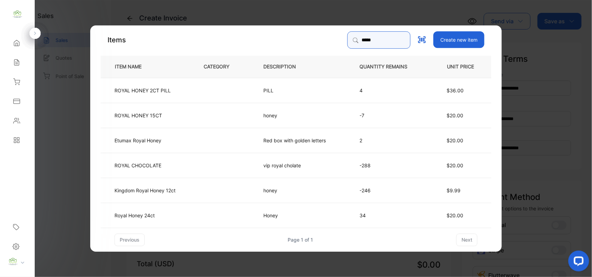
type input "*****"
click at [152, 199] on td "Kingdom Royal Honey 12ct" at bounding box center [147, 189] width 92 height 25
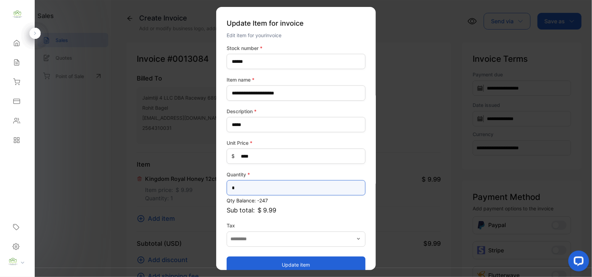
drag, startPoint x: 238, startPoint y: 188, endPoint x: 85, endPoint y: 199, distance: 153.5
type input "*"
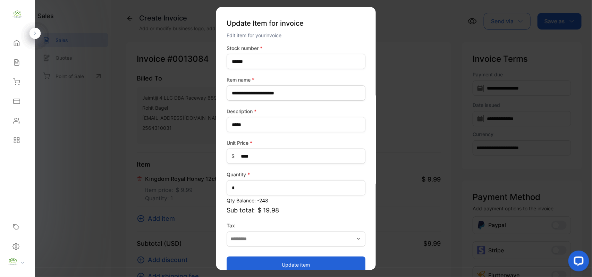
click at [235, 258] on button "Update item" at bounding box center [296, 264] width 139 height 17
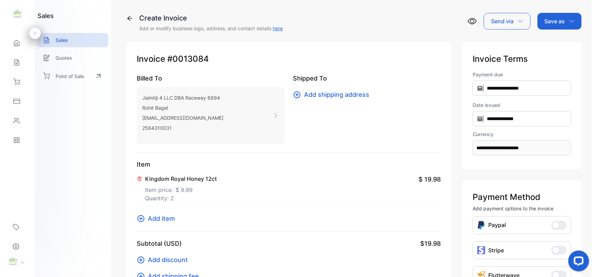
click at [156, 217] on span "Add item" at bounding box center [161, 218] width 27 height 9
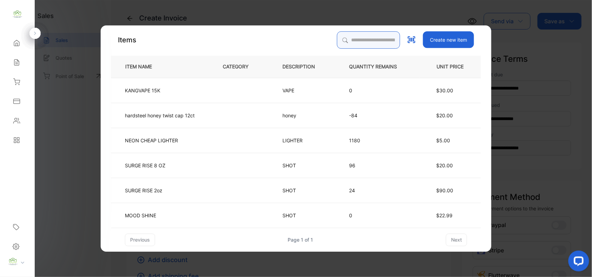
click at [346, 40] on input "search" at bounding box center [368, 39] width 63 height 17
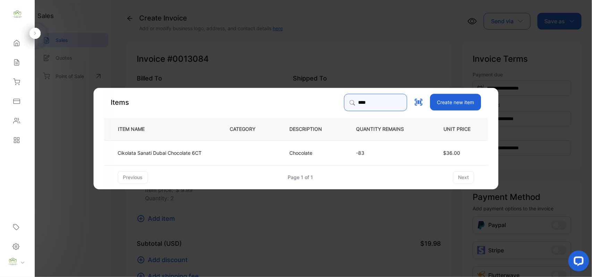
type input "****"
click at [169, 146] on td "Cikolata Sanati Dubai Chocolate 6CT" at bounding box center [161, 152] width 115 height 25
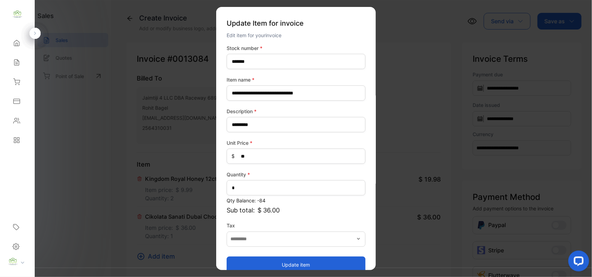
click at [284, 261] on button "Update item" at bounding box center [296, 264] width 139 height 17
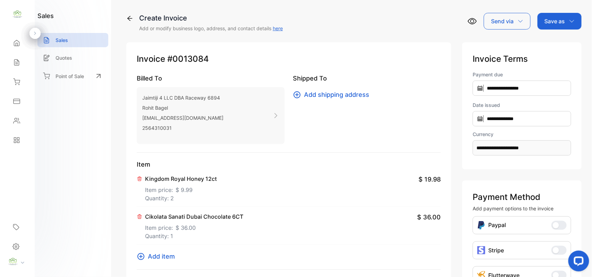
click at [160, 259] on span "Add item" at bounding box center [161, 256] width 27 height 9
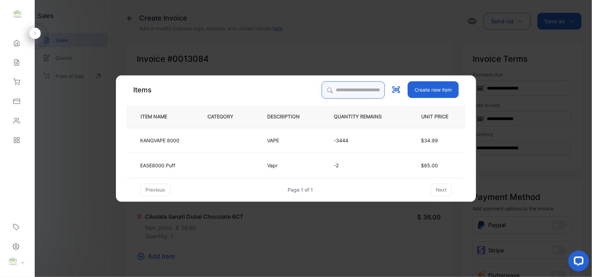
click at [353, 84] on input "search" at bounding box center [353, 89] width 63 height 17
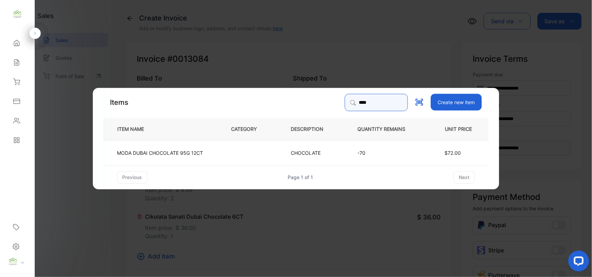
type input "****"
click at [216, 149] on td "MODA DUBAI CHOCOLATE 95G 12CT" at bounding box center [161, 152] width 117 height 25
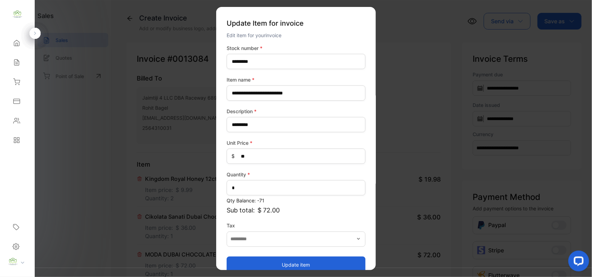
drag, startPoint x: 250, startPoint y: 265, endPoint x: 249, endPoint y: 255, distance: 10.2
click at [251, 262] on button "Update item" at bounding box center [296, 264] width 139 height 17
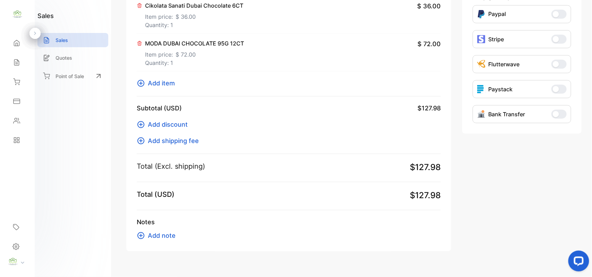
scroll to position [216, 0]
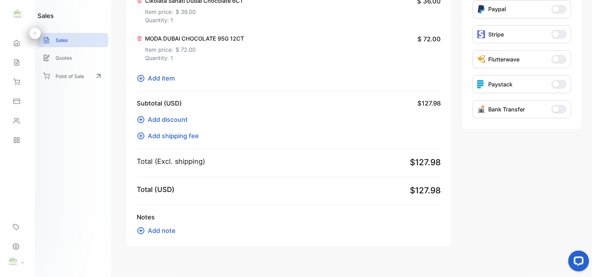
click at [151, 82] on span "Add item" at bounding box center [161, 78] width 27 height 9
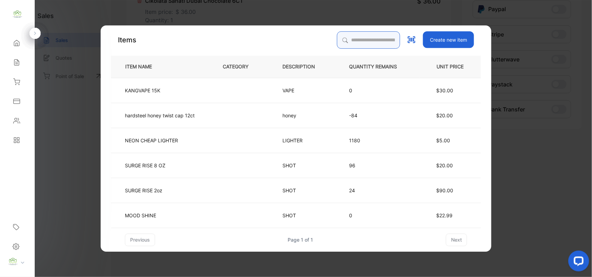
click at [350, 41] on input "search" at bounding box center [368, 39] width 63 height 17
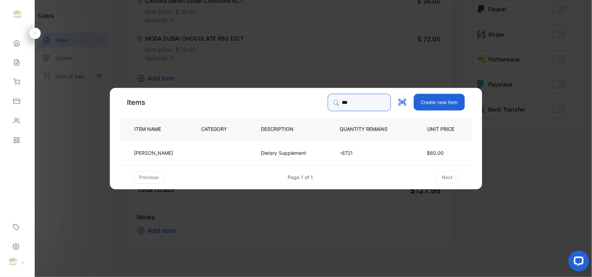
type input "***"
click at [193, 152] on td at bounding box center [220, 152] width 60 height 25
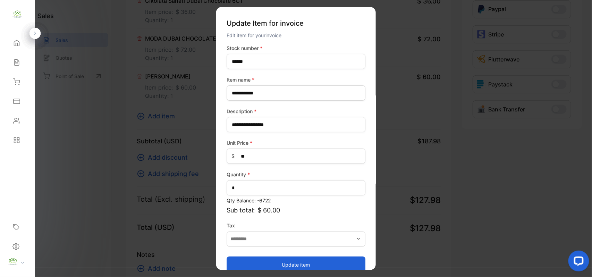
click at [324, 261] on button "Update item" at bounding box center [296, 264] width 139 height 17
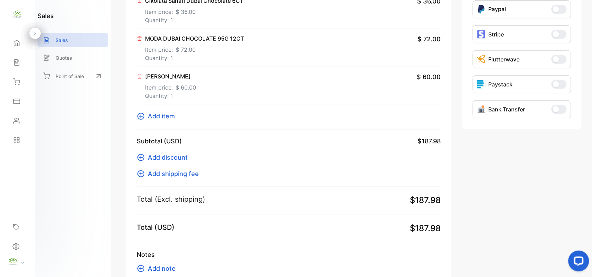
click at [147, 118] on button "Add item" at bounding box center [158, 115] width 42 height 9
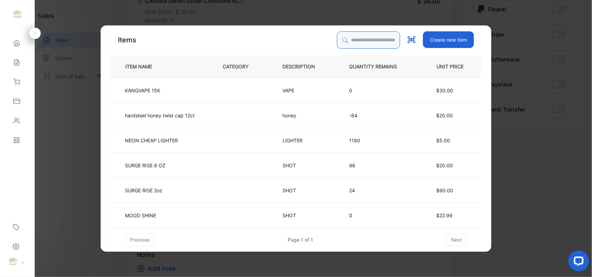
click at [351, 41] on input "search" at bounding box center [368, 39] width 63 height 17
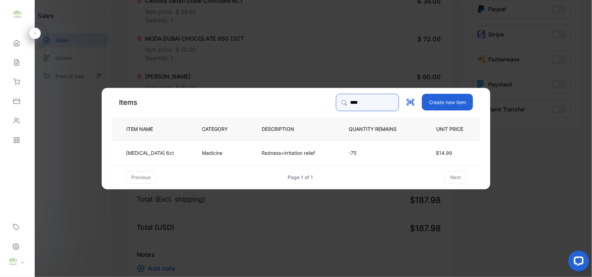
type input "****"
click at [234, 153] on td "Madicine" at bounding box center [221, 152] width 60 height 25
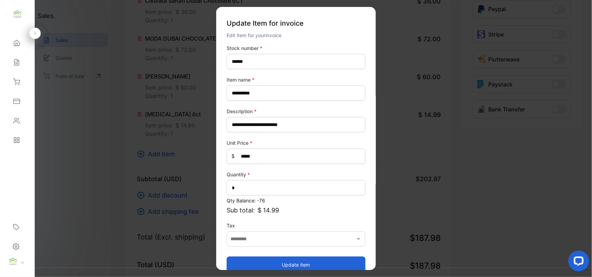
drag, startPoint x: 292, startPoint y: 262, endPoint x: 291, endPoint y: 259, distance: 4.0
click at [292, 260] on button "Update item" at bounding box center [296, 264] width 139 height 17
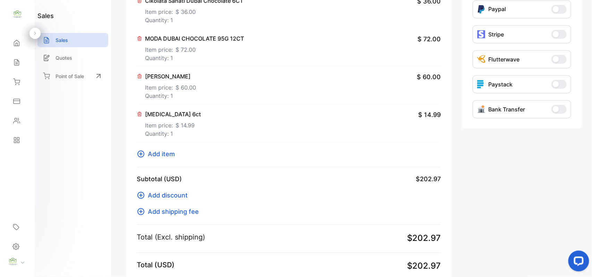
click at [174, 157] on span "Add item" at bounding box center [161, 153] width 27 height 9
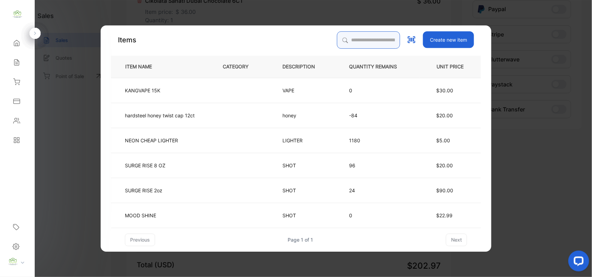
click at [361, 41] on input "search" at bounding box center [368, 39] width 63 height 17
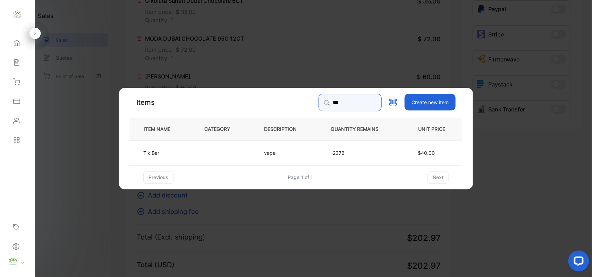
type input "***"
click at [171, 156] on td "Tik Bar" at bounding box center [161, 152] width 64 height 25
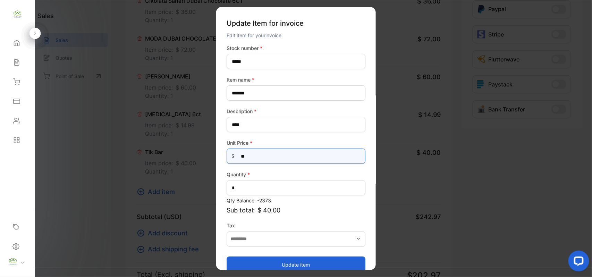
drag, startPoint x: 267, startPoint y: 159, endPoint x: 102, endPoint y: 146, distance: 165.3
type Price-inputprice "**"
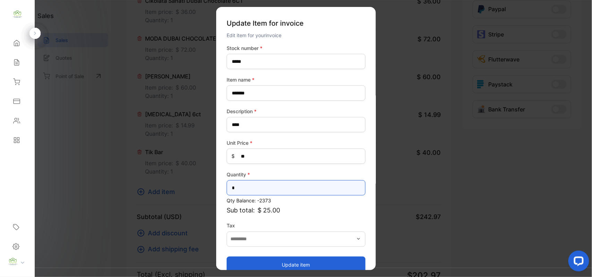
drag, startPoint x: 246, startPoint y: 188, endPoint x: 26, endPoint y: 157, distance: 221.9
click at [31, 160] on div "Convenience Demand Wholesale LLC Convenience Demand Wholesale LLC Home Home Sal…" at bounding box center [296, 145] width 592 height 291
type input "*"
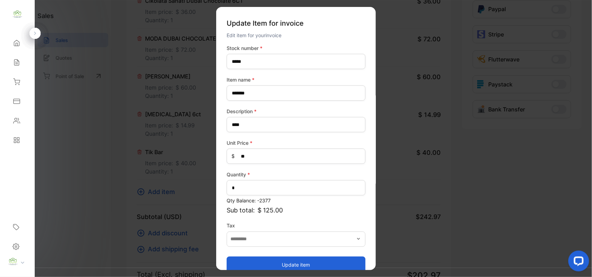
drag, startPoint x: 294, startPoint y: 265, endPoint x: 292, endPoint y: 260, distance: 6.1
click at [294, 264] on button "Update item" at bounding box center [296, 264] width 139 height 17
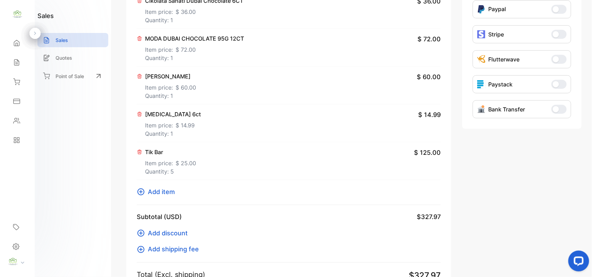
click at [157, 193] on span "Add item" at bounding box center [161, 191] width 27 height 9
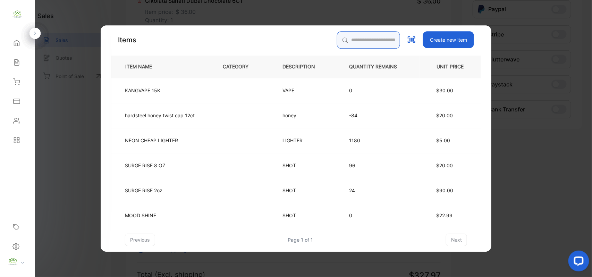
click at [361, 42] on input "search" at bounding box center [368, 39] width 63 height 17
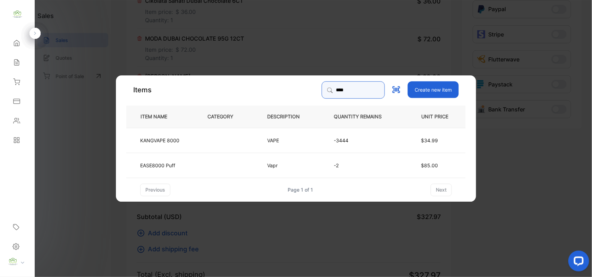
type input "****"
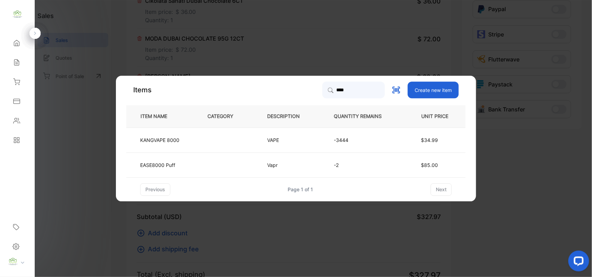
click at [179, 146] on td "KANGVAPE 8000" at bounding box center [161, 139] width 70 height 25
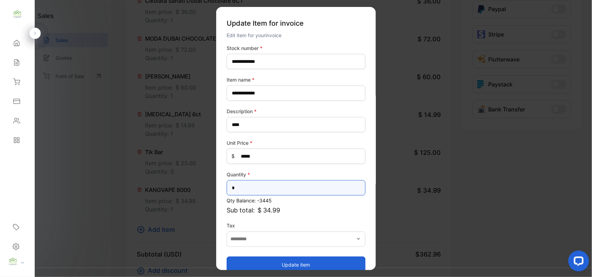
drag, startPoint x: 244, startPoint y: 188, endPoint x: 33, endPoint y: 160, distance: 212.9
type input "*"
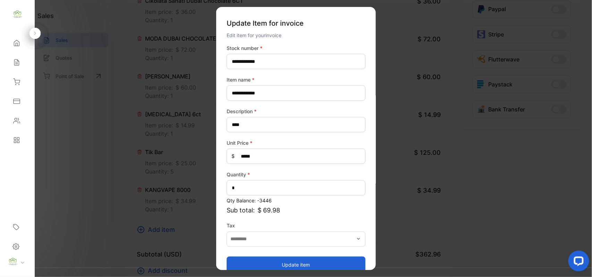
click at [280, 261] on button "Update item" at bounding box center [296, 264] width 139 height 17
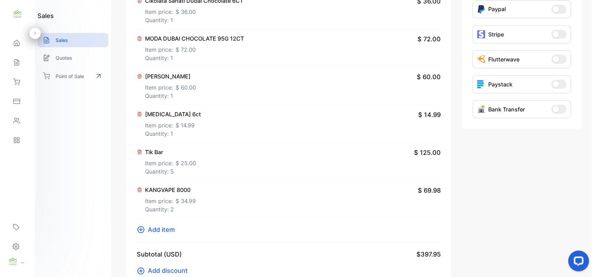
click at [154, 231] on span "Add item" at bounding box center [161, 229] width 27 height 9
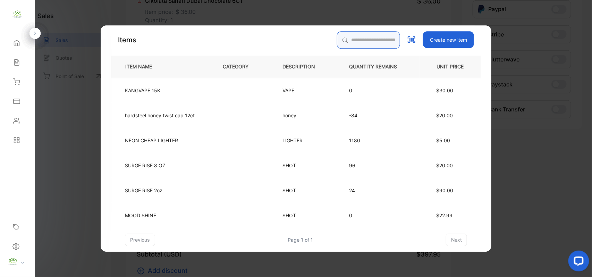
click at [356, 39] on input "search" at bounding box center [368, 39] width 63 height 17
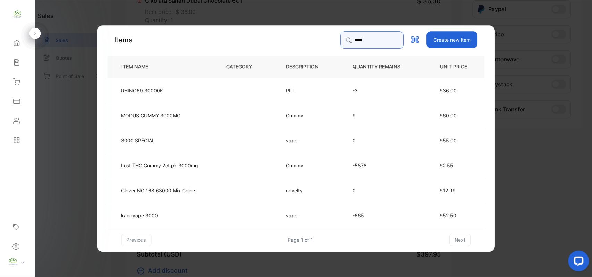
type input "****"
click at [130, 220] on td "kangvape 3000" at bounding box center [162, 214] width 108 height 25
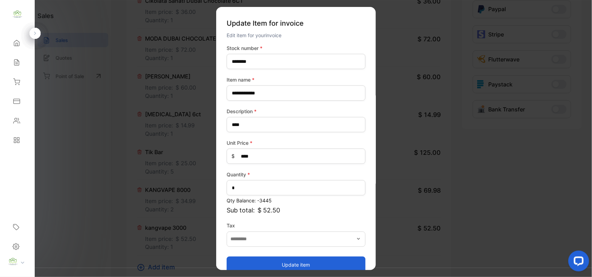
click at [293, 261] on button "Update item" at bounding box center [296, 264] width 139 height 17
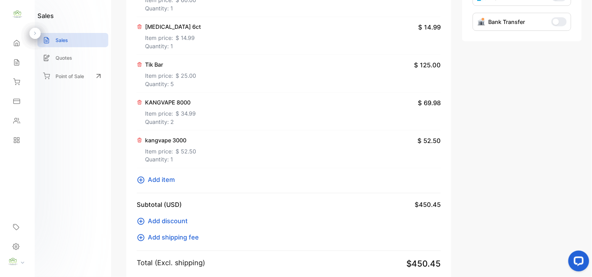
scroll to position [324, 0]
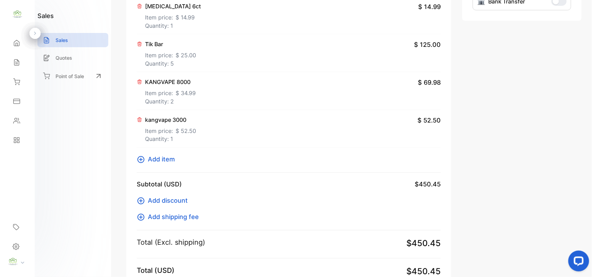
click at [140, 160] on icon at bounding box center [140, 159] width 7 height 7
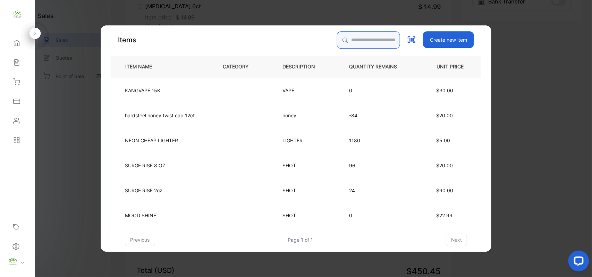
click at [365, 40] on input "search" at bounding box center [368, 39] width 63 height 17
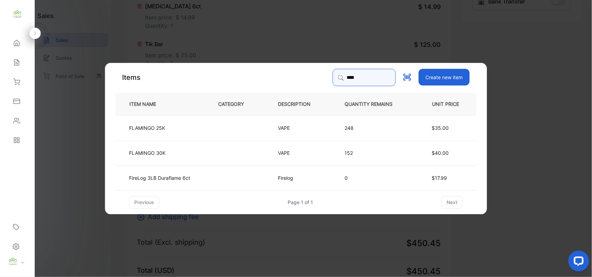
type input "****"
click at [160, 158] on td "FLAMINGO 30K" at bounding box center [162, 152] width 92 height 25
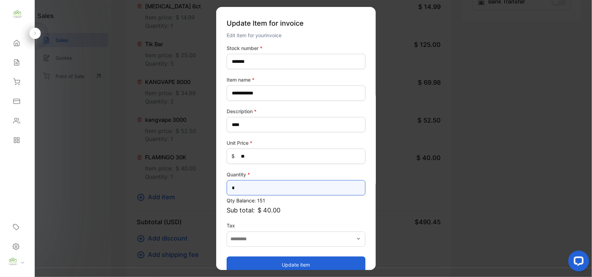
drag, startPoint x: 241, startPoint y: 191, endPoint x: 120, endPoint y: 192, distance: 120.8
type input "*"
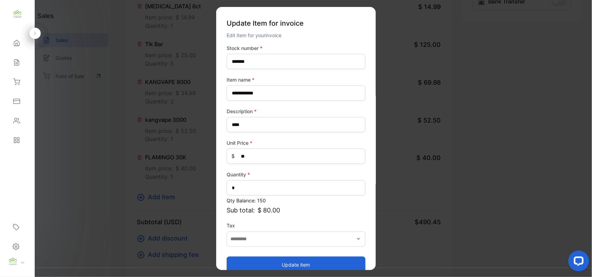
click at [294, 264] on button "Update item" at bounding box center [296, 264] width 139 height 17
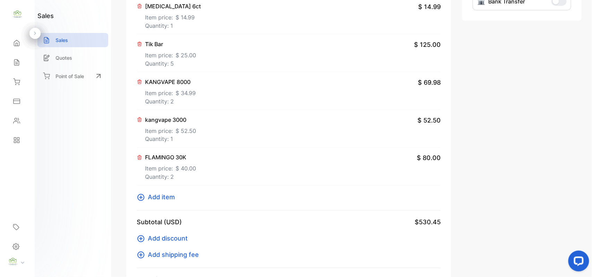
click at [167, 203] on div "Item Kingdom Royal Honey 12ct Item price: $ 9.99 Quantity: 2 $ 19.98 Cikolata S…" at bounding box center [289, 23] width 304 height 375
click at [167, 199] on span "Add item" at bounding box center [161, 197] width 27 height 9
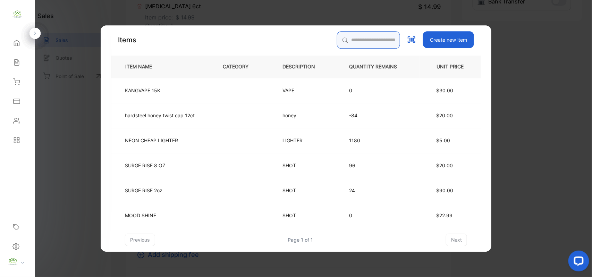
click at [355, 39] on input "search" at bounding box center [368, 39] width 63 height 17
type input "*"
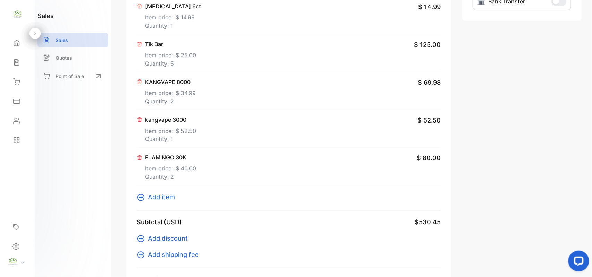
click at [185, 88] on p "Item price: $ 34.99" at bounding box center [170, 91] width 51 height 11
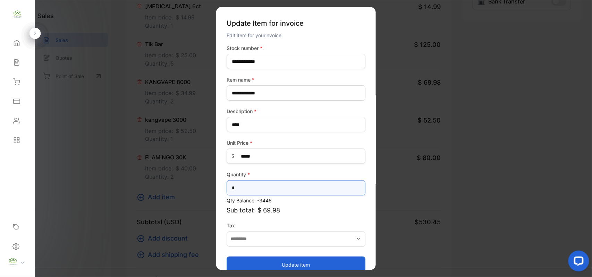
drag, startPoint x: 243, startPoint y: 189, endPoint x: 132, endPoint y: 181, distance: 111.3
type input "*"
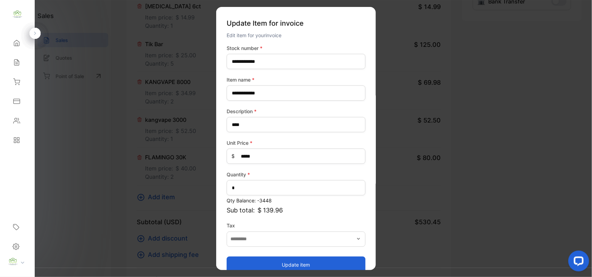
click at [313, 262] on button "Update item" at bounding box center [296, 264] width 139 height 17
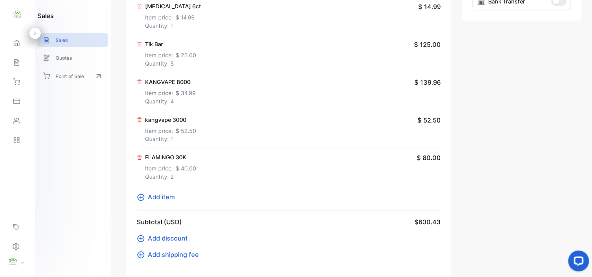
click at [160, 202] on span "Add item" at bounding box center [161, 197] width 27 height 9
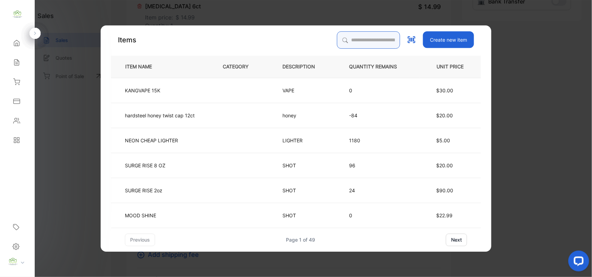
click at [349, 40] on input "search" at bounding box center [368, 39] width 63 height 17
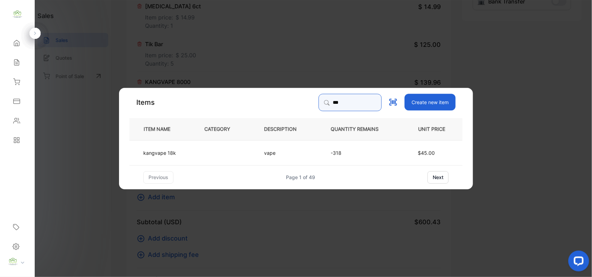
type input "***"
click at [186, 154] on td "kangvape 18k" at bounding box center [161, 152] width 64 height 25
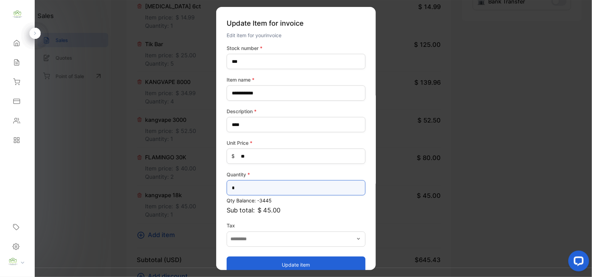
drag, startPoint x: 270, startPoint y: 189, endPoint x: 5, endPoint y: 165, distance: 266.2
click at [5, 173] on div "Convenience Demand Wholesale LLC Convenience Demand Wholesale LLC Home Home Sal…" at bounding box center [296, 145] width 592 height 291
type input "*"
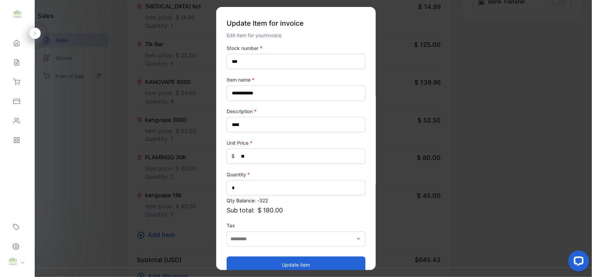
click at [243, 258] on button "Update item" at bounding box center [296, 264] width 139 height 17
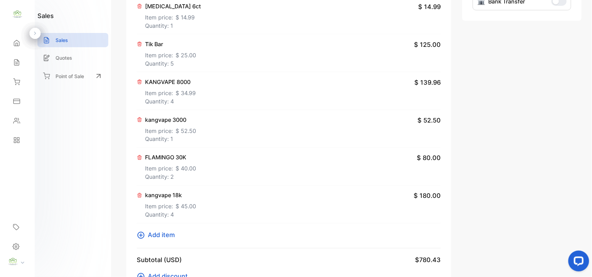
click at [167, 236] on span "Add item" at bounding box center [161, 234] width 27 height 9
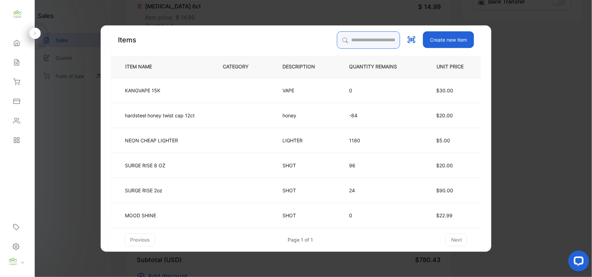
click at [363, 38] on input "search" at bounding box center [368, 39] width 63 height 17
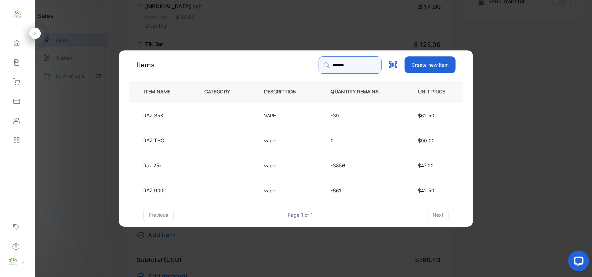
type input "******"
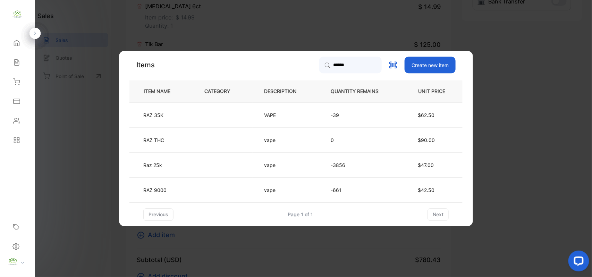
click at [197, 111] on td at bounding box center [223, 114] width 60 height 25
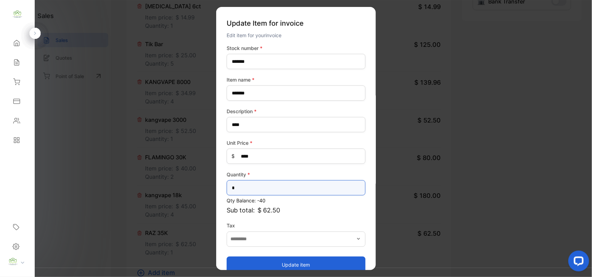
drag, startPoint x: 199, startPoint y: 187, endPoint x: 181, endPoint y: 179, distance: 19.5
type input "*"
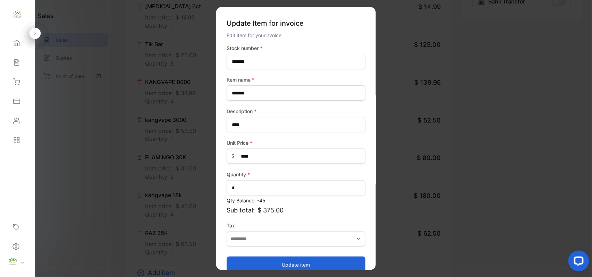
drag, startPoint x: 269, startPoint y: 261, endPoint x: 271, endPoint y: 230, distance: 31.0
click at [269, 259] on button "Update item" at bounding box center [296, 264] width 139 height 17
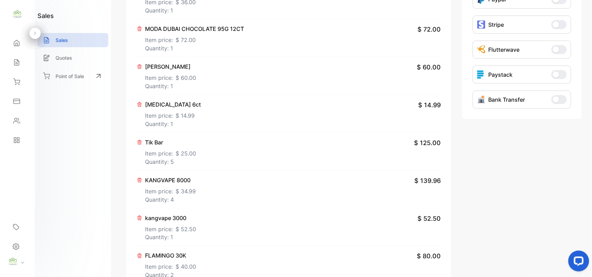
scroll to position [0, 0]
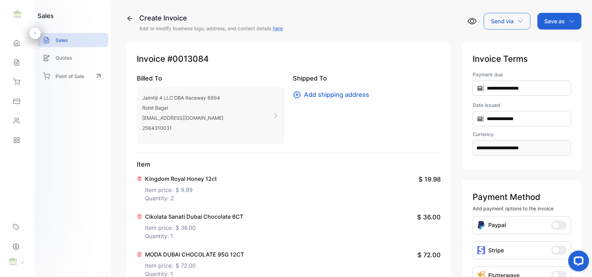
drag, startPoint x: 560, startPoint y: 16, endPoint x: 558, endPoint y: 28, distance: 13.0
click at [561, 17] on div "Save as" at bounding box center [560, 21] width 44 height 17
click at [553, 43] on div "Invoice" at bounding box center [558, 44] width 40 height 14
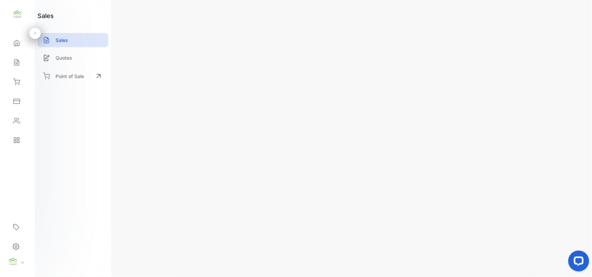
click at [567, 18] on div "Actions" at bounding box center [561, 21] width 39 height 17
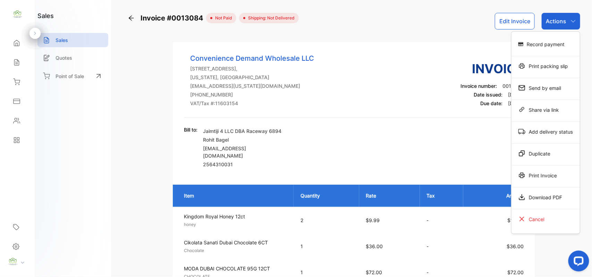
click at [531, 181] on div "Print Invoice" at bounding box center [546, 175] width 68 height 14
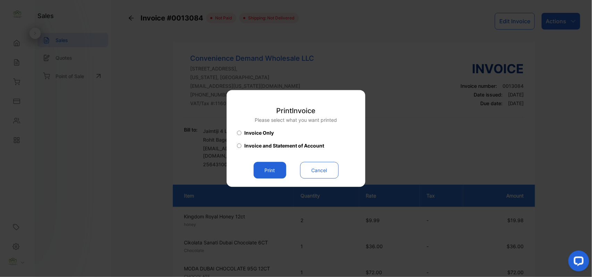
click at [279, 175] on button "Print" at bounding box center [270, 170] width 33 height 17
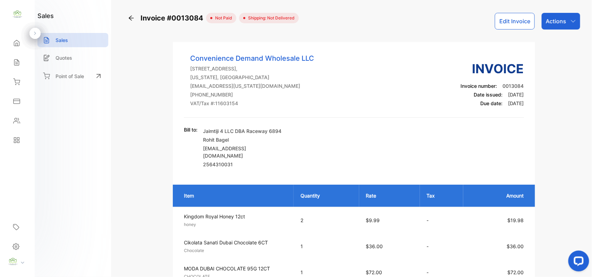
click at [571, 19] on icon "button" at bounding box center [574, 21] width 6 height 6
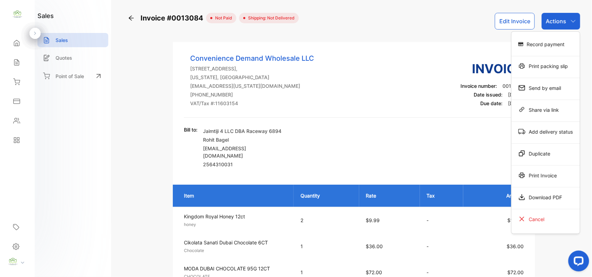
click at [559, 49] on div "Record payment" at bounding box center [546, 44] width 68 height 14
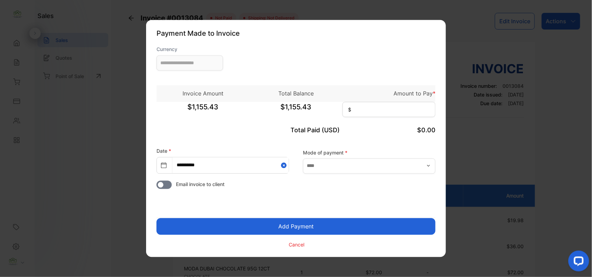
type input "**********"
click at [373, 112] on input at bounding box center [389, 109] width 93 height 15
type input "********"
click at [345, 166] on input "text" at bounding box center [369, 165] width 133 height 15
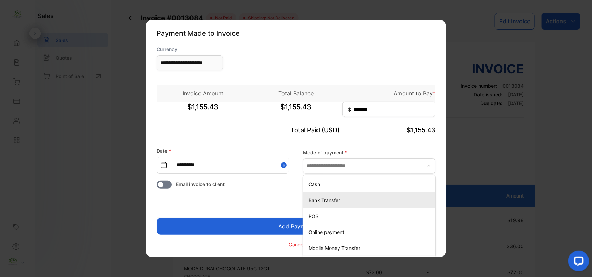
click at [313, 199] on p "Bank Transfer" at bounding box center [371, 199] width 124 height 7
type input "**********"
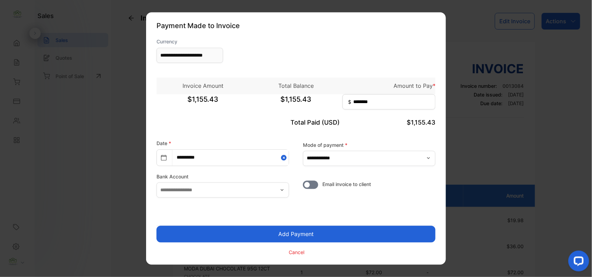
click at [306, 234] on button "Add Payment" at bounding box center [296, 234] width 279 height 17
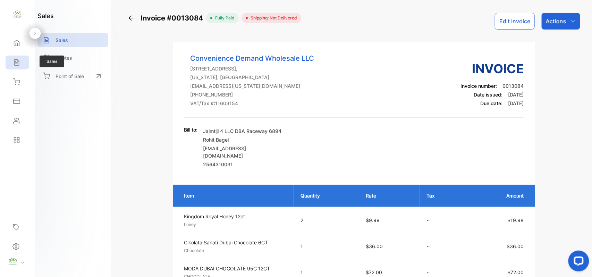
click at [18, 61] on icon at bounding box center [16, 63] width 5 height 6
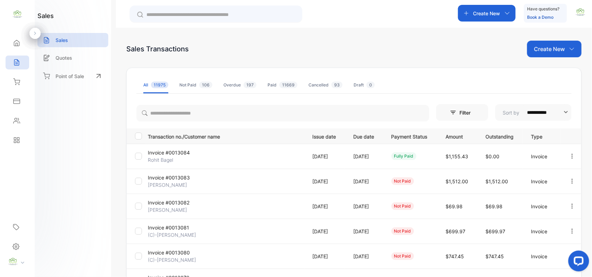
click at [569, 182] on icon "button" at bounding box center [572, 181] width 6 height 6
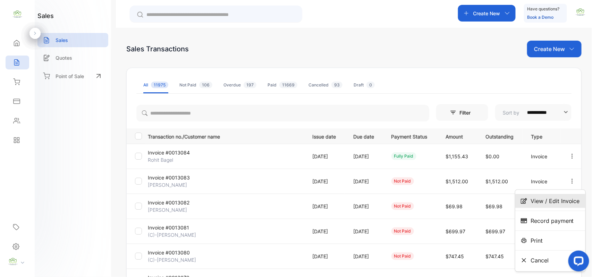
click at [537, 202] on span "View / Edit Invoice" at bounding box center [555, 201] width 49 height 8
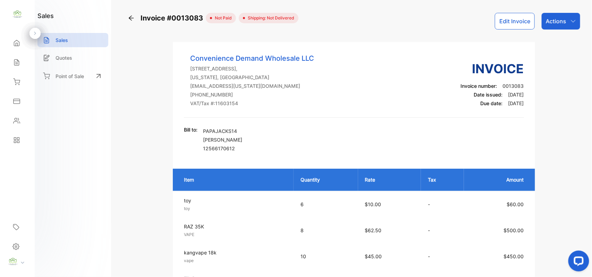
scroll to position [108, 0]
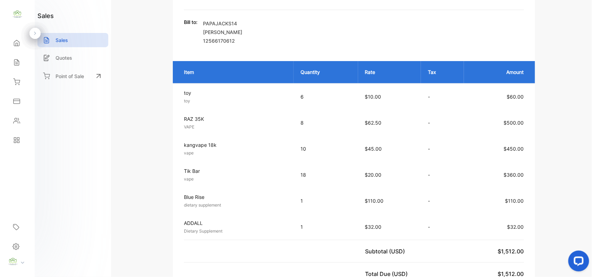
drag, startPoint x: 25, startPoint y: 62, endPoint x: 31, endPoint y: 63, distance: 5.7
click at [25, 63] on div "Sales" at bounding box center [18, 63] width 24 height 14
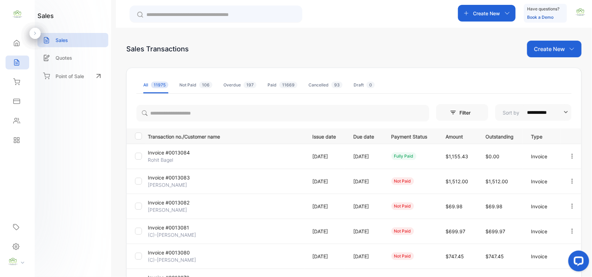
click at [557, 52] on p "Create New" at bounding box center [549, 49] width 31 height 8
click at [556, 70] on span "Invoice" at bounding box center [555, 71] width 16 height 7
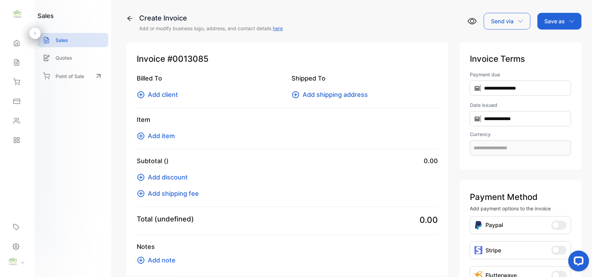
type input "**********"
click at [172, 100] on div "Billed To Add client Shipped To Add shipping address" at bounding box center [287, 91] width 301 height 34
click at [169, 95] on span "Add client" at bounding box center [163, 94] width 30 height 9
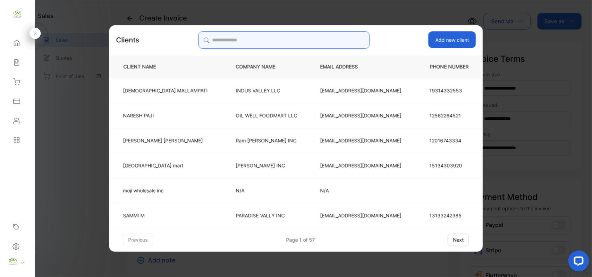
click at [303, 36] on input "search" at bounding box center [283, 39] width 171 height 17
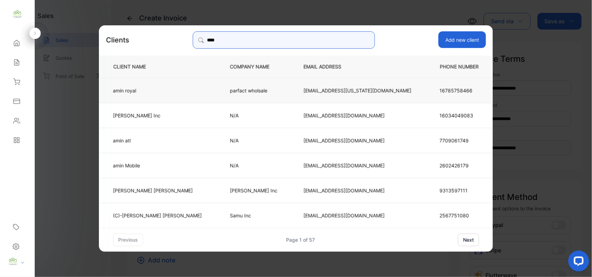
type input "****"
click at [171, 86] on td "amin royal" at bounding box center [158, 89] width 119 height 25
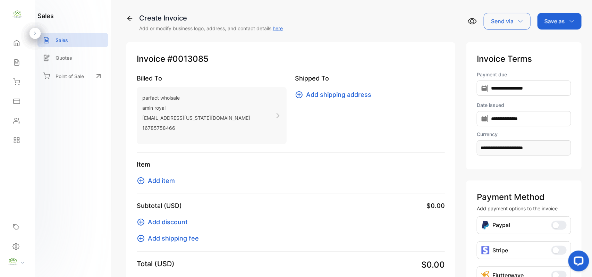
click at [167, 177] on span "Add item" at bounding box center [161, 180] width 27 height 9
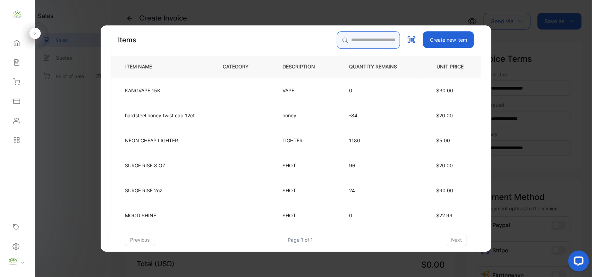
click at [342, 37] on input "search" at bounding box center [368, 39] width 63 height 17
drag, startPoint x: 341, startPoint y: 44, endPoint x: 338, endPoint y: 52, distance: 8.8
click at [339, 48] on input "search" at bounding box center [368, 39] width 63 height 17
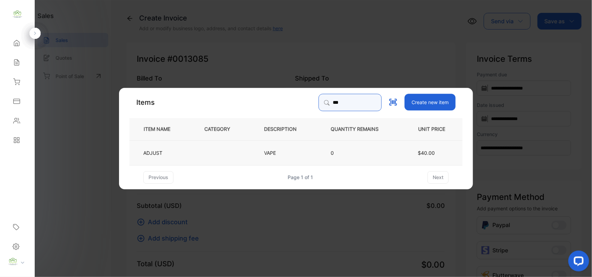
type input "***"
click at [244, 158] on td at bounding box center [223, 152] width 60 height 25
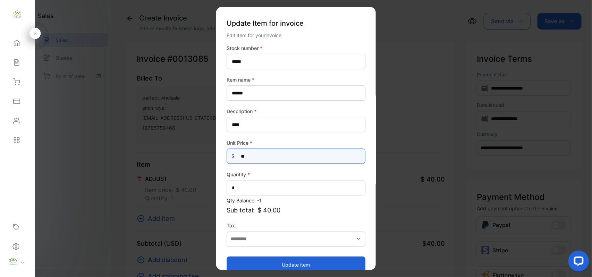
click at [269, 159] on Price-inputprice "**" at bounding box center [296, 156] width 139 height 15
type Price-inputprice "*****"
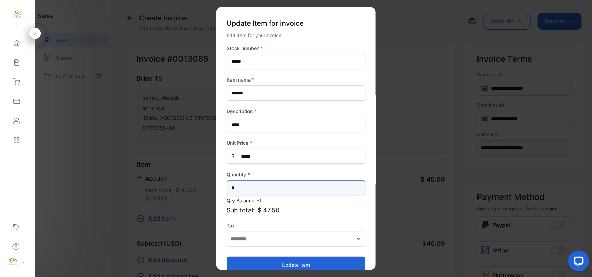
click at [276, 192] on input "*" at bounding box center [296, 187] width 139 height 15
type input "***"
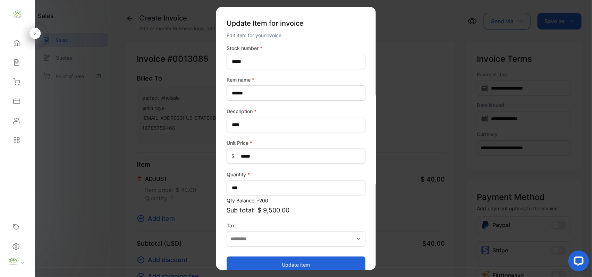
click at [280, 265] on button "Update item" at bounding box center [296, 264] width 139 height 17
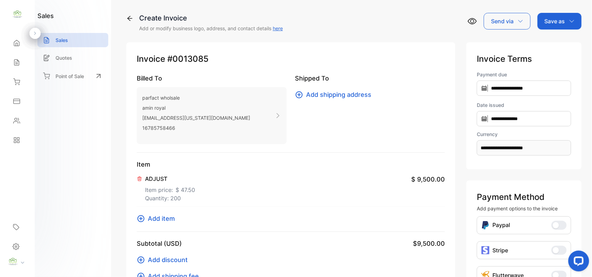
drag, startPoint x: 561, startPoint y: 24, endPoint x: 563, endPoint y: 31, distance: 7.5
click at [561, 25] on div "Save as" at bounding box center [560, 21] width 44 height 17
click at [562, 46] on div "Invoice" at bounding box center [558, 44] width 40 height 14
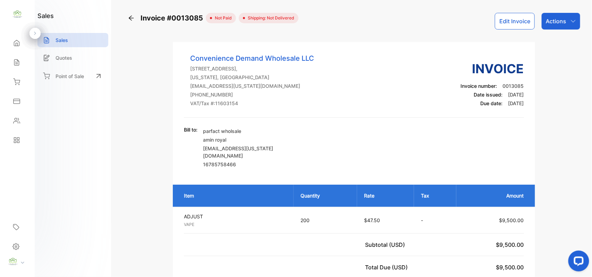
click at [548, 23] on p "Actions" at bounding box center [556, 21] width 20 height 8
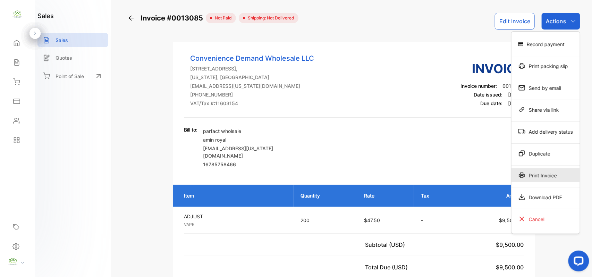
click at [540, 174] on div "Print Invoice" at bounding box center [546, 175] width 68 height 14
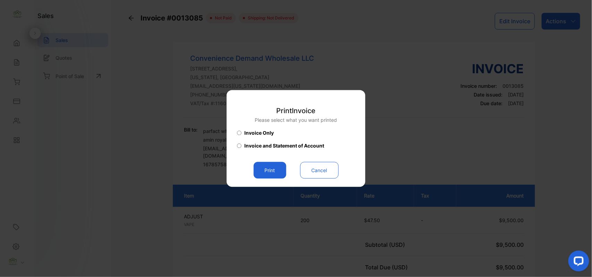
click at [272, 167] on button "Print" at bounding box center [270, 170] width 33 height 17
